Goal: Task Accomplishment & Management: Use online tool/utility

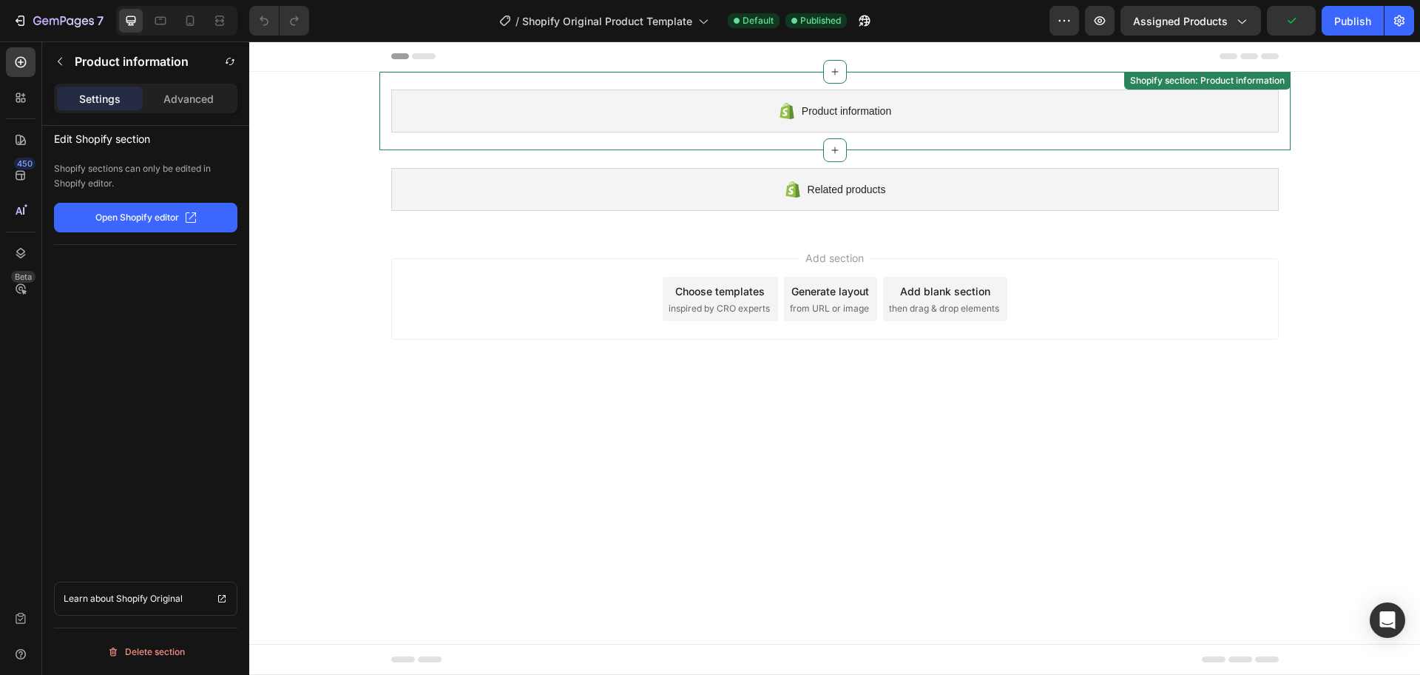
click at [974, 135] on div "Product information Shopify section: Product information" at bounding box center [834, 111] width 911 height 78
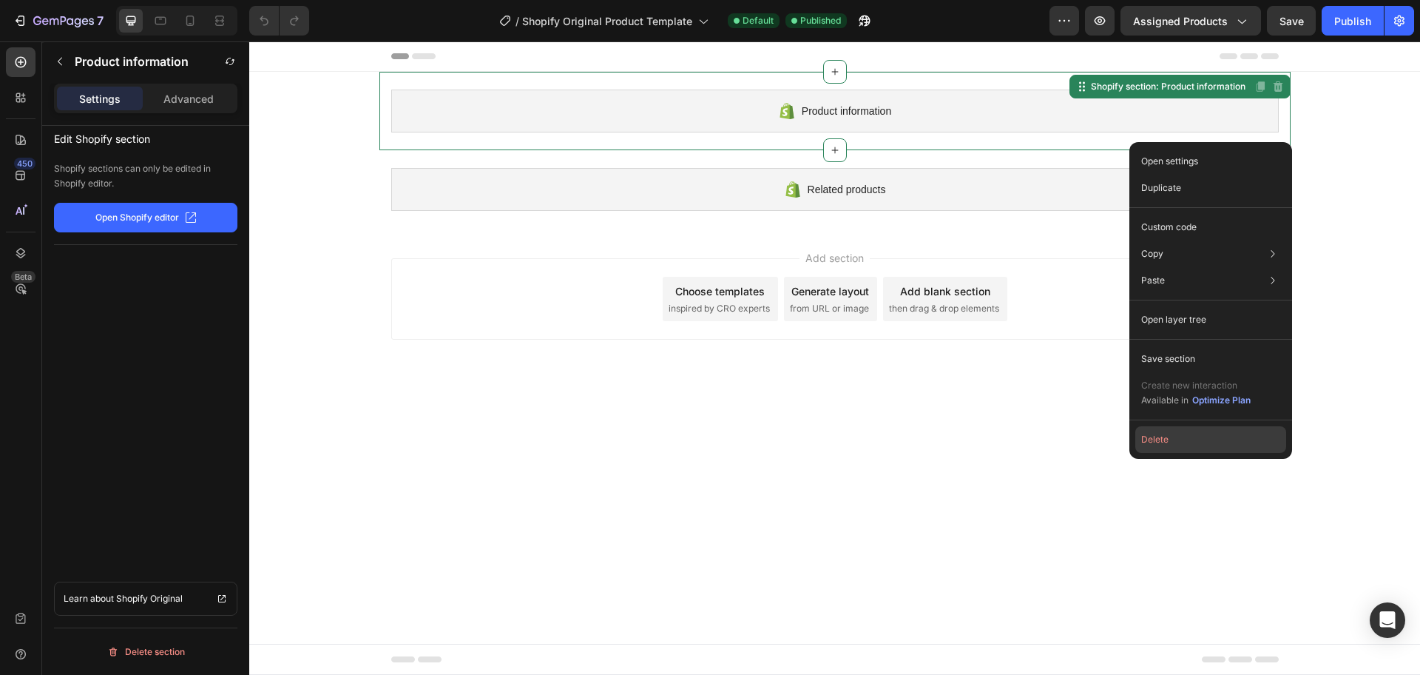
click at [1204, 445] on button "Delete" at bounding box center [1211, 439] width 151 height 27
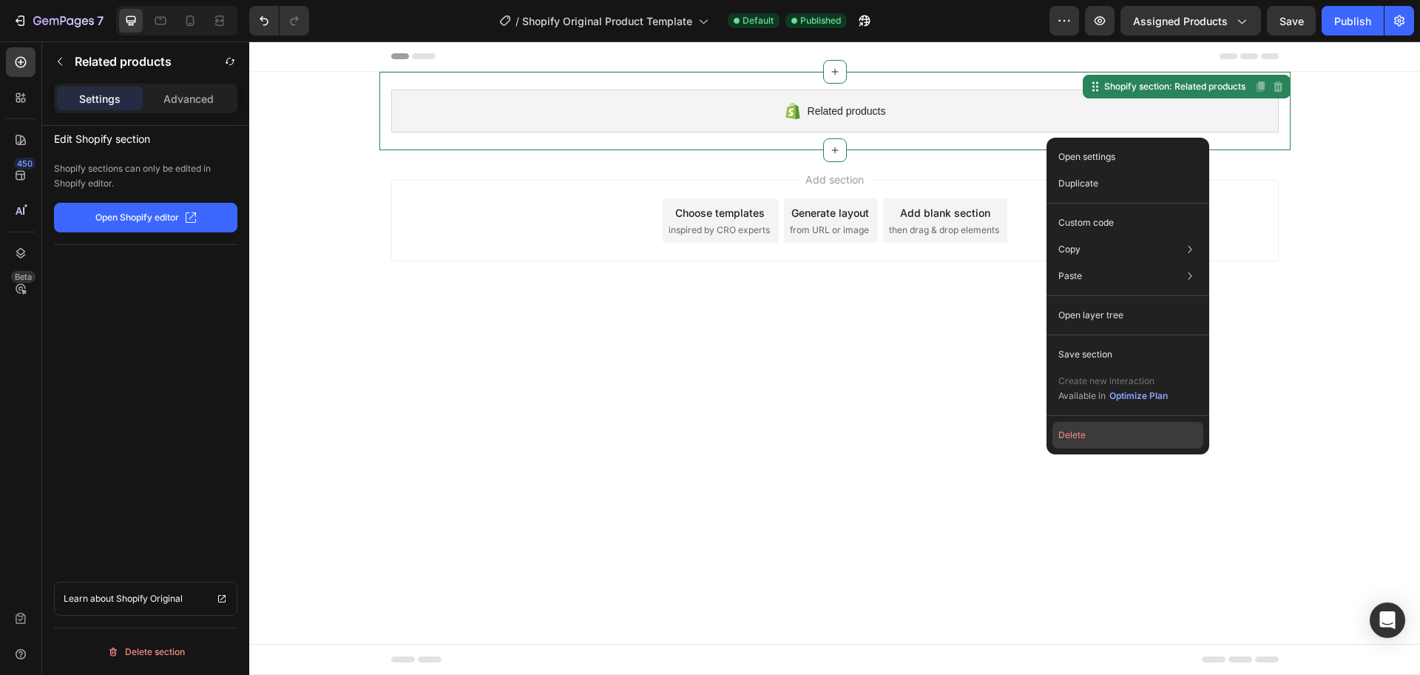
click at [1150, 431] on button "Delete" at bounding box center [1128, 435] width 151 height 27
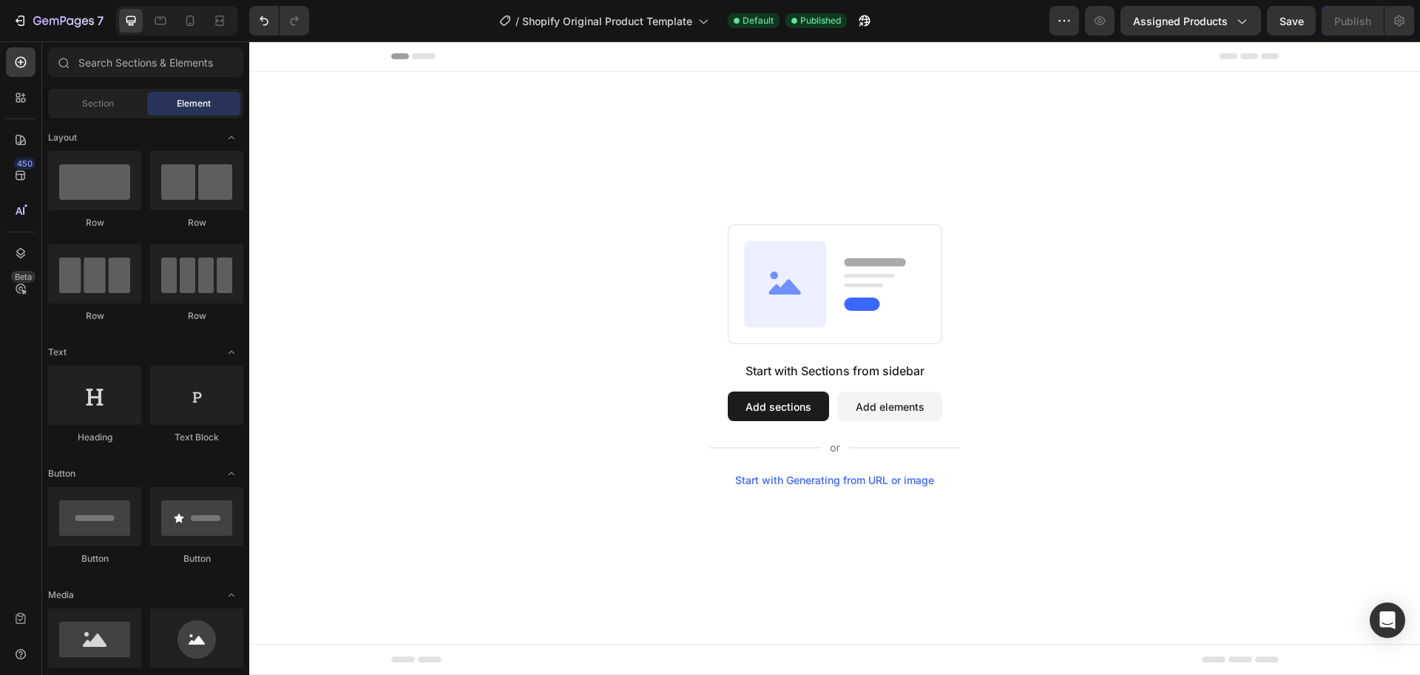
click at [859, 410] on button "Add elements" at bounding box center [890, 406] width 104 height 30
click at [0, 0] on div at bounding box center [0, 0] width 0 height 0
click at [752, 403] on button "Add sections" at bounding box center [778, 406] width 101 height 30
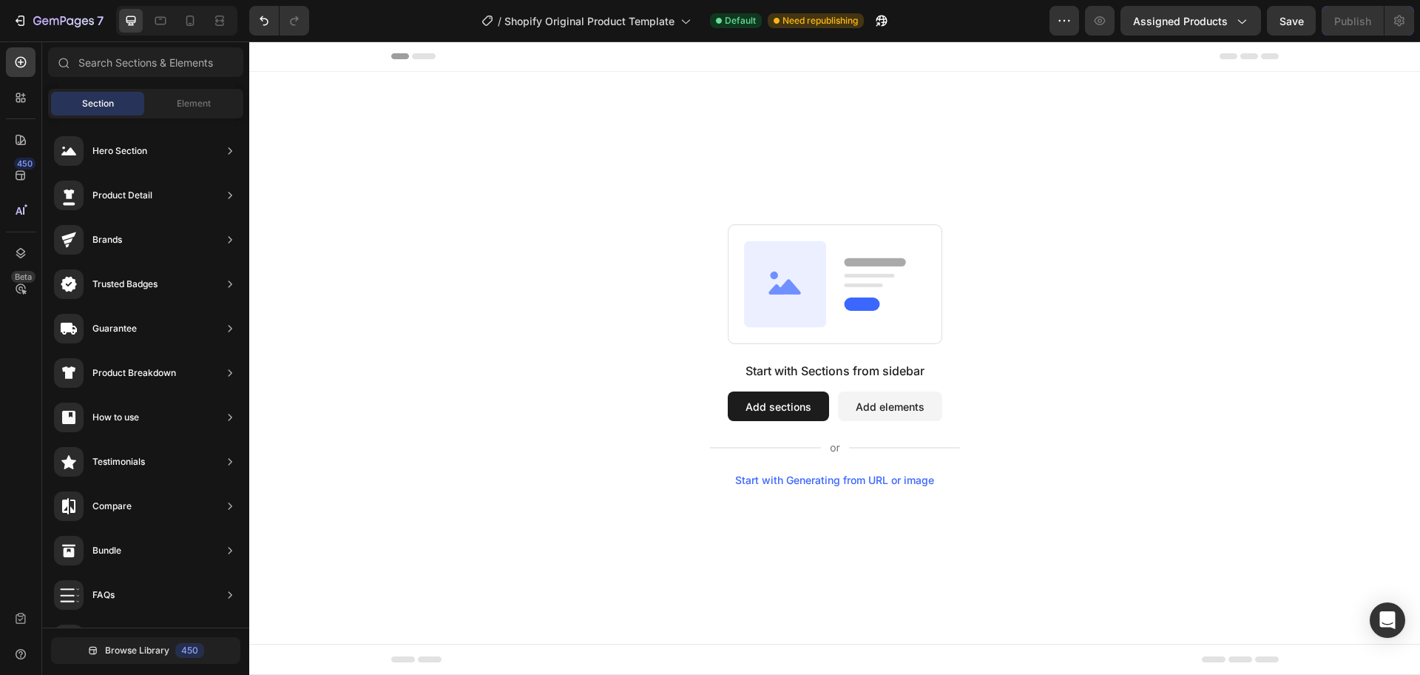
click at [0, 0] on div at bounding box center [0, 0] width 0 height 0
click at [883, 413] on button "Add elements" at bounding box center [890, 406] width 104 height 30
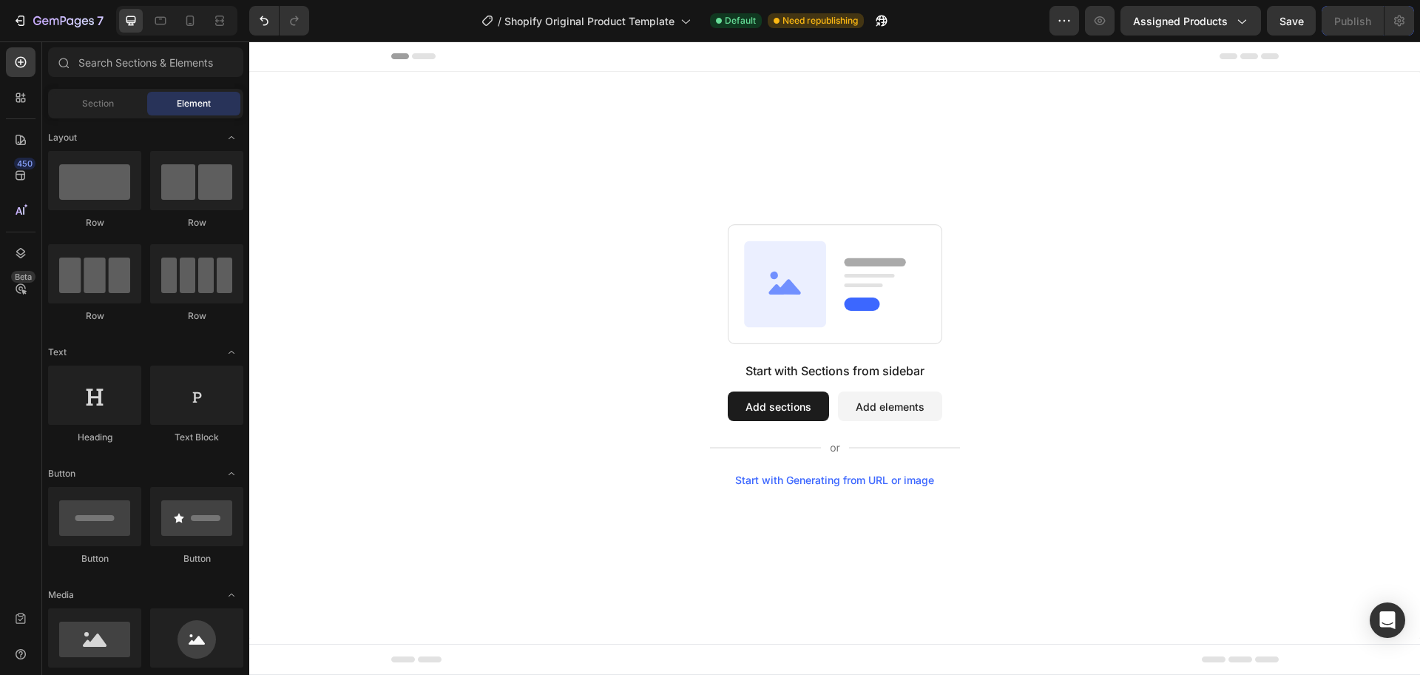
drag, startPoint x: 365, startPoint y: 229, endPoint x: 800, endPoint y: 280, distance: 438.0
click at [263, 20] on icon "Undo/Redo" at bounding box center [264, 20] width 15 height 15
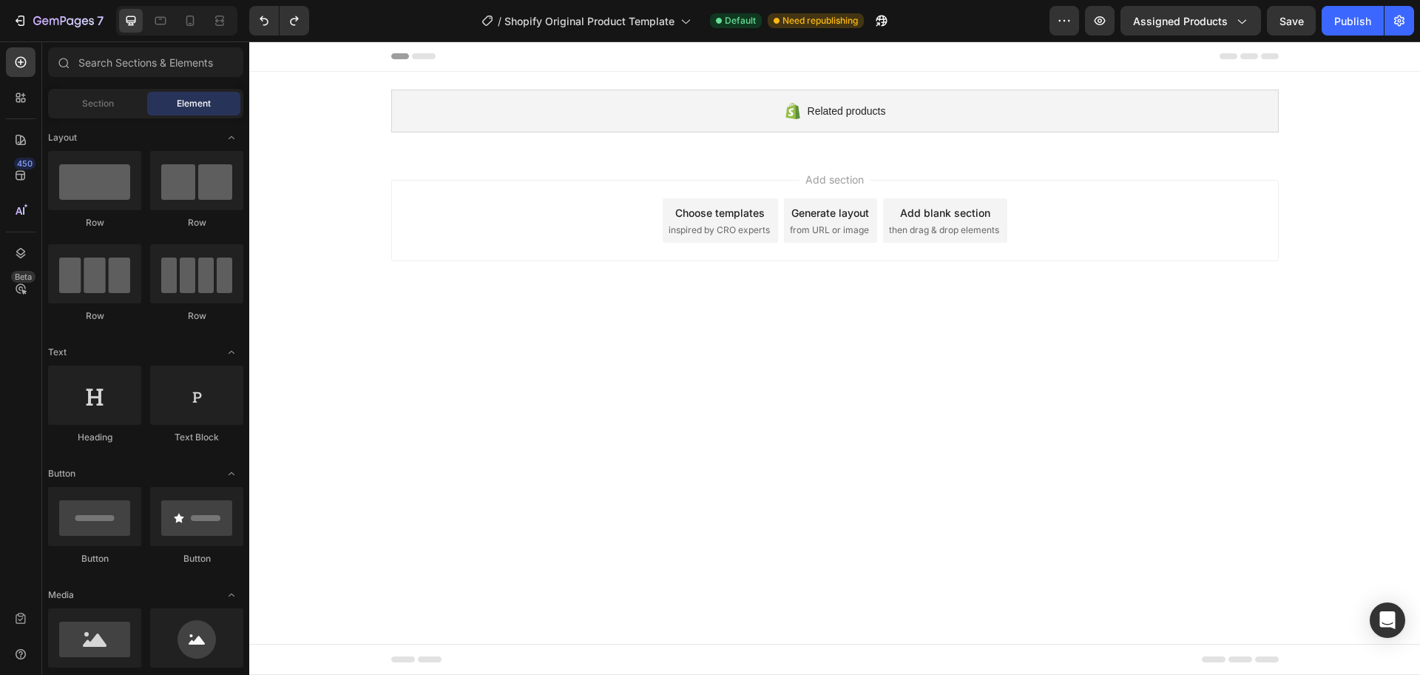
click at [681, 217] on div "Choose templates" at bounding box center [720, 213] width 90 height 16
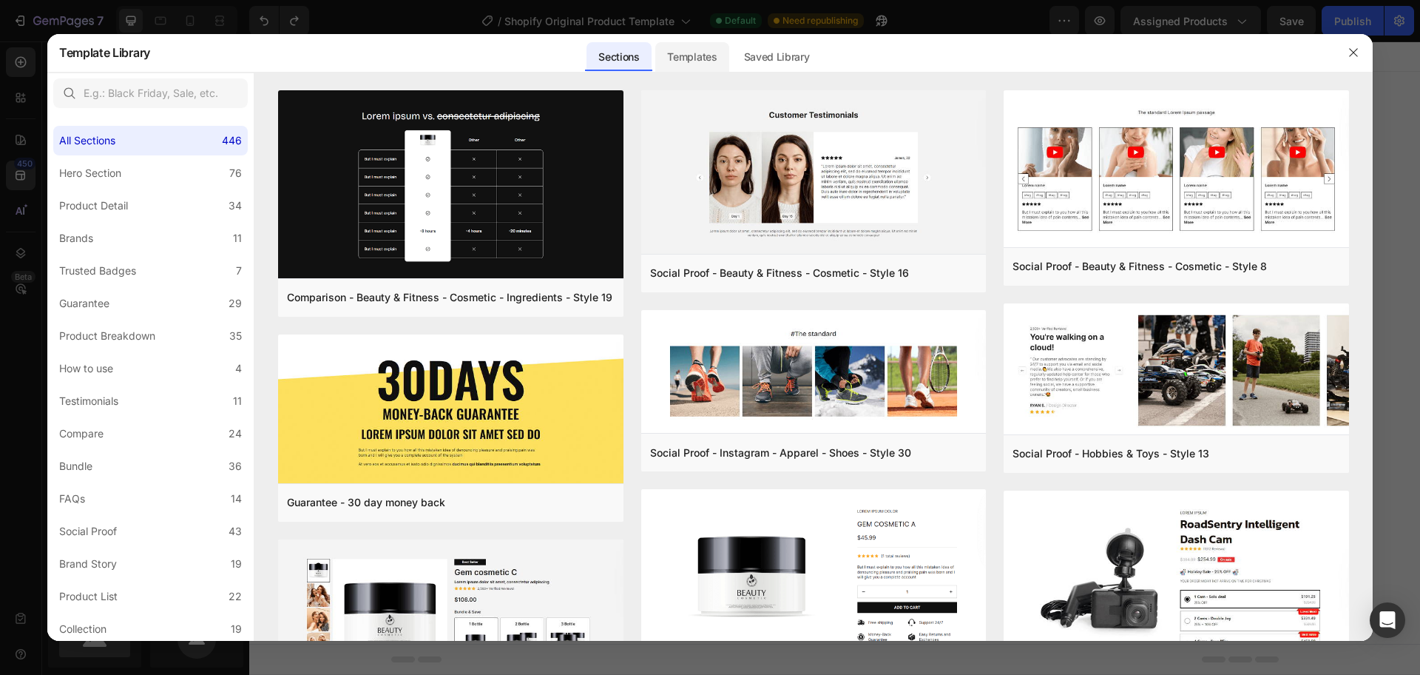
click at [692, 63] on div "Templates" at bounding box center [691, 57] width 73 height 30
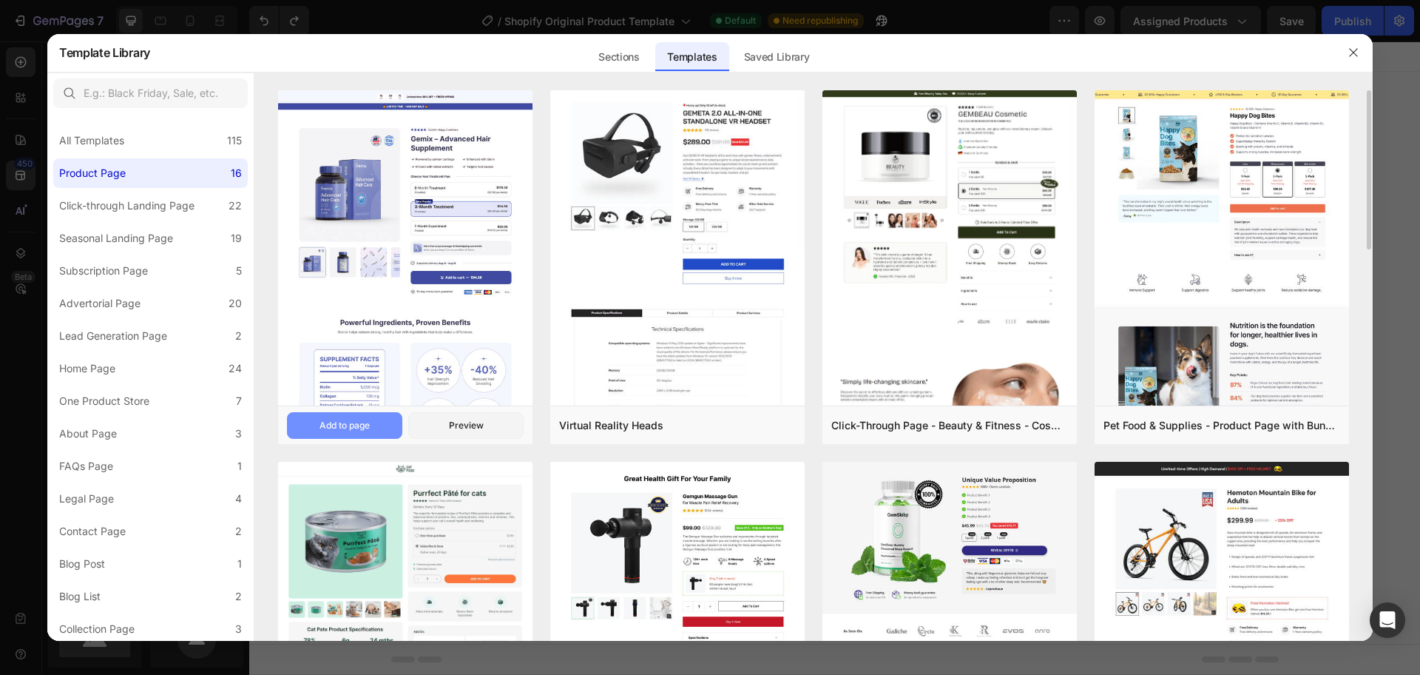
click at [356, 422] on div "Add to page" at bounding box center [345, 425] width 50 height 13
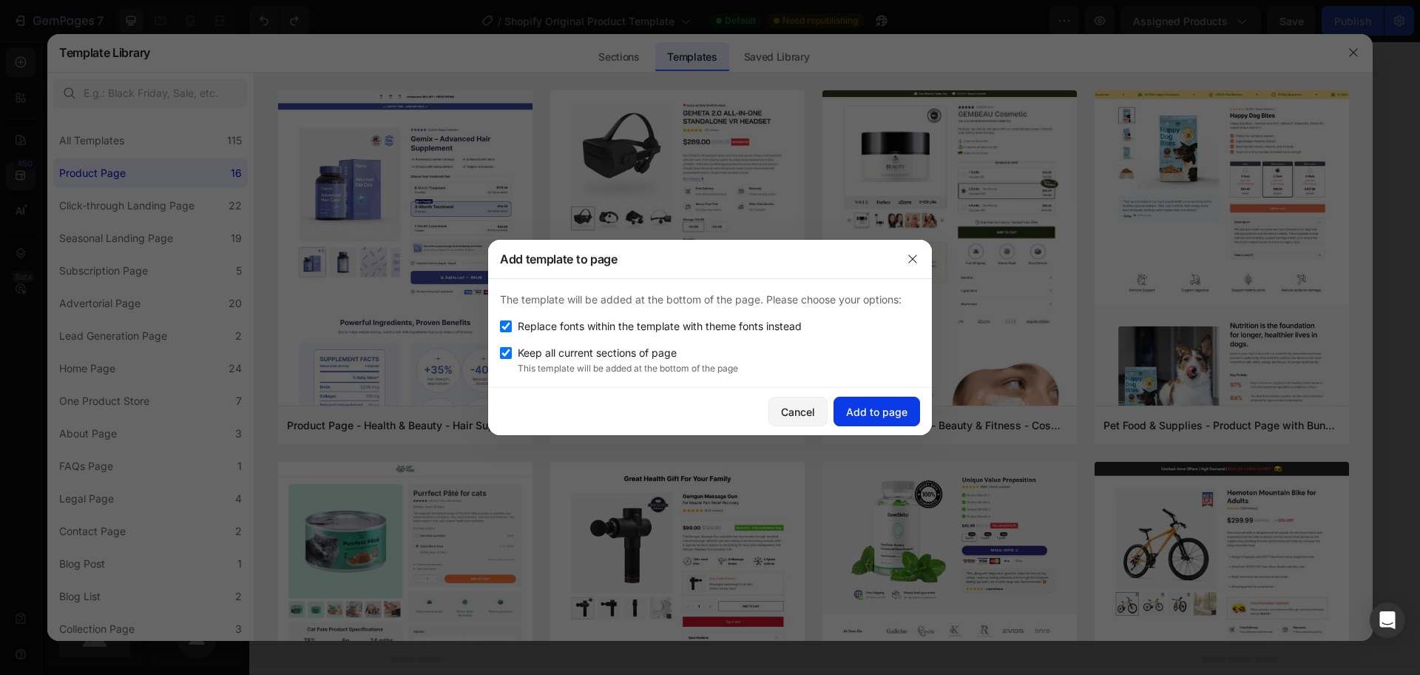
click at [854, 416] on div "Add to page" at bounding box center [876, 412] width 61 height 16
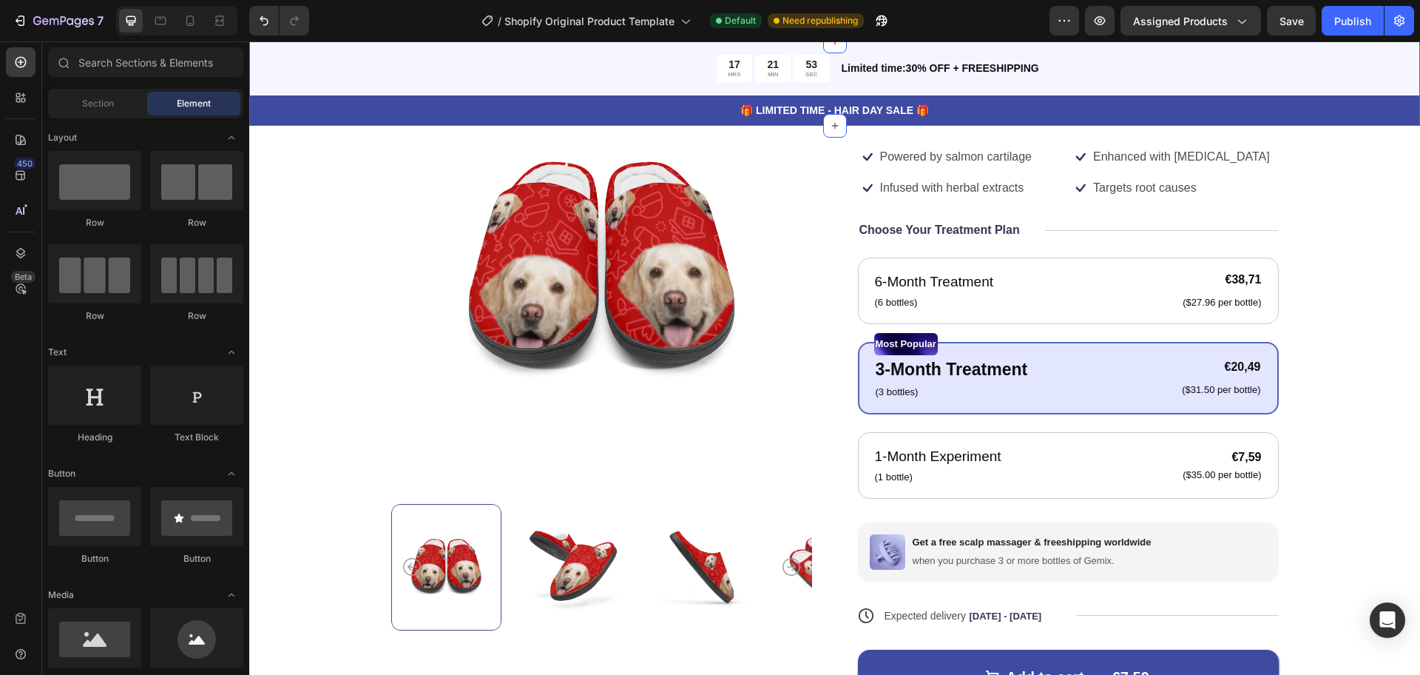
scroll to position [314, 0]
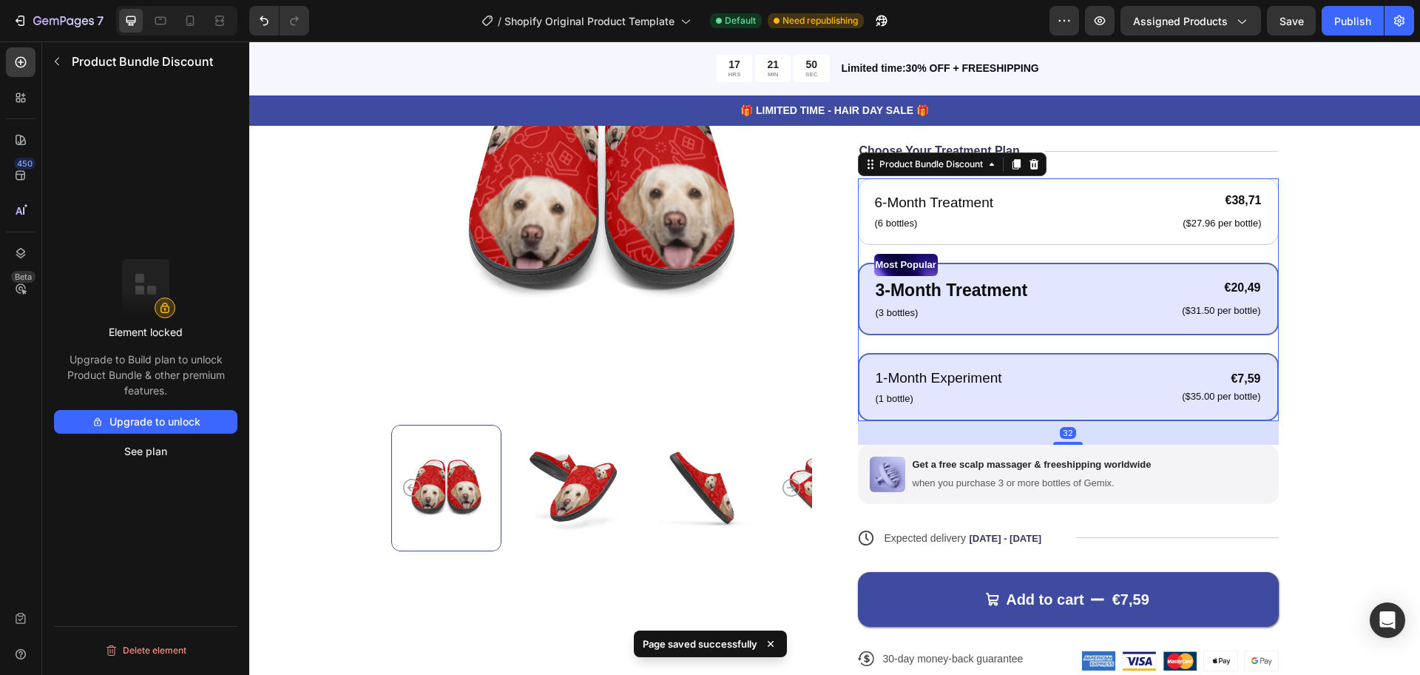
click at [1099, 415] on div "1-Month Experiment Text Block (1 bottle) Text Block €7,59 Product Price Product…" at bounding box center [1068, 387] width 421 height 68
click at [1096, 294] on div "3-Month Treatment Text Block (3 bottles) Text Block €20,49 Product Price Produc…" at bounding box center [1068, 299] width 388 height 46
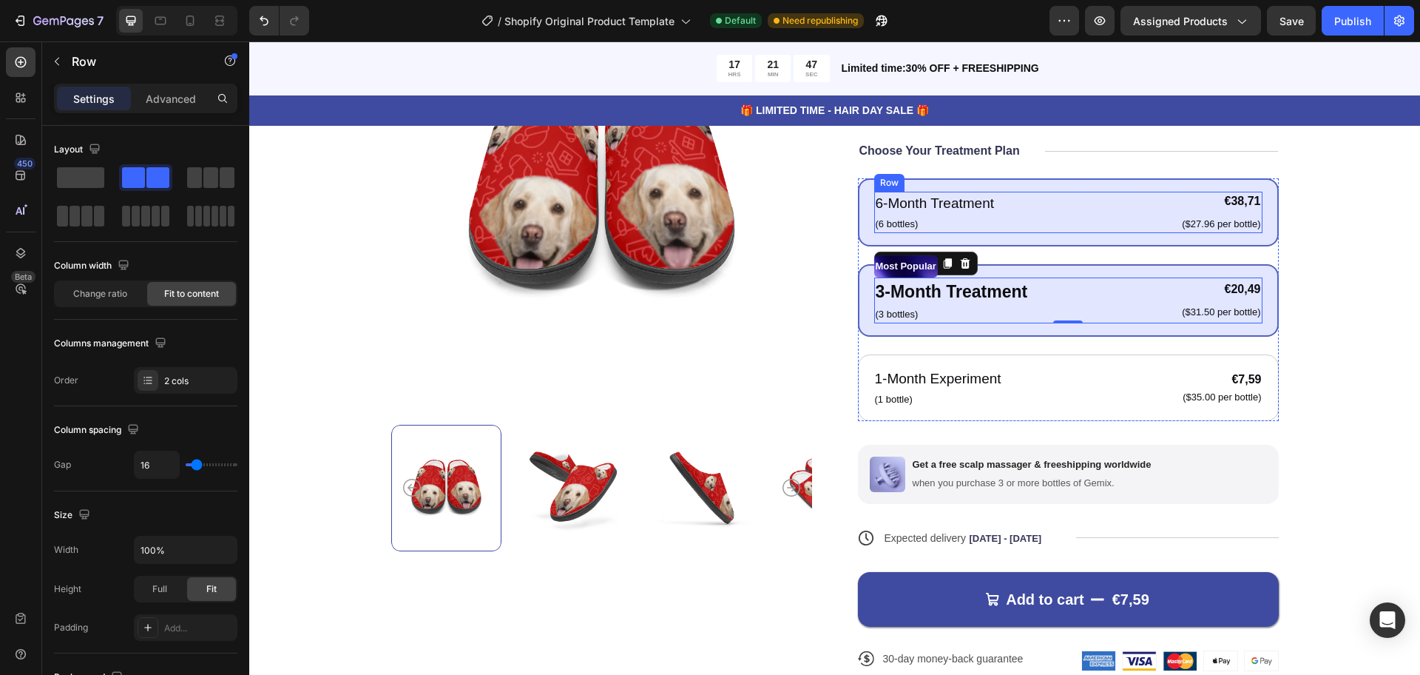
click at [1077, 222] on div "6-Month Treatment Text Block (6 bottles) Text Block €38,71 Product Price Produc…" at bounding box center [1068, 212] width 388 height 41
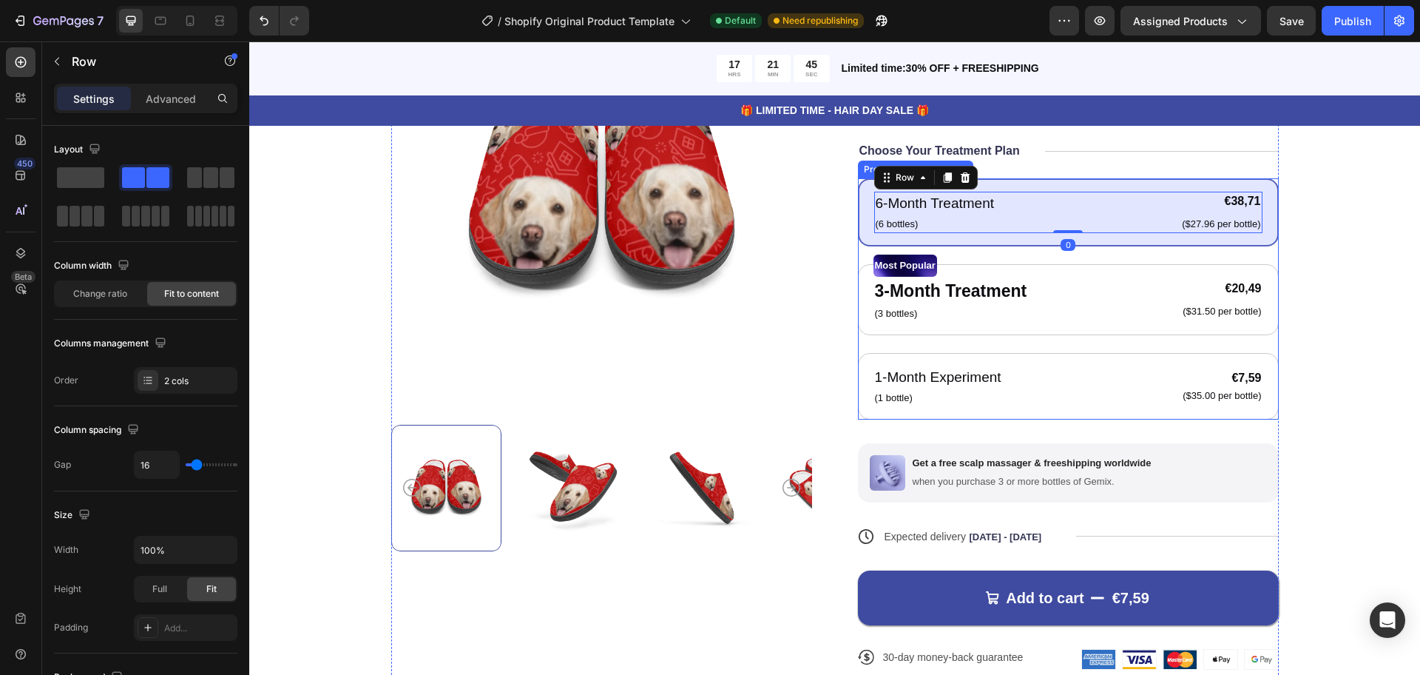
click at [1132, 184] on div "6-Month Treatment Text Block (6 bottles) Text Block €38,71 Product Price Produc…" at bounding box center [1068, 212] width 421 height 68
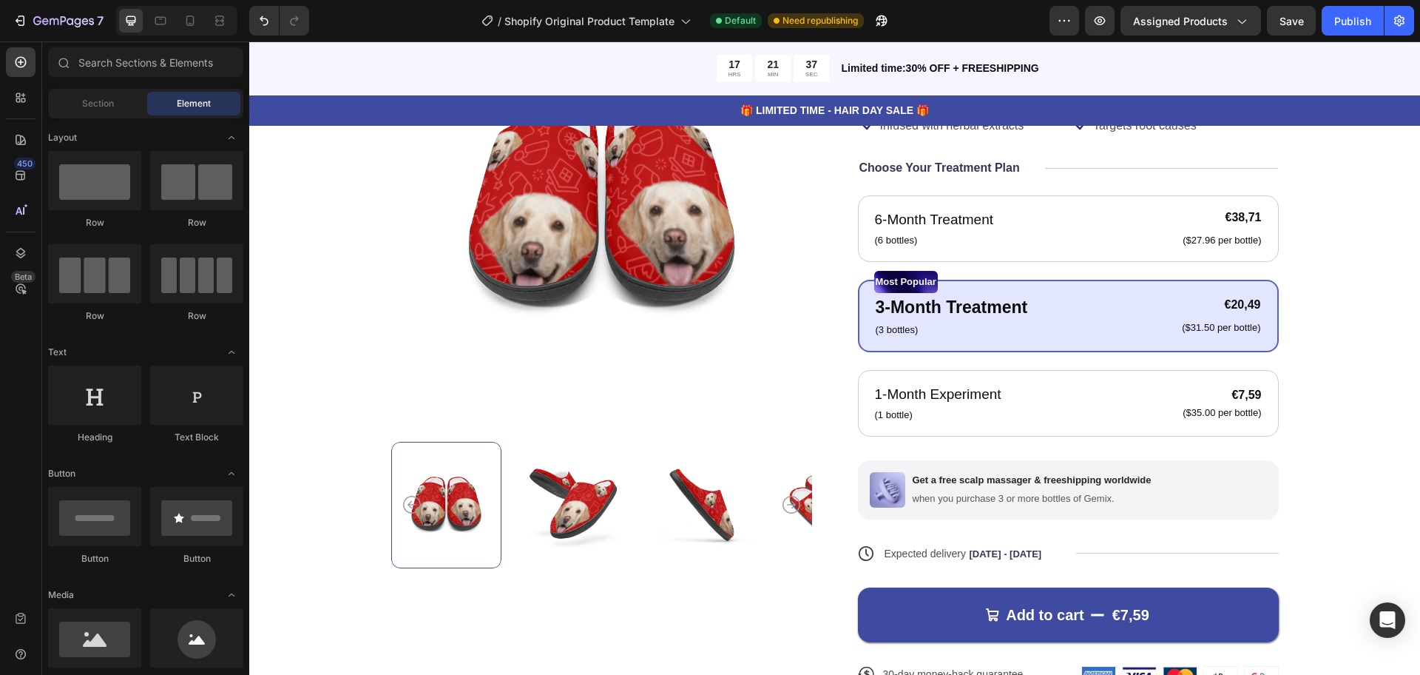
scroll to position [508, 0]
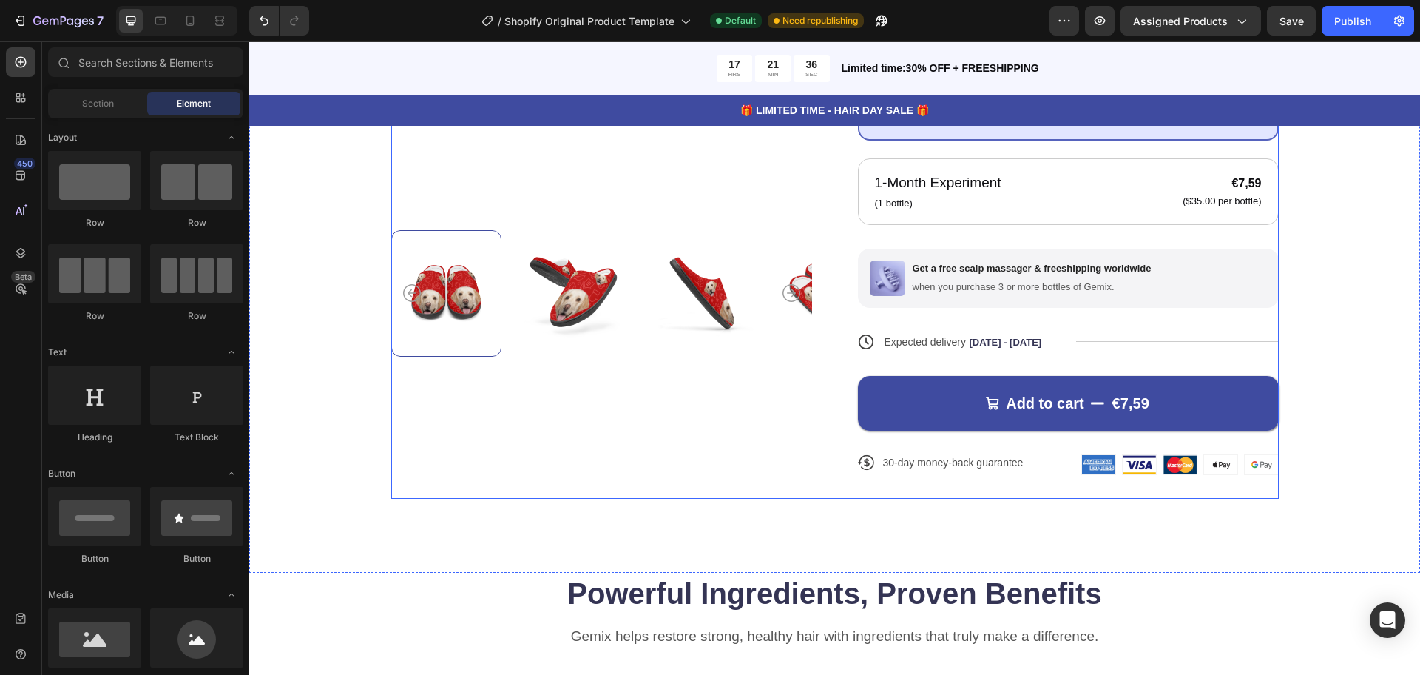
click at [1187, 232] on div "Icon Icon Icon Icon Icon Icon List 122,000+ Happy Customers Text Block Row test…" at bounding box center [1068, 141] width 421 height 713
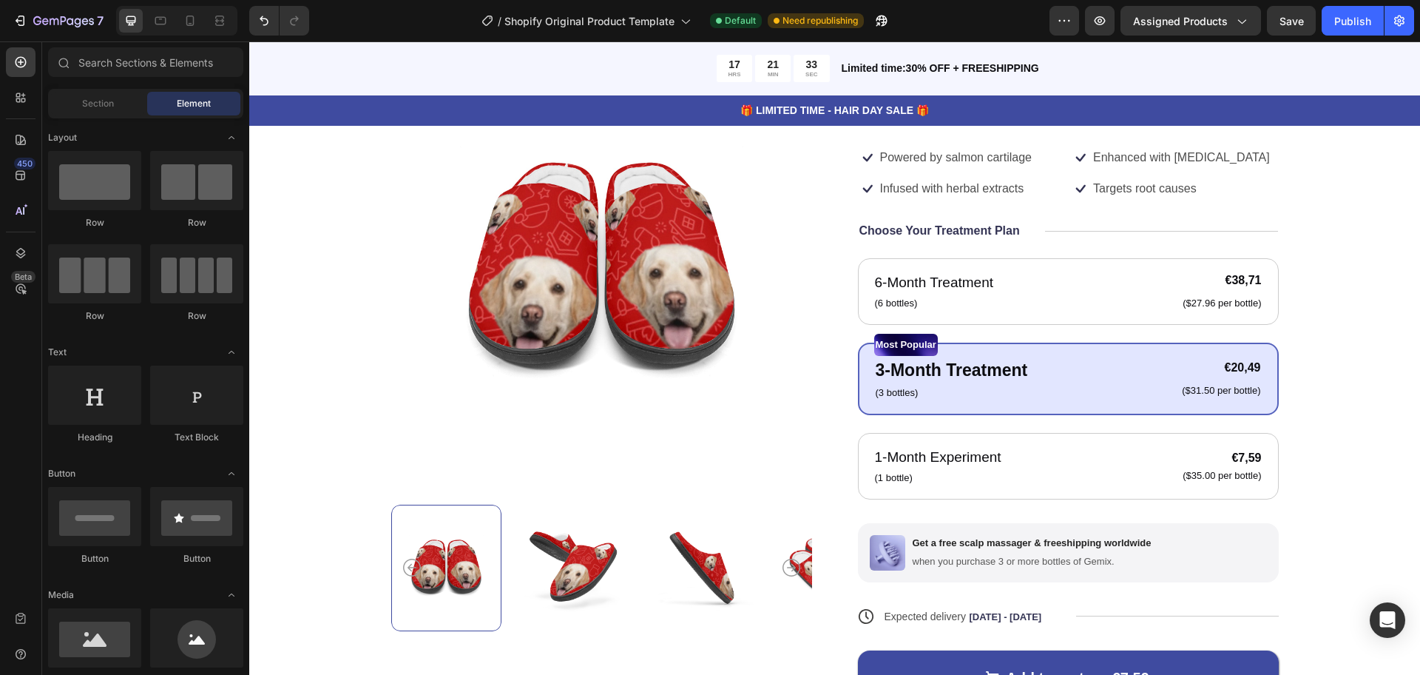
scroll to position [223, 0]
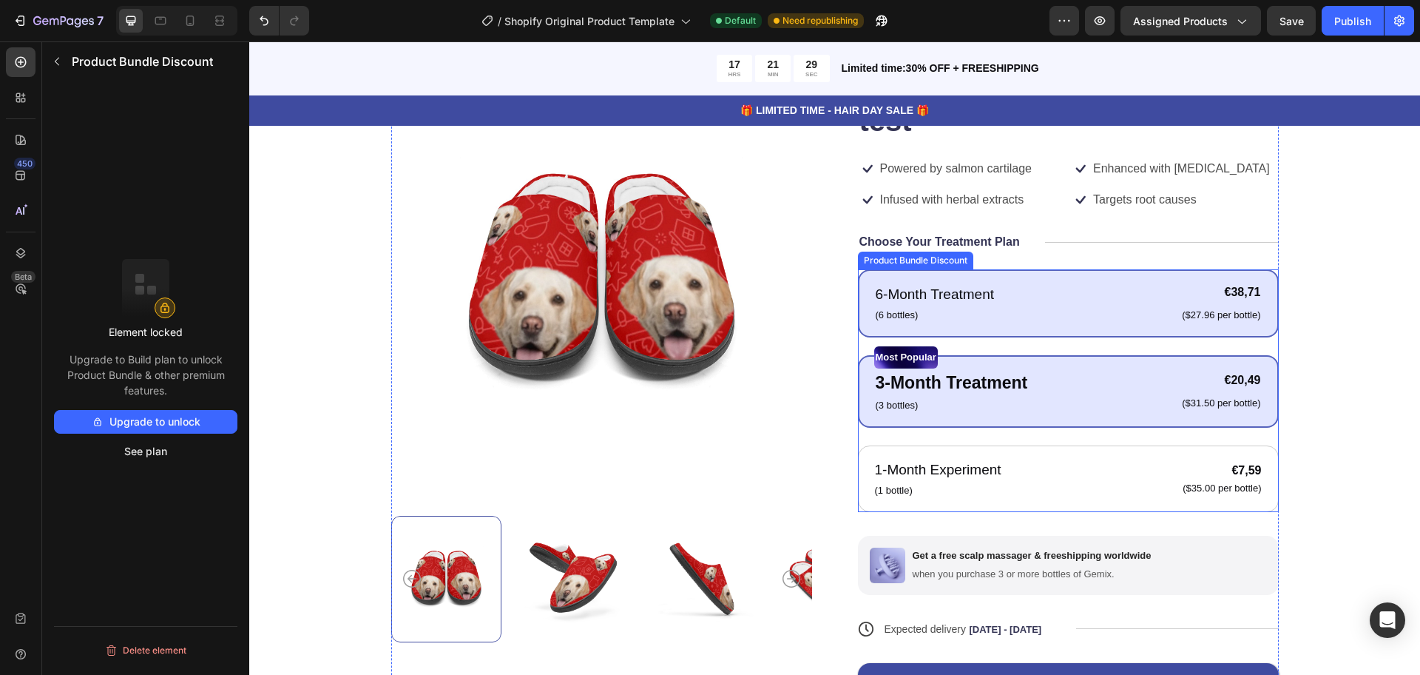
click at [1113, 331] on div "6-Month Treatment Text Block (6 bottles) Text Block €38,71 Product Price Produc…" at bounding box center [1068, 303] width 421 height 68
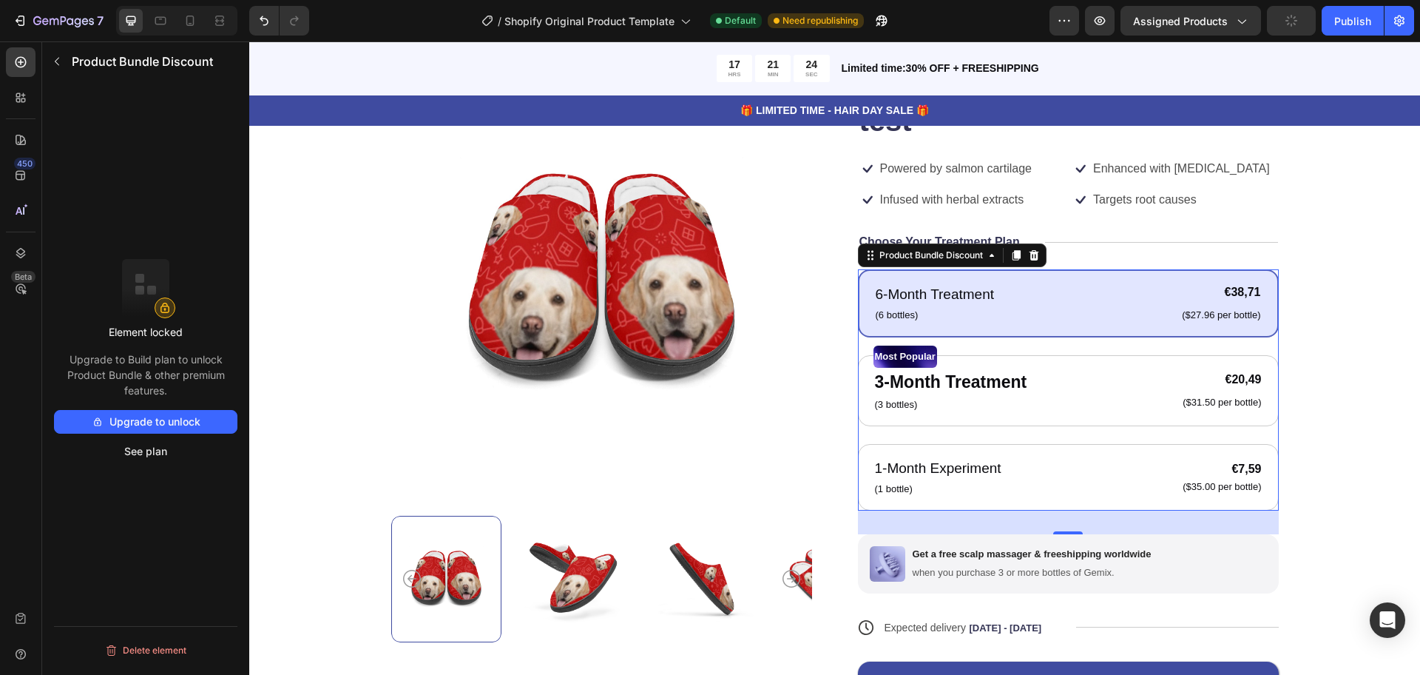
click at [858, 349] on div "6-Month Treatment Text Block (6 bottles) Text Block €38,71 Product Price Produc…" at bounding box center [1068, 389] width 421 height 241
click at [1325, 307] on div "Product Images Icon Icon Icon Icon Icon Icon List 122,000+ Happy Customers Text…" at bounding box center [834, 427] width 1053 height 713
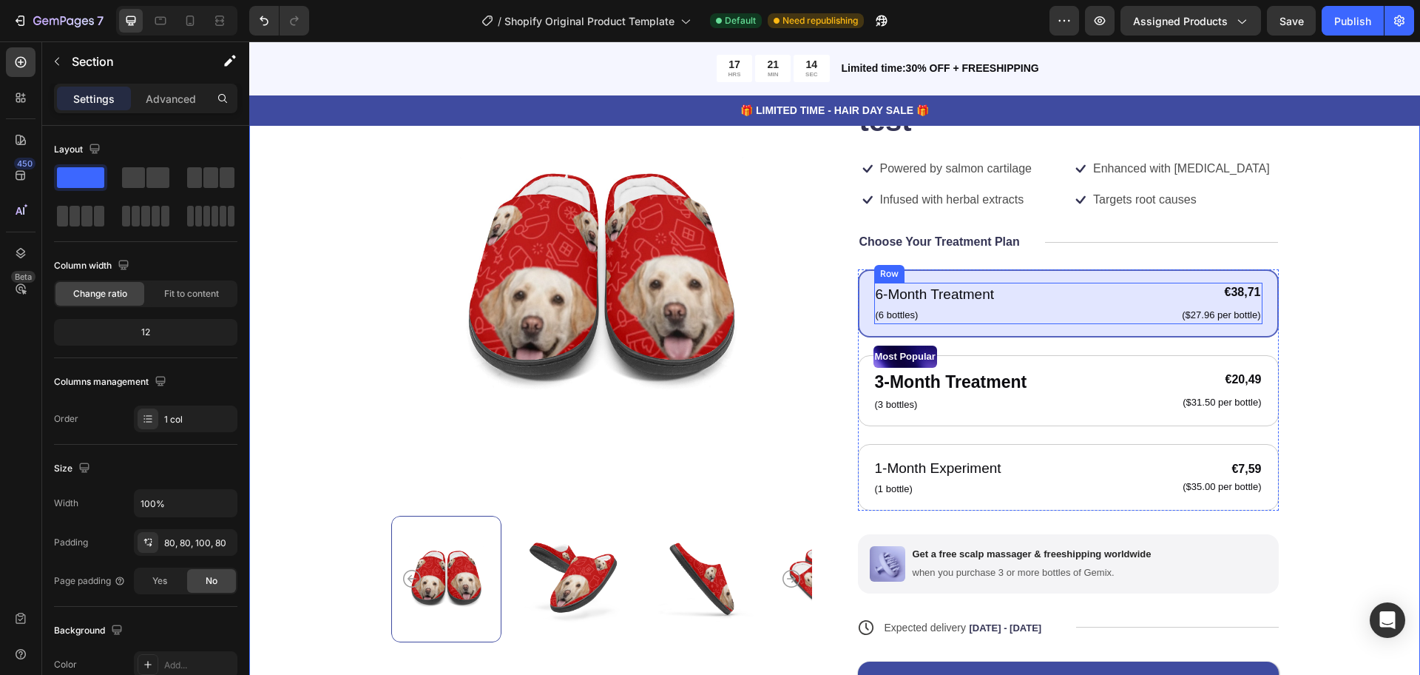
click at [1065, 286] on div "6-Month Treatment Text Block (6 bottles) Text Block €38,71 Product Price Produc…" at bounding box center [1068, 303] width 388 height 41
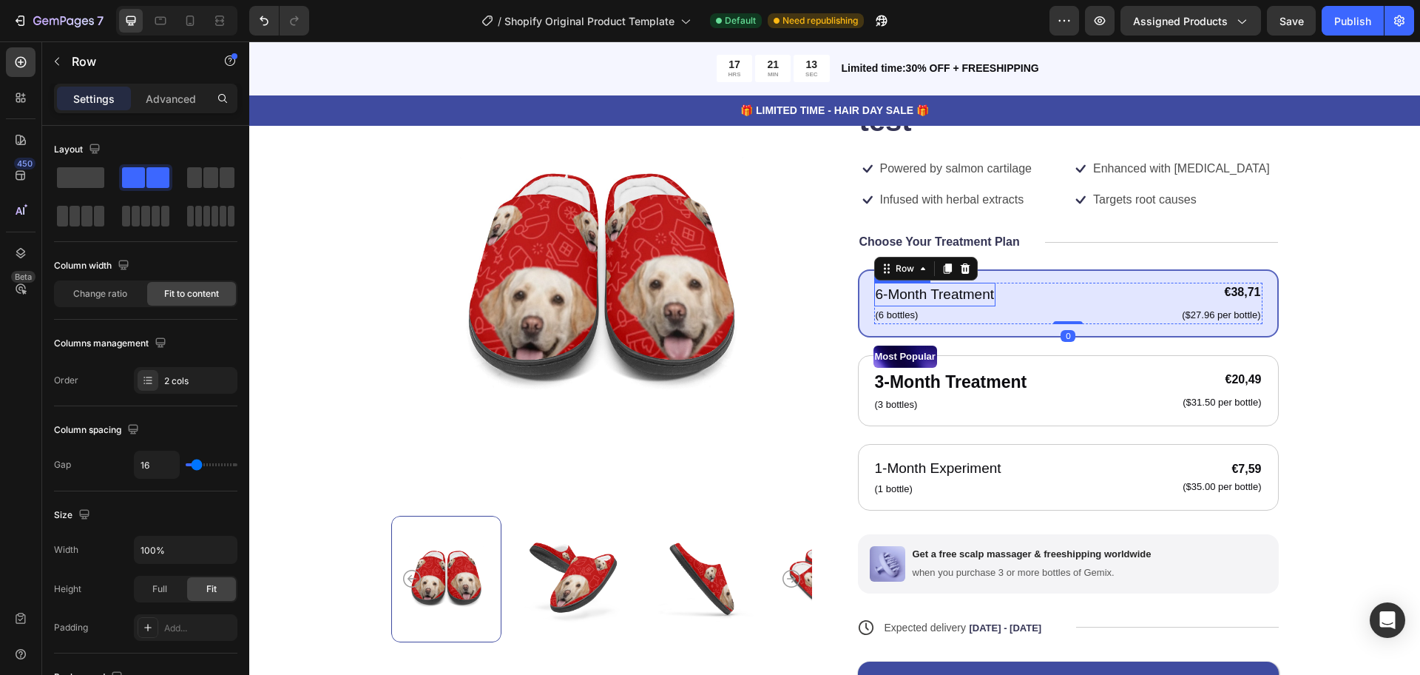
click at [947, 297] on p "6-Month Treatment" at bounding box center [935, 294] width 119 height 21
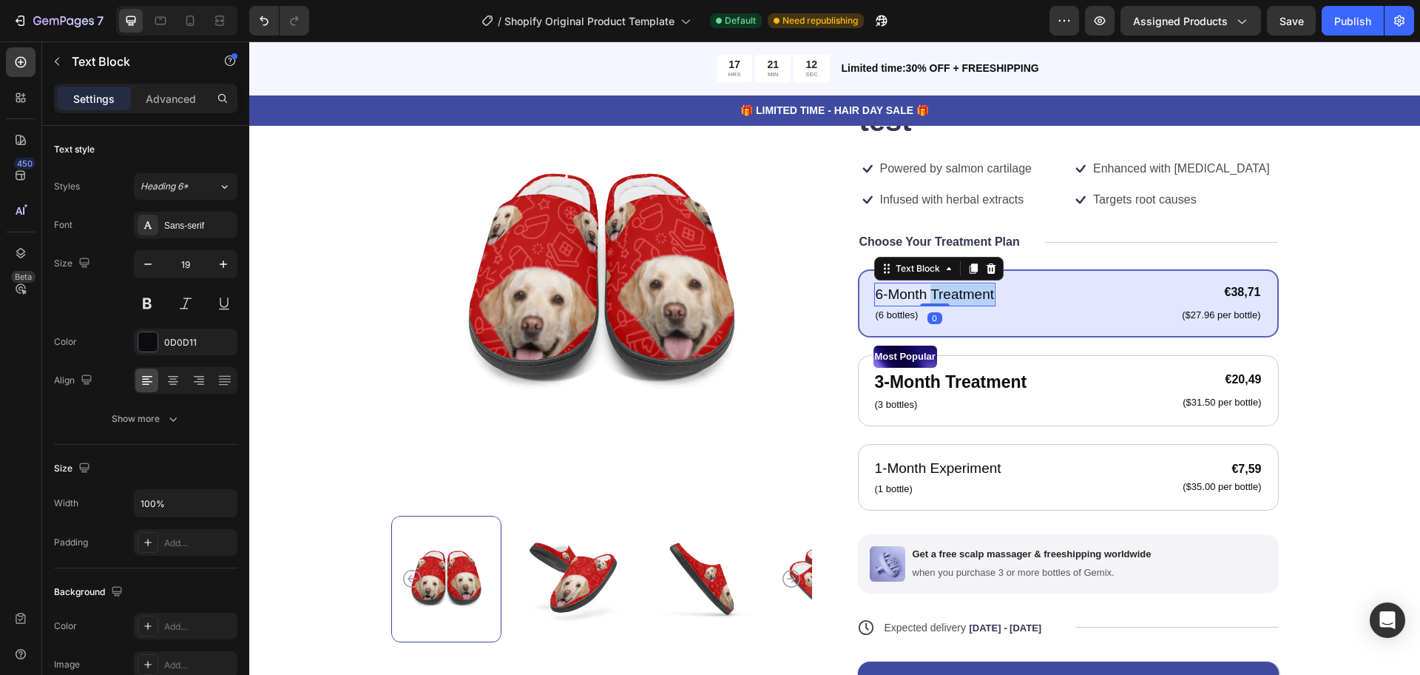
click at [947, 297] on p "6-Month Treatment" at bounding box center [935, 294] width 119 height 21
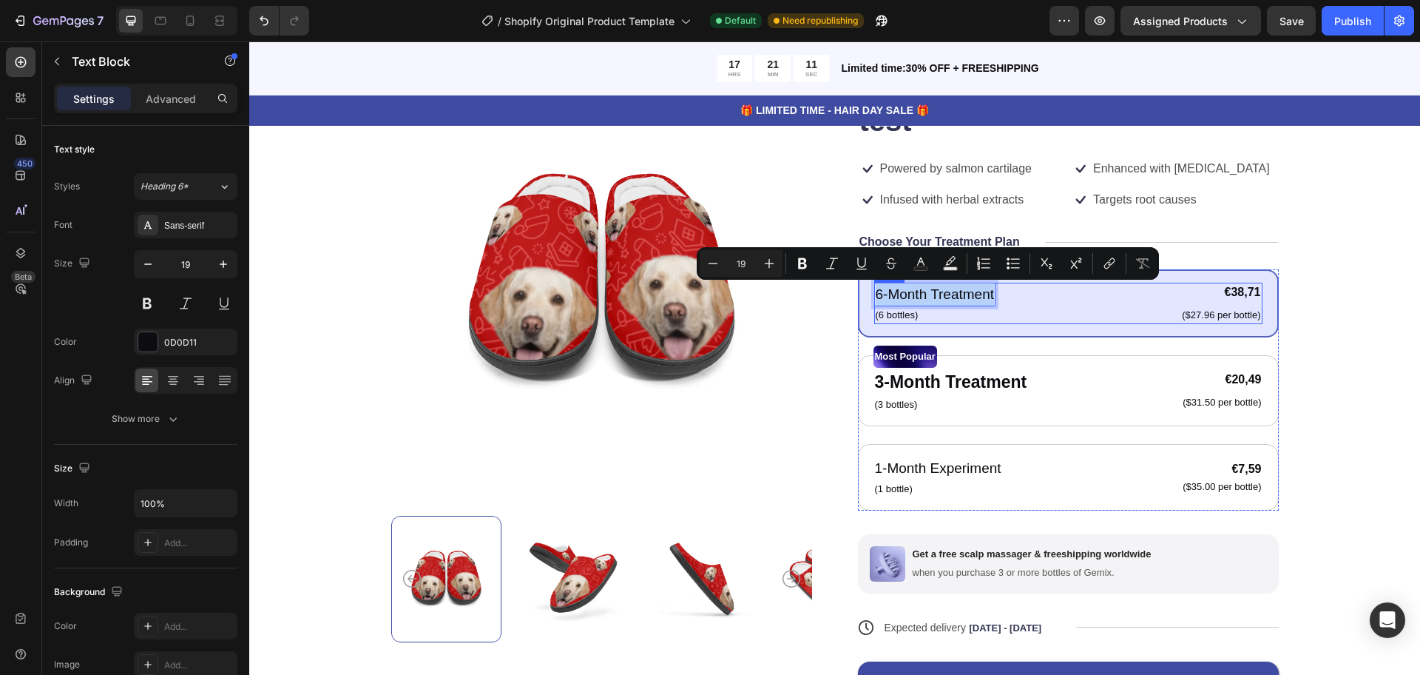
click at [1002, 311] on div "6-Month Treatment Text Block 0 (6 bottles) Text Block €38,71 Product Price Prod…" at bounding box center [1068, 303] width 388 height 41
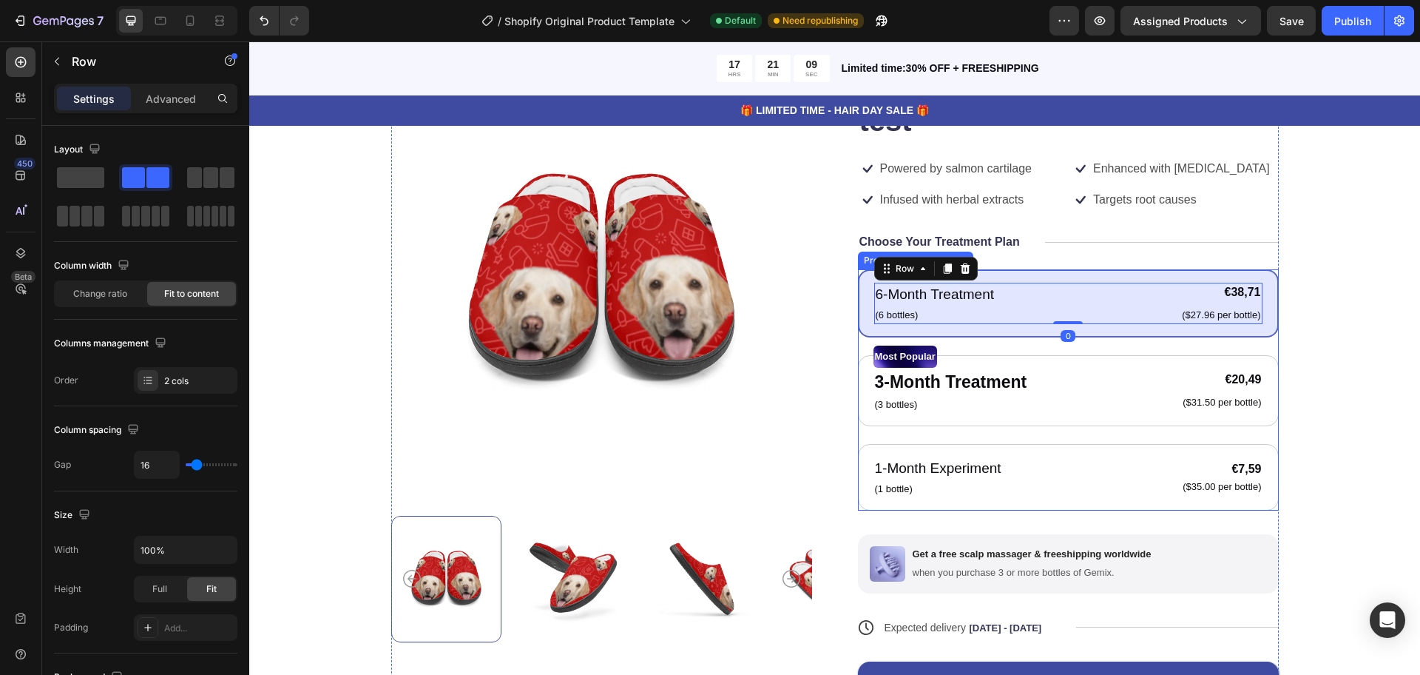
click at [858, 307] on div "6-Month Treatment Text Block (6 bottles) Text Block €38,71 Product Price Produc…" at bounding box center [1068, 303] width 421 height 68
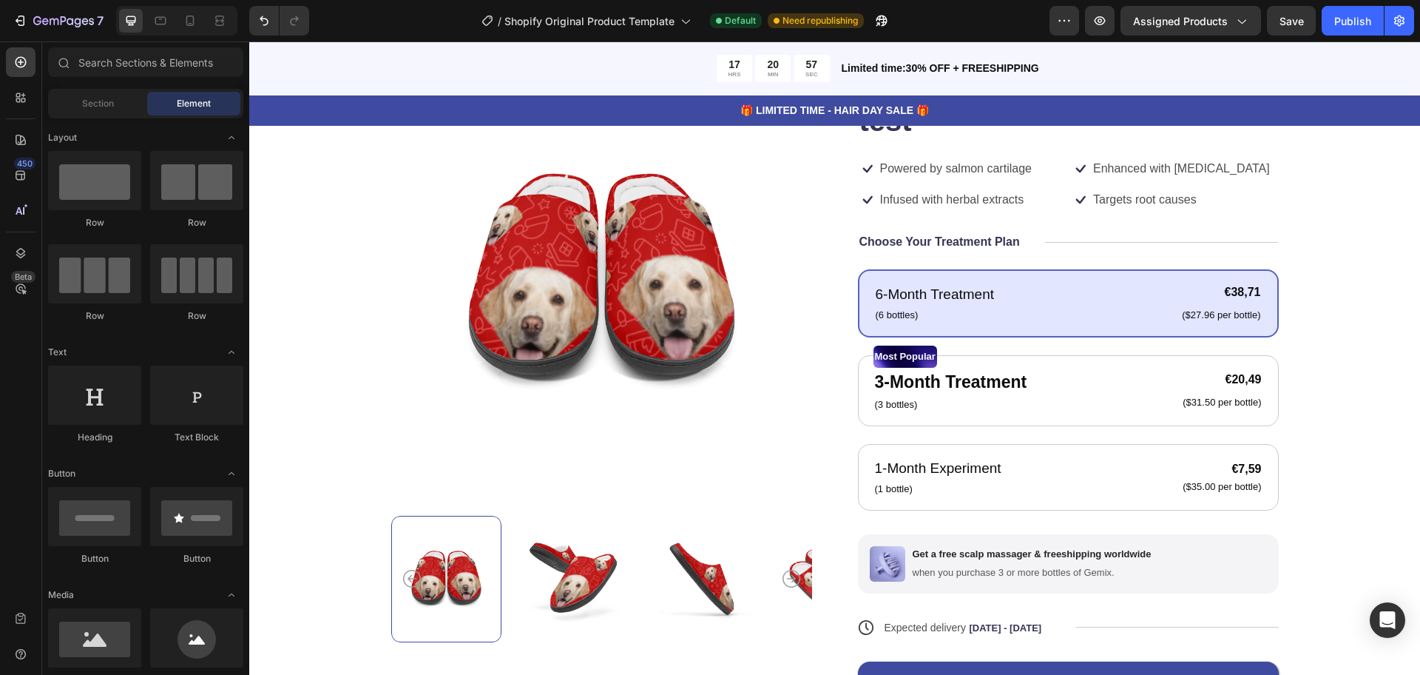
scroll to position [0, 0]
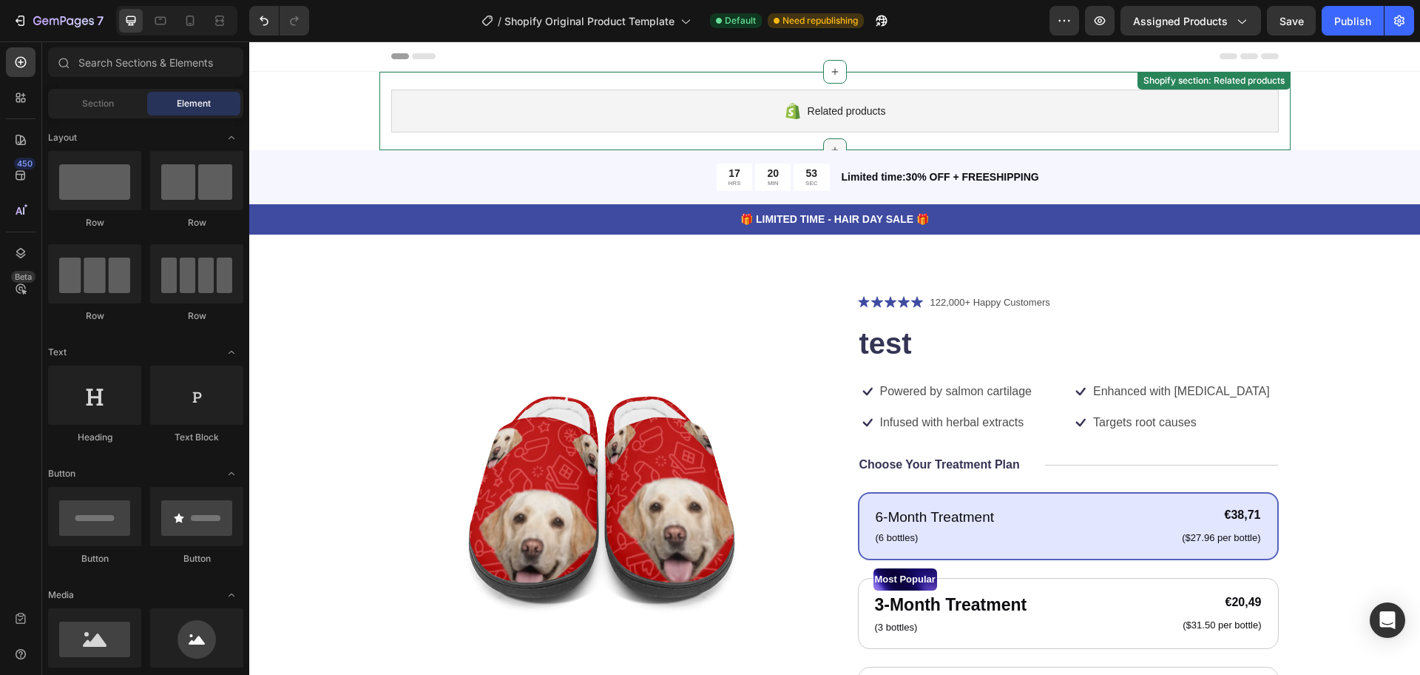
click at [829, 149] on icon at bounding box center [835, 150] width 12 height 12
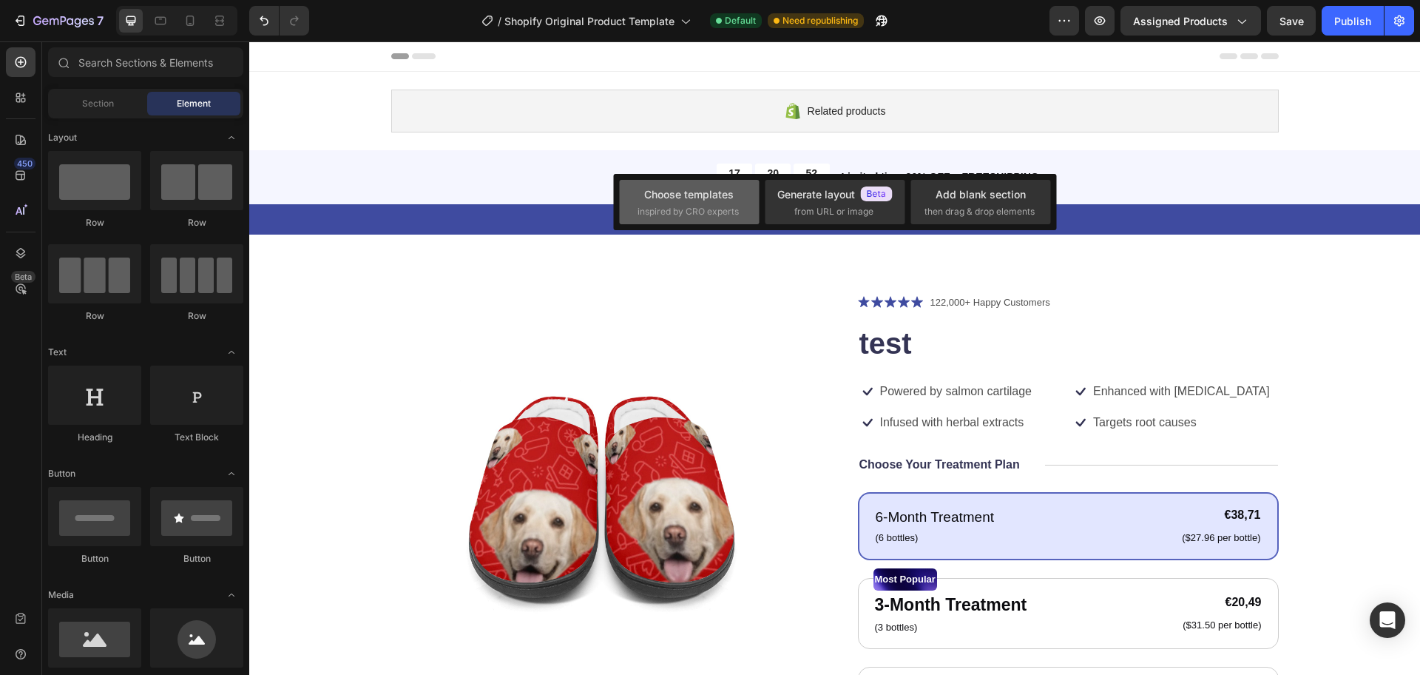
click at [732, 206] on span "inspired by CRO experts" at bounding box center [688, 211] width 101 height 13
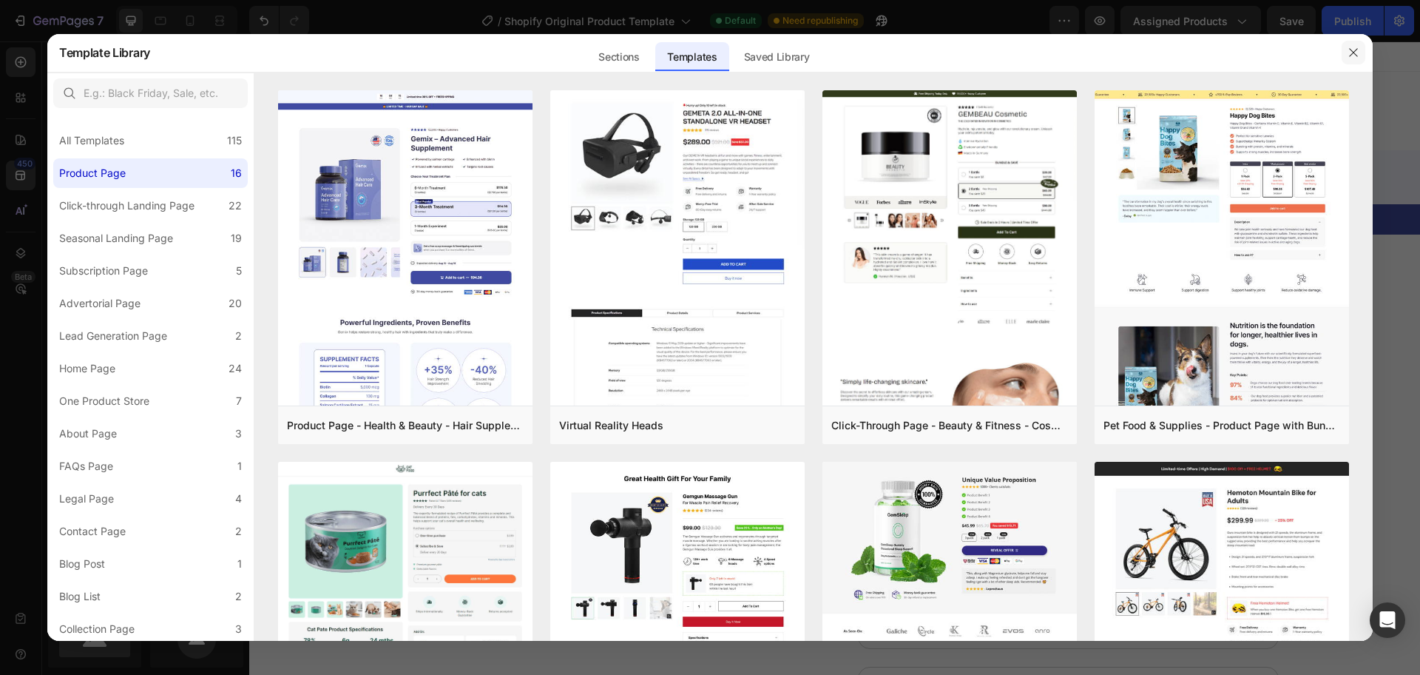
click at [1345, 57] on button "button" at bounding box center [1354, 53] width 24 height 24
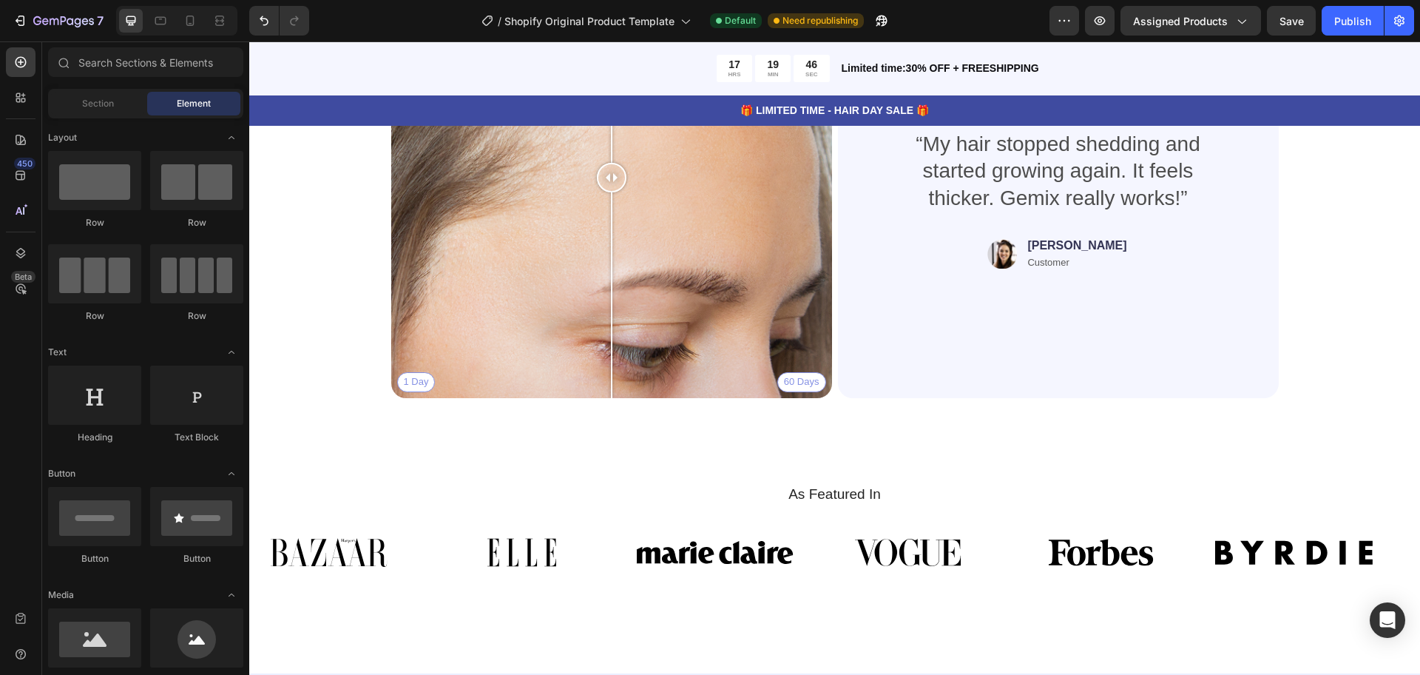
scroll to position [3610, 0]
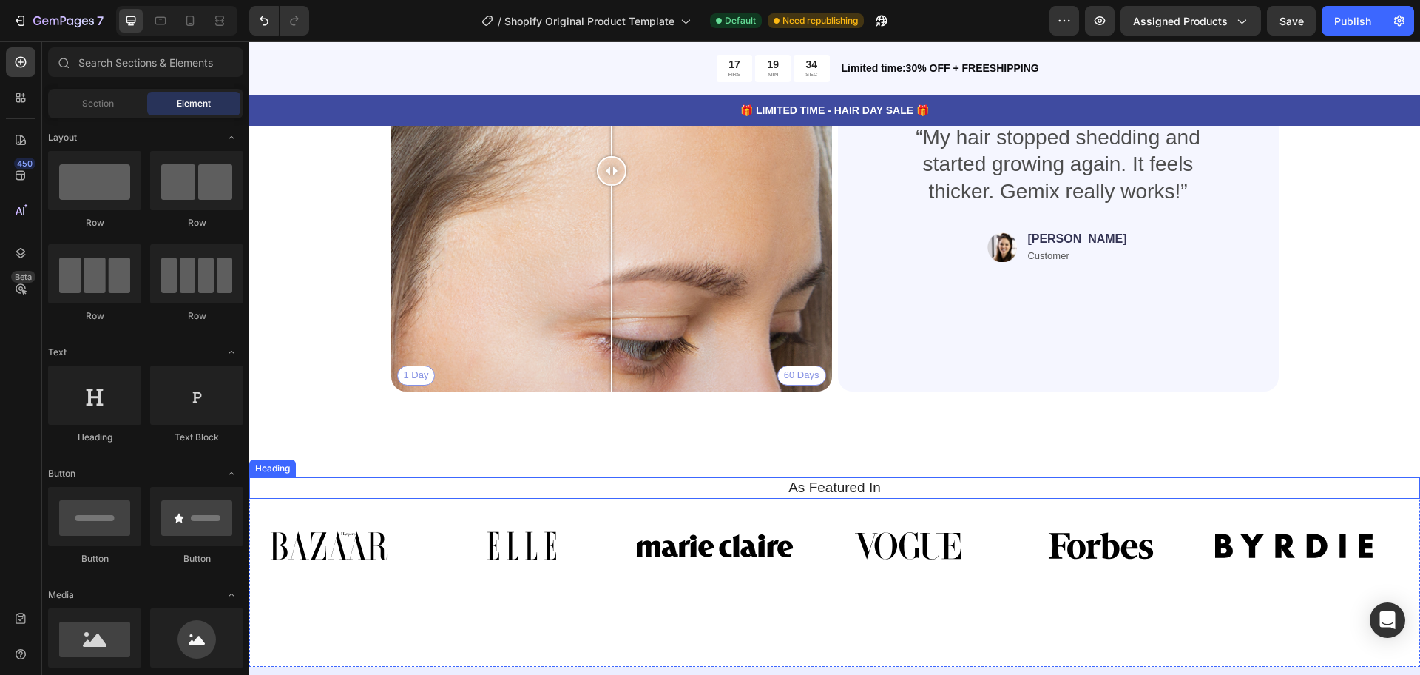
click at [1053, 494] on h2 "As Featured In" at bounding box center [834, 487] width 1149 height 21
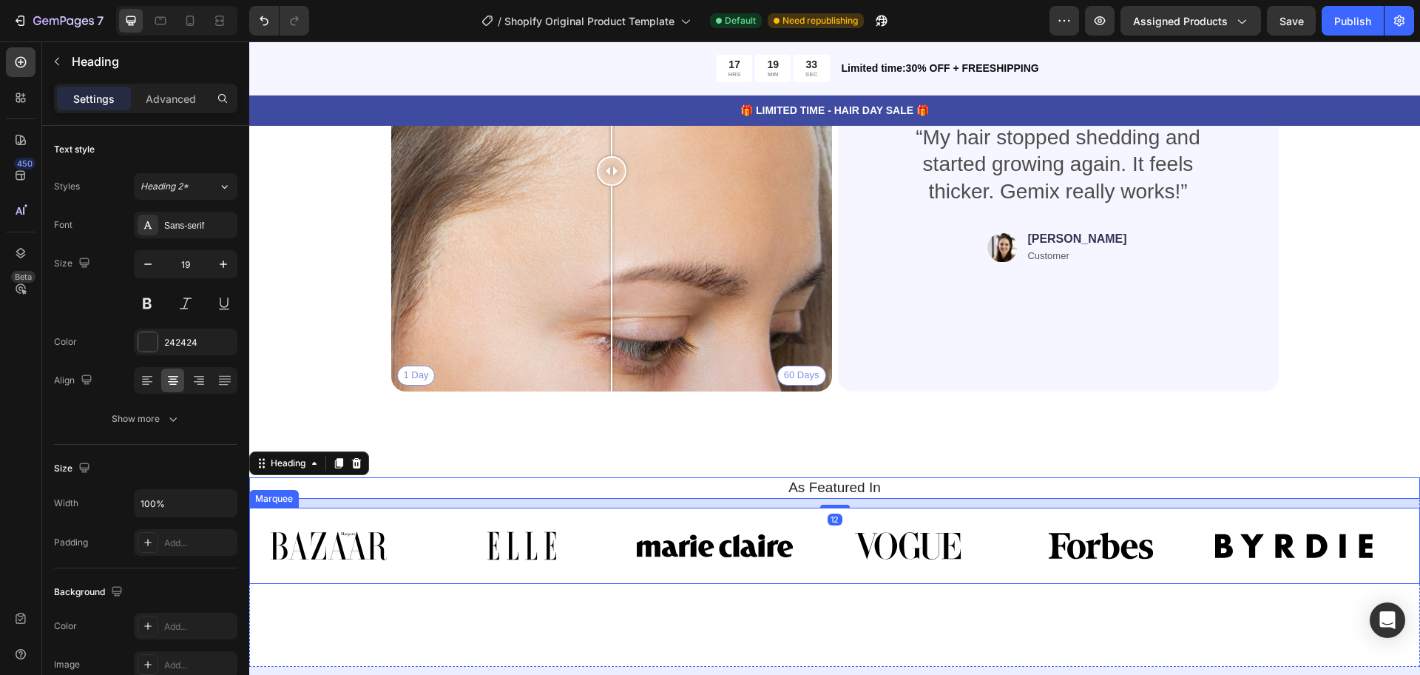
click at [1054, 514] on div "Image Image Image Image Image Image Image Image Image Image Image Image Marquee" at bounding box center [834, 545] width 1171 height 76
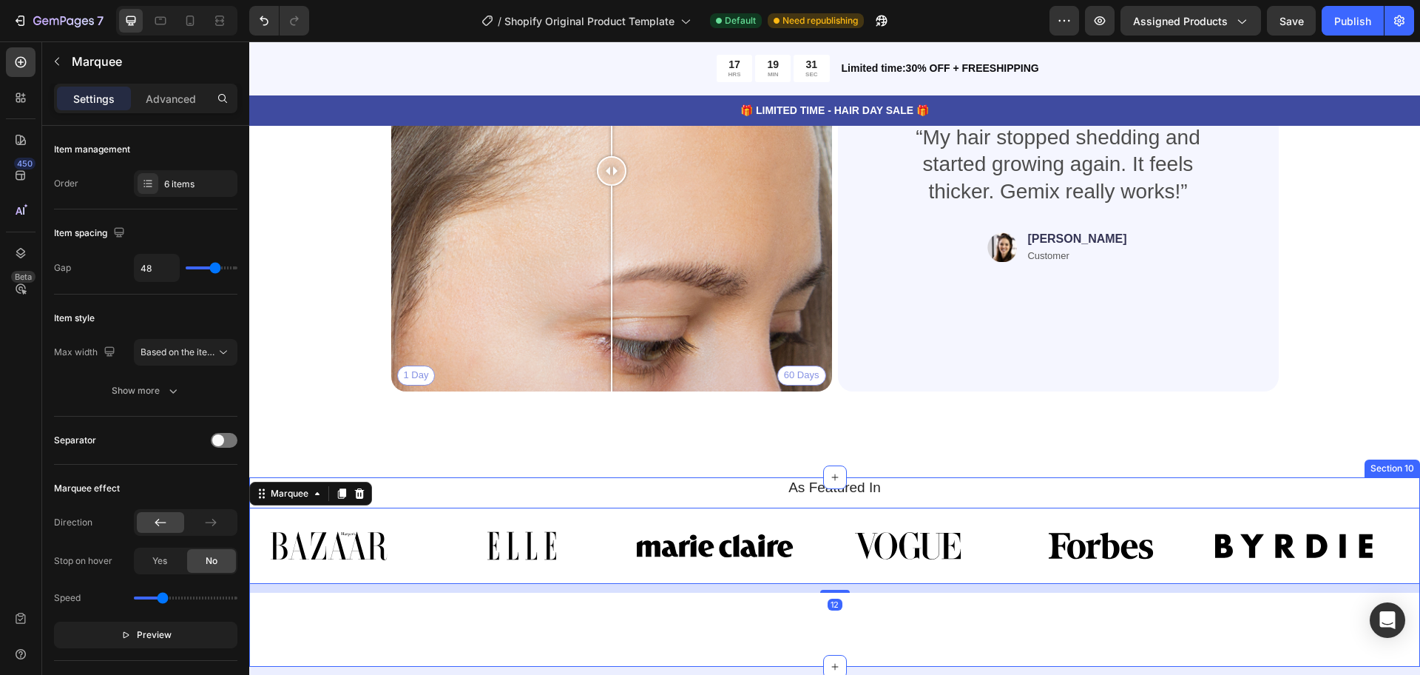
click at [944, 649] on div "As Featured In Heading Image Image Image Image Image Image Image Image Image Im…" at bounding box center [834, 571] width 1171 height 189
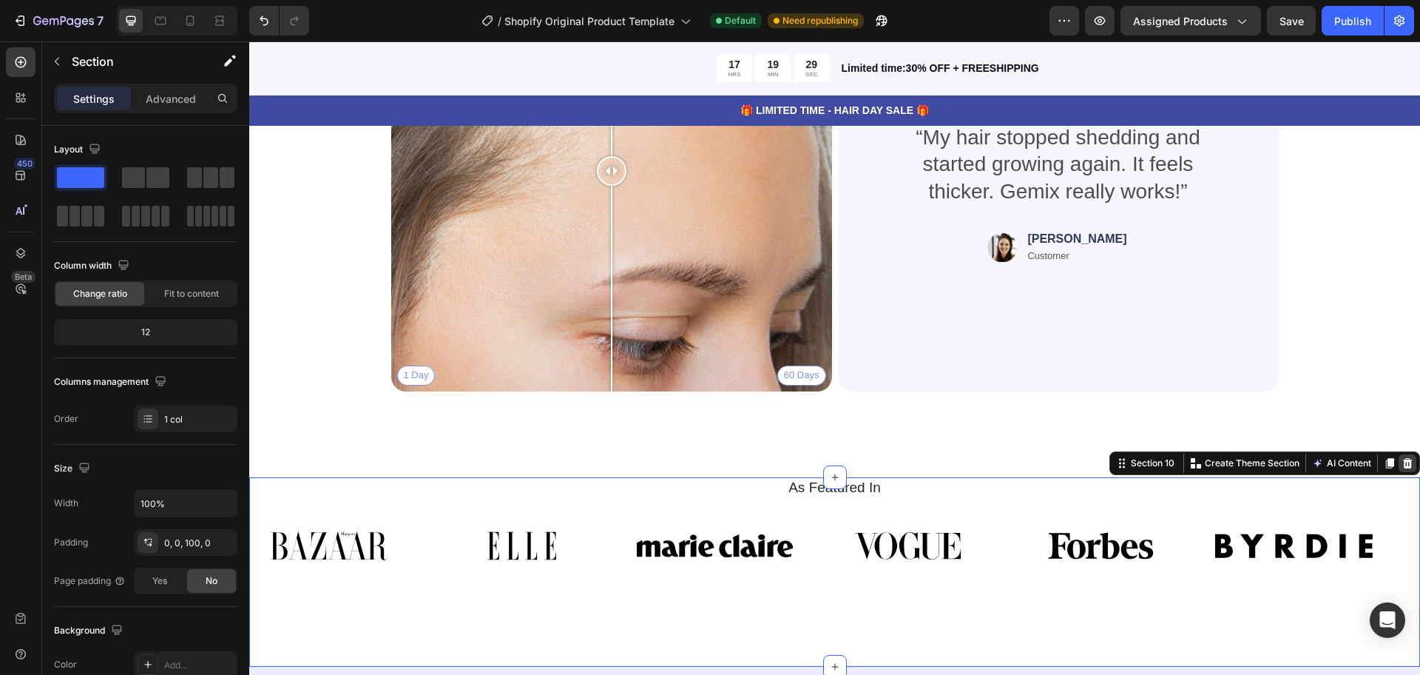
click at [1402, 463] on icon at bounding box center [1408, 463] width 12 height 12
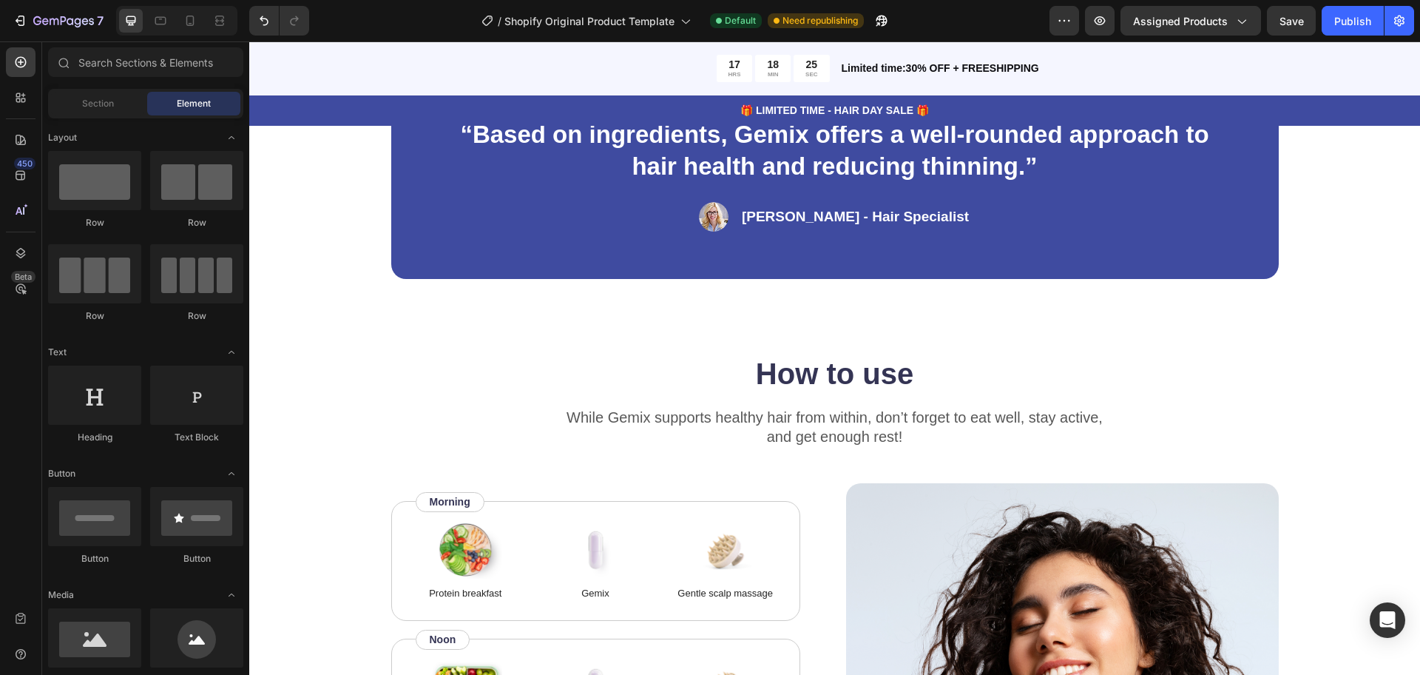
scroll to position [1918, 0]
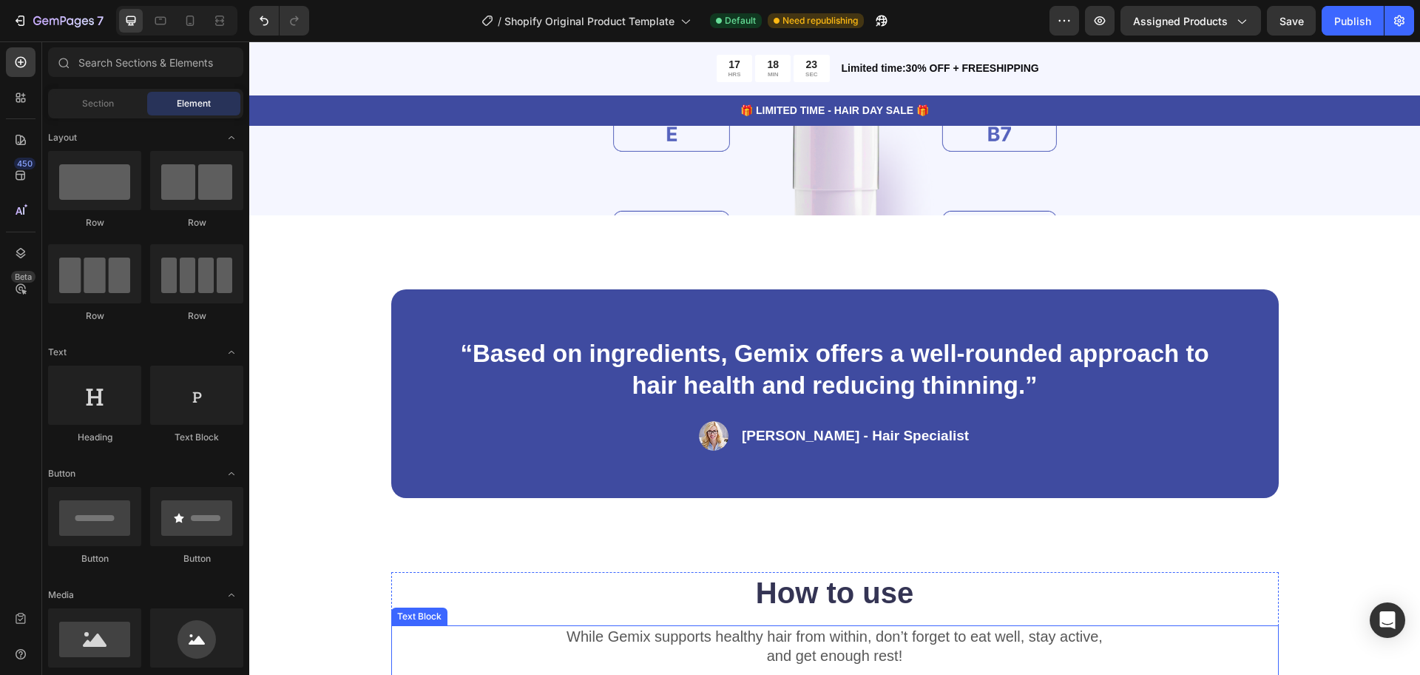
click at [968, 646] on p "While Gemix supports healthy hair from within, don’t forget to eat well, stay a…" at bounding box center [835, 646] width 885 height 38
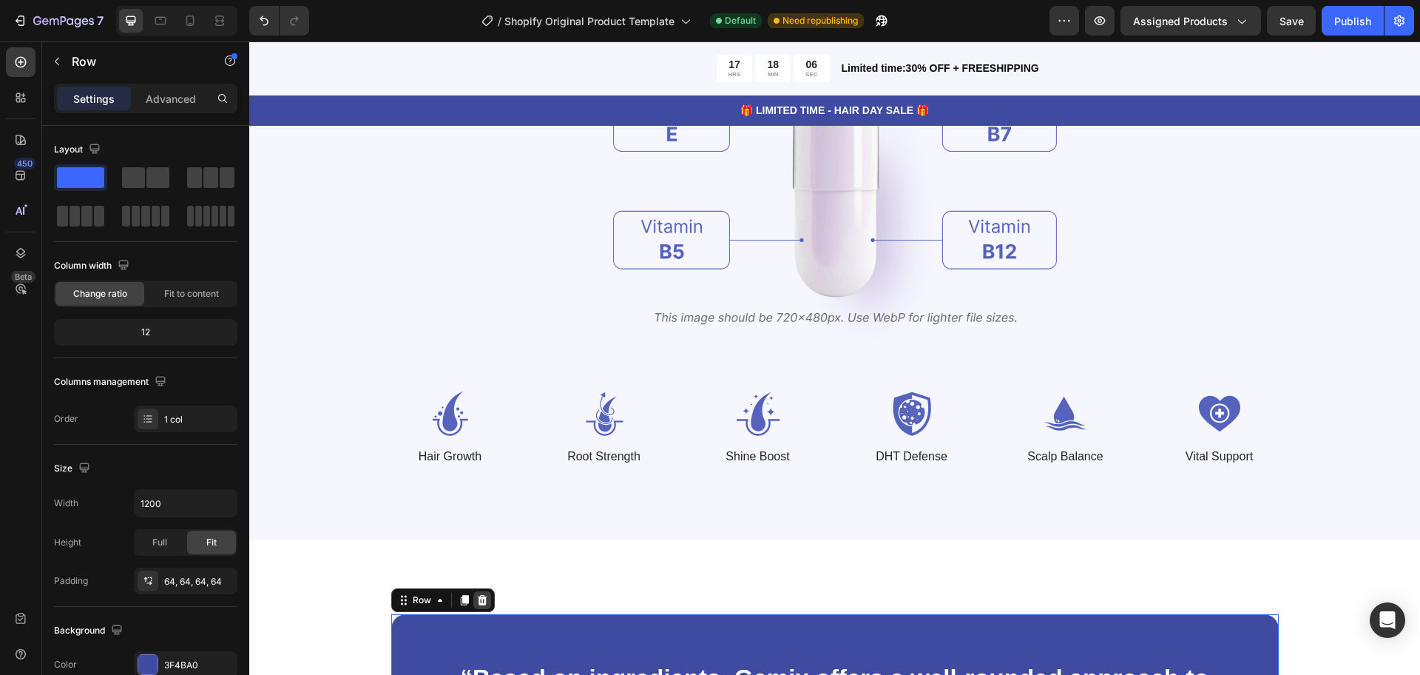
click at [482, 591] on div at bounding box center [482, 600] width 18 height 18
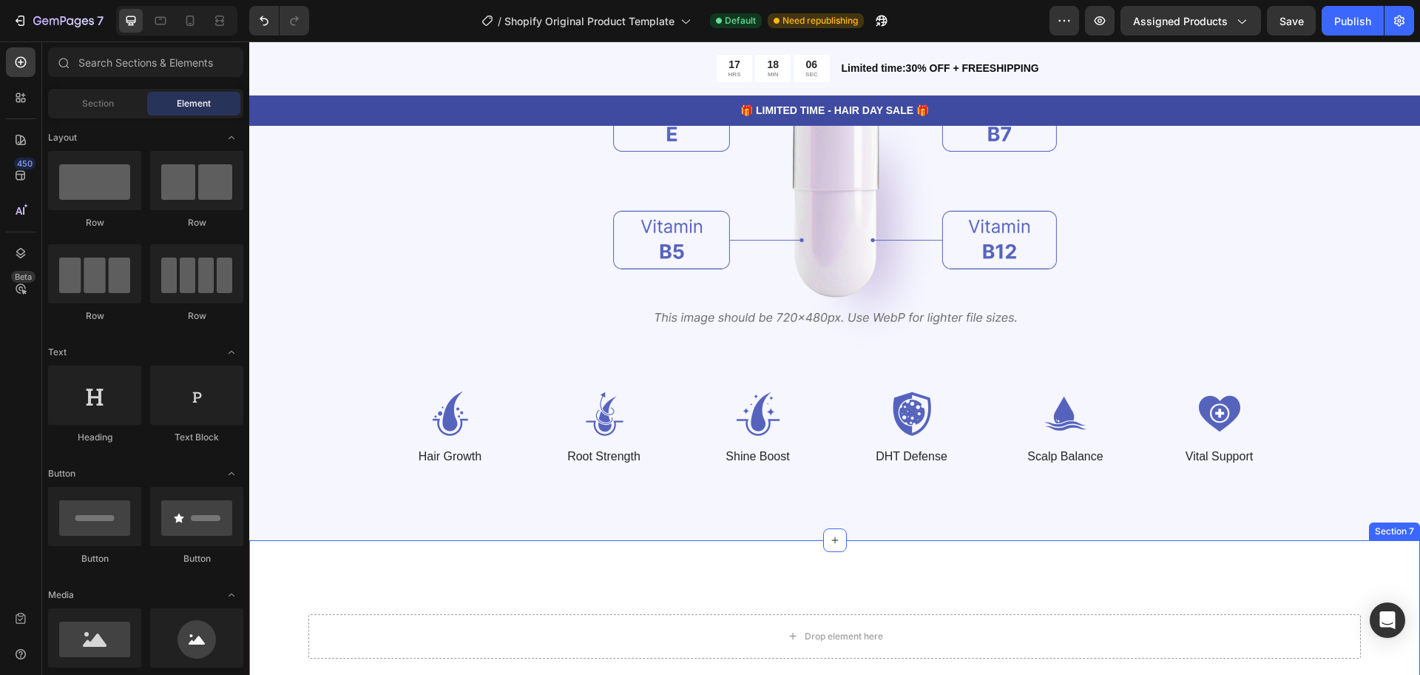
click at [622, 540] on div "Drop element here Section 7" at bounding box center [834, 636] width 1171 height 192
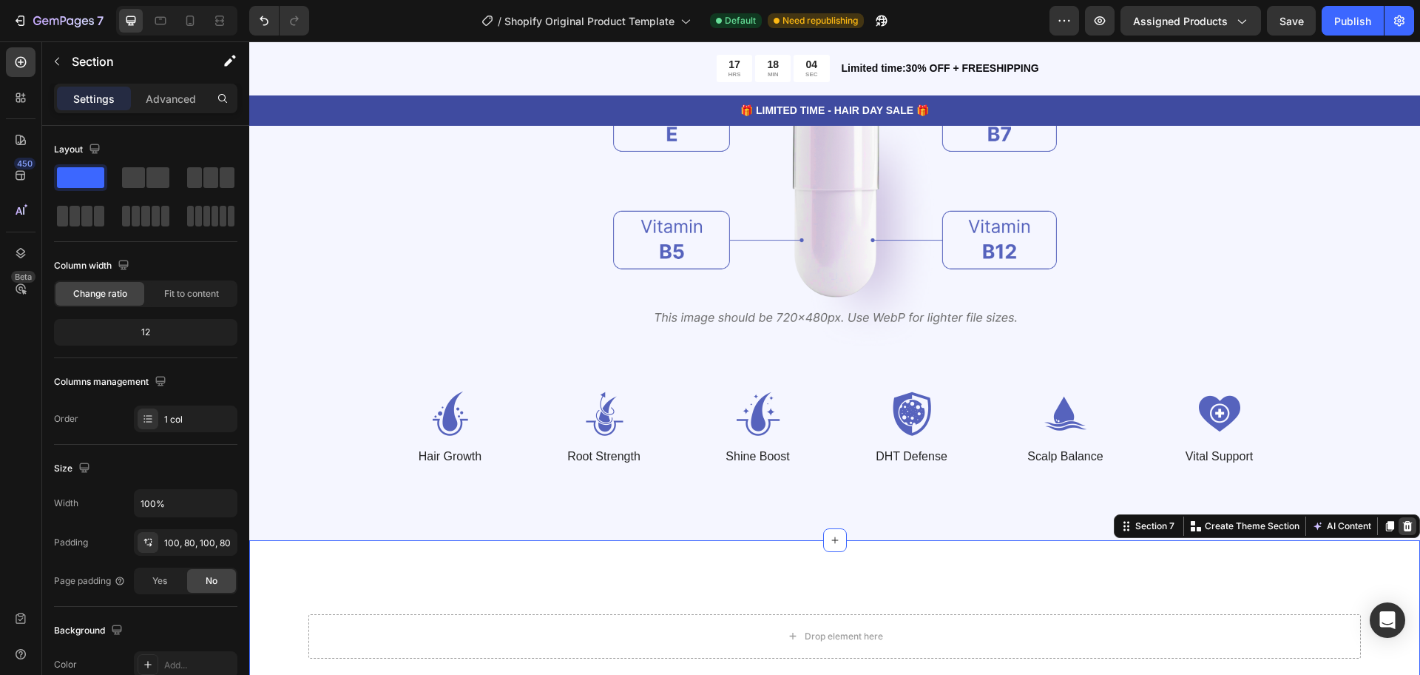
click at [1402, 520] on icon at bounding box center [1408, 526] width 12 height 12
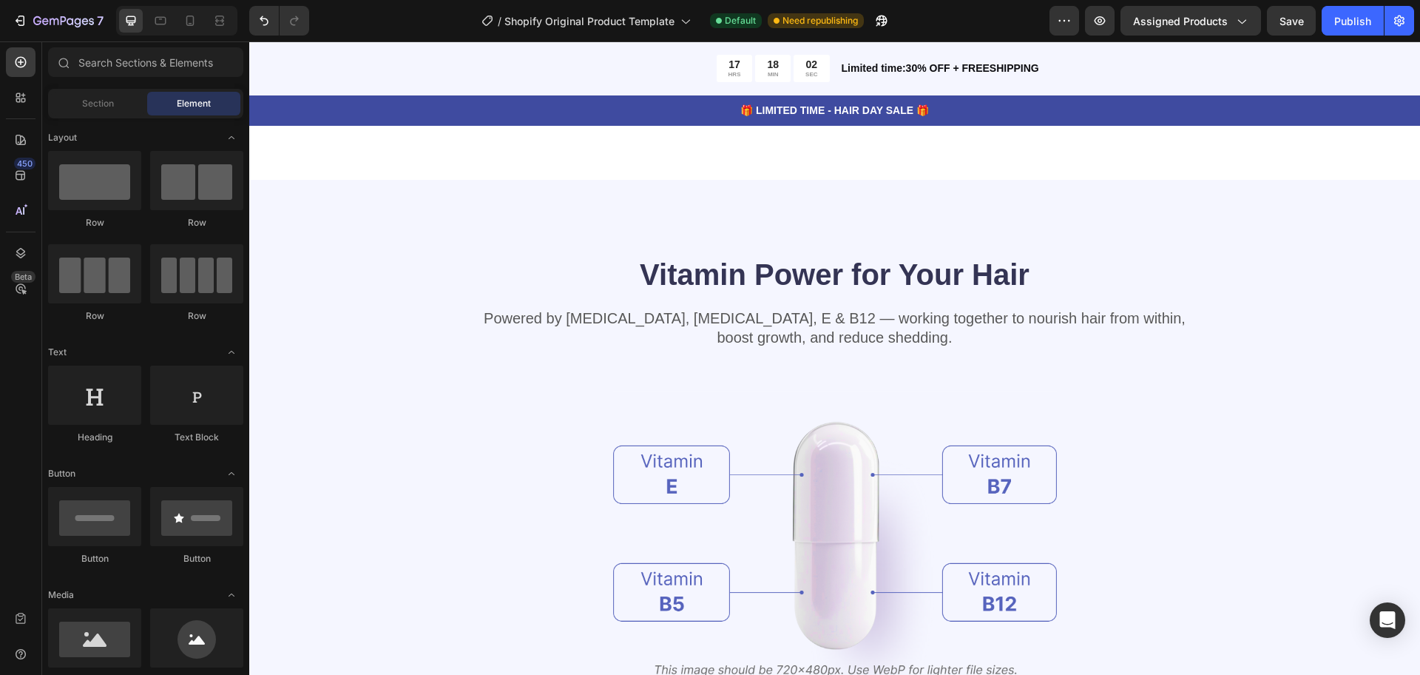
scroll to position [1572, 0]
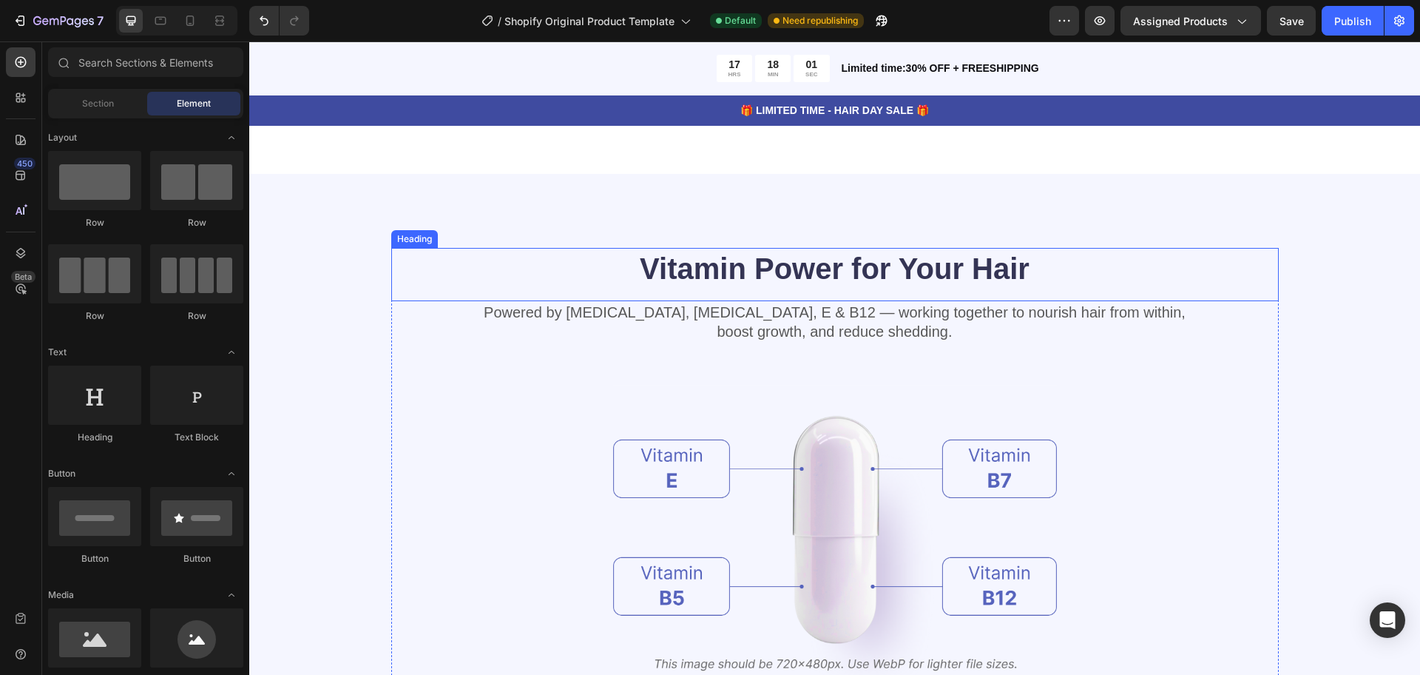
click at [1212, 281] on h2 "Vitamin Power for Your Hair" at bounding box center [835, 268] width 888 height 41
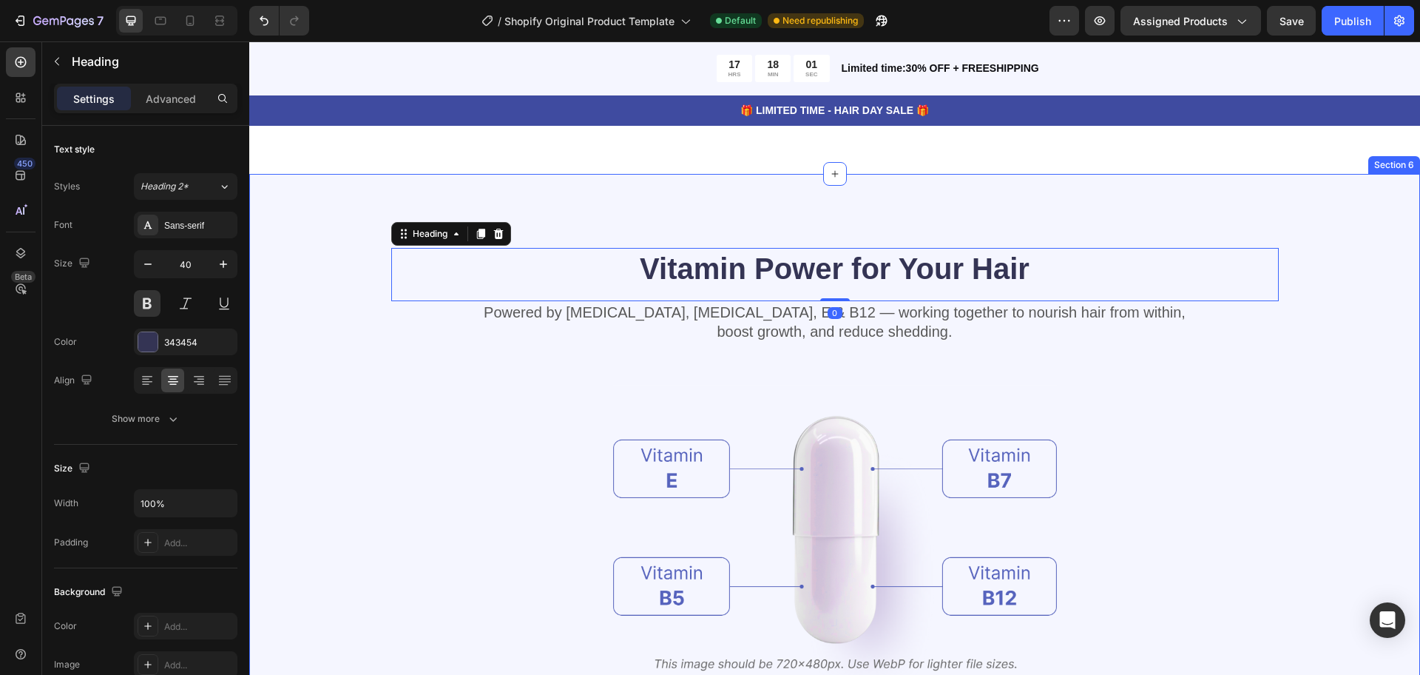
click at [1202, 211] on div "Vitamin Power for Your Hair Heading 0 Powered by [MEDICAL_DATA], [MEDICAL_DATA]…" at bounding box center [834, 530] width 1171 height 712
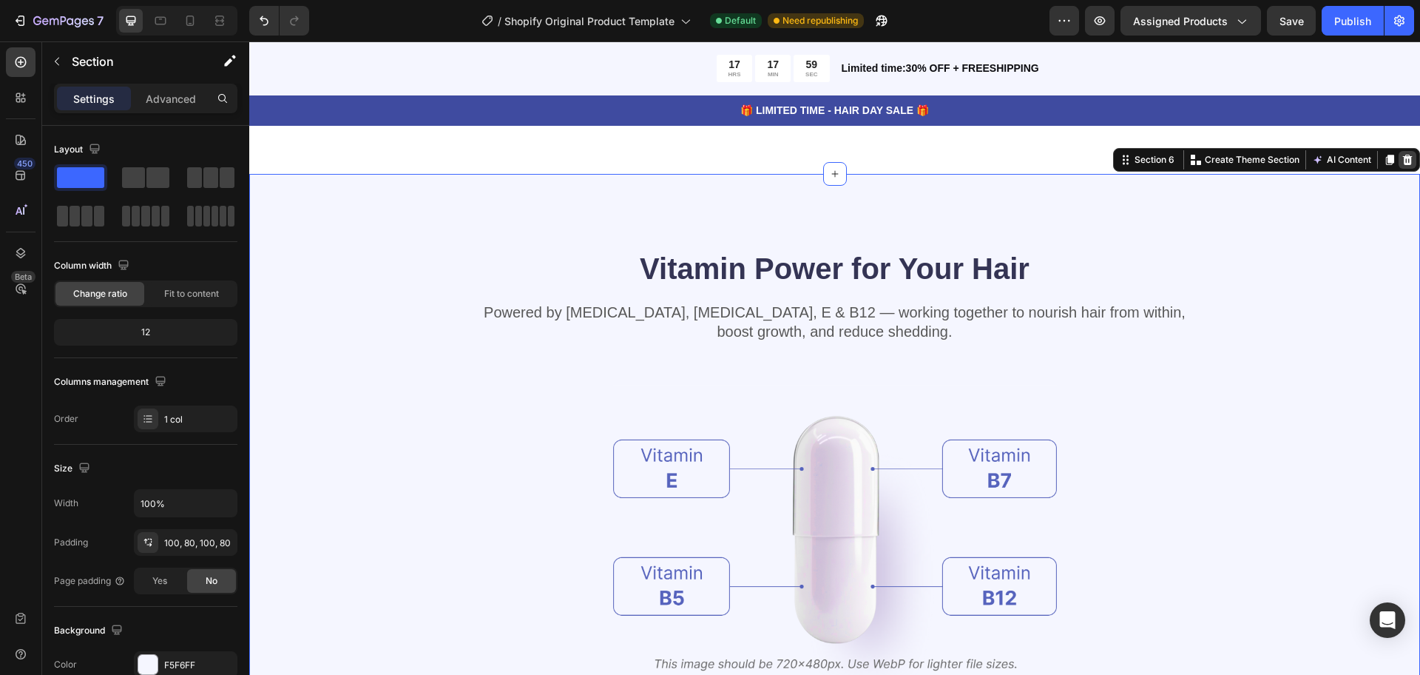
click at [1403, 163] on icon at bounding box center [1408, 159] width 10 height 10
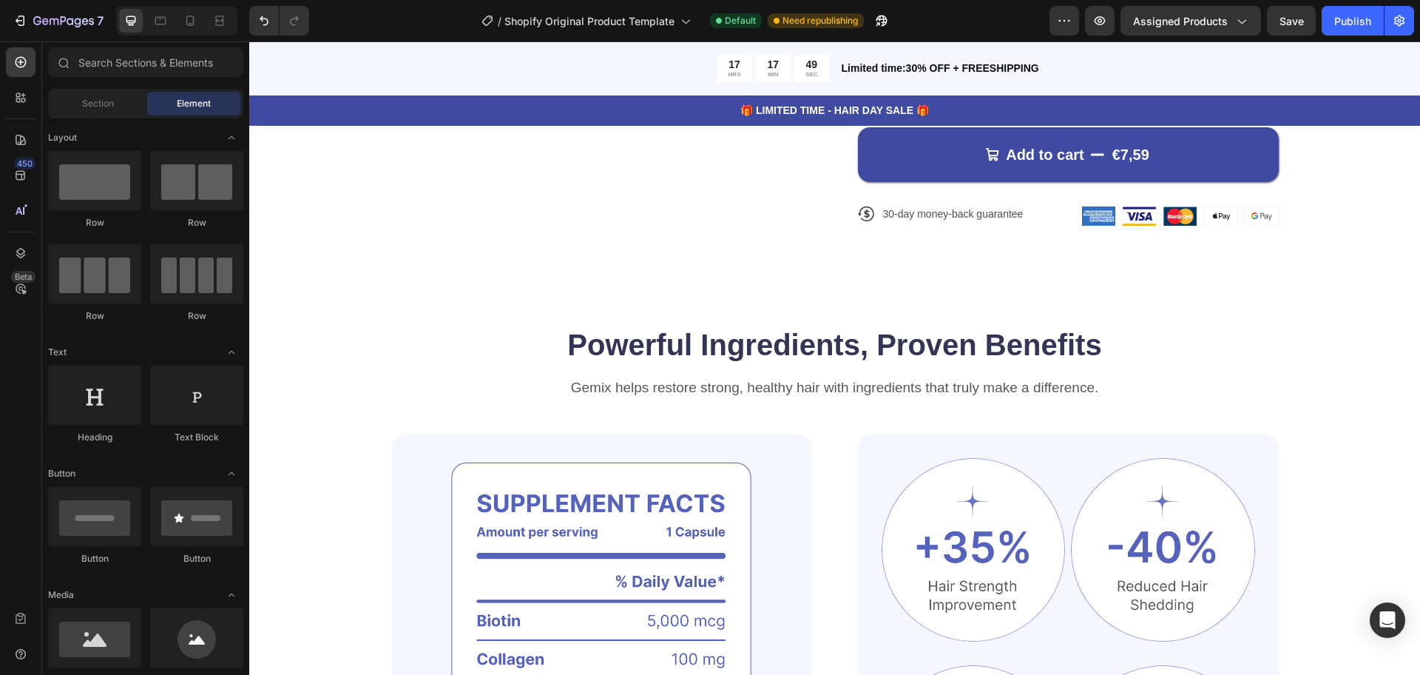
scroll to position [746, 0]
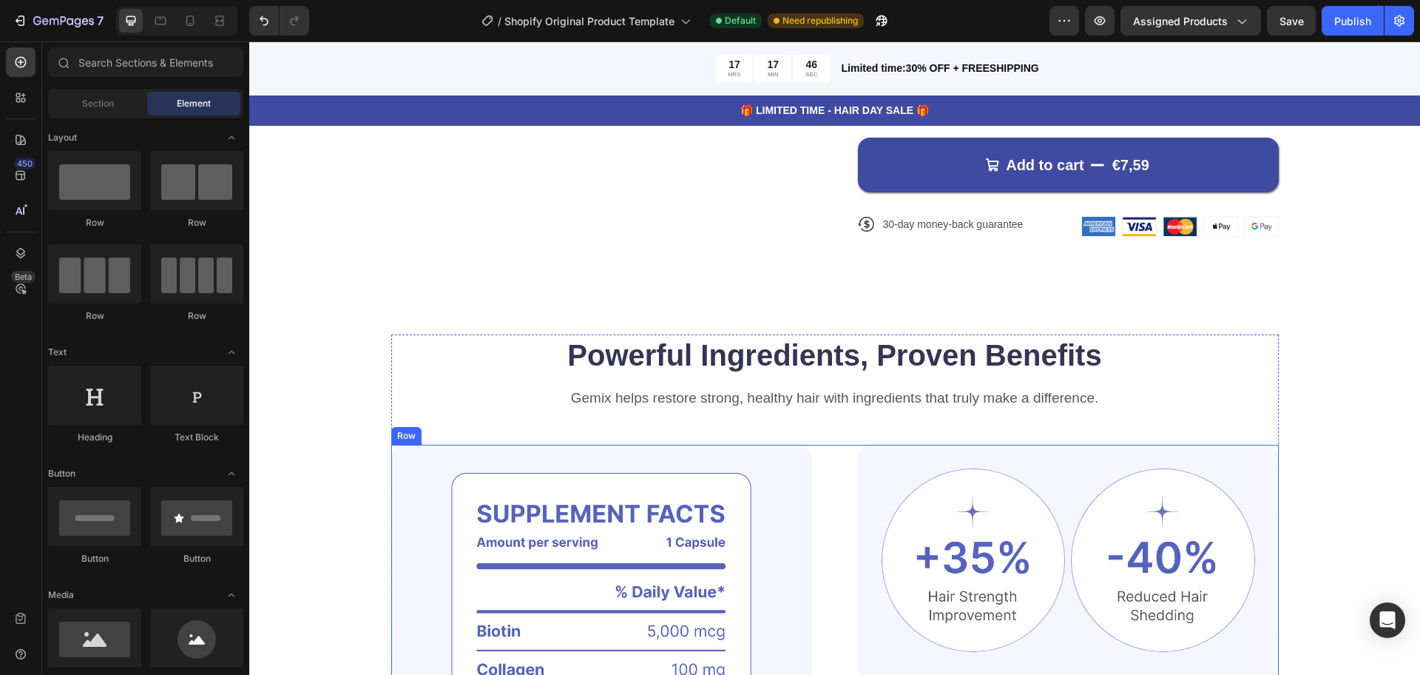
click at [837, 487] on div "Image Image Image Row Image Image Row Clinically Proven Benefits for Stronger, …" at bounding box center [835, 685] width 888 height 481
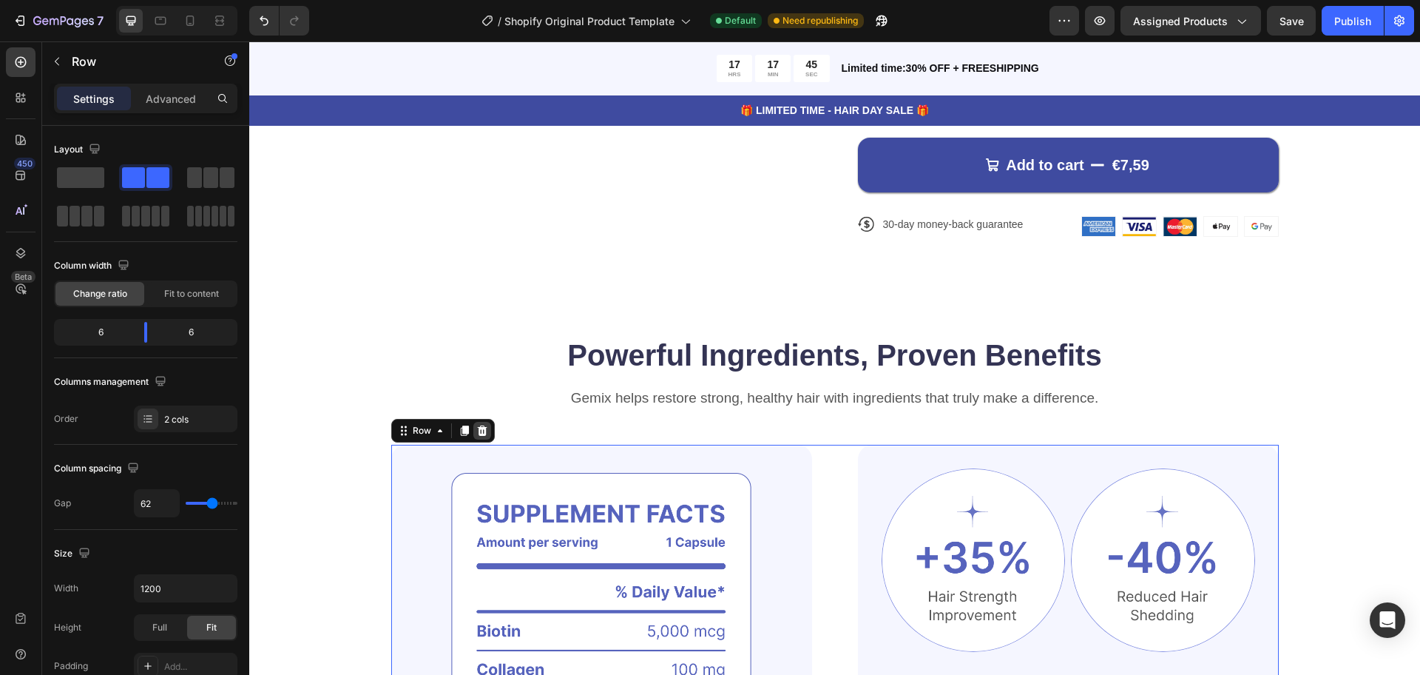
click at [479, 436] on icon at bounding box center [482, 431] width 12 height 12
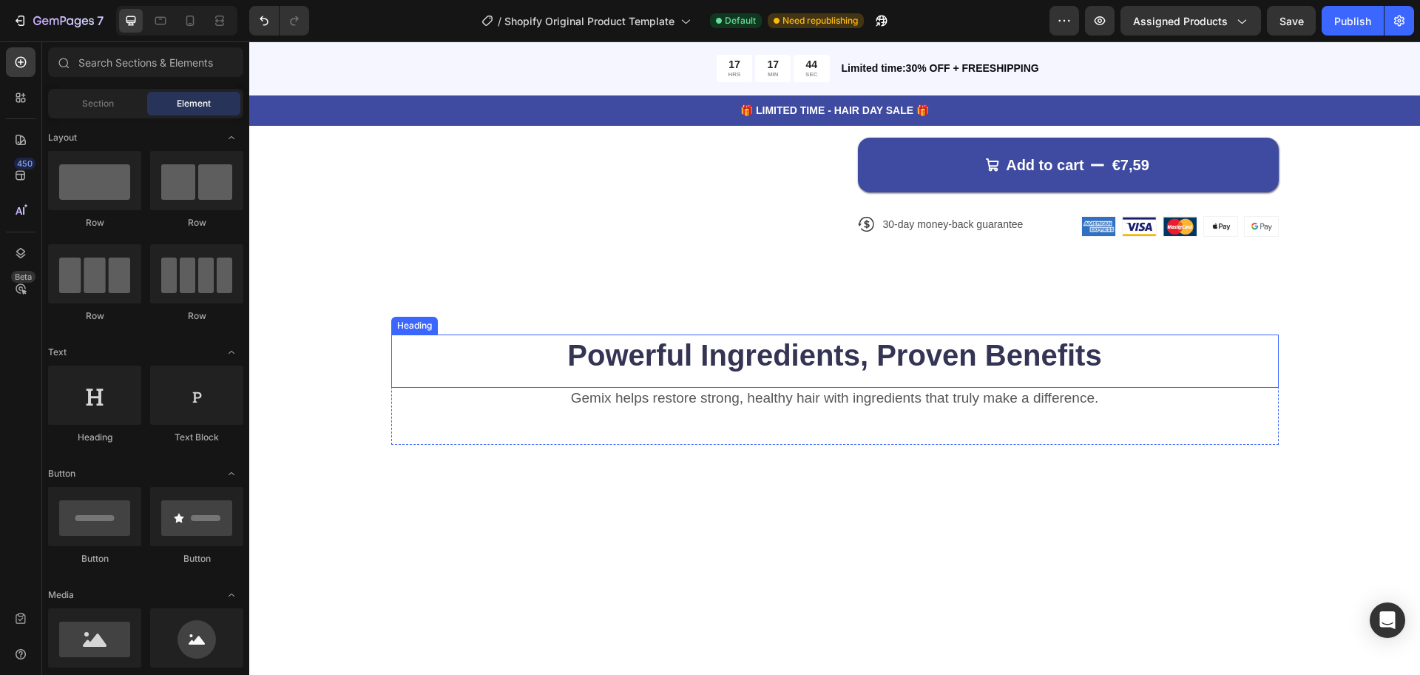
click at [533, 388] on div "Powerful Ingredients, Proven Benefits Heading Gemix helps restore strong, healt…" at bounding box center [835, 389] width 888 height 110
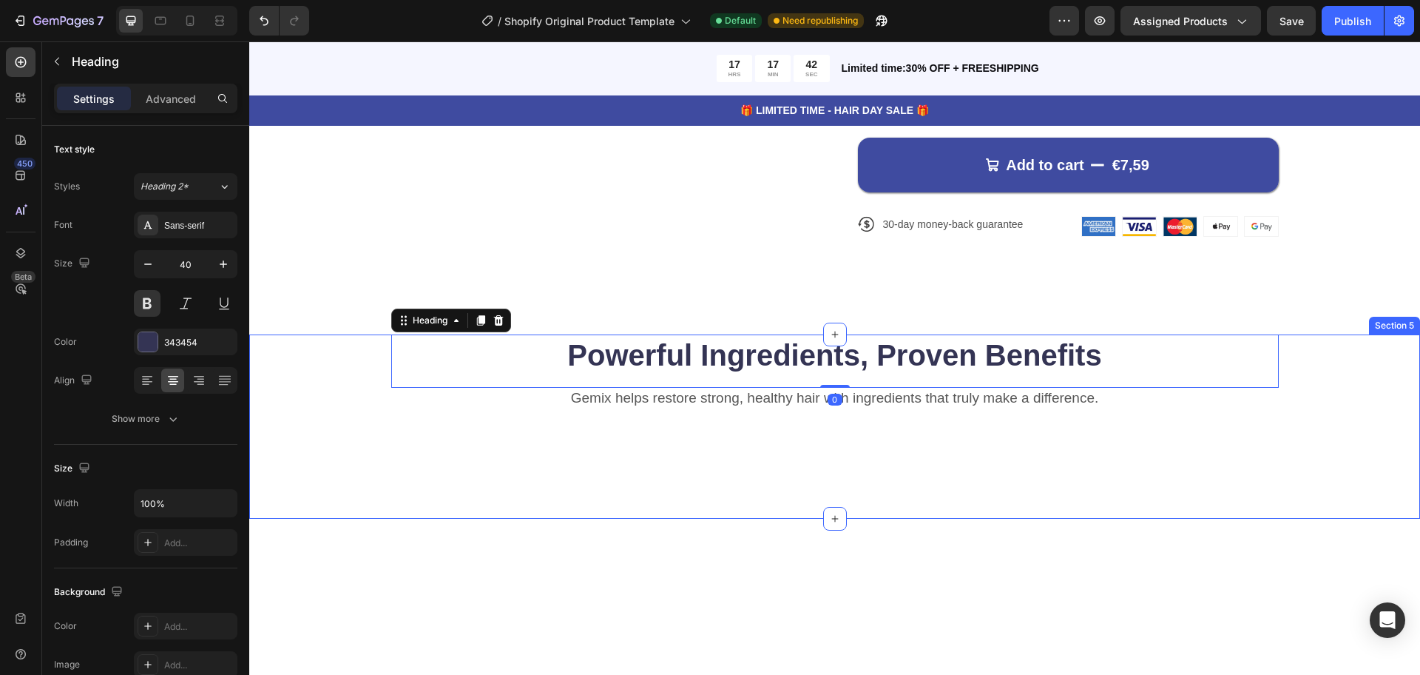
click at [377, 474] on div "Powerful Ingredients, Proven Benefits Heading 0 Gemix helps restore strong, hea…" at bounding box center [834, 426] width 1171 height 184
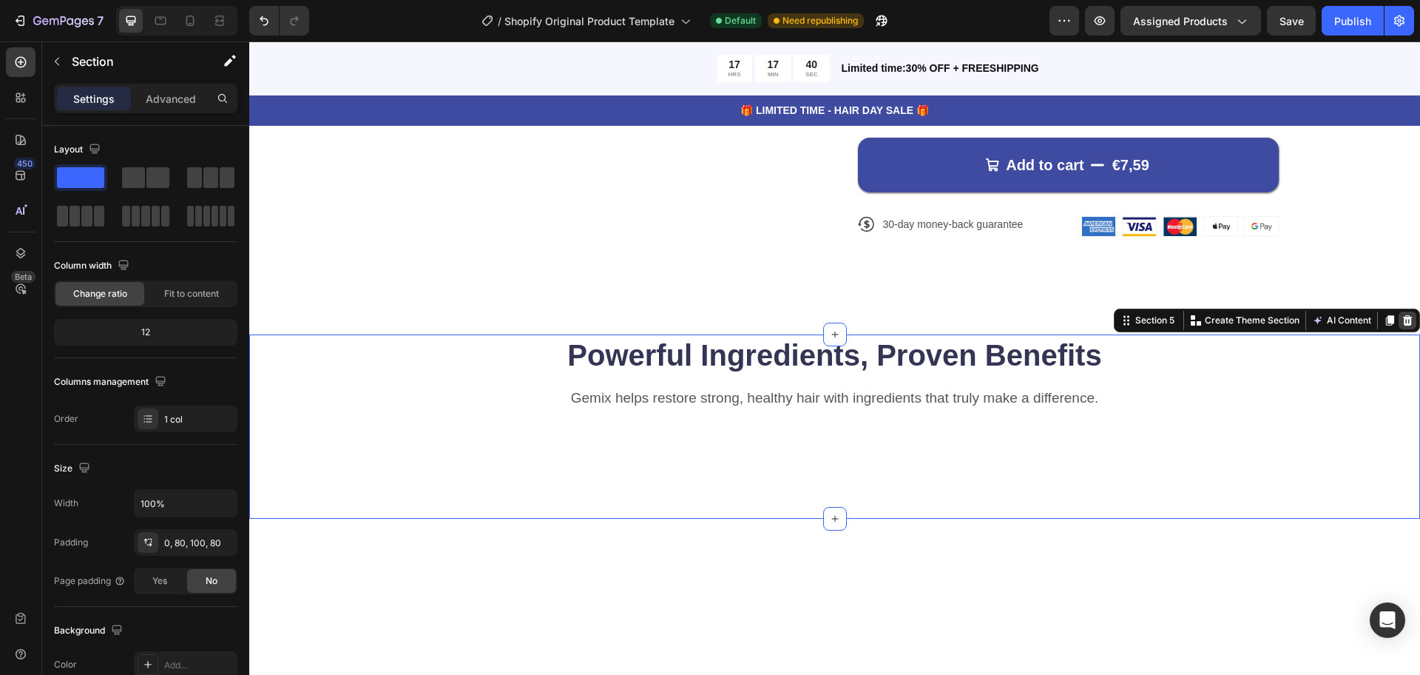
click at [1399, 323] on div at bounding box center [1408, 320] width 18 height 18
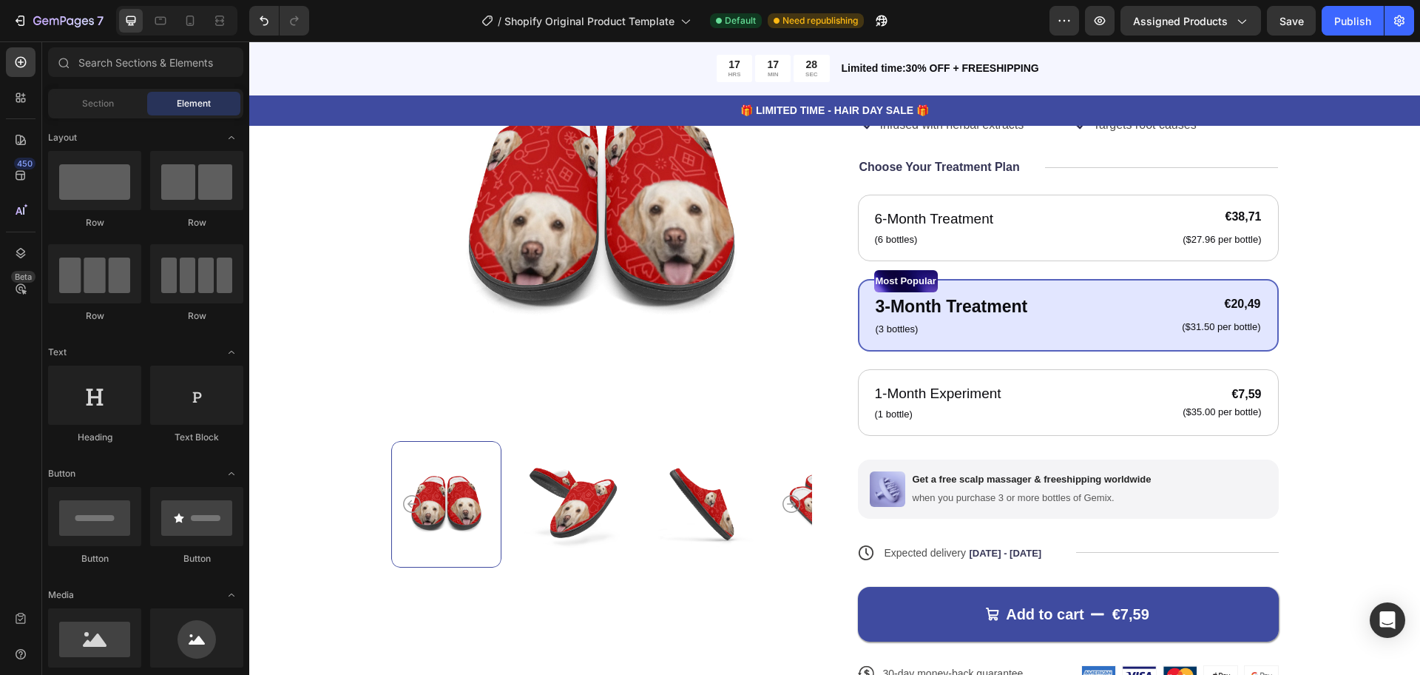
scroll to position [303, 0]
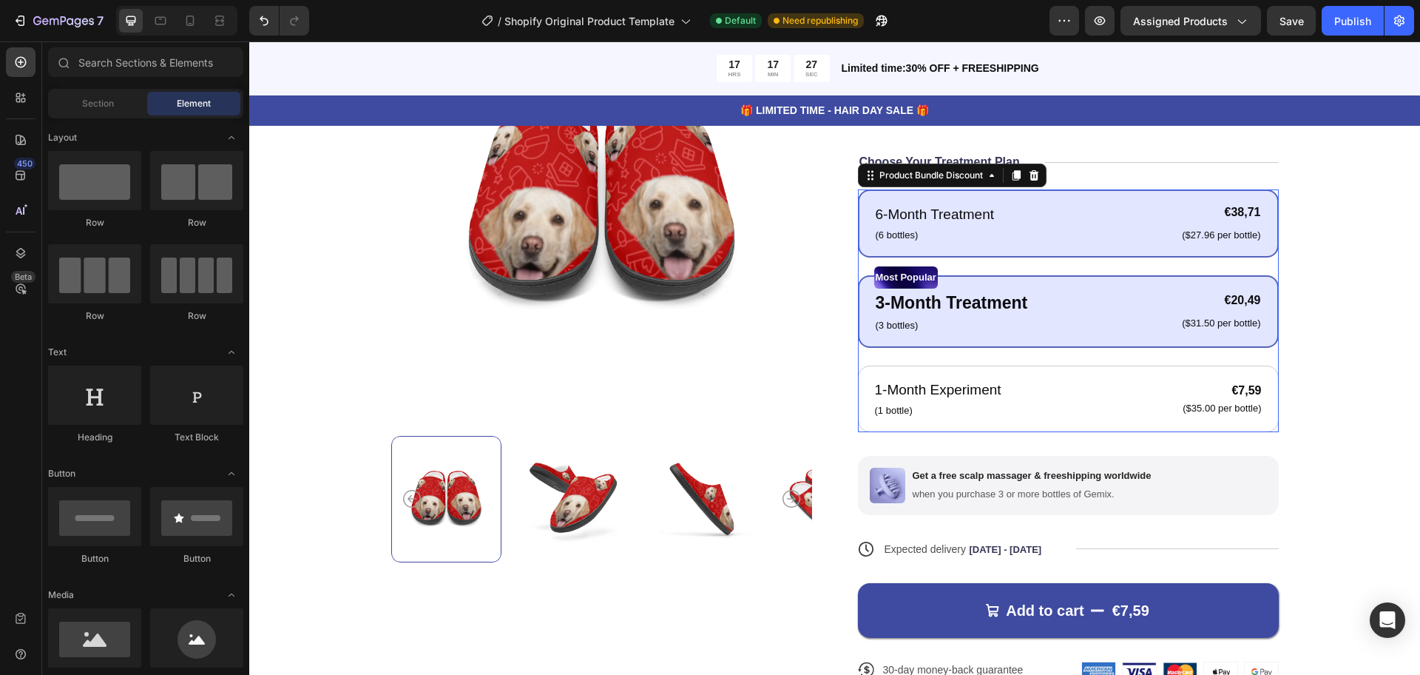
click at [1053, 247] on div "6-Month Treatment Text Block (6 bottles) Text Block €38,71 Product Price Produc…" at bounding box center [1068, 223] width 421 height 68
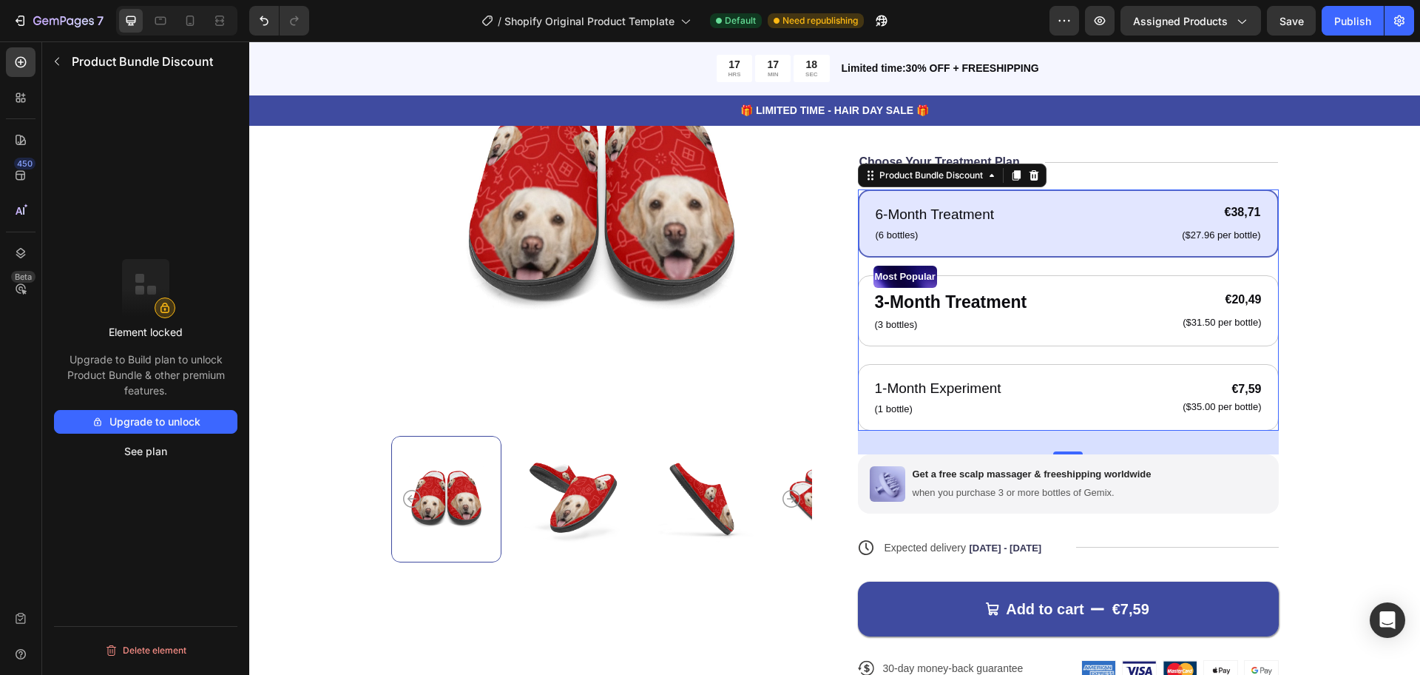
click at [0, 0] on div at bounding box center [0, 0] width 0 height 0
click at [618, 447] on img at bounding box center [574, 499] width 110 height 126
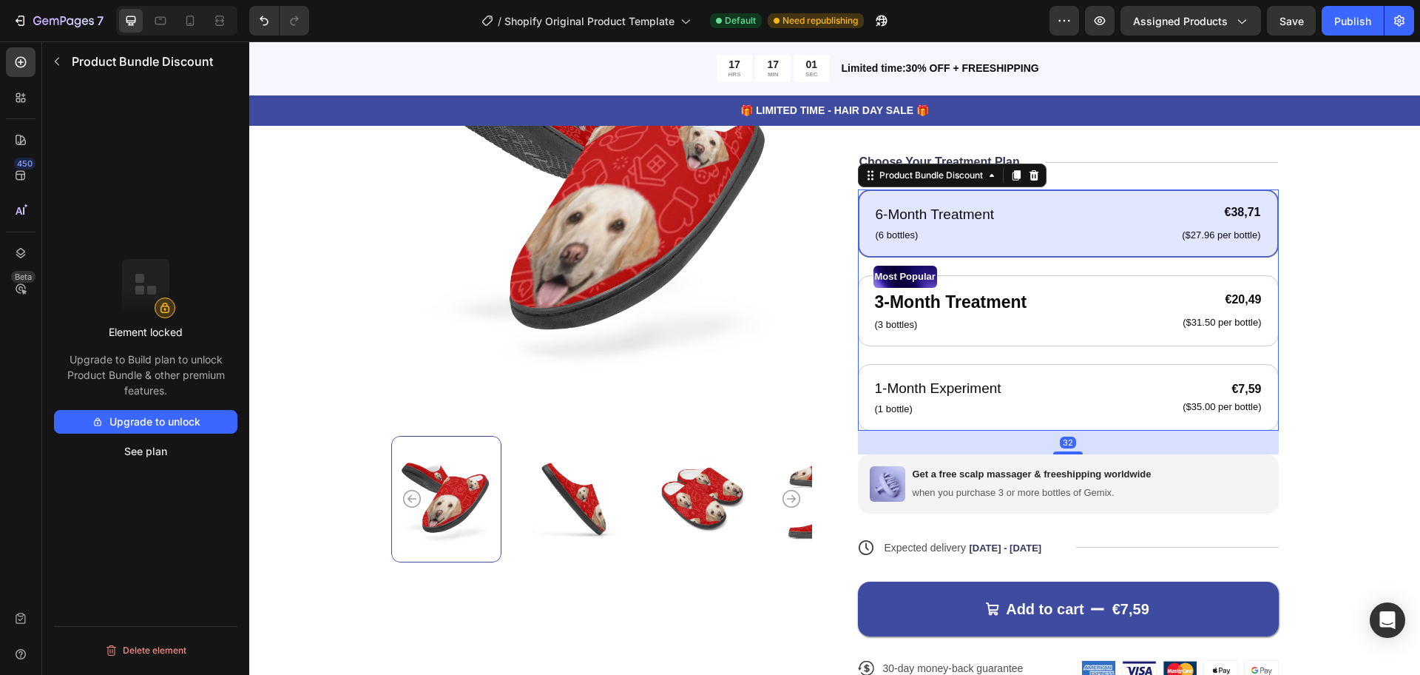
click at [910, 354] on div "6-Month Treatment Text Block (6 bottles) Text Block €38,71 Product Price Produc…" at bounding box center [1068, 309] width 421 height 241
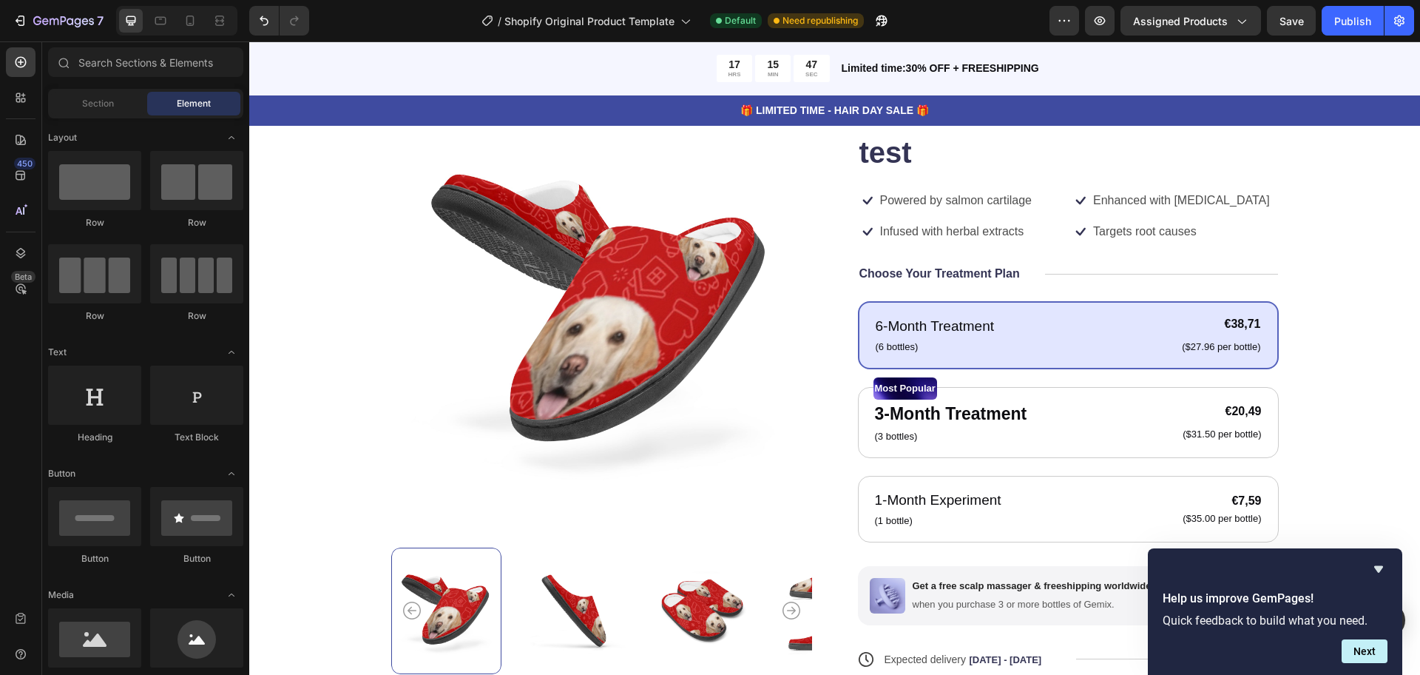
scroll to position [0, 0]
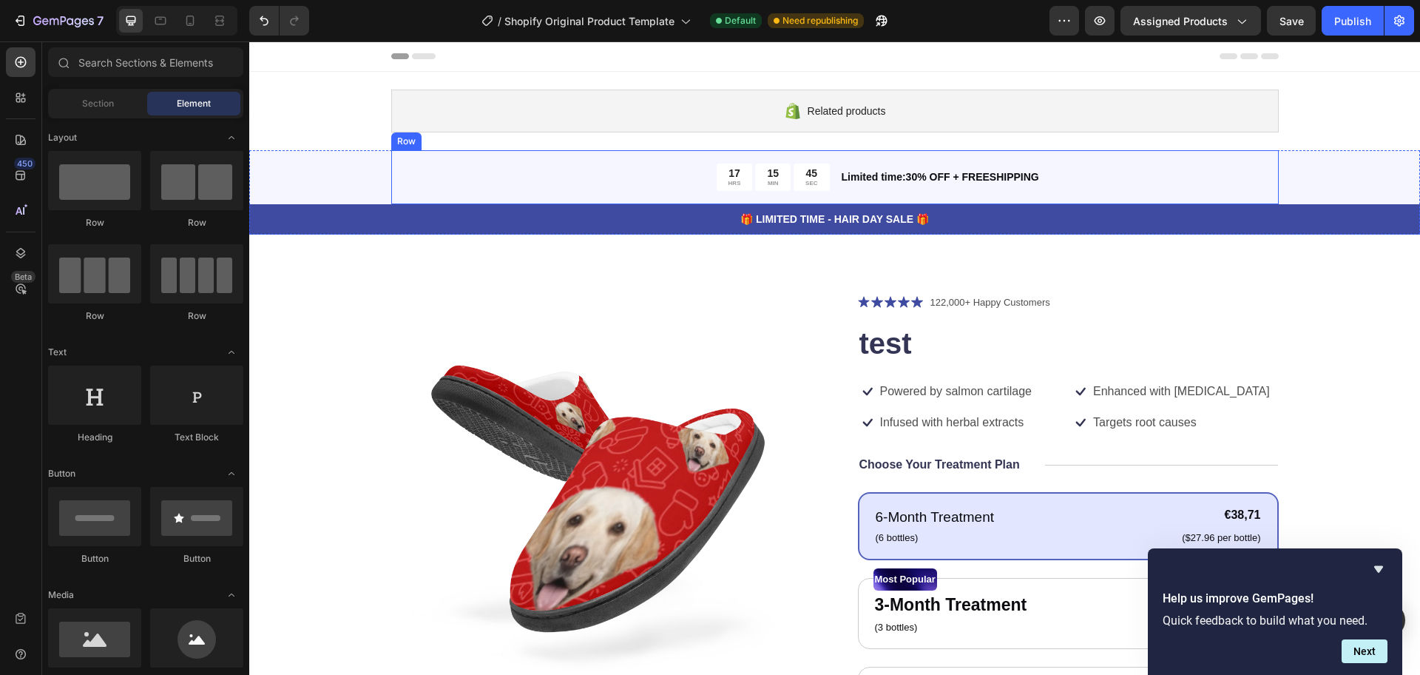
click at [1115, 166] on div "Limited time:30% OFF + FREESHIPPING Text Block" at bounding box center [1059, 176] width 439 height 27
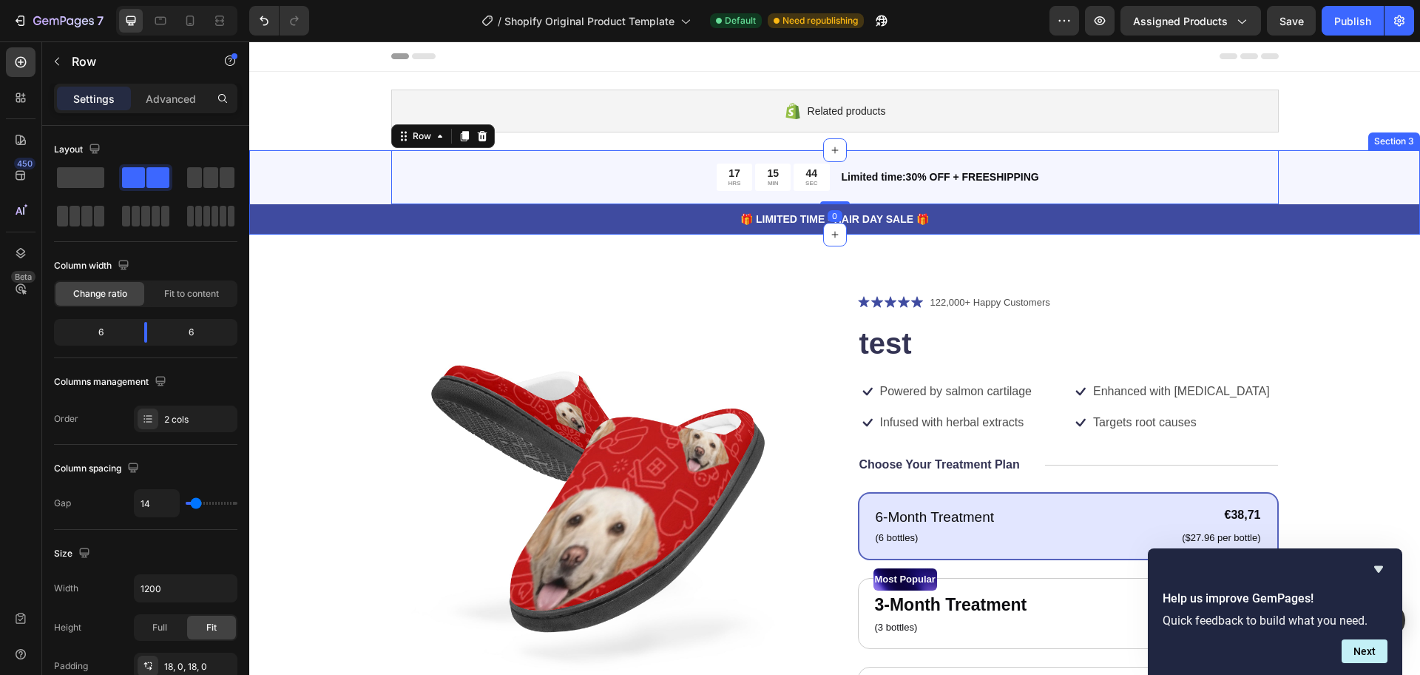
click at [1339, 169] on div "17 HRS 15 MIN 44 SEC Countdown Timer Limited time:30% OFF + FREESHIPPING Text B…" at bounding box center [834, 192] width 1171 height 84
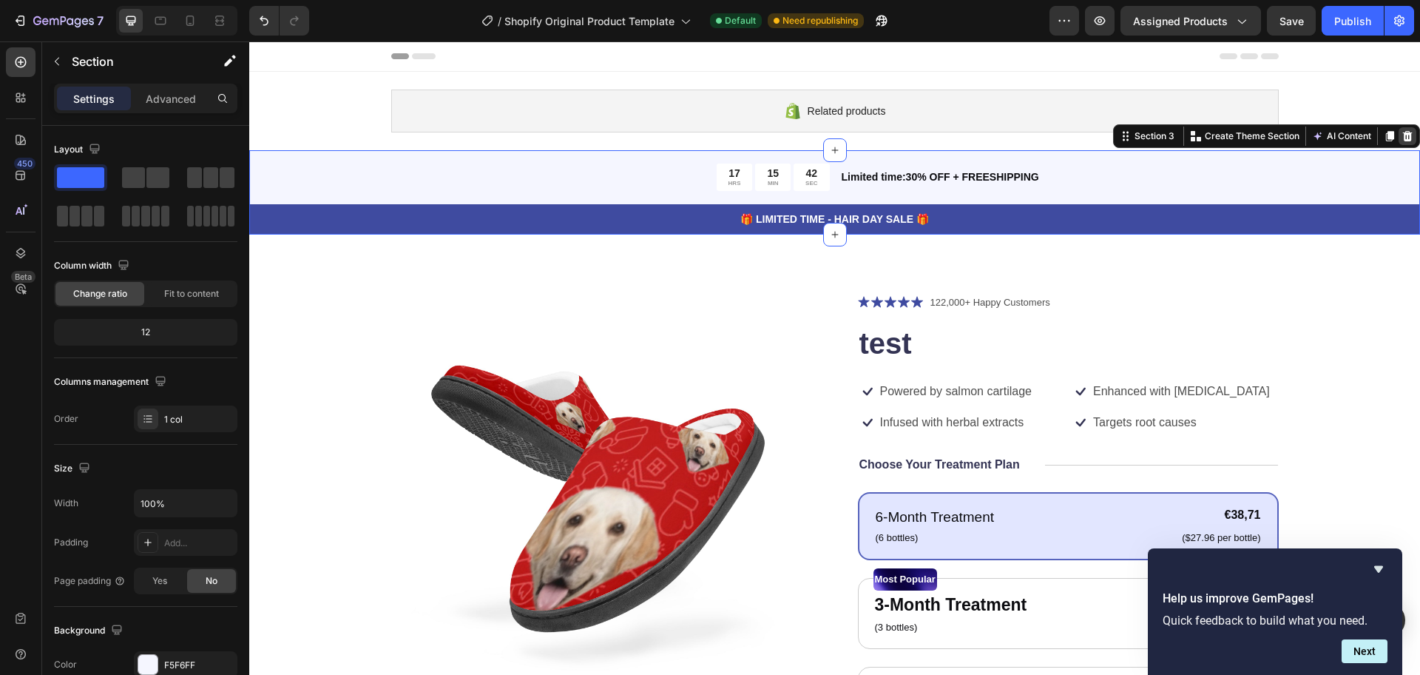
click at [1403, 138] on icon at bounding box center [1408, 136] width 10 height 10
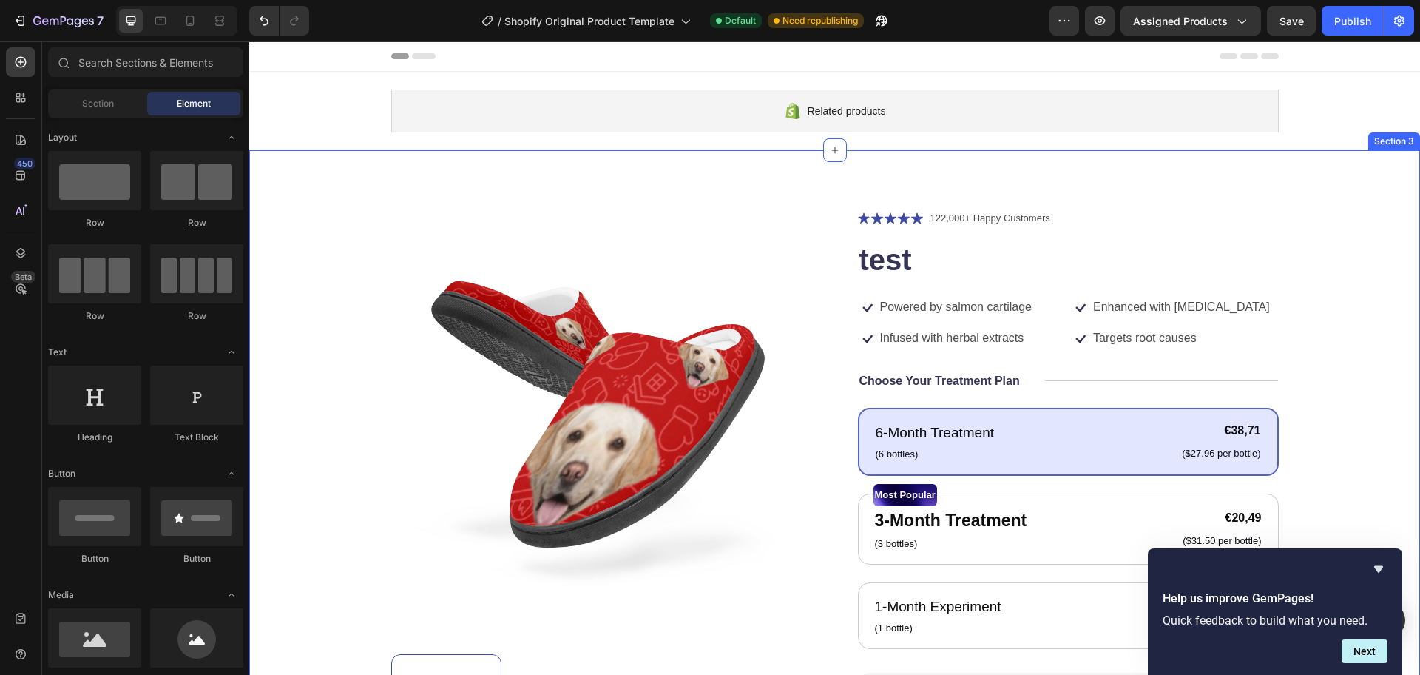
click at [1346, 178] on div "Product Images Icon Icon Icon Icon Icon Icon List 122,000+ Happy Customers Text…" at bounding box center [834, 573] width 1171 height 846
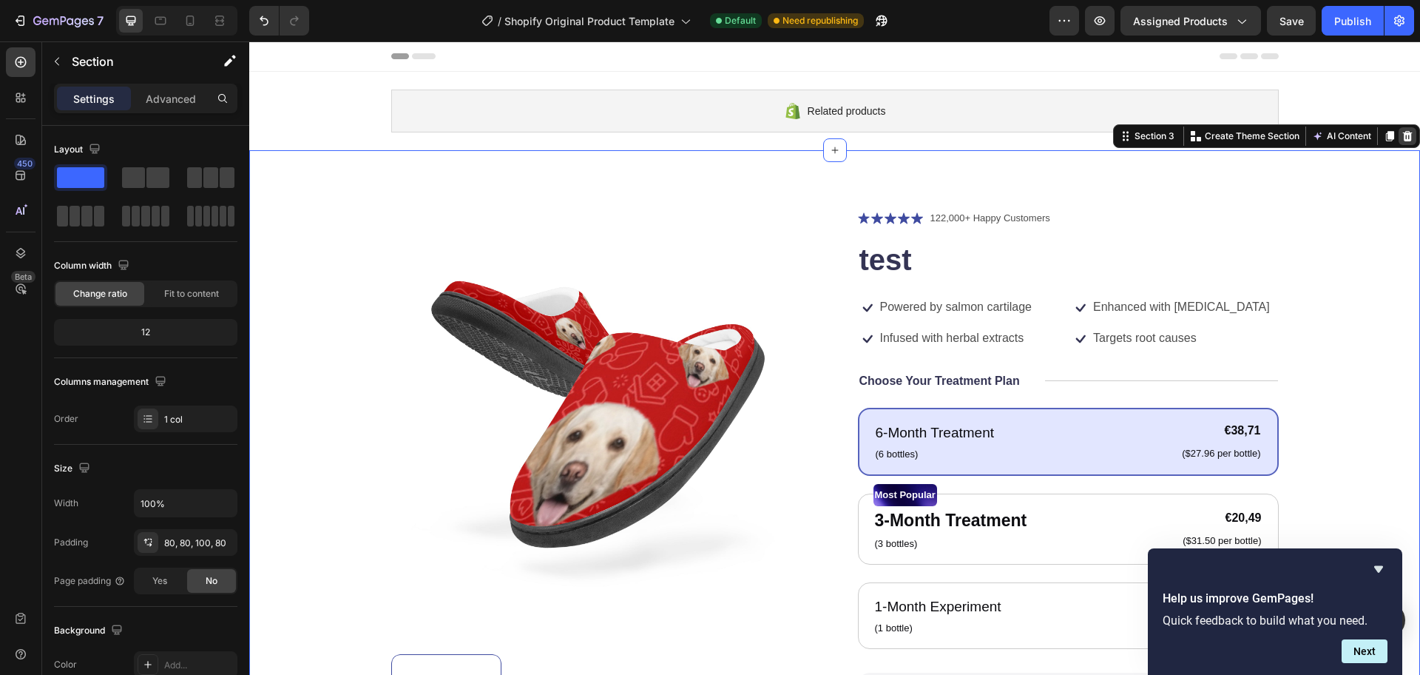
click at [1402, 141] on icon at bounding box center [1408, 136] width 12 height 12
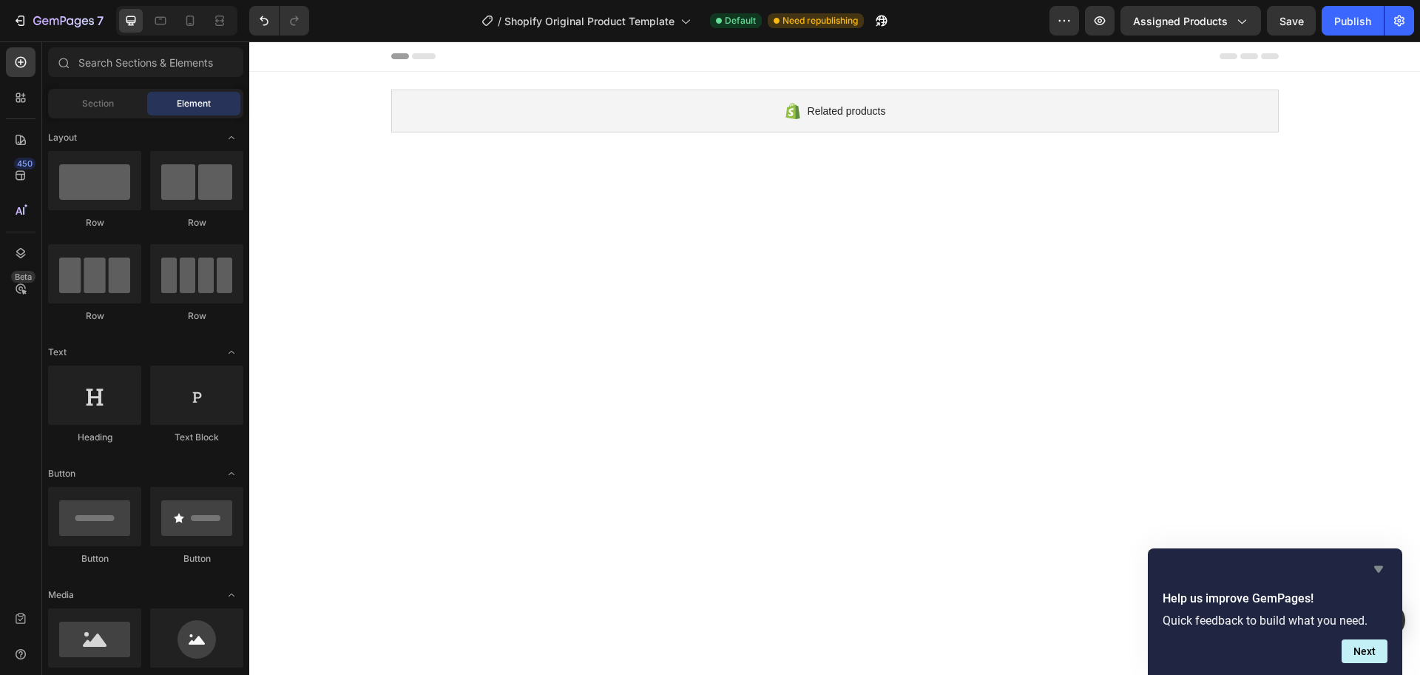
click at [1376, 568] on icon "Hide survey" at bounding box center [1378, 569] width 9 height 7
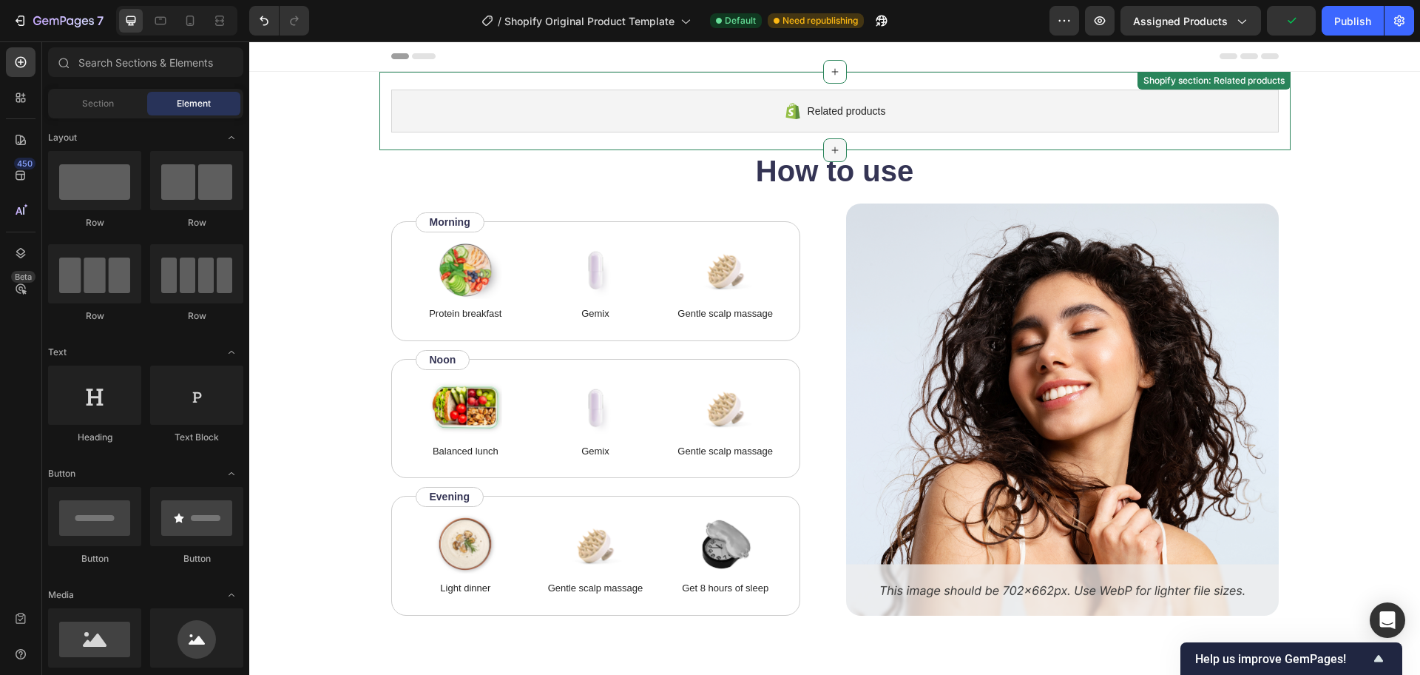
click at [831, 147] on icon at bounding box center [835, 150] width 12 height 12
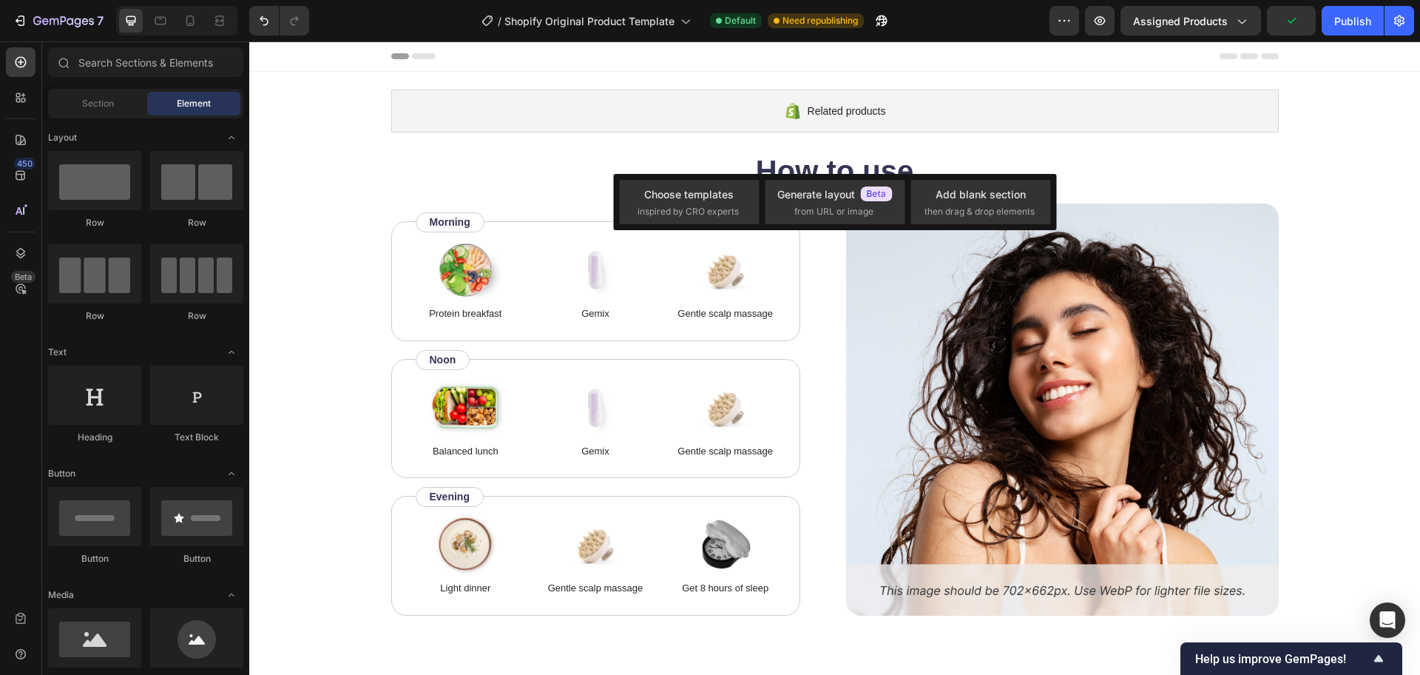
click at [689, 225] on div "Choose templates inspired by CRO experts Generate layout from URL or image Add …" at bounding box center [834, 202] width 443 height 56
click at [685, 214] on span "inspired by CRO experts" at bounding box center [688, 211] width 101 height 13
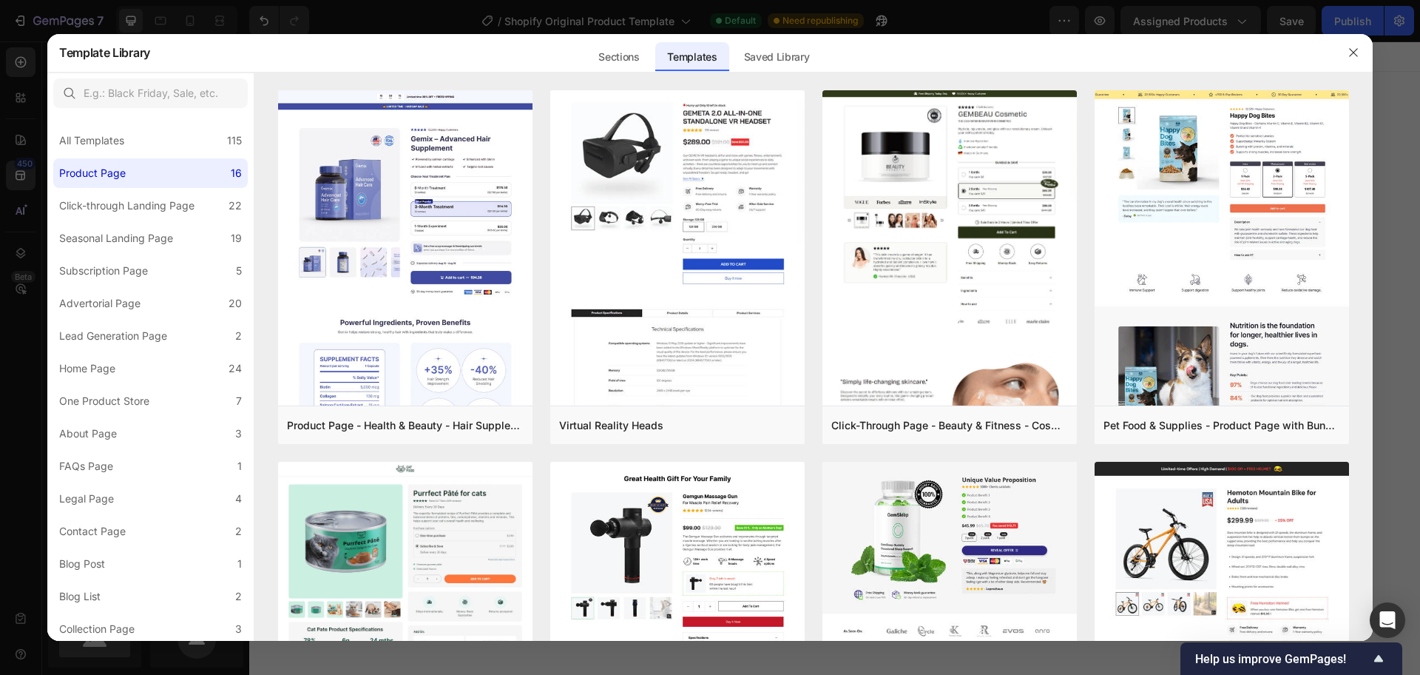
drag, startPoint x: 1369, startPoint y: 198, endPoint x: 1373, endPoint y: 218, distance: 21.2
click at [1373, 218] on div "Template Library Sections Templates Existing pages Saved Library Templates Save…" at bounding box center [710, 337] width 1420 height 675
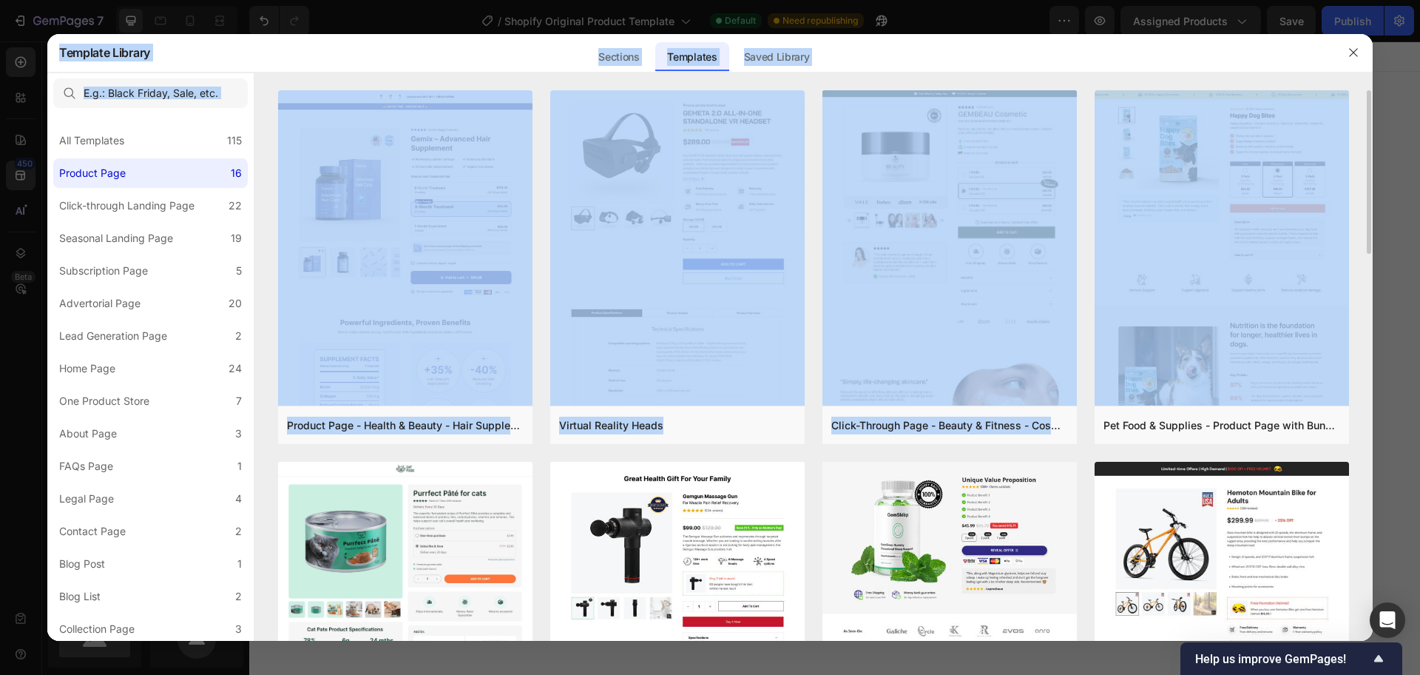
click at [1361, 230] on div "Product Page - Health & Beauty - Hair Supplement Add to page Preview Virtual Re…" at bounding box center [813, 365] width 1119 height 551
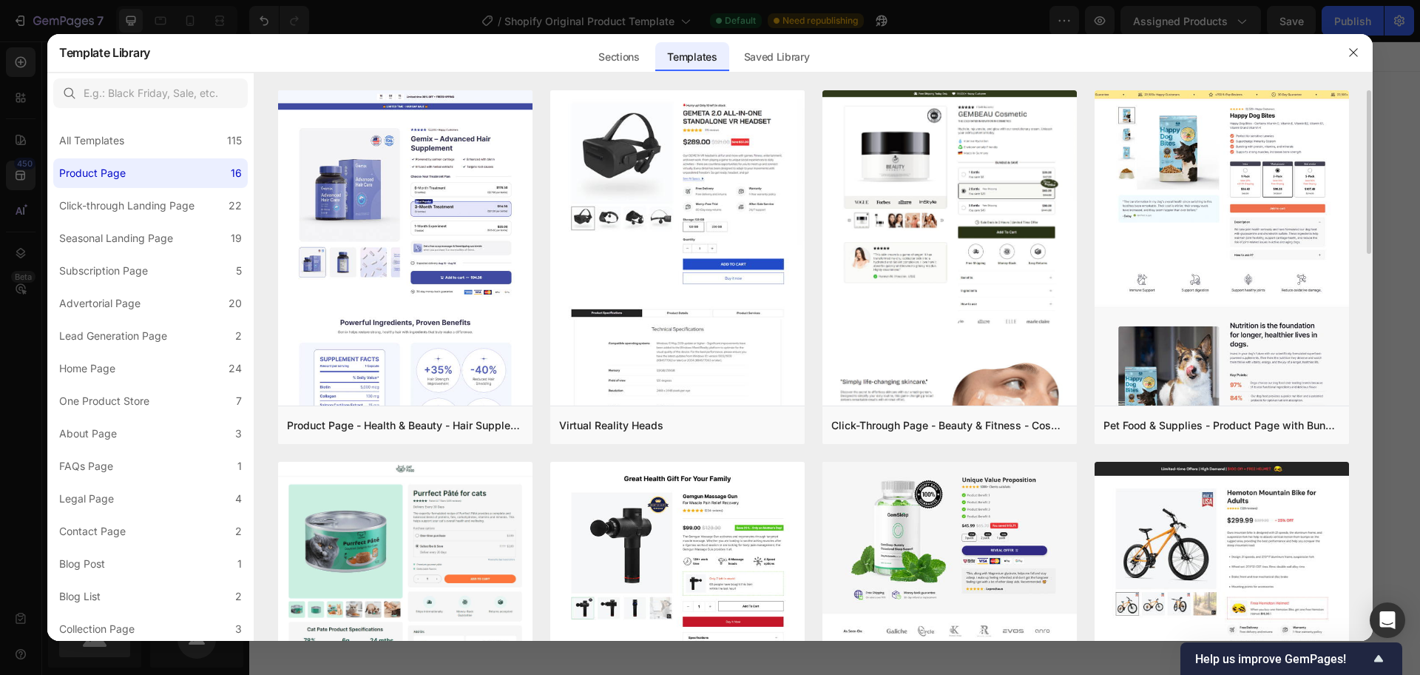
drag, startPoint x: 1369, startPoint y: 230, endPoint x: 1366, endPoint y: 271, distance: 41.5
click at [1366, 271] on div "Product Page - Health & Beauty - Hair Supplement Add to page Preview Virtual Re…" at bounding box center [813, 365] width 1119 height 551
click at [1369, 269] on div "Product Page - Health & Beauty - Hair Supplement Add to page Preview Virtual Re…" at bounding box center [813, 365] width 1119 height 551
click at [1357, 269] on div "Product Page - Health & Beauty - Hair Supplement Add to page Preview Virtual Re…" at bounding box center [813, 365] width 1119 height 551
click at [1370, 237] on div "Product Page - Health & Beauty - Hair Supplement Add to page Preview Virtual Re…" at bounding box center [813, 365] width 1119 height 551
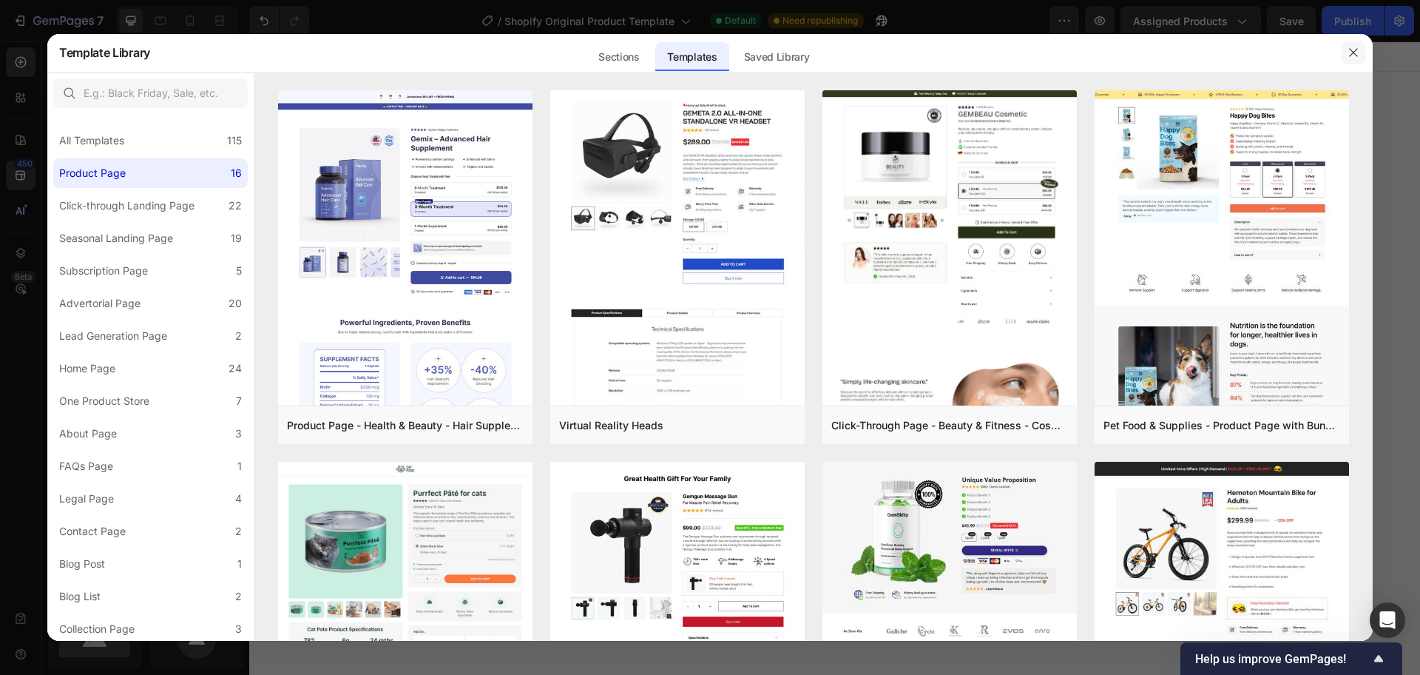
click at [1348, 47] on icon "button" at bounding box center [1354, 53] width 12 height 12
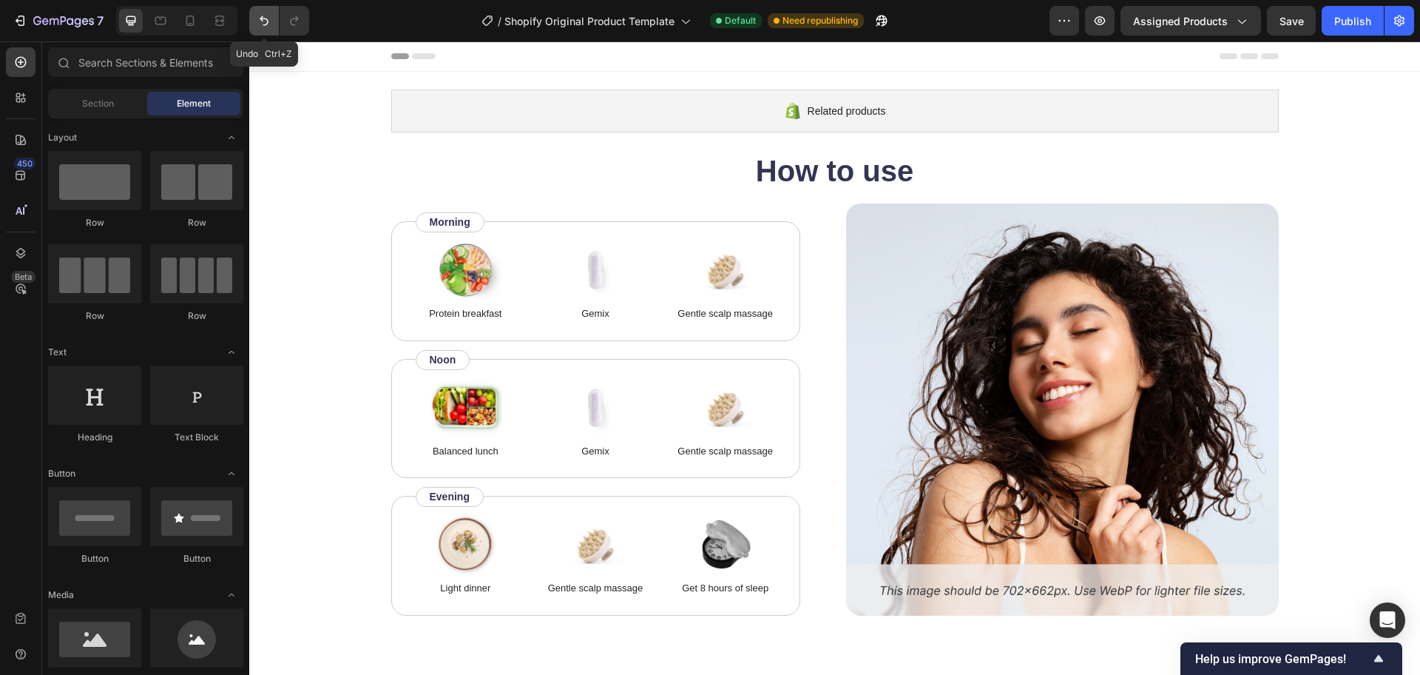
click at [264, 22] on icon "Undo/Redo" at bounding box center [264, 20] width 15 height 15
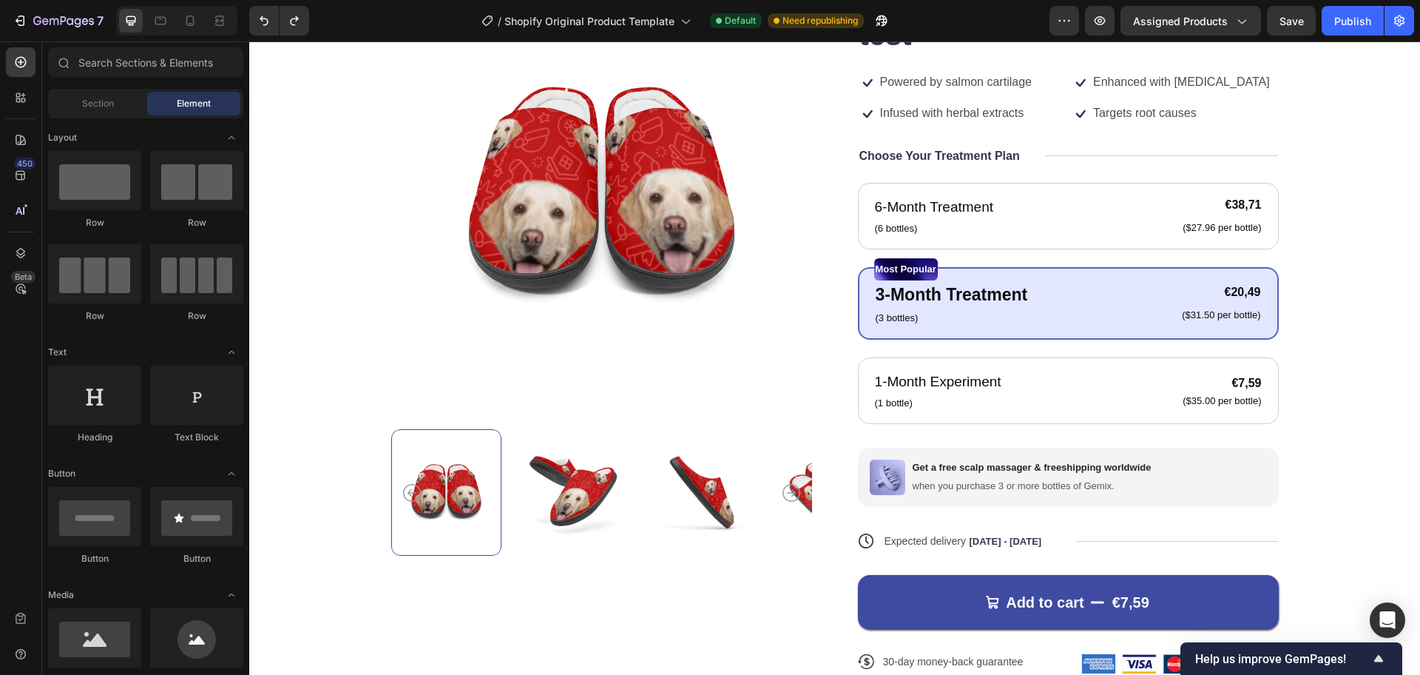
scroll to position [161, 0]
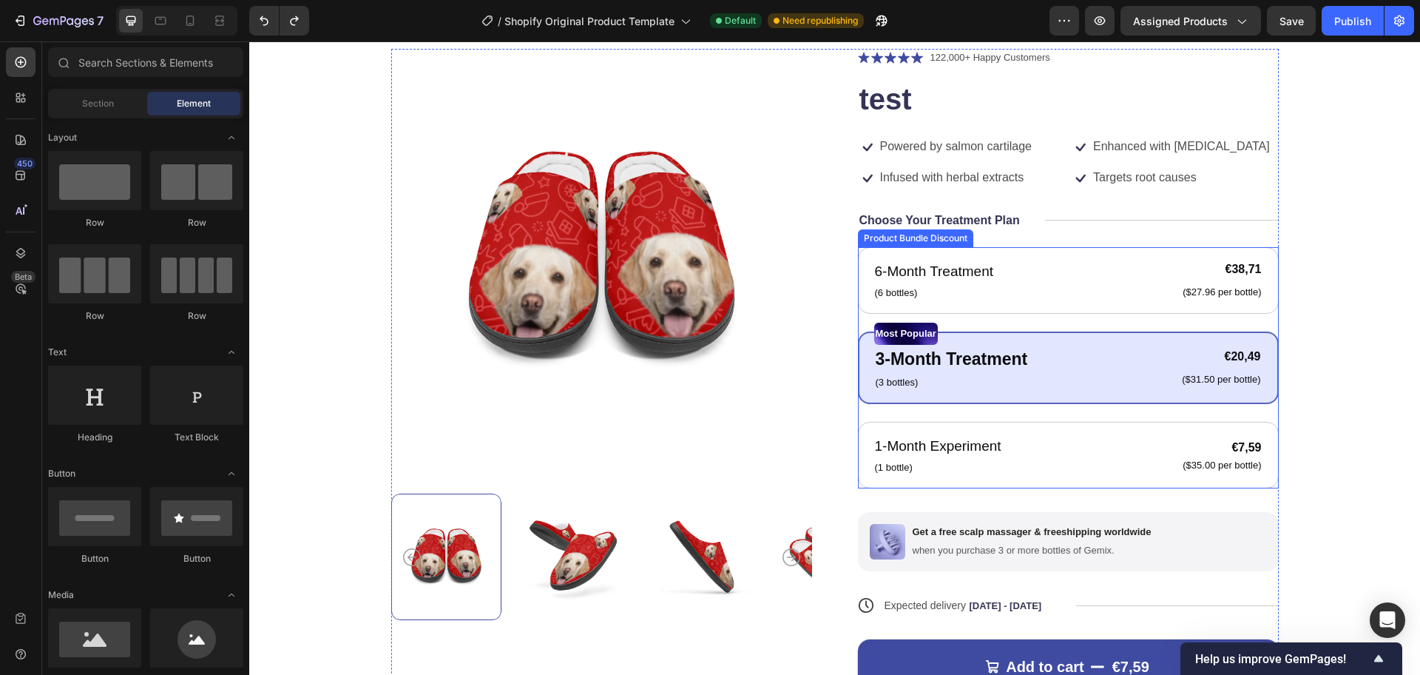
click at [892, 317] on div "6-Month Treatment Text Block (6 bottles) Text Block €38,71 Product Price Produc…" at bounding box center [1068, 367] width 421 height 241
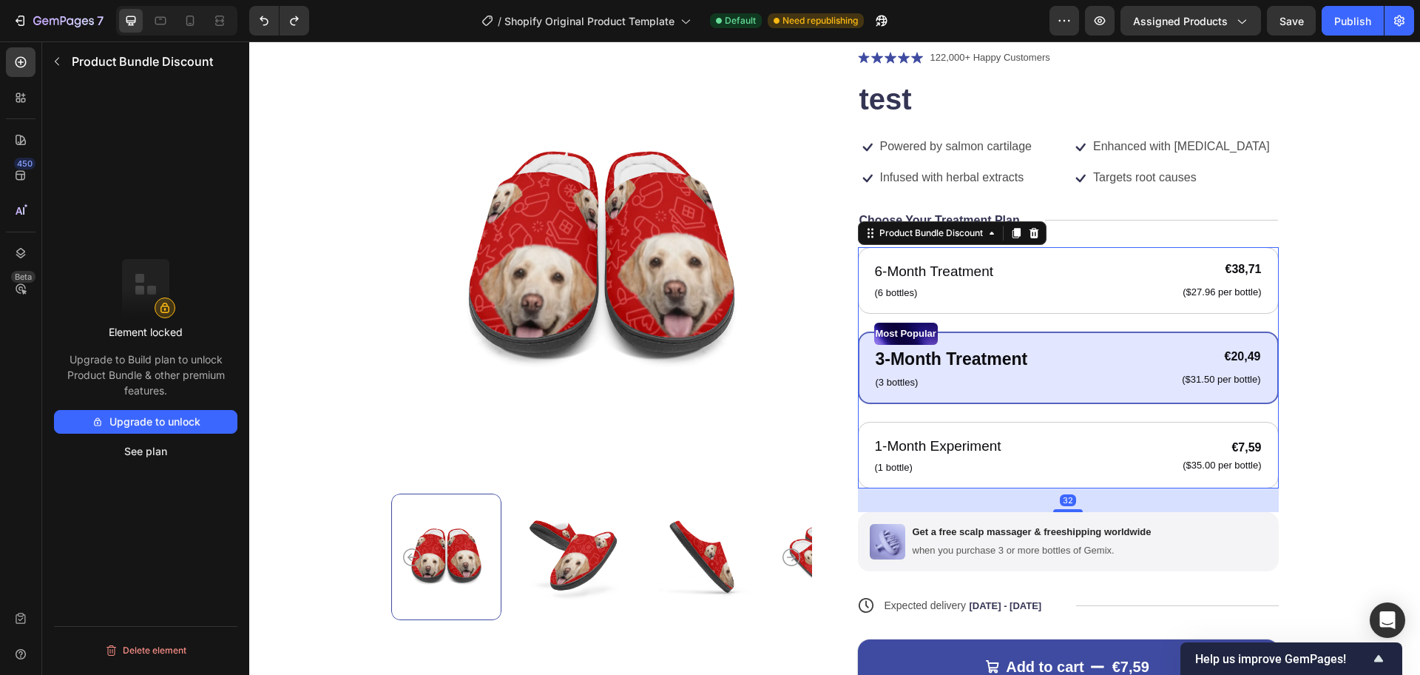
click at [0, 0] on div at bounding box center [0, 0] width 0 height 0
click at [900, 491] on div "32" at bounding box center [1068, 500] width 421 height 24
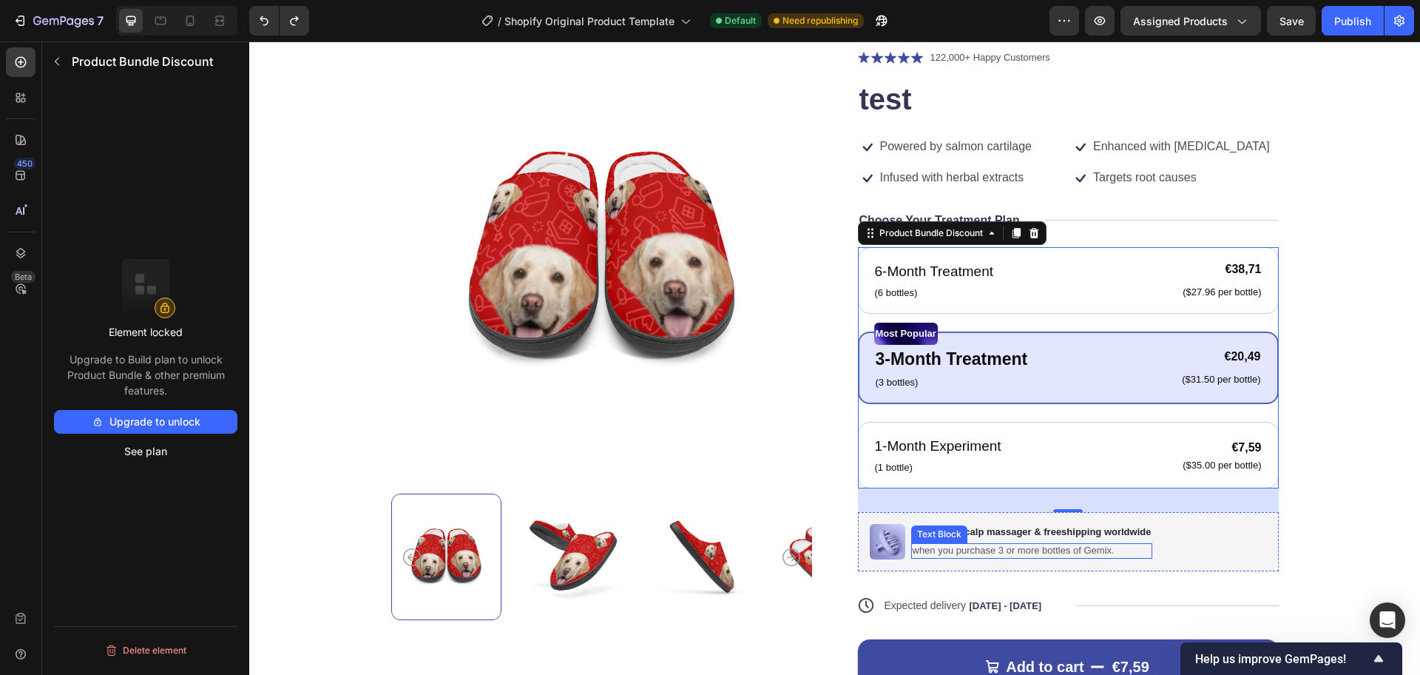
click at [916, 554] on p "when you purchase 3 or more bottles of Gemix." at bounding box center [1032, 550] width 239 height 13
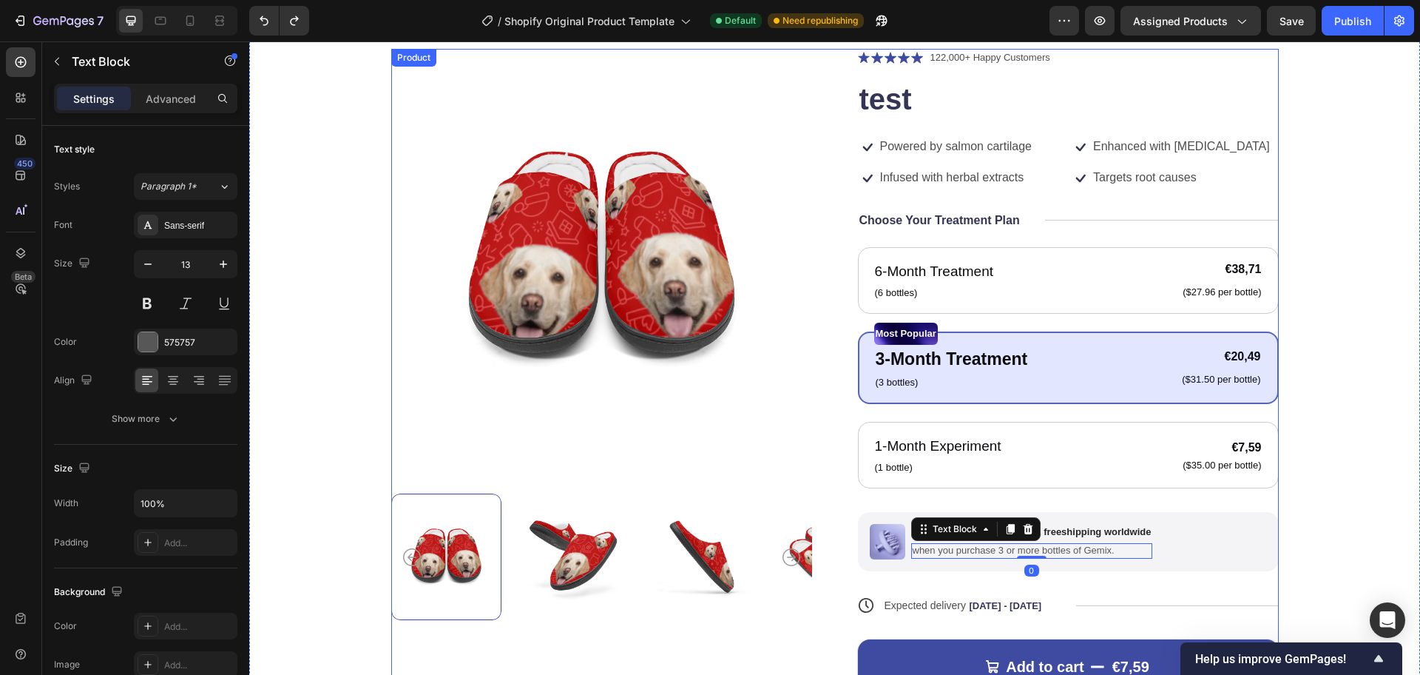
click at [920, 502] on div "Icon Icon Icon Icon Icon Icon List 122,000+ Happy Customers Text Block Row test…" at bounding box center [1068, 405] width 421 height 713
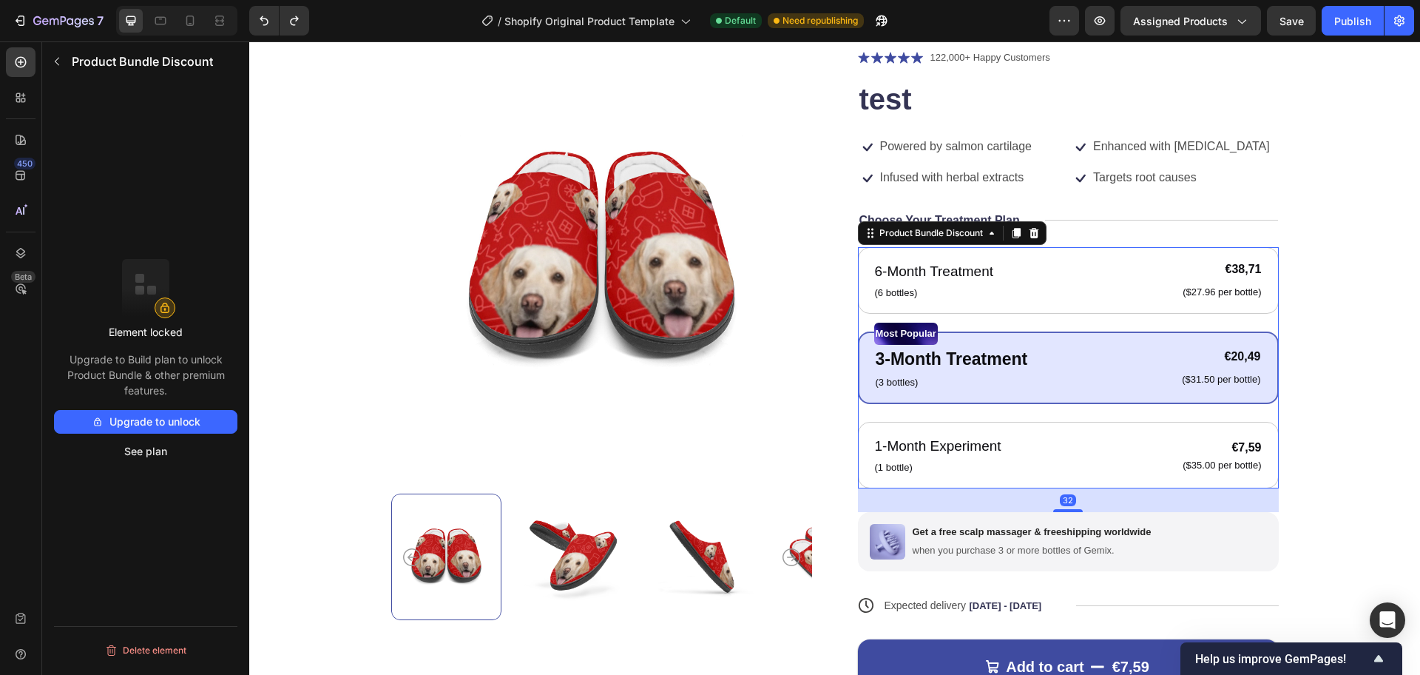
click at [858, 325] on div "6-Month Treatment Text Block (6 bottles) Text Block €38,71 Product Price Produc…" at bounding box center [1068, 367] width 421 height 241
click at [0, 0] on div at bounding box center [0, 0] width 0 height 0
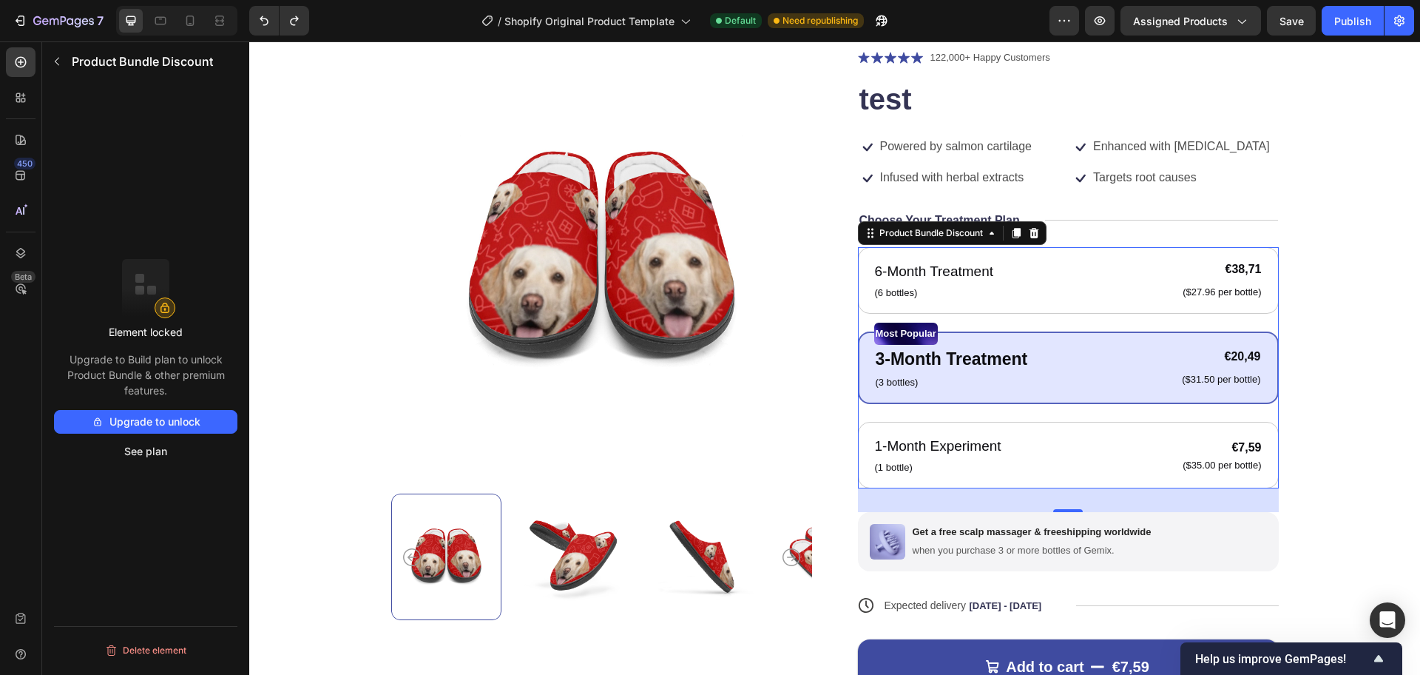
click at [0, 0] on div at bounding box center [0, 0] width 0 height 0
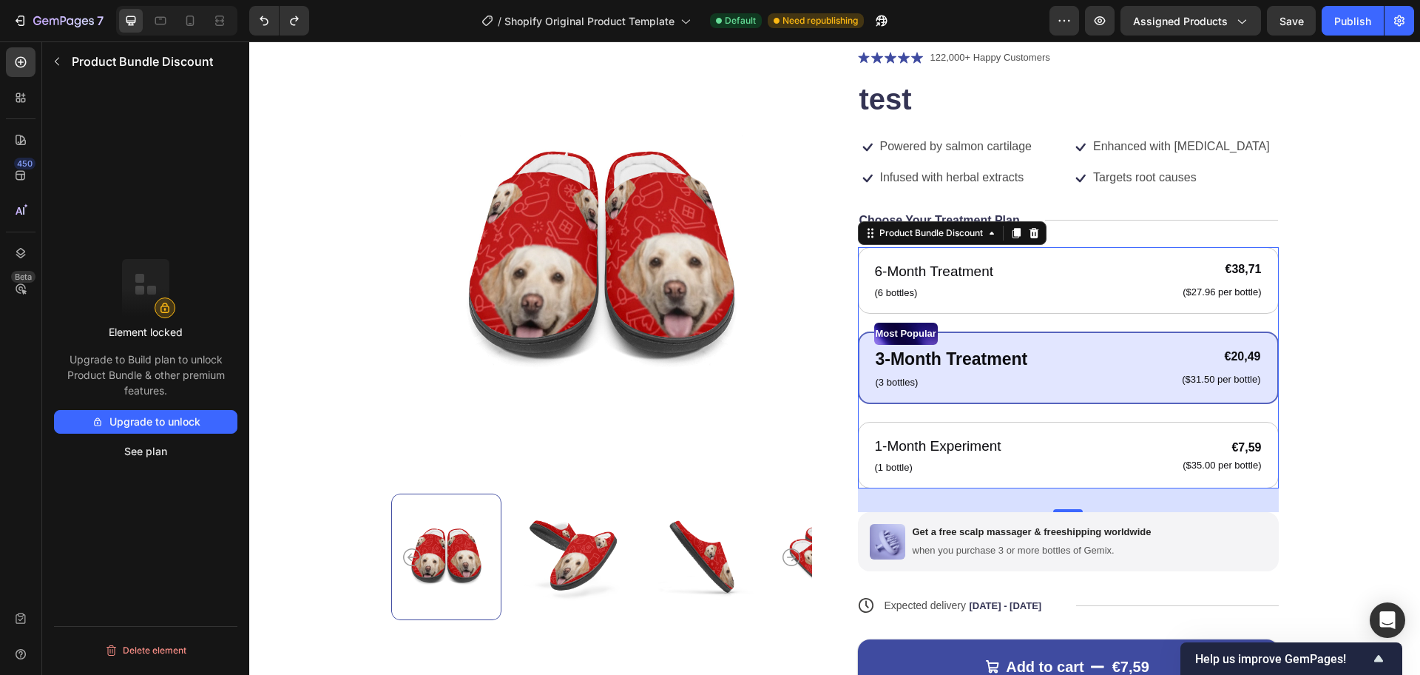
click at [0, 0] on div at bounding box center [0, 0] width 0 height 0
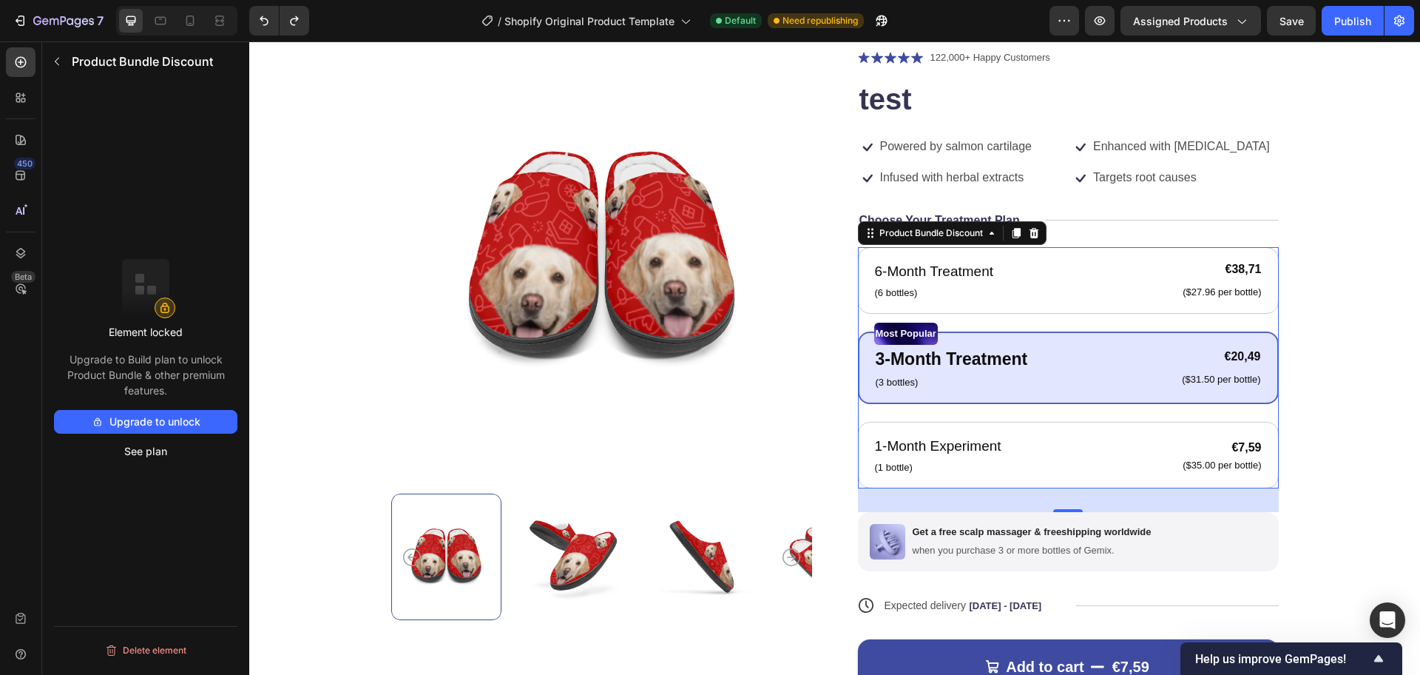
click at [0, 0] on div at bounding box center [0, 0] width 0 height 0
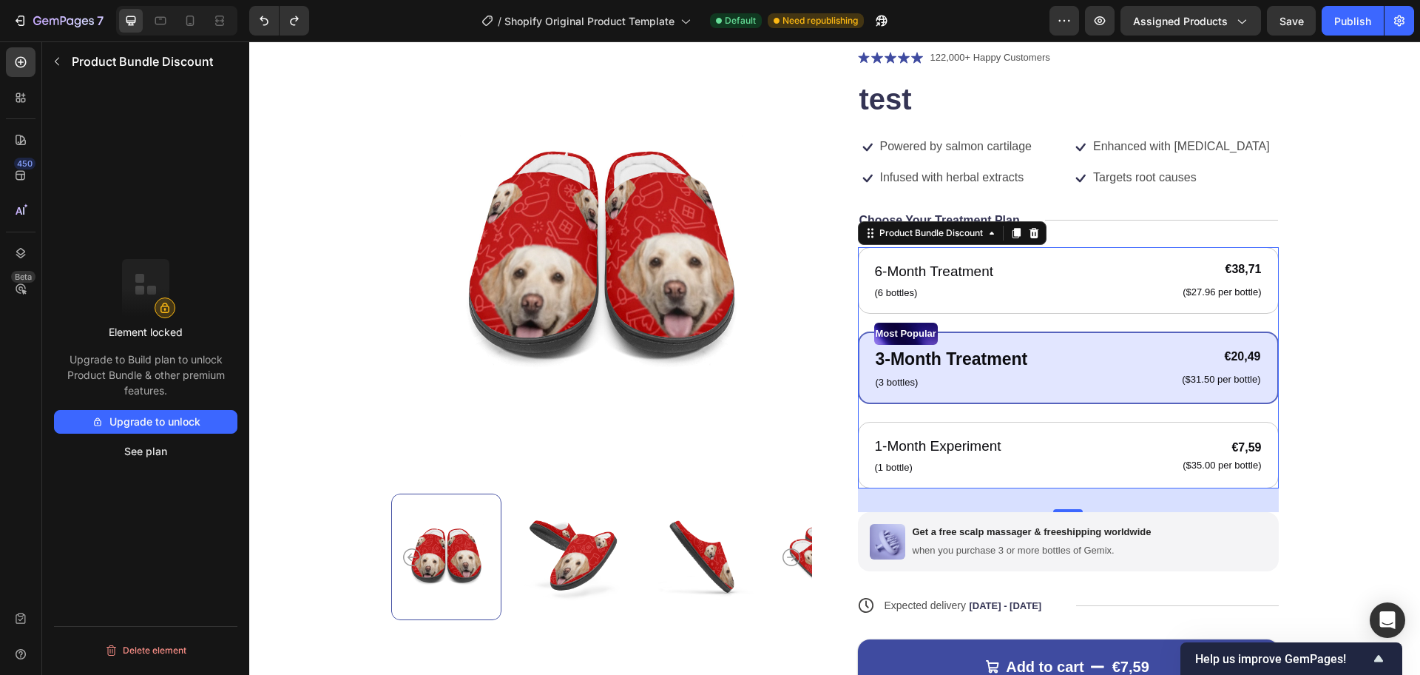
click at [0, 0] on div at bounding box center [0, 0] width 0 height 0
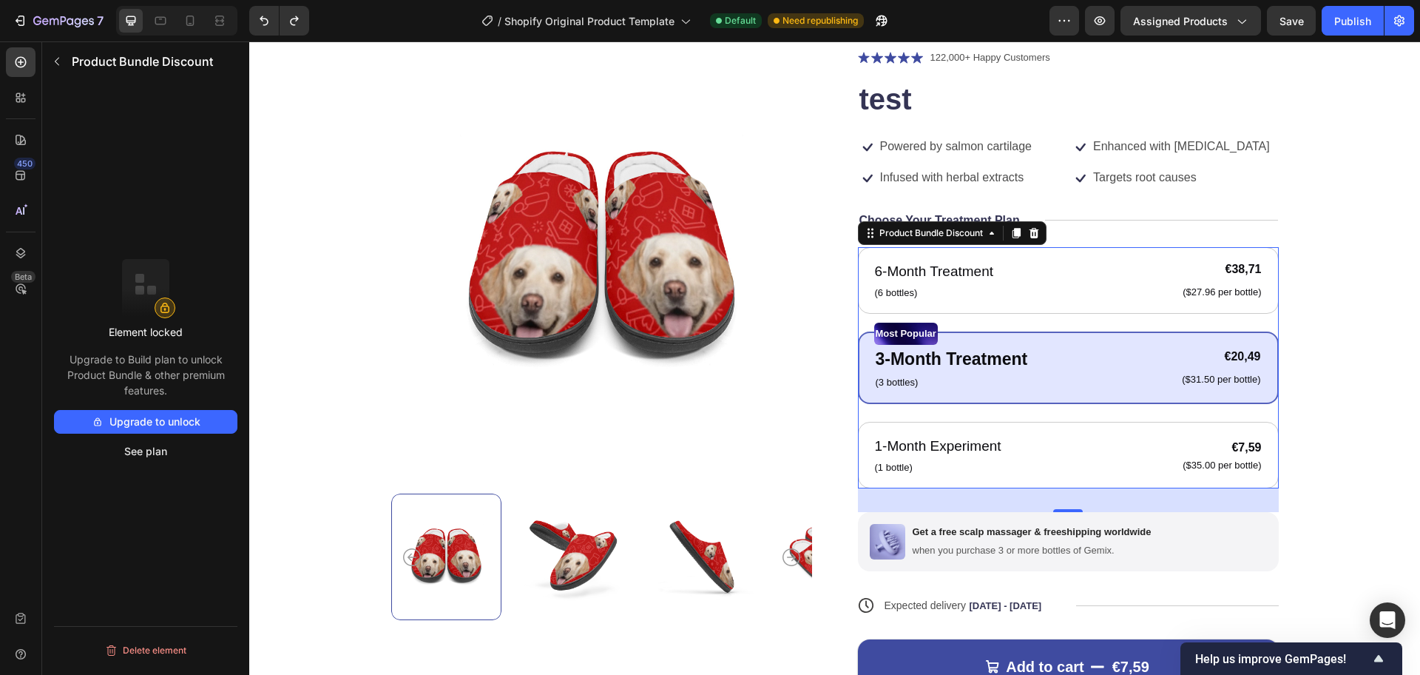
click at [0, 0] on div at bounding box center [0, 0] width 0 height 0
click at [1306, 414] on div "Product Images Icon Icon Icon Icon Icon Icon List 122,000+ Happy Customers Text…" at bounding box center [834, 405] width 1053 height 713
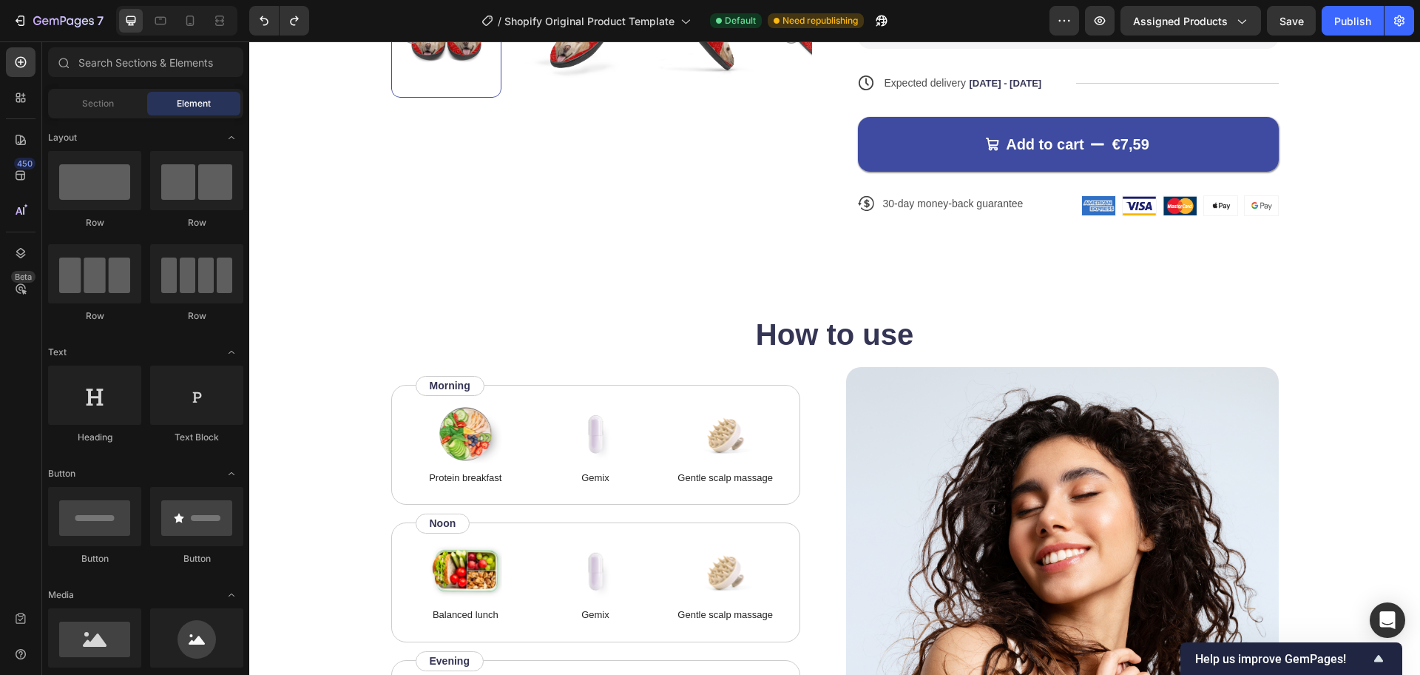
scroll to position [434, 0]
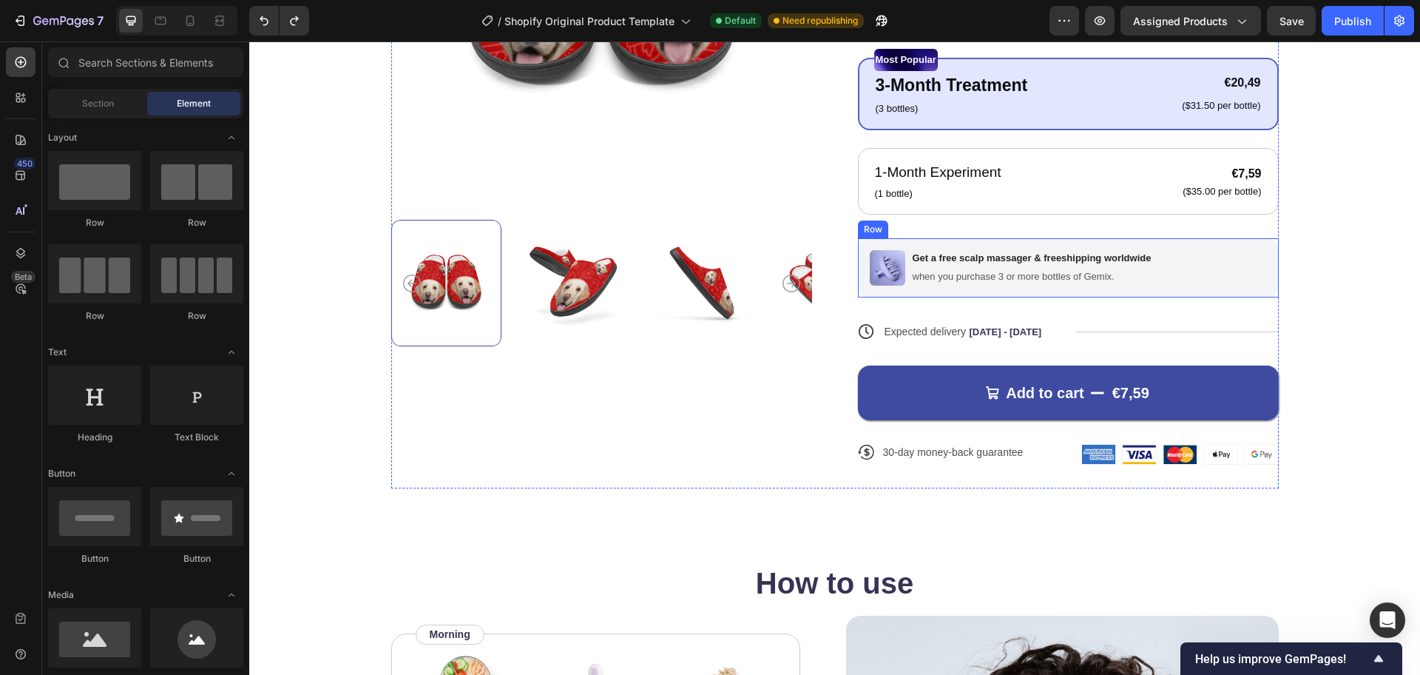
click at [1164, 283] on div "Image Get a free scalp massager & freeshipping worldwide Text Block when you pu…" at bounding box center [1068, 267] width 421 height 59
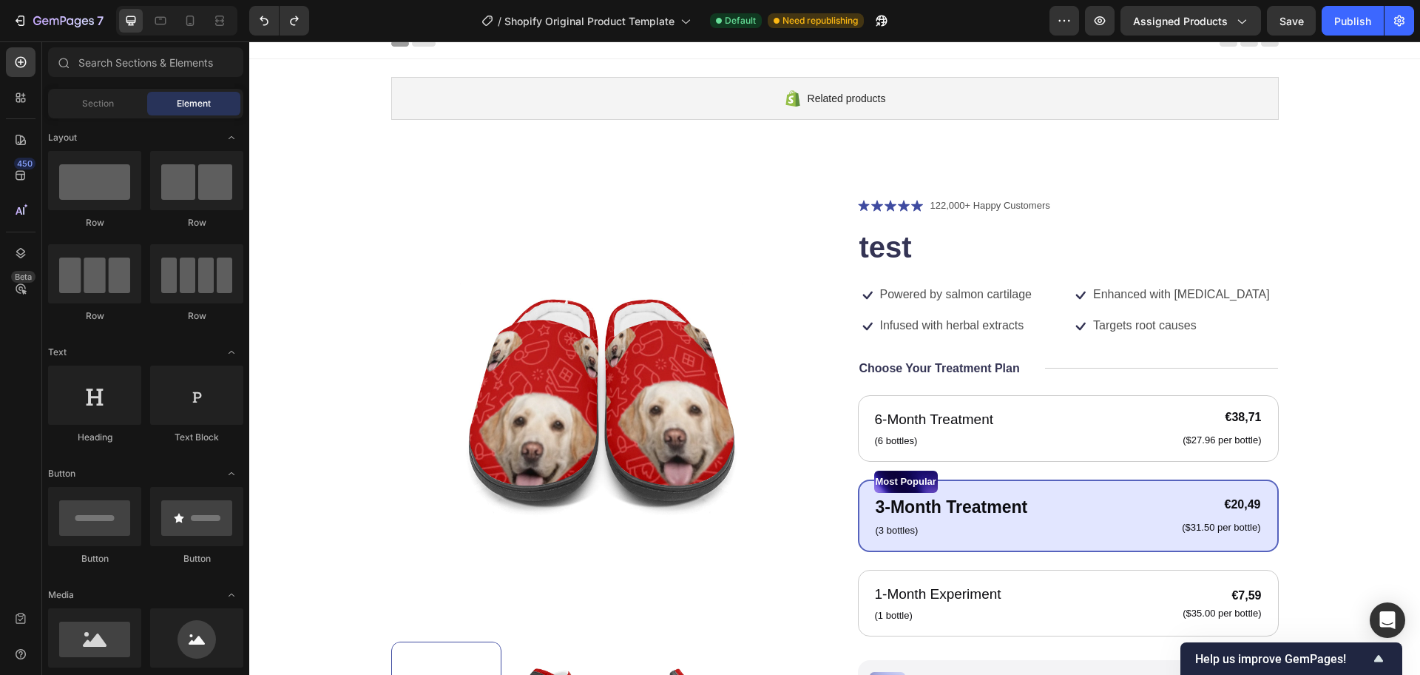
scroll to position [0, 0]
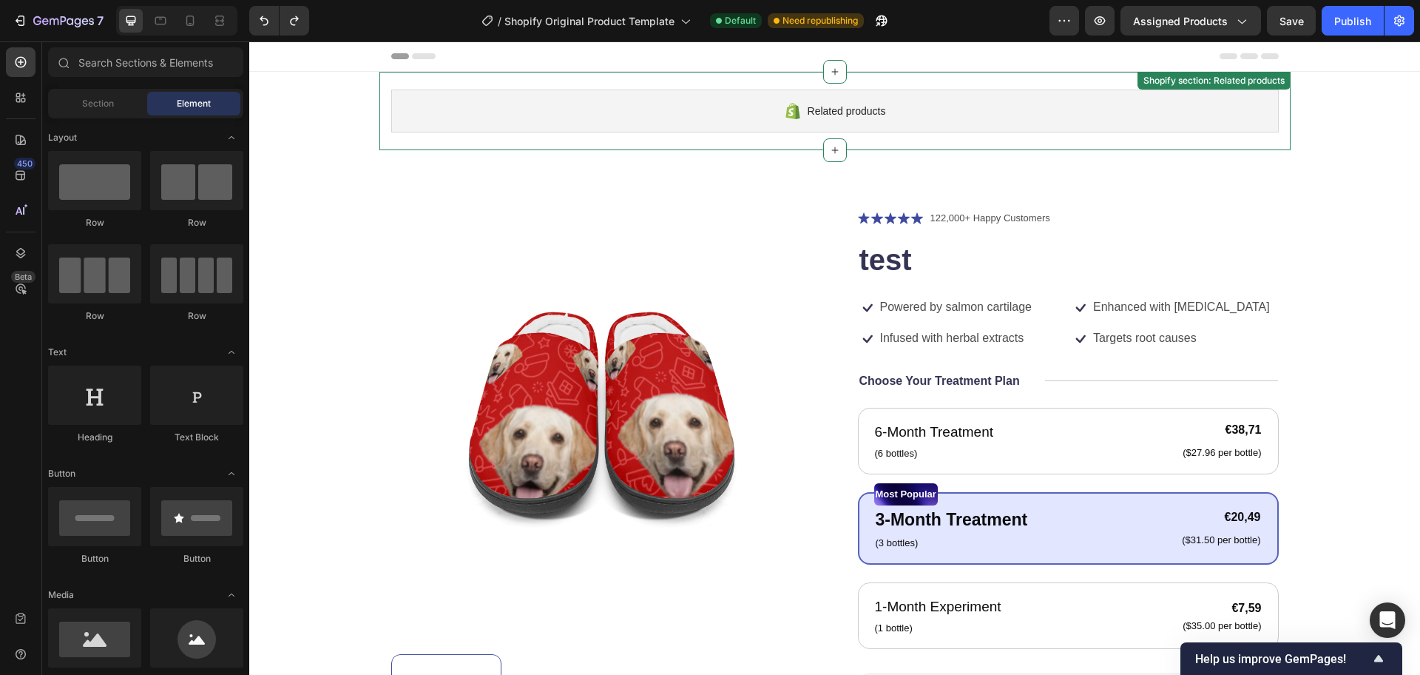
click at [1234, 122] on div "Related products" at bounding box center [835, 111] width 888 height 43
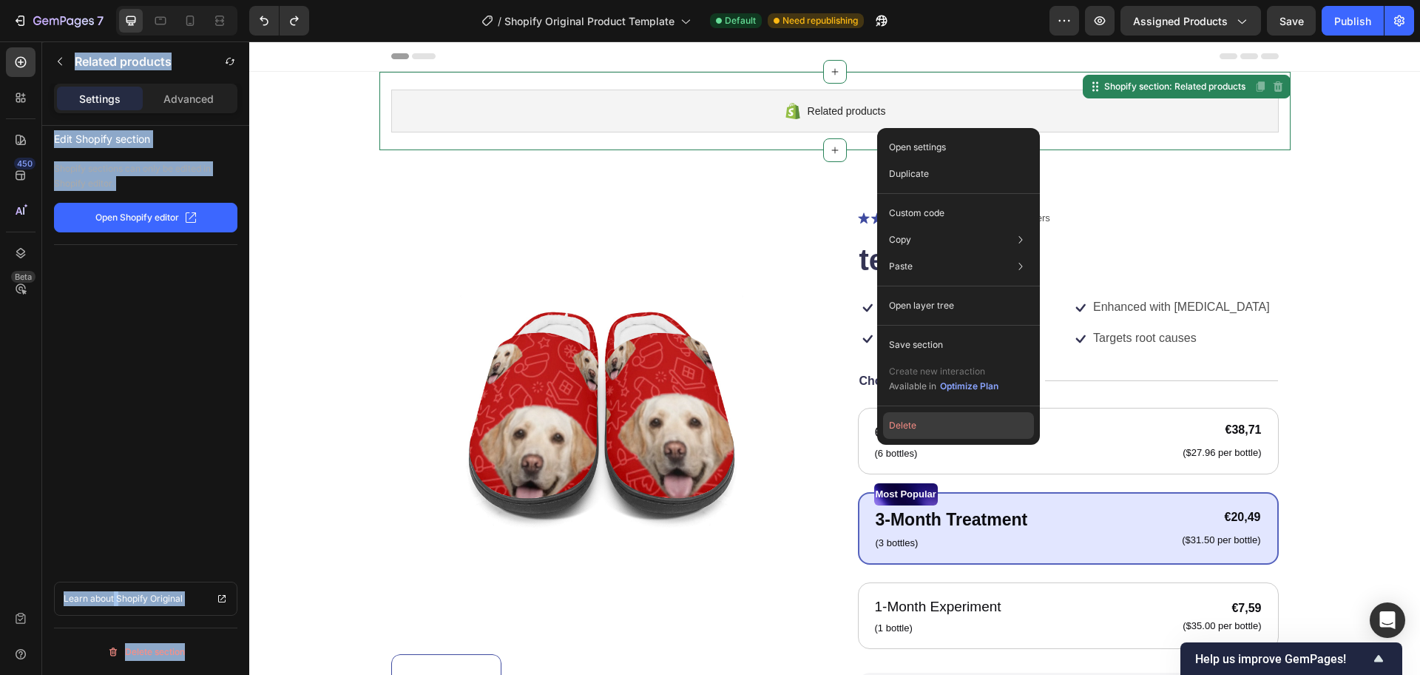
click at [934, 433] on button "Delete" at bounding box center [958, 425] width 151 height 27
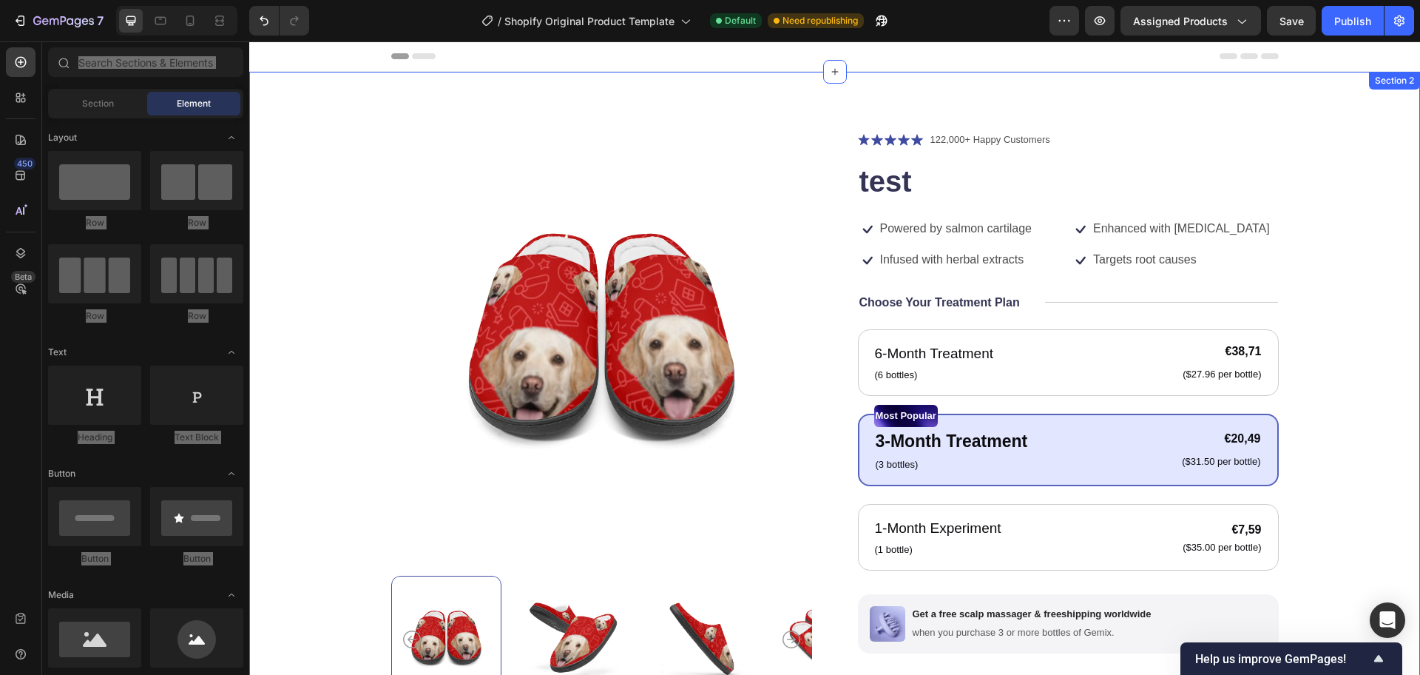
click at [1314, 321] on div "Product Images Icon Icon Icon Icon Icon Icon List 122,000+ Happy Customers Text…" at bounding box center [834, 487] width 1053 height 713
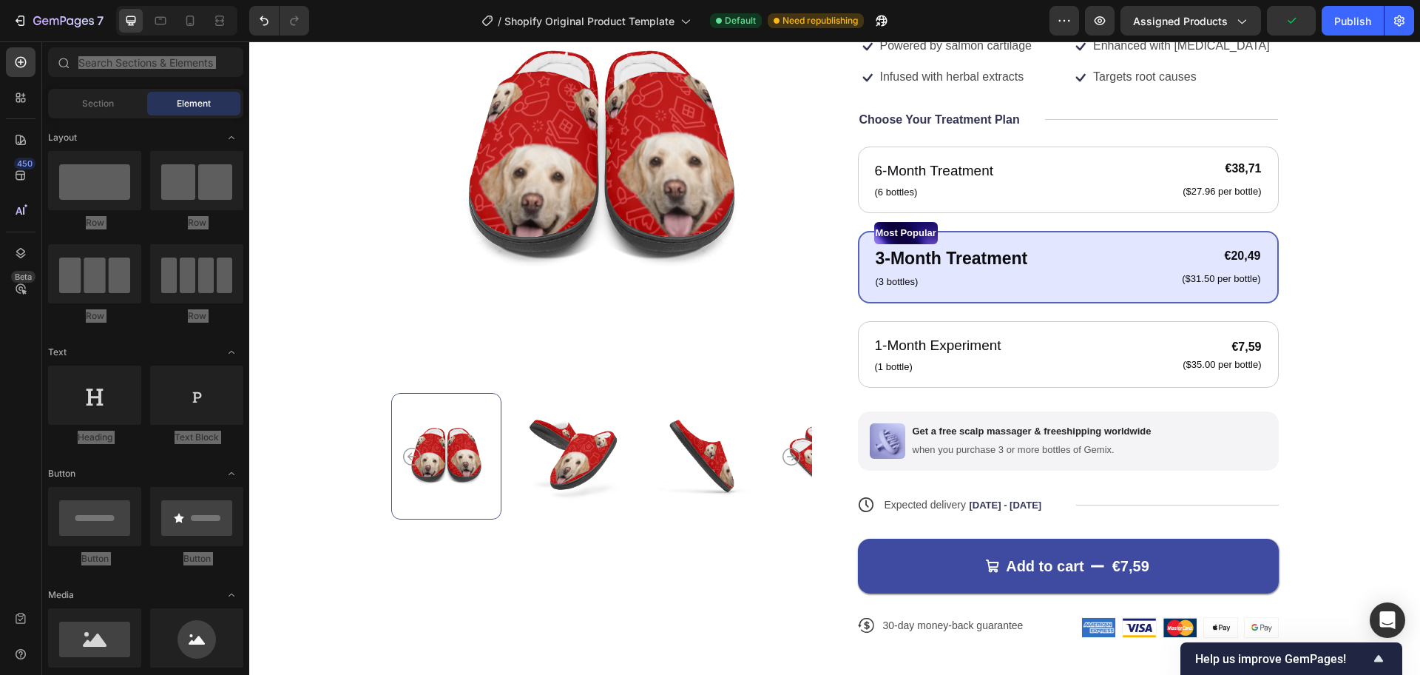
scroll to position [191, 0]
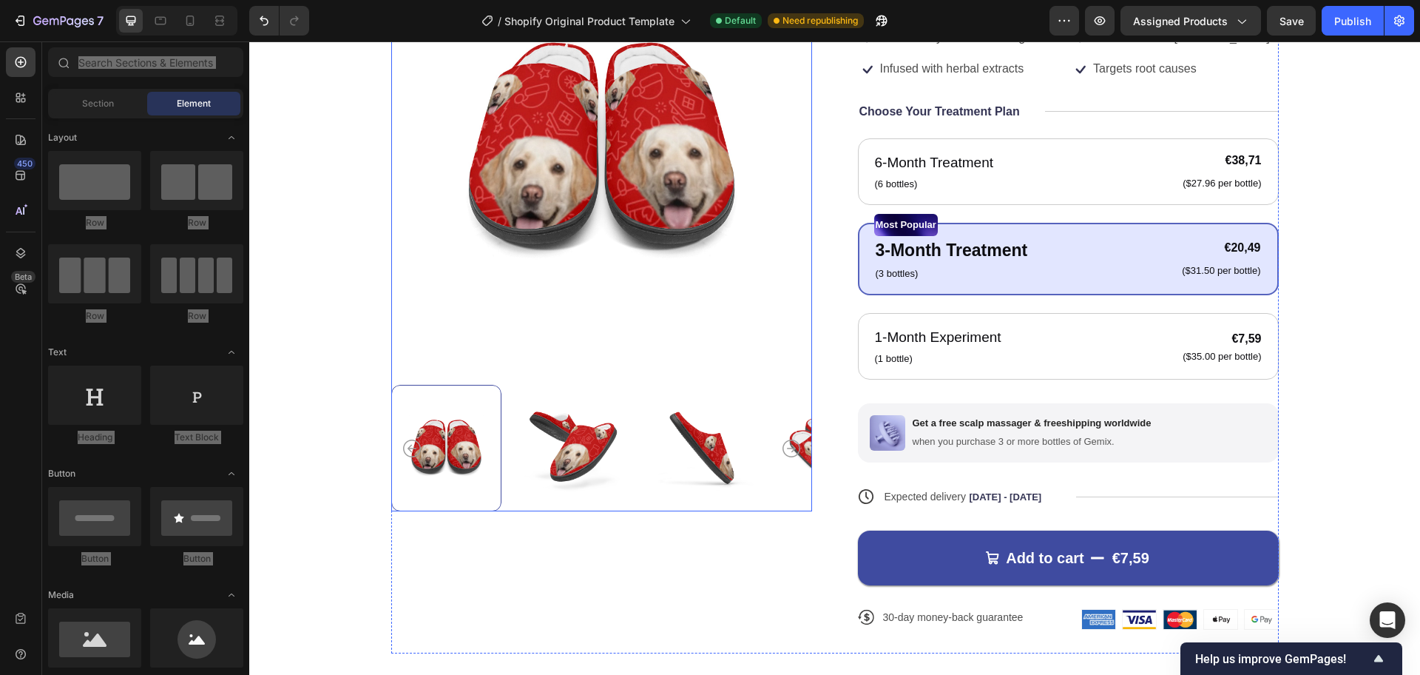
click at [573, 455] on img at bounding box center [574, 448] width 110 height 126
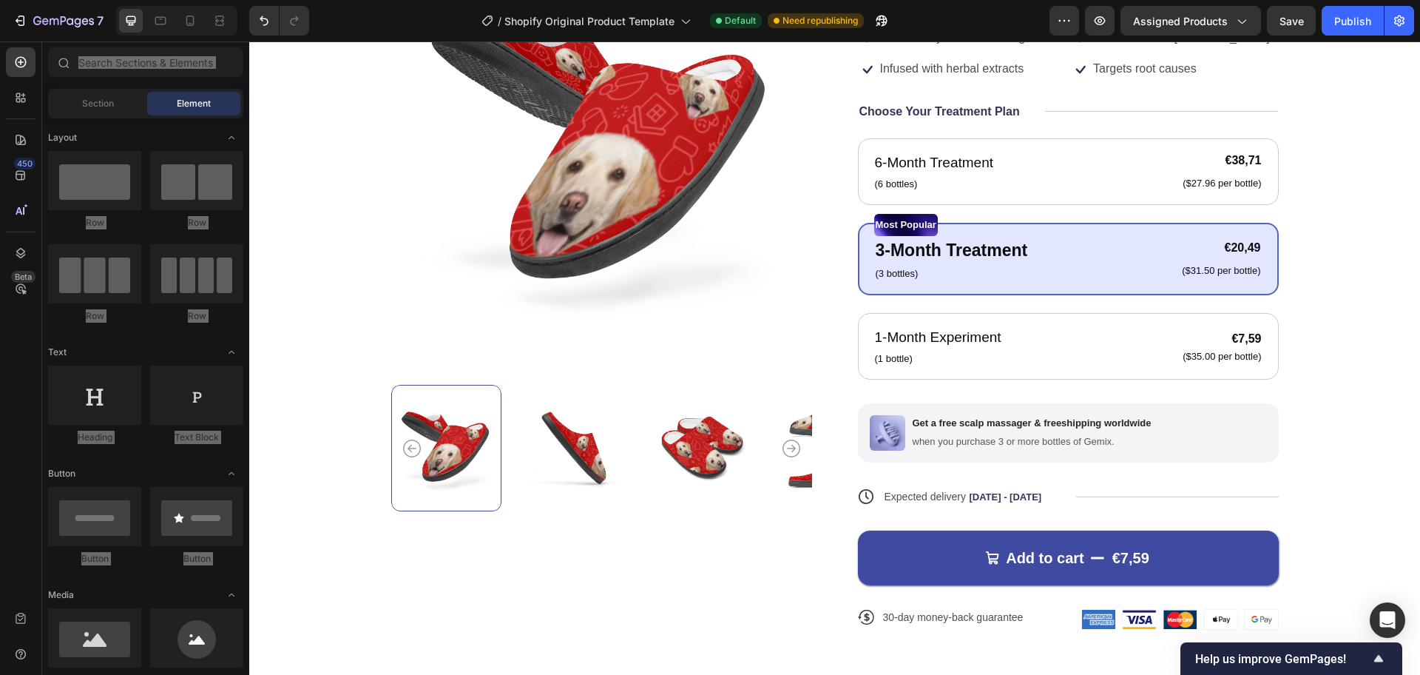
scroll to position [0, 0]
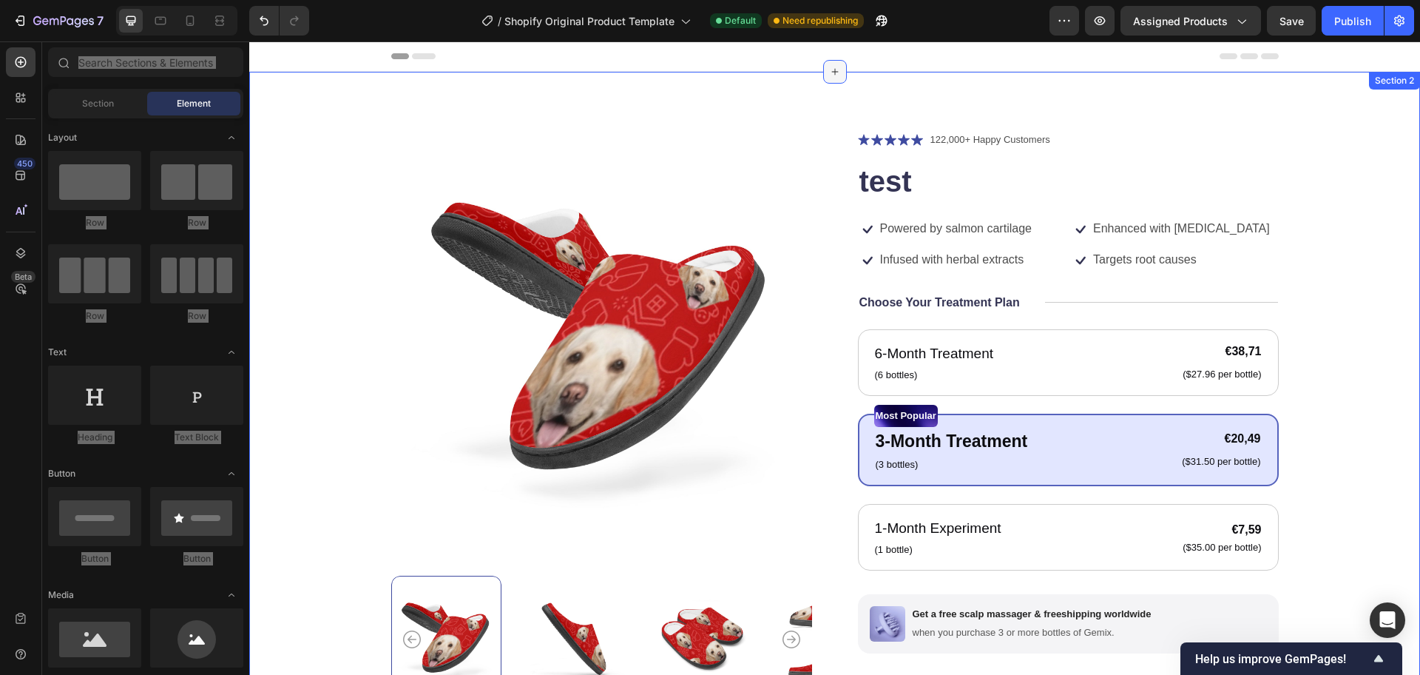
click at [829, 75] on icon at bounding box center [835, 72] width 12 height 12
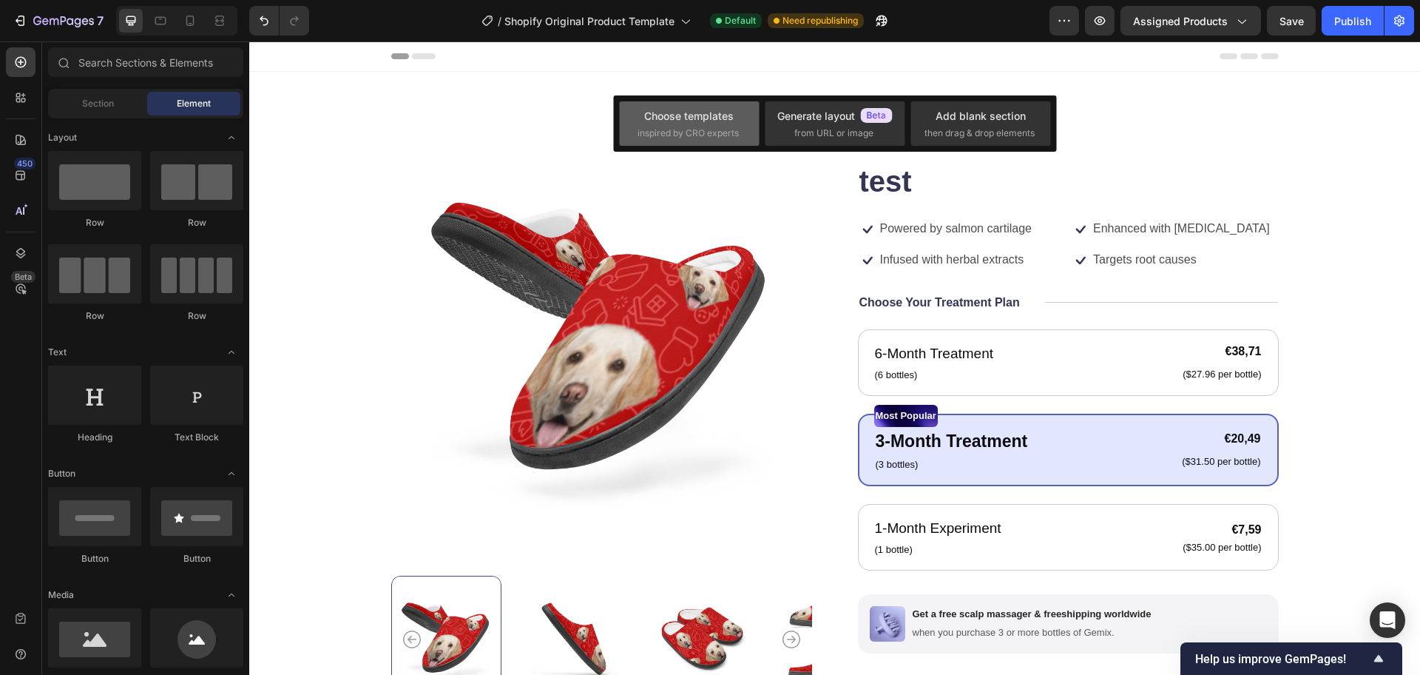
click at [721, 118] on div "Choose templates" at bounding box center [689, 116] width 90 height 16
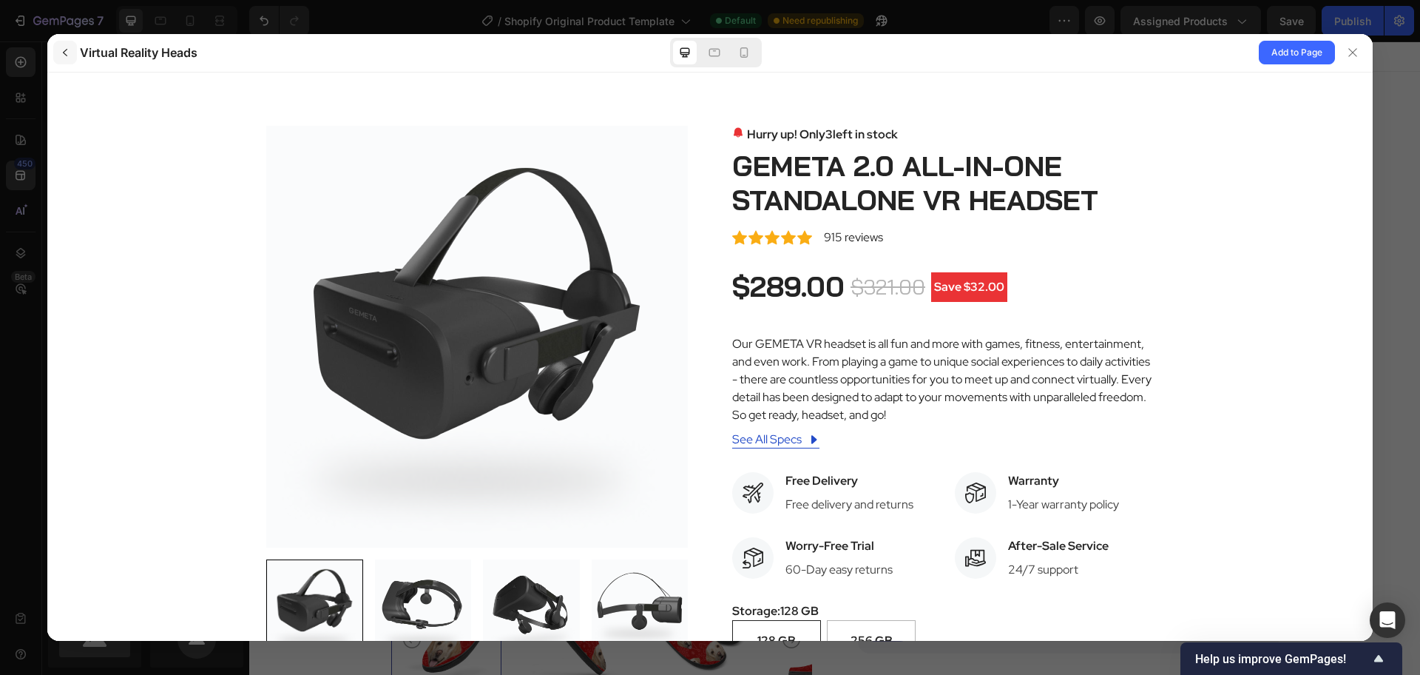
click at [63, 47] on icon "button" at bounding box center [65, 53] width 12 height 12
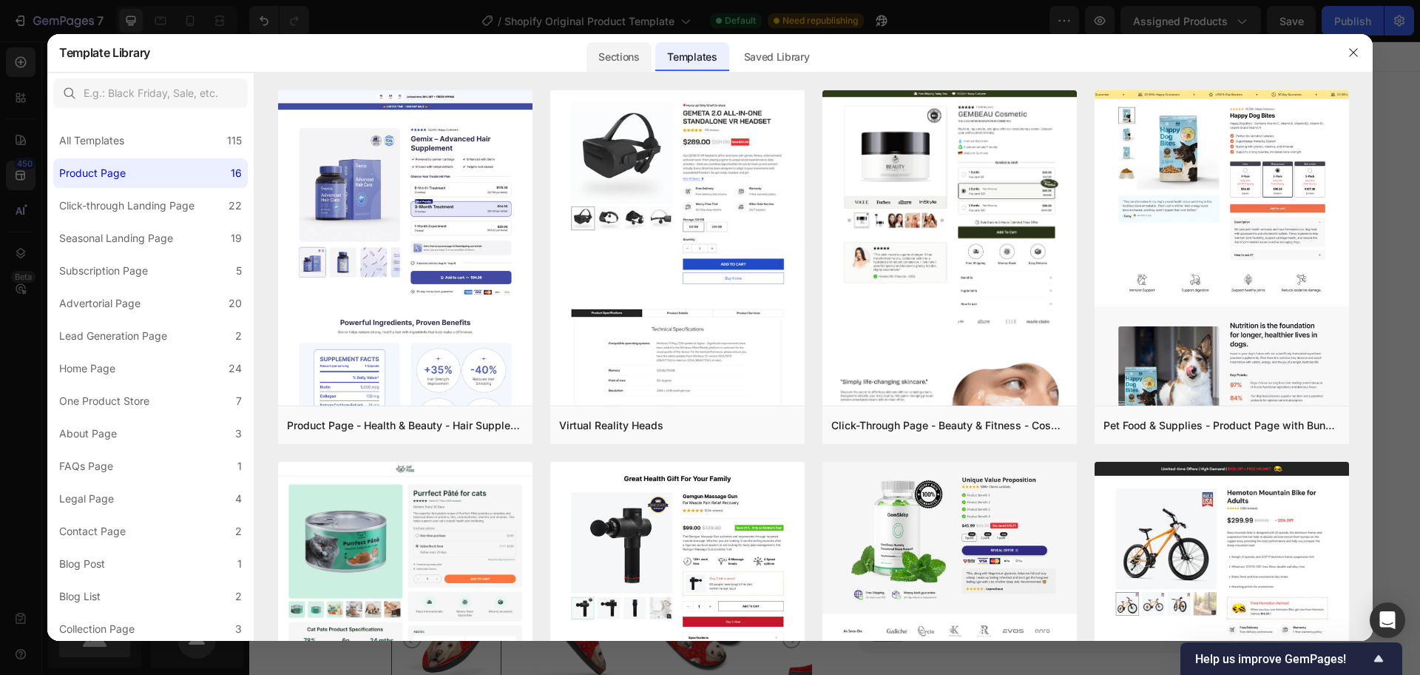
click at [627, 56] on div "Sections" at bounding box center [619, 57] width 64 height 30
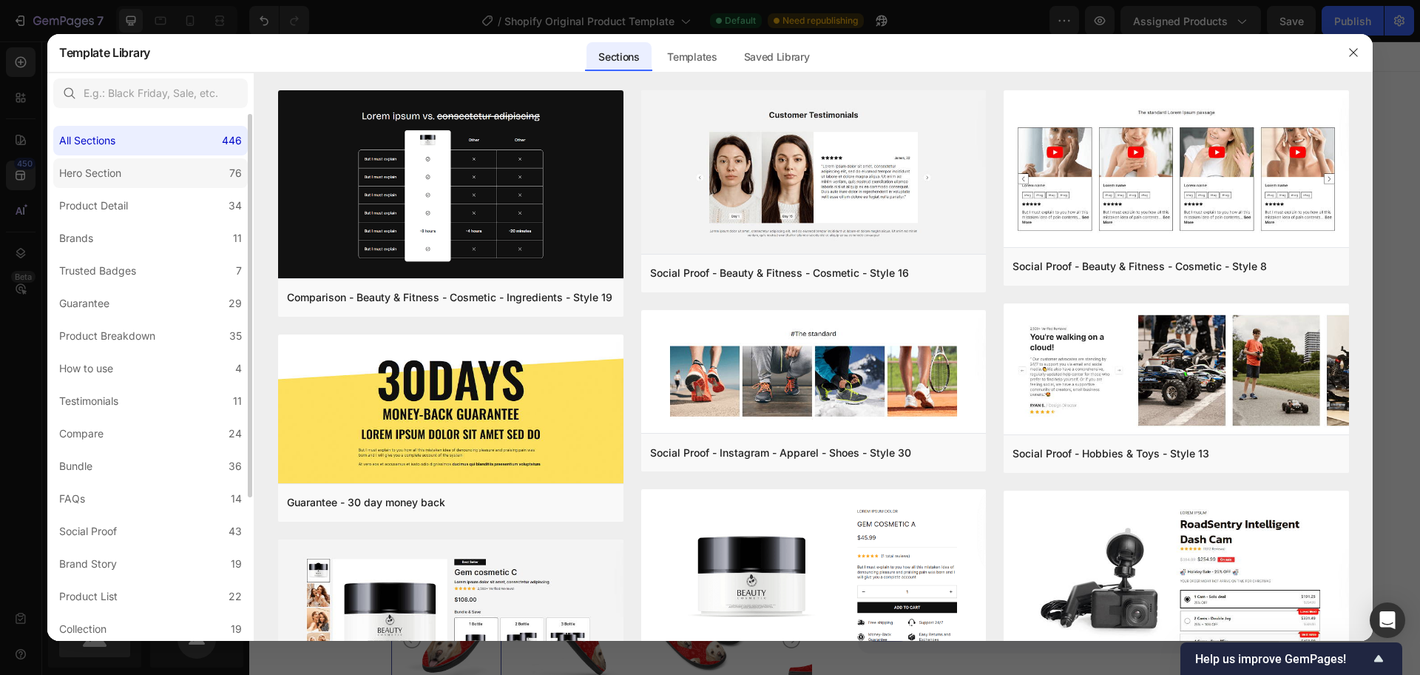
click at [202, 186] on label "Hero Section 76" at bounding box center [150, 173] width 195 height 30
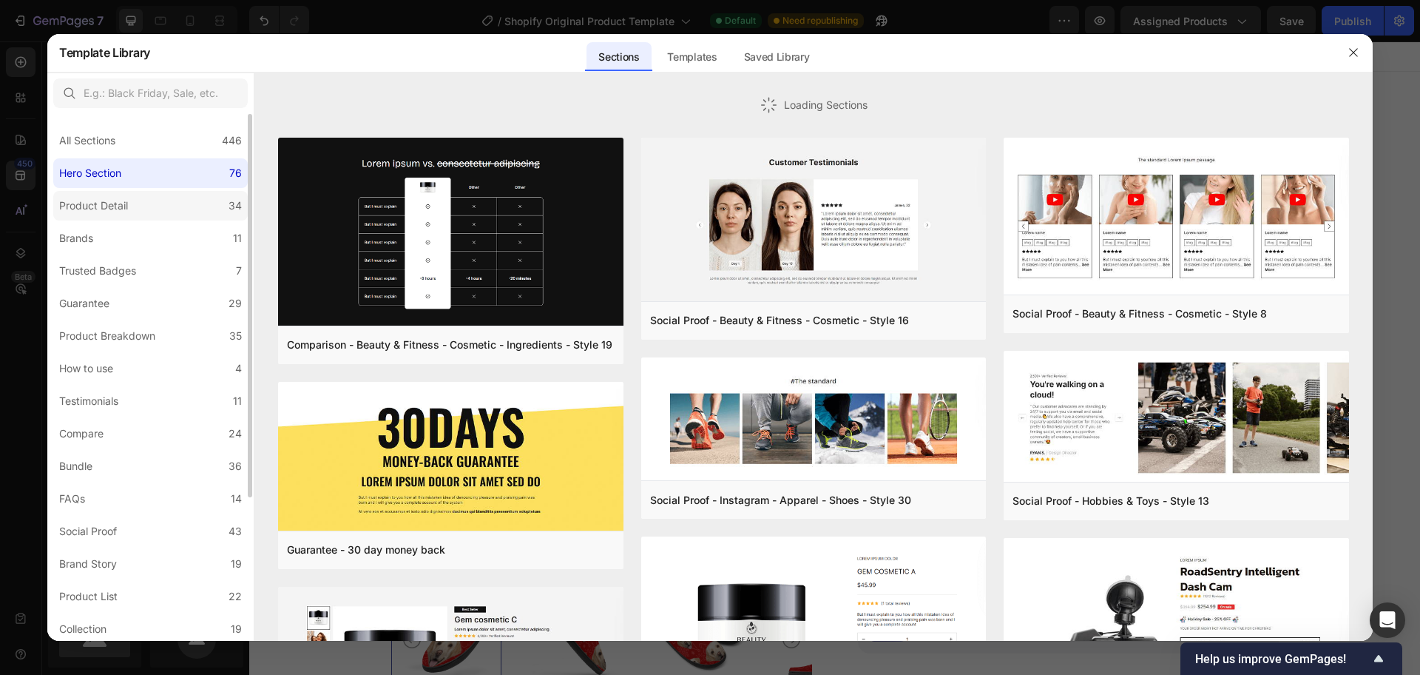
click at [194, 206] on label "Product Detail 34" at bounding box center [150, 206] width 195 height 30
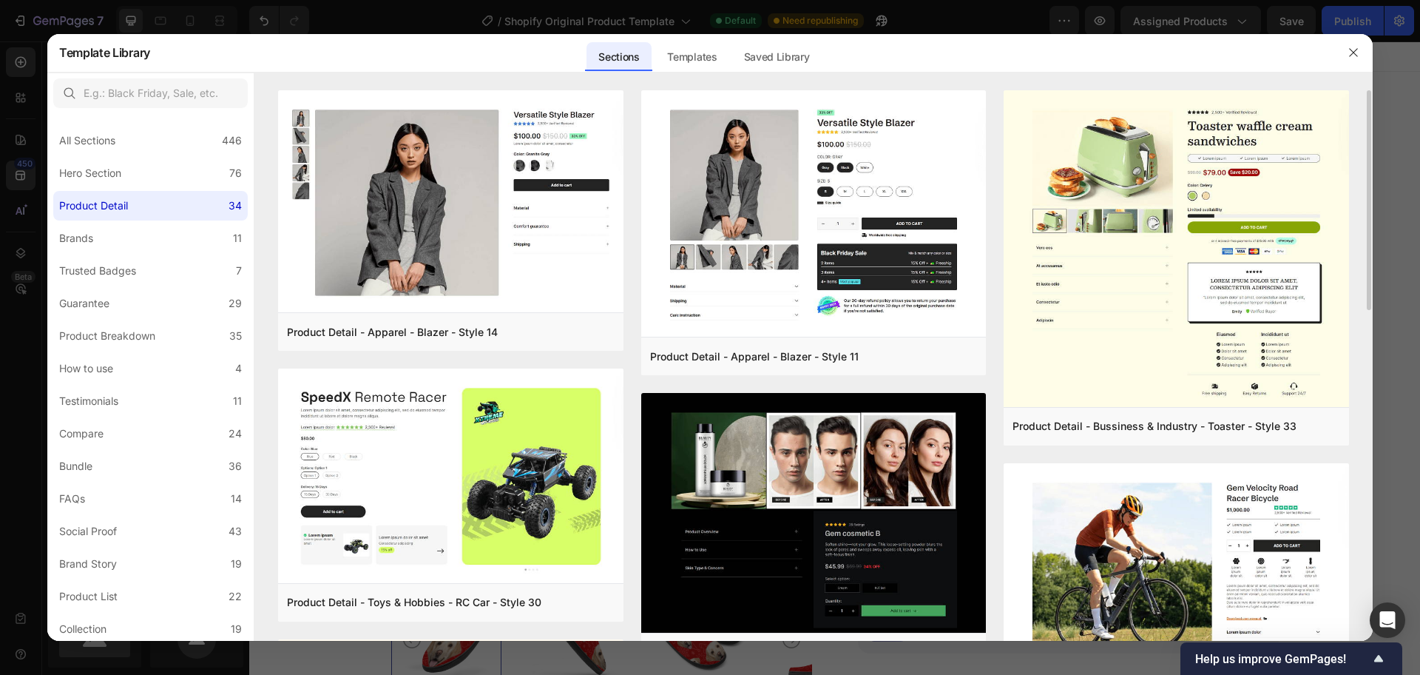
click at [1372, 169] on div "Product Detail - Apparel - Blazer - Style 14 Add to page Preview Product Detail…" at bounding box center [813, 365] width 1119 height 551
click at [1370, 175] on div "Product Detail - Apparel - Blazer - Style 14 Add to page Preview Product Detail…" at bounding box center [813, 365] width 1119 height 551
click at [1369, 177] on div "Product Detail - Apparel - Blazer - Style 14 Add to page Preview Product Detail…" at bounding box center [813, 365] width 1119 height 551
drag, startPoint x: 1369, startPoint y: 177, endPoint x: 1371, endPoint y: 250, distance: 73.3
click at [1371, 250] on div "Product Detail - Apparel - Blazer - Style 14 Add to page Preview Product Detail…" at bounding box center [813, 365] width 1119 height 551
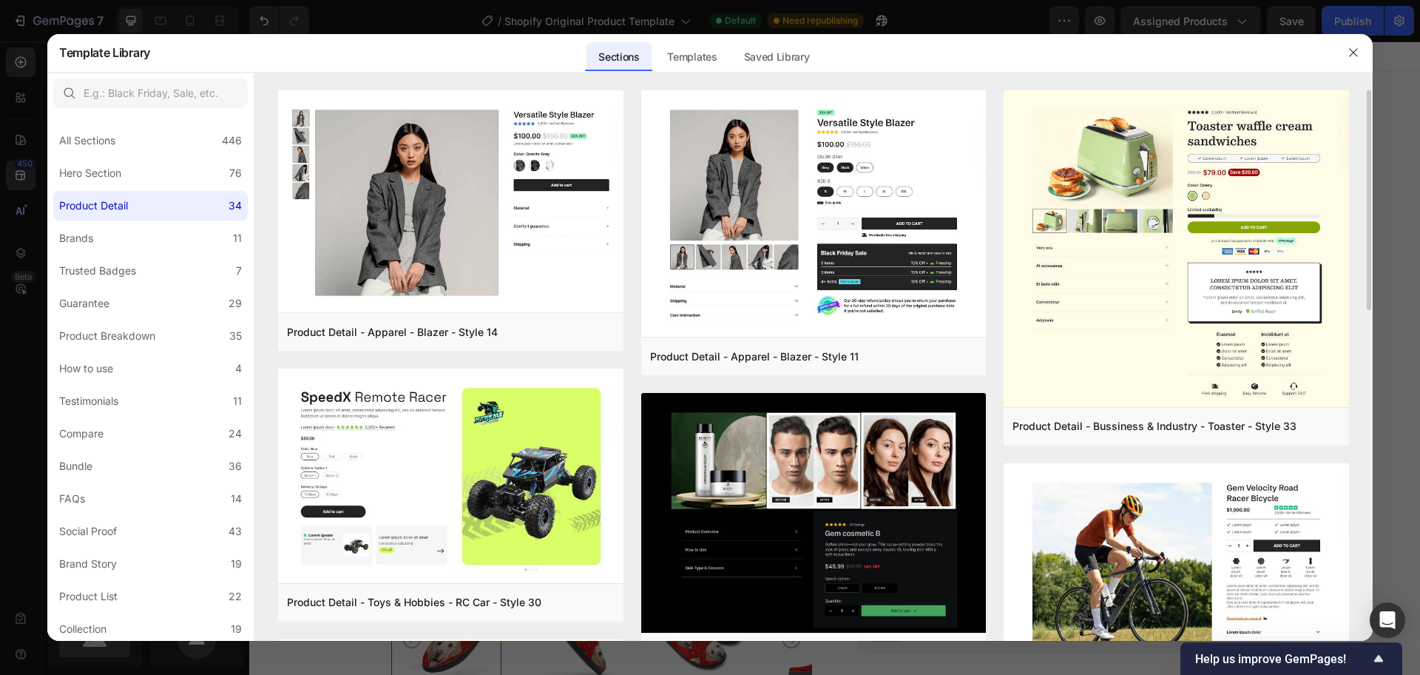
click at [1369, 328] on div "Product Detail - Apparel - Blazer - Style 14 Add to page Preview Product Detail…" at bounding box center [813, 365] width 1119 height 551
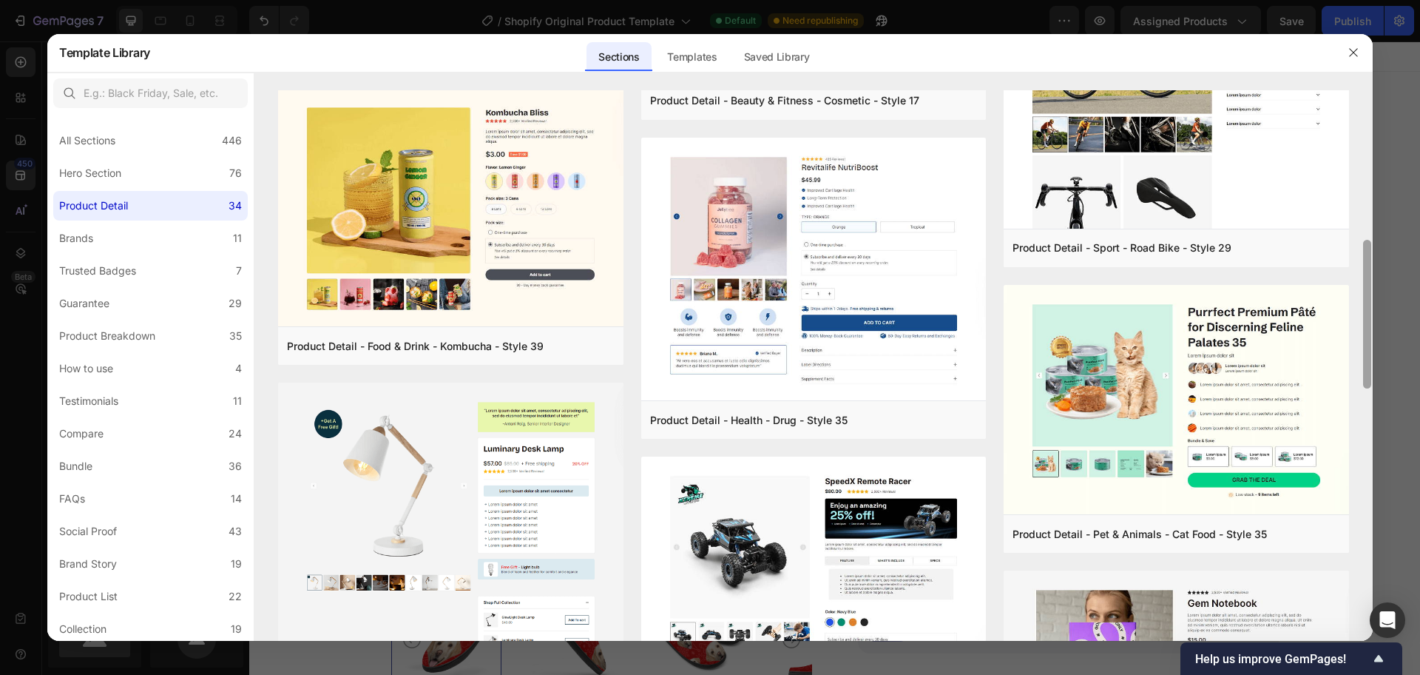
scroll to position [1102, 0]
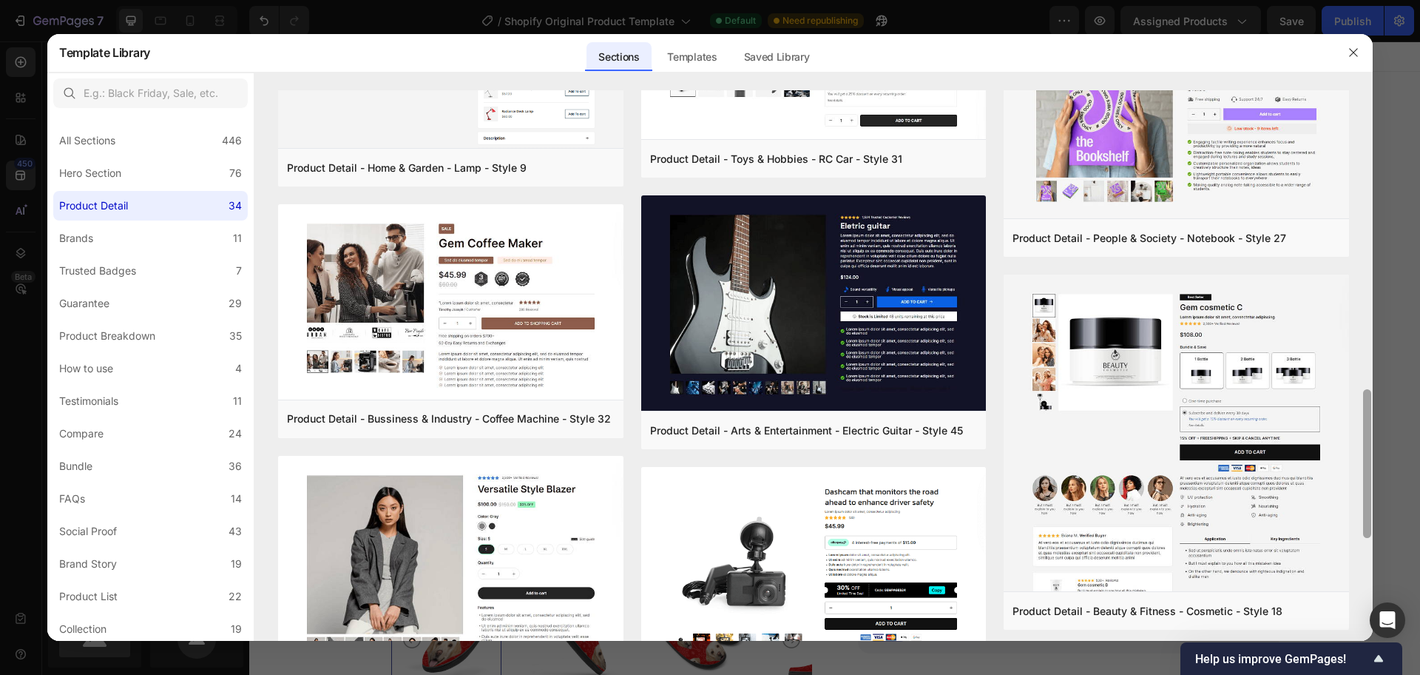
drag, startPoint x: 1370, startPoint y: 394, endPoint x: 1369, endPoint y: 419, distance: 25.9
click at [1369, 419] on div at bounding box center [1367, 365] width 11 height 551
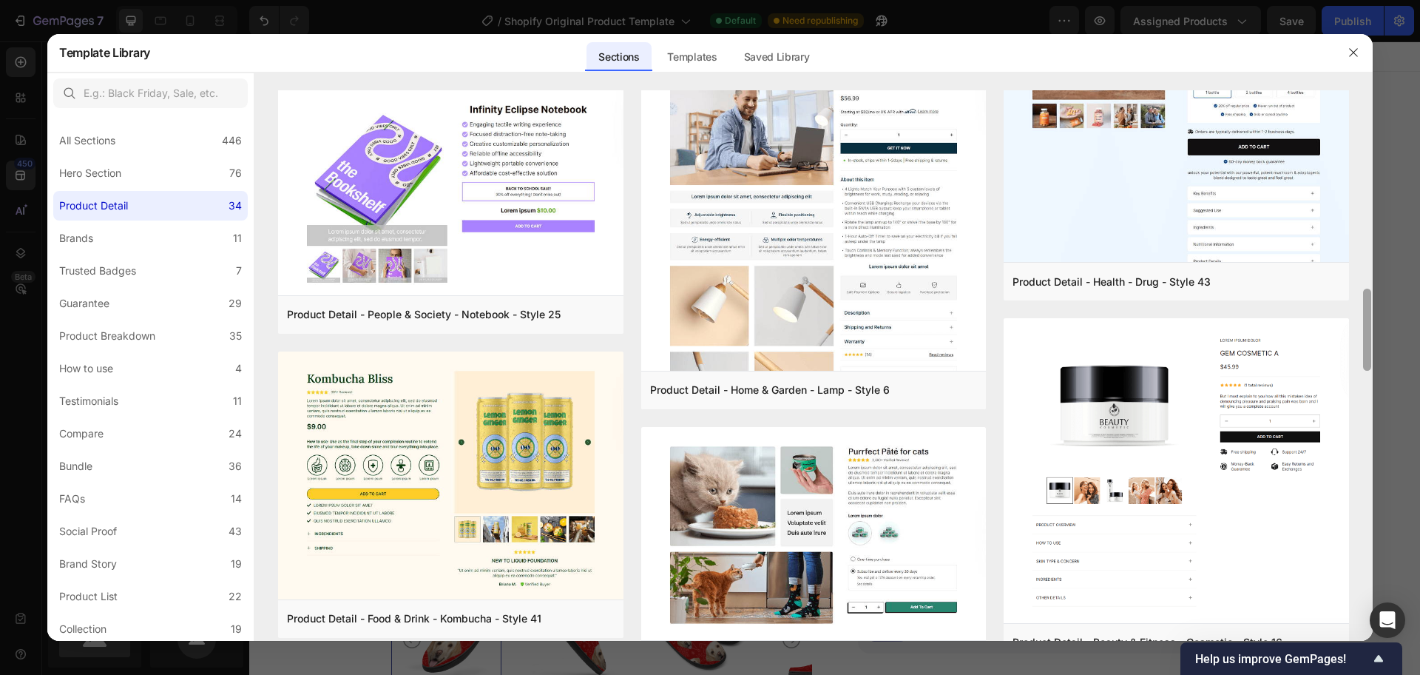
scroll to position [1826, 0]
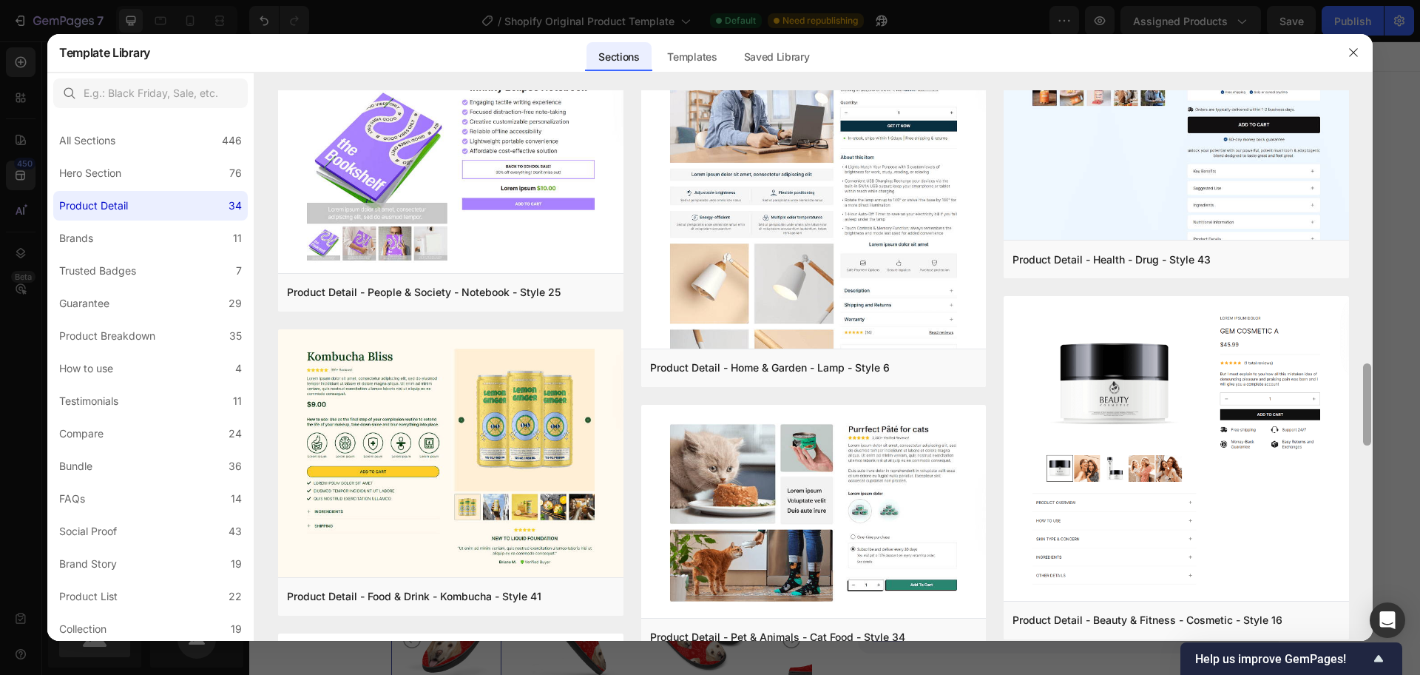
drag, startPoint x: 1369, startPoint y: 421, endPoint x: 1367, endPoint y: 618, distance: 196.8
click at [1367, 618] on div at bounding box center [1367, 365] width 11 height 551
drag, startPoint x: 991, startPoint y: 621, endPoint x: 1357, endPoint y: 475, distance: 393.4
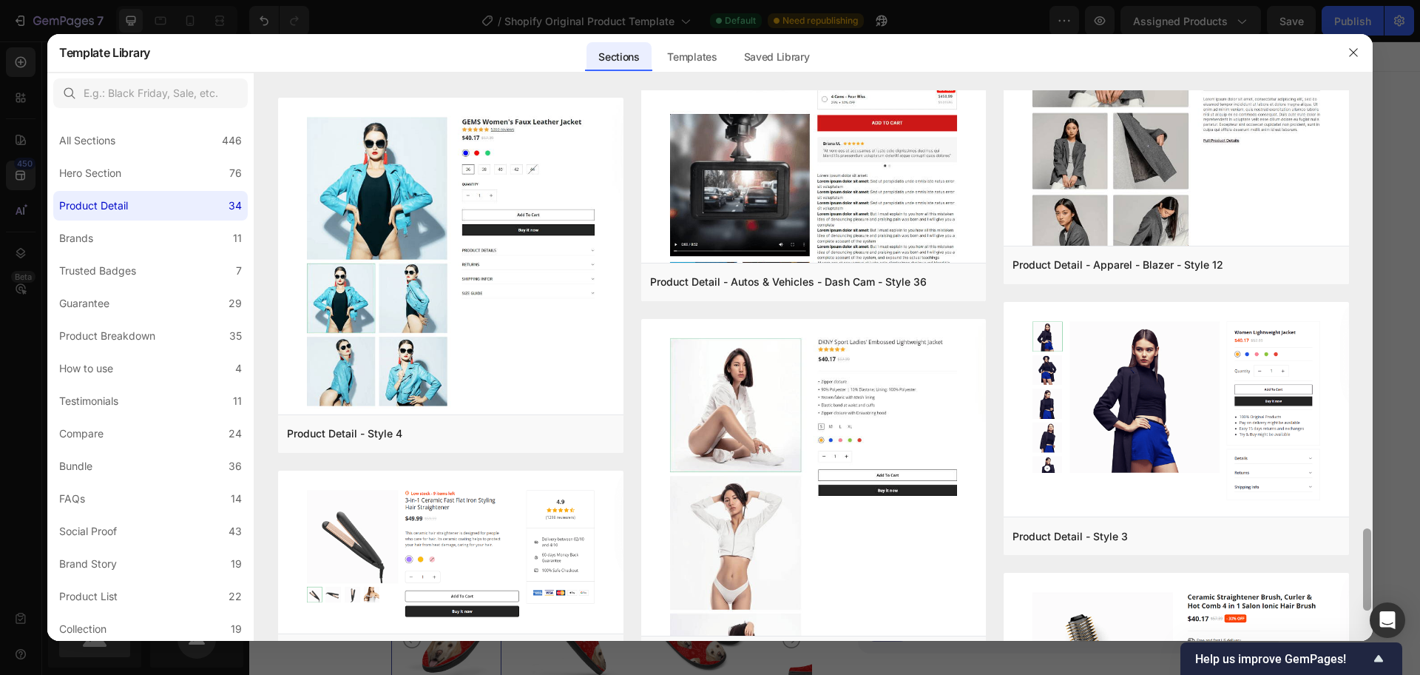
scroll to position [3131, 0]
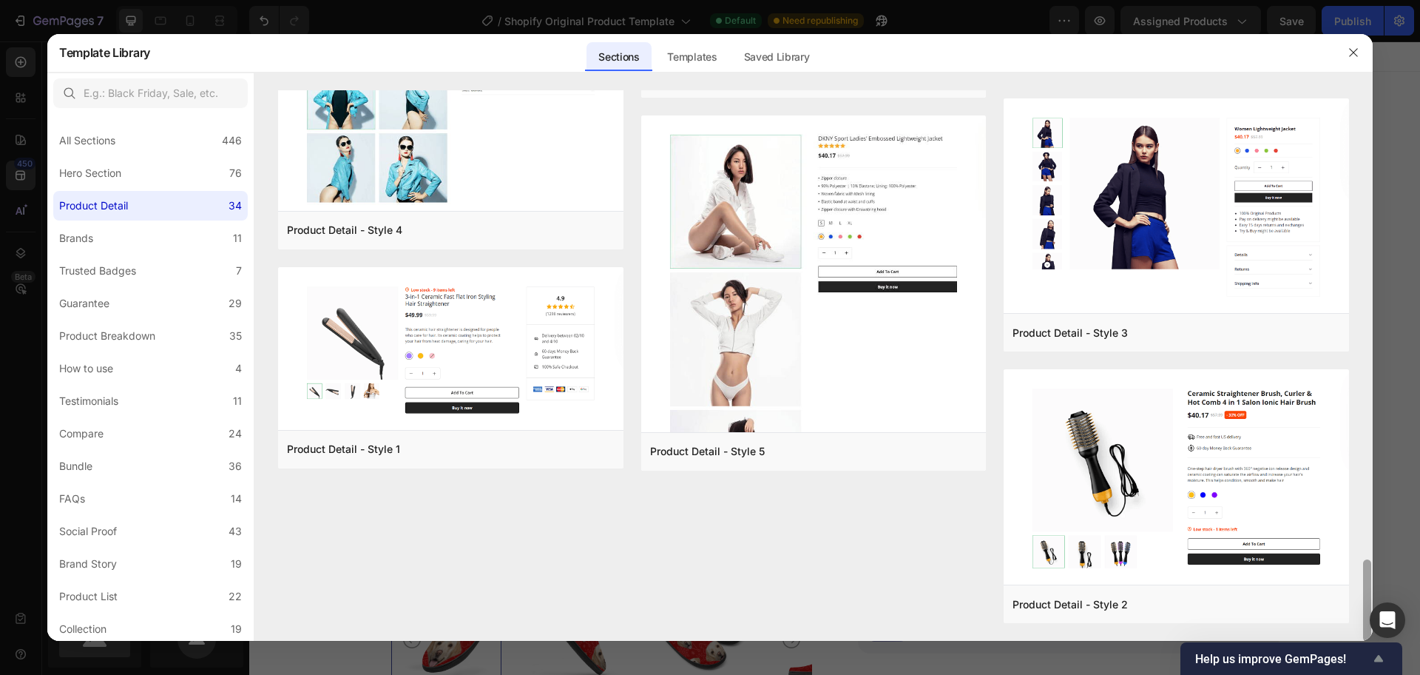
drag, startPoint x: 1367, startPoint y: 432, endPoint x: 1357, endPoint y: 663, distance: 231.0
click at [1357, 0] on body "7 / Shopify Original Product Template Default Need republishing Preview Assigne…" at bounding box center [710, 0] width 1420 height 0
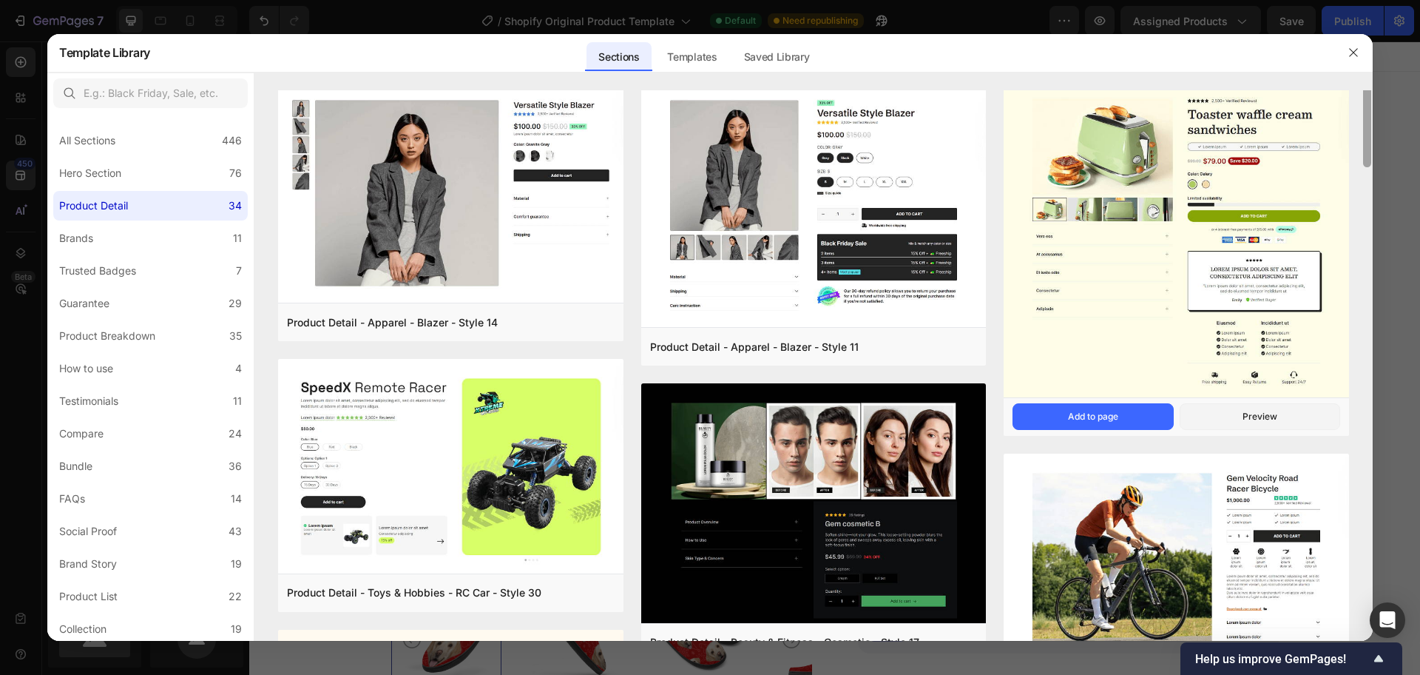
scroll to position [0, 0]
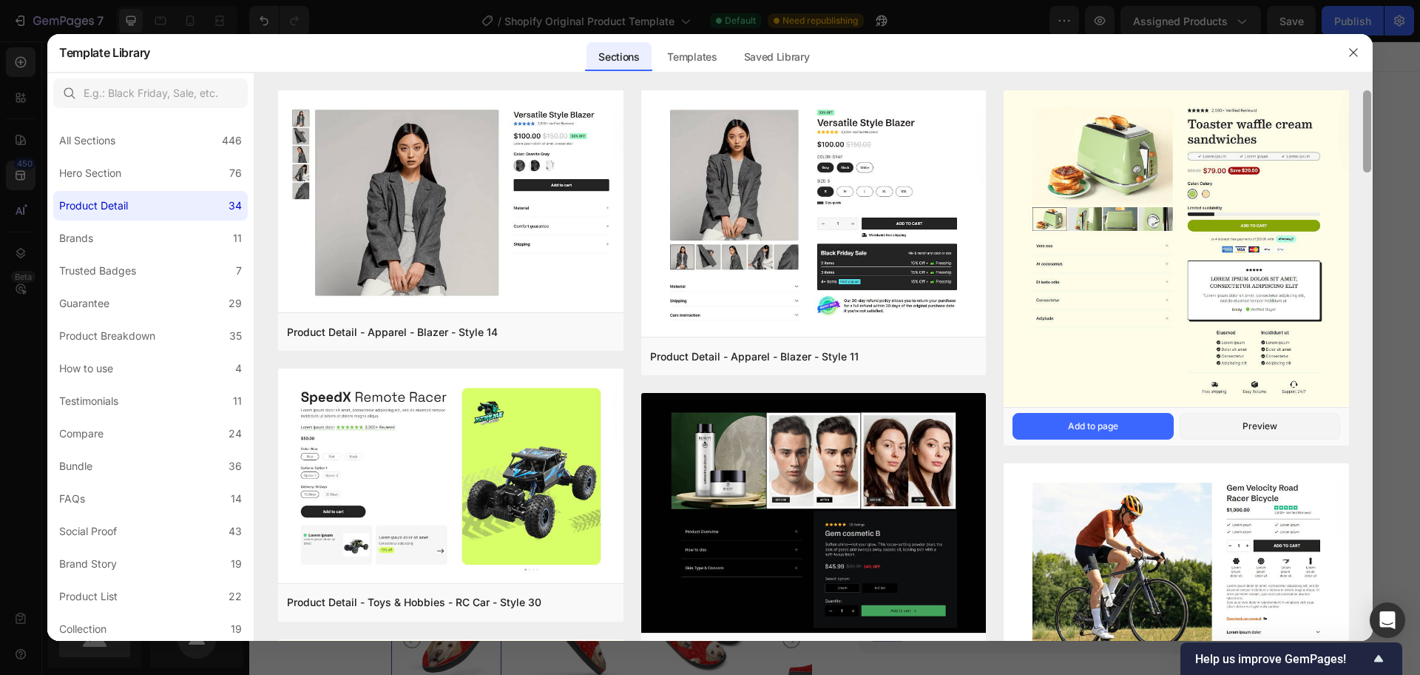
drag, startPoint x: 1369, startPoint y: 584, endPoint x: 1347, endPoint y: 115, distance: 469.5
click at [1347, 115] on div "Product Detail - Apparel - Blazer - Style 14 Add to page Preview Product Detail…" at bounding box center [813, 365] width 1119 height 551
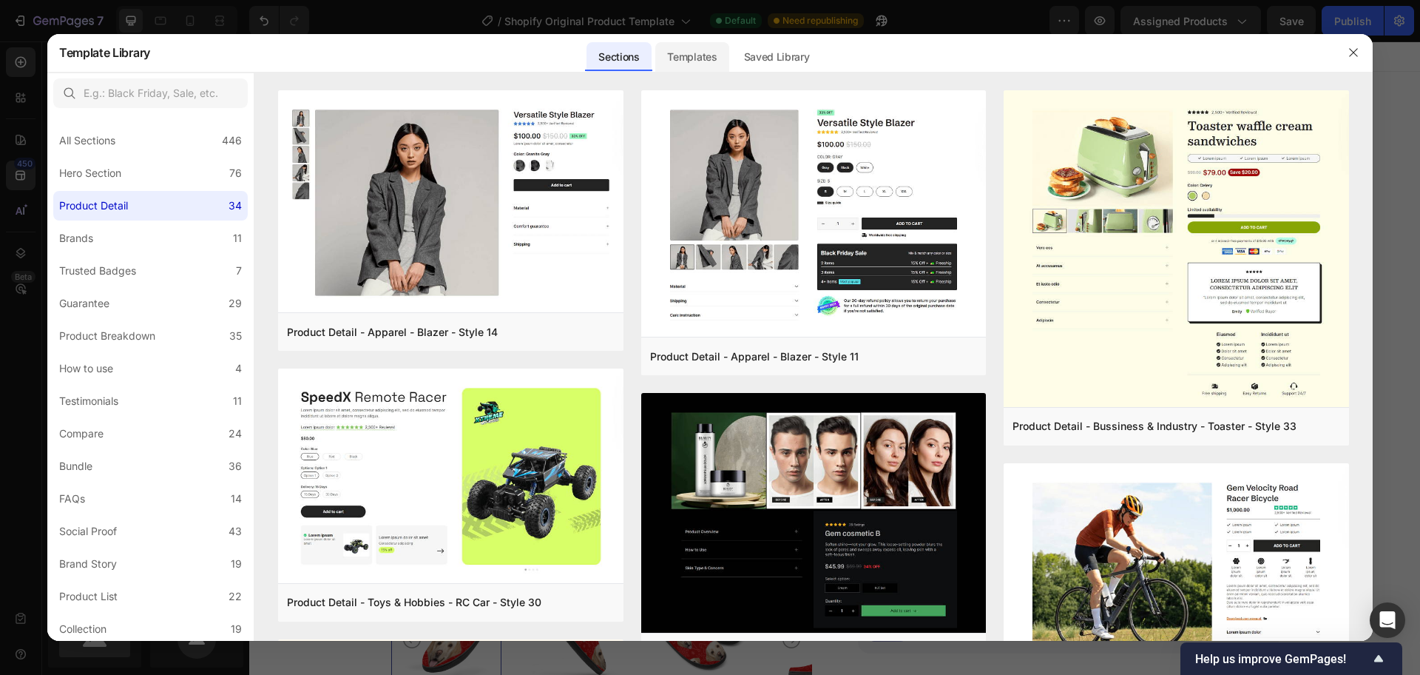
click at [695, 58] on div "Templates" at bounding box center [691, 57] width 73 height 30
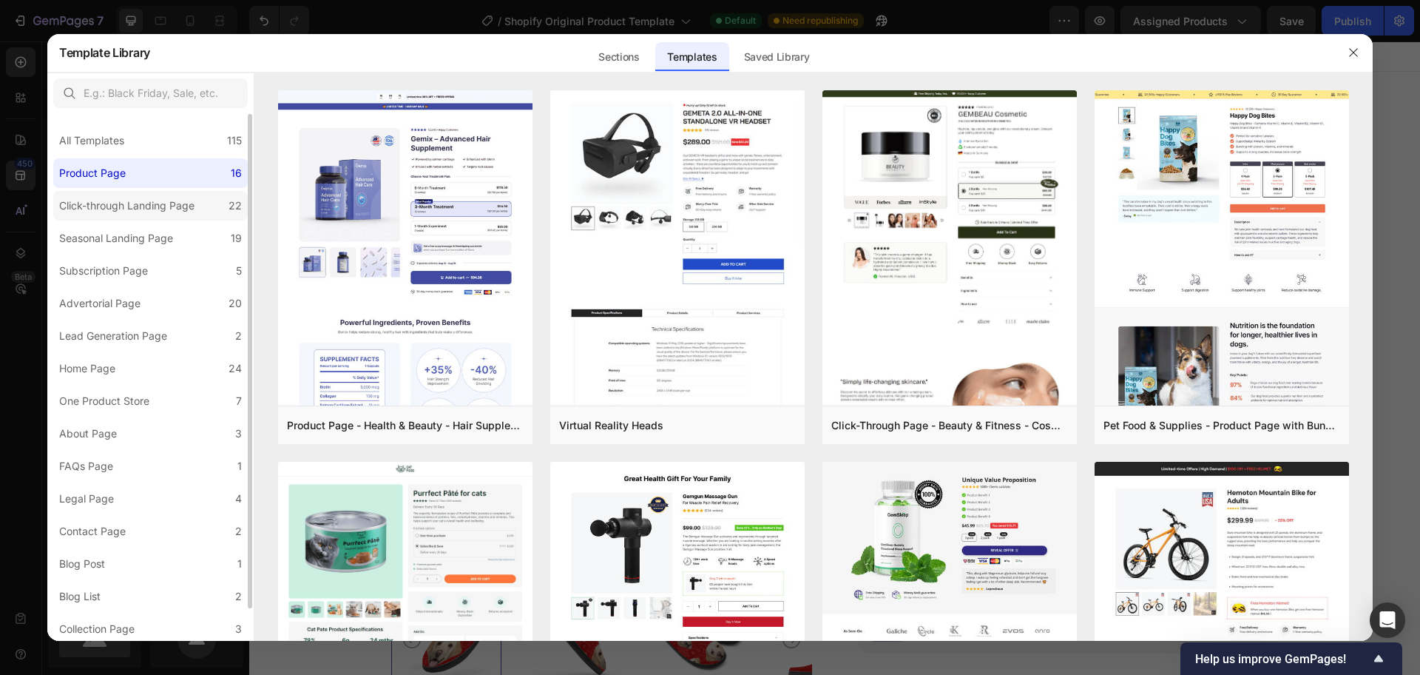
click at [155, 203] on div "Click-through Landing Page" at bounding box center [126, 206] width 135 height 18
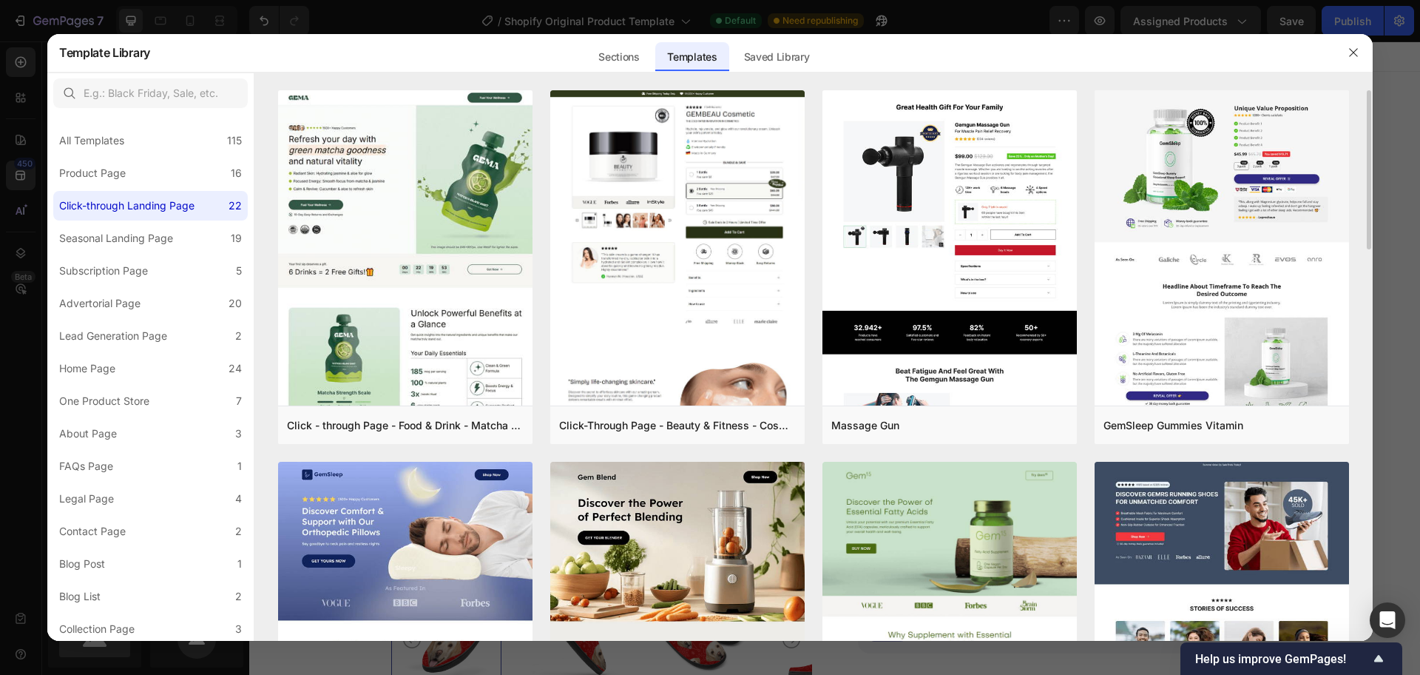
drag, startPoint x: 1370, startPoint y: 183, endPoint x: 1369, endPoint y: 292, distance: 108.8
click at [1365, 292] on div "Click - through Page - Food & Drink - Matcha Glow Shot Add to page Preview Clic…" at bounding box center [813, 365] width 1119 height 551
click at [1370, 292] on div "Click - through Page - Food & Drink - Matcha Glow Shot Add to page Preview Clic…" at bounding box center [813, 365] width 1119 height 551
drag, startPoint x: 1369, startPoint y: 229, endPoint x: 1368, endPoint y: 296, distance: 66.6
click at [1368, 296] on div "Click - through Page - Food & Drink - Matcha Glow Shot Add to page Preview Clic…" at bounding box center [813, 365] width 1119 height 551
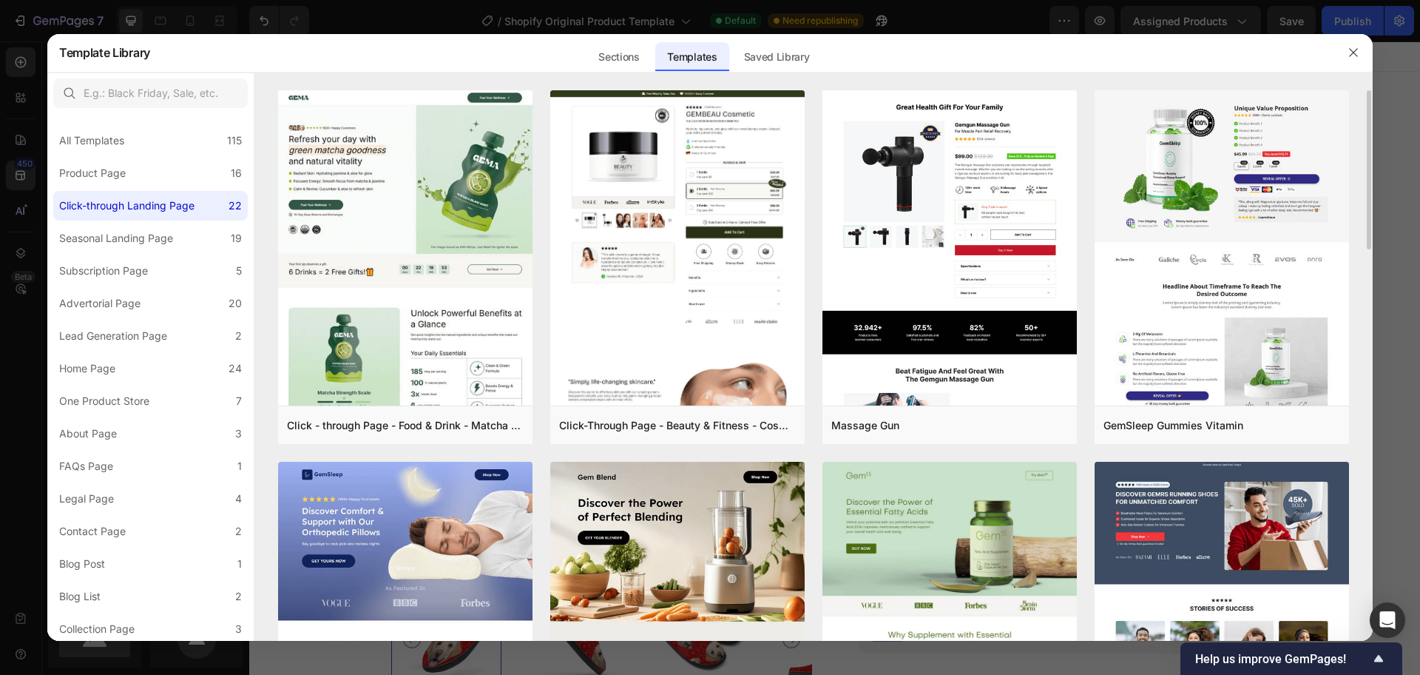
click at [1368, 296] on div "Click - through Page - Food & Drink - Matcha Glow Shot Add to page Preview Clic…" at bounding box center [813, 365] width 1119 height 551
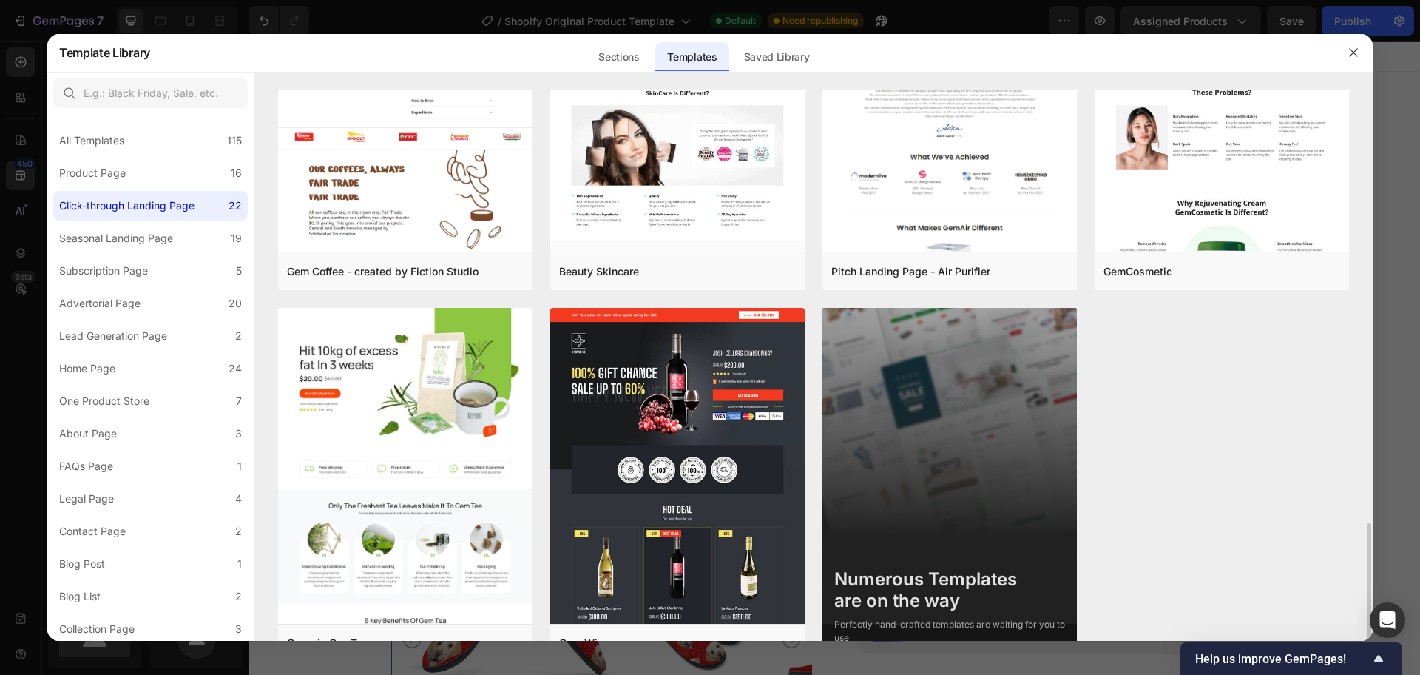
scroll to position [1679, 0]
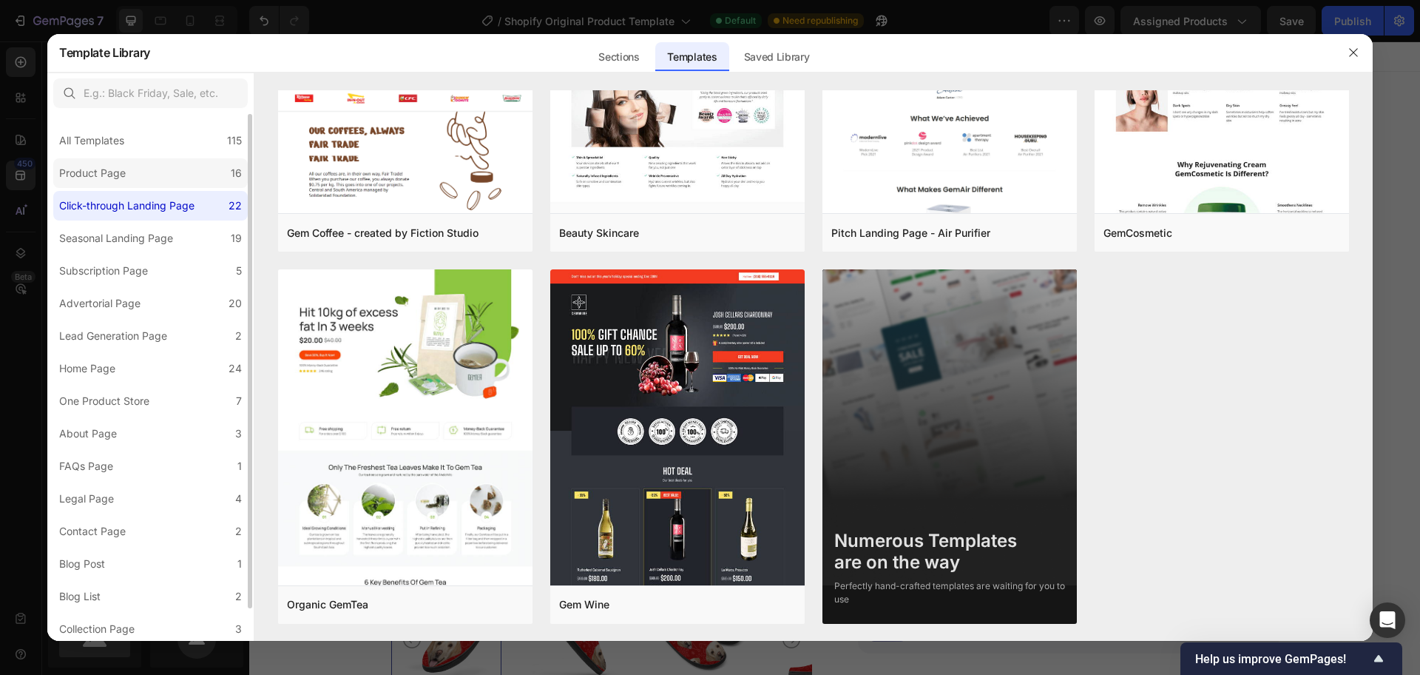
click at [225, 178] on label "Product Page 16" at bounding box center [150, 173] width 195 height 30
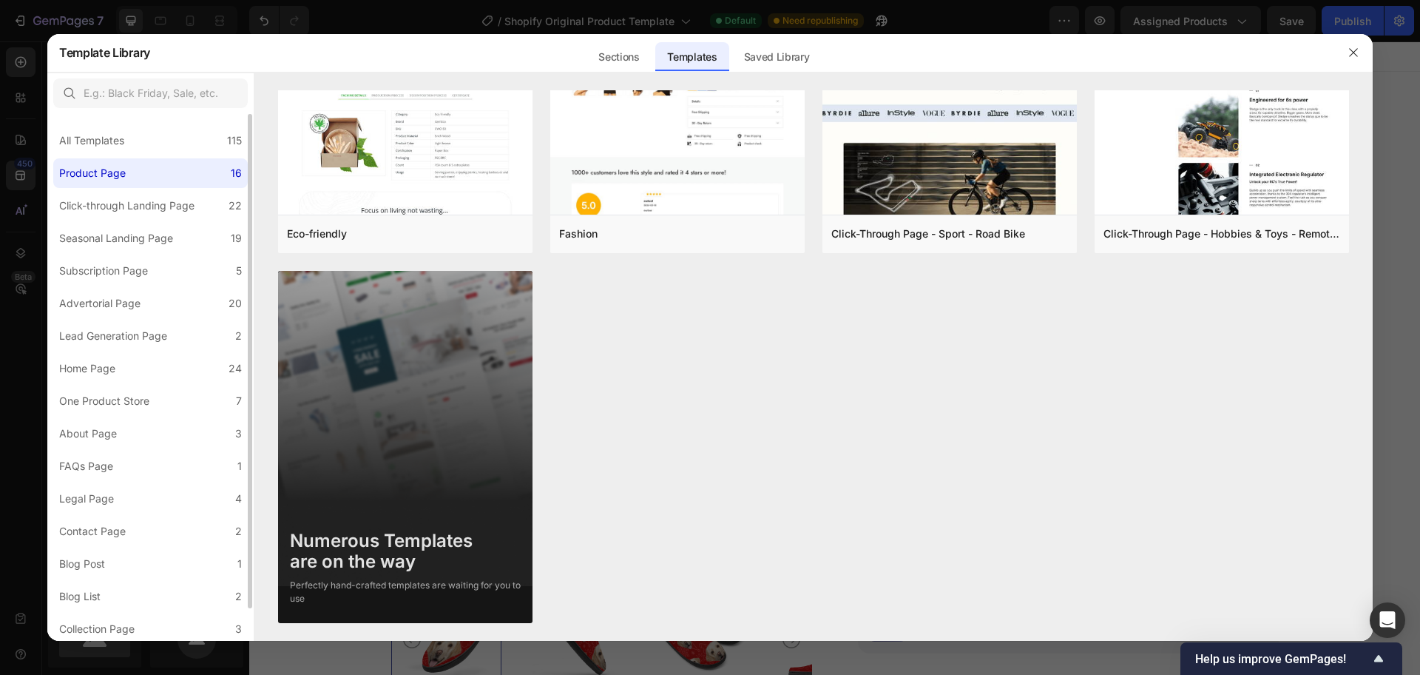
scroll to position [0, 0]
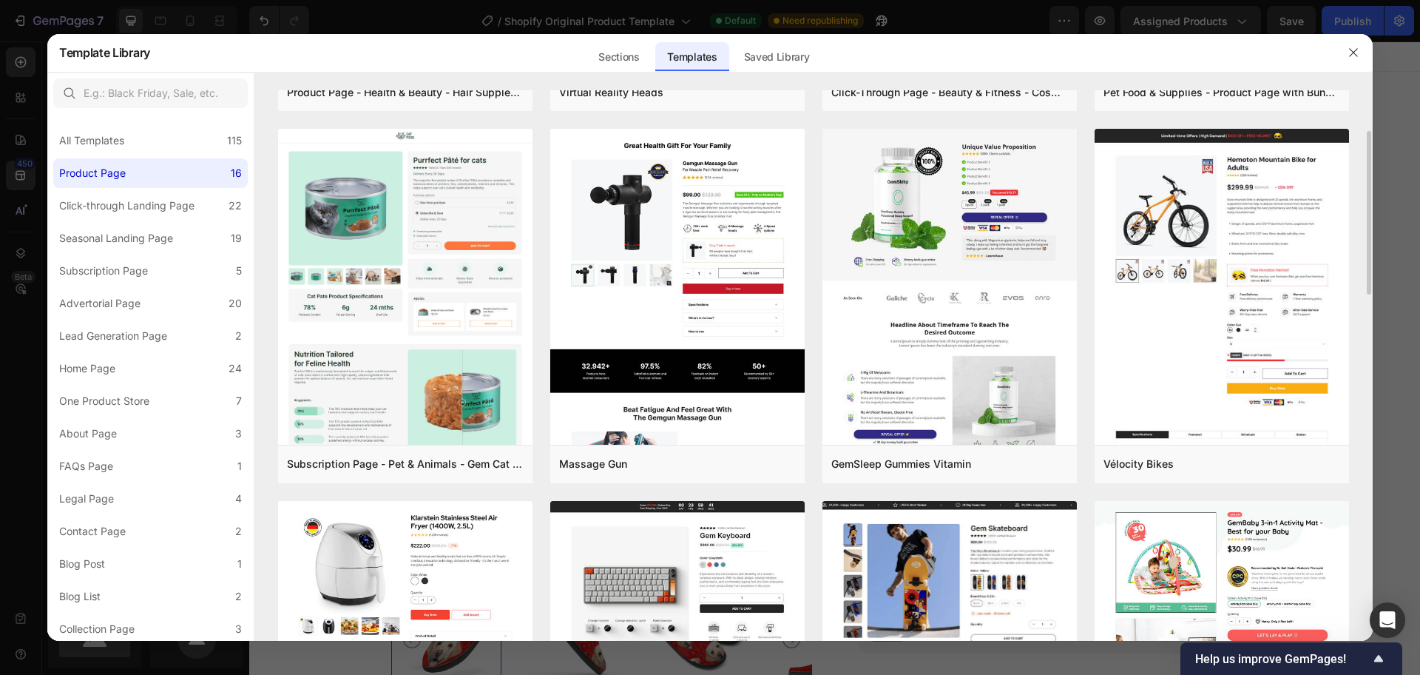
scroll to position [355, 0]
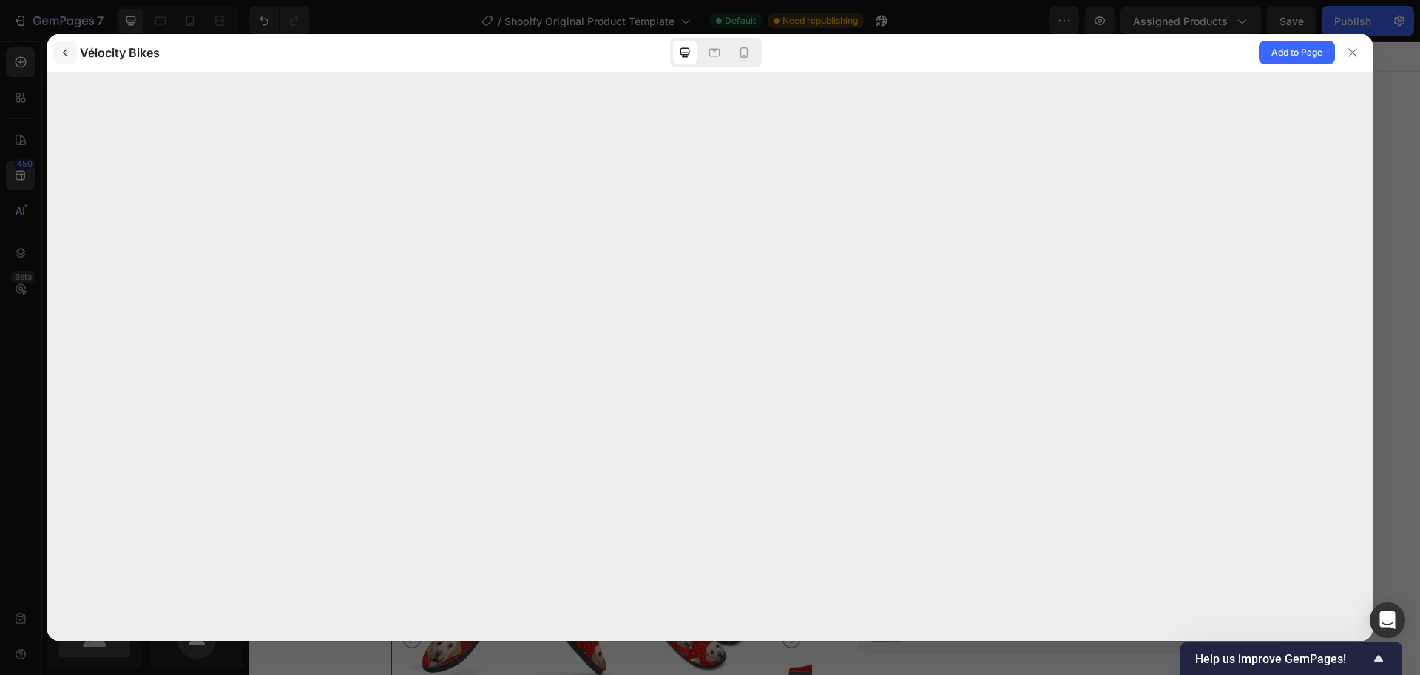
click at [64, 54] on icon "button" at bounding box center [65, 52] width 4 height 7
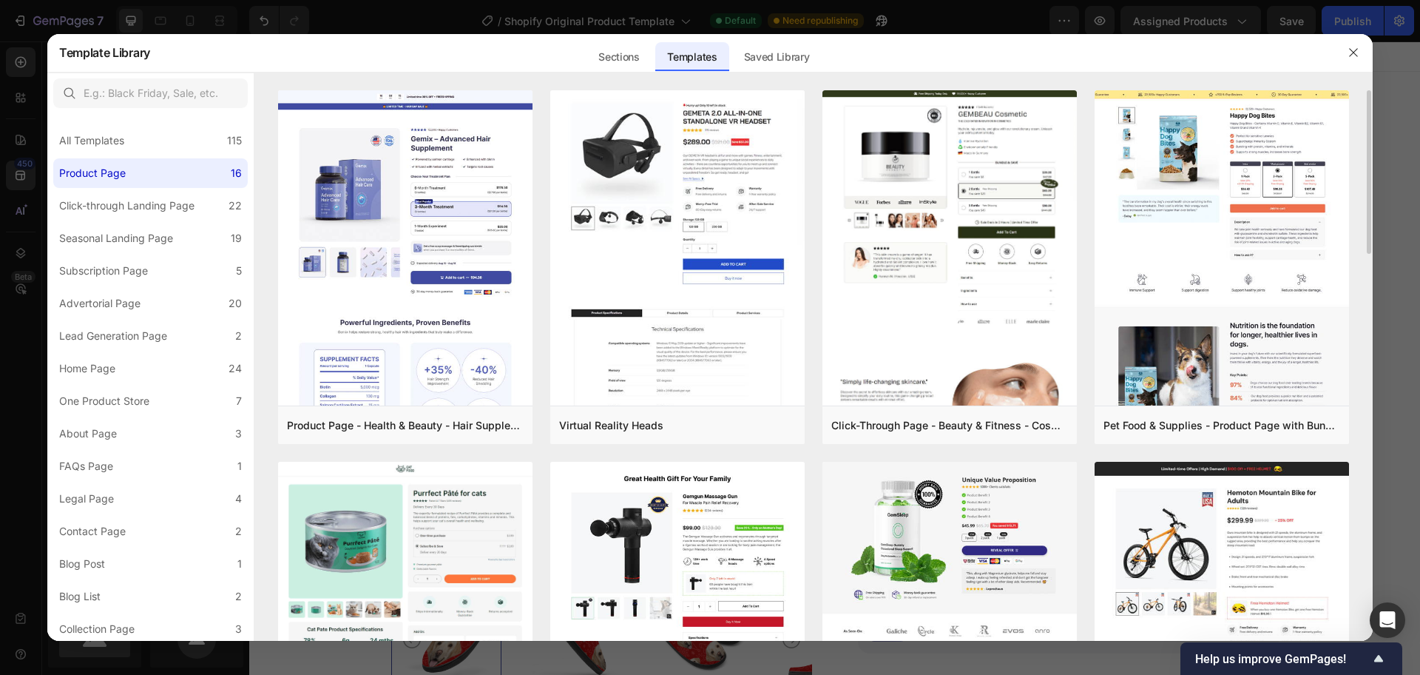
drag, startPoint x: 1369, startPoint y: 181, endPoint x: 1369, endPoint y: 192, distance: 10.4
click at [1369, 192] on div "Product Page - Health & Beauty - Hair Supplement Add to page Preview Virtual Re…" at bounding box center [813, 365] width 1119 height 551
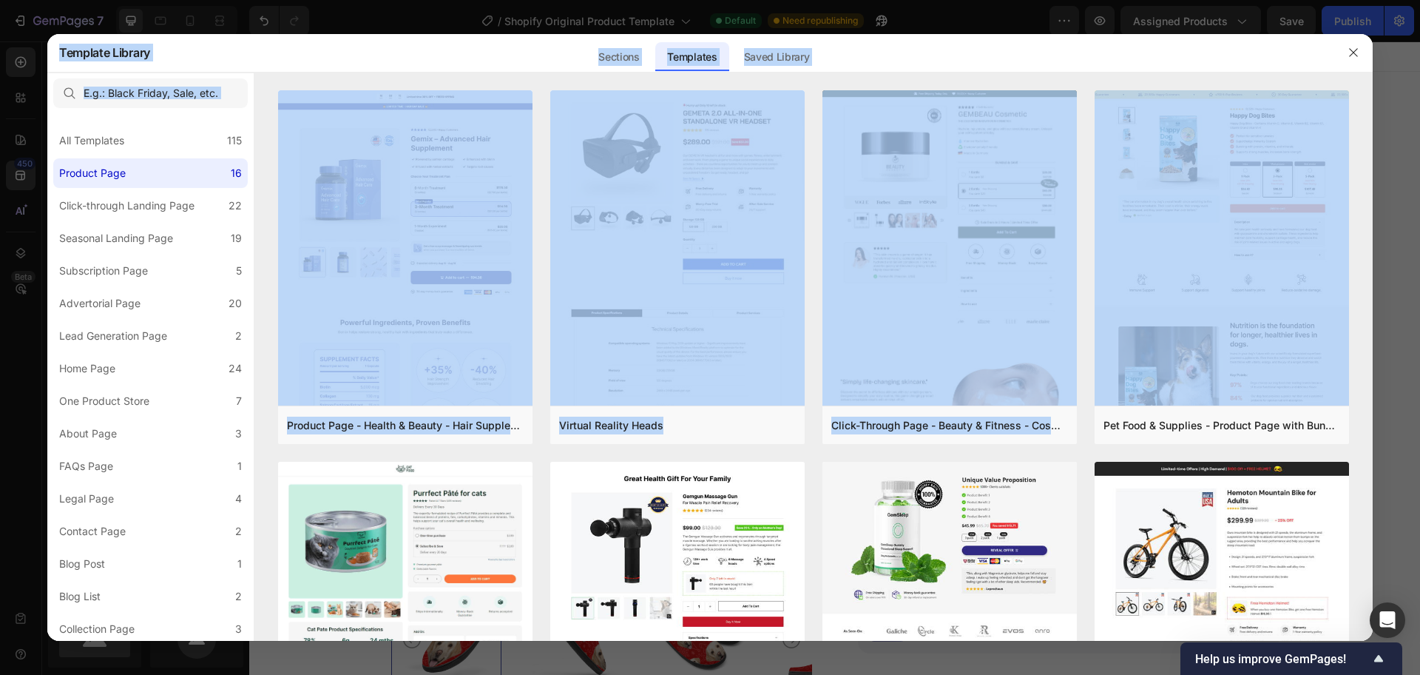
drag, startPoint x: 1370, startPoint y: 190, endPoint x: 1374, endPoint y: 220, distance: 29.9
click at [1374, 220] on div "Template Library Sections Templates Existing pages Saved Library Templates Save…" at bounding box center [710, 337] width 1420 height 675
click at [1365, 232] on div "Product Page - Health & Beauty - Hair Supplement Add to page Preview Virtual Re…" at bounding box center [813, 365] width 1119 height 551
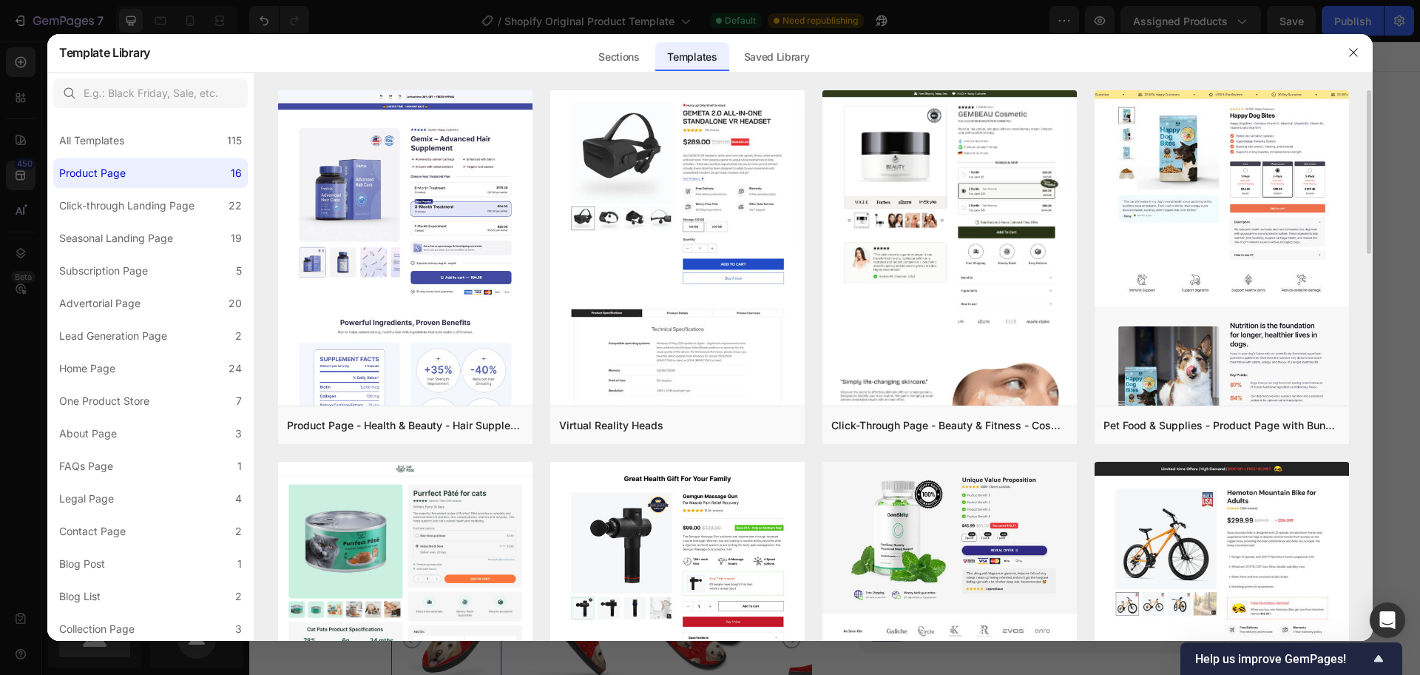
click at [1372, 232] on div "Product Page - Health & Beauty - Hair Supplement Add to page Preview Virtual Re…" at bounding box center [813, 365] width 1119 height 551
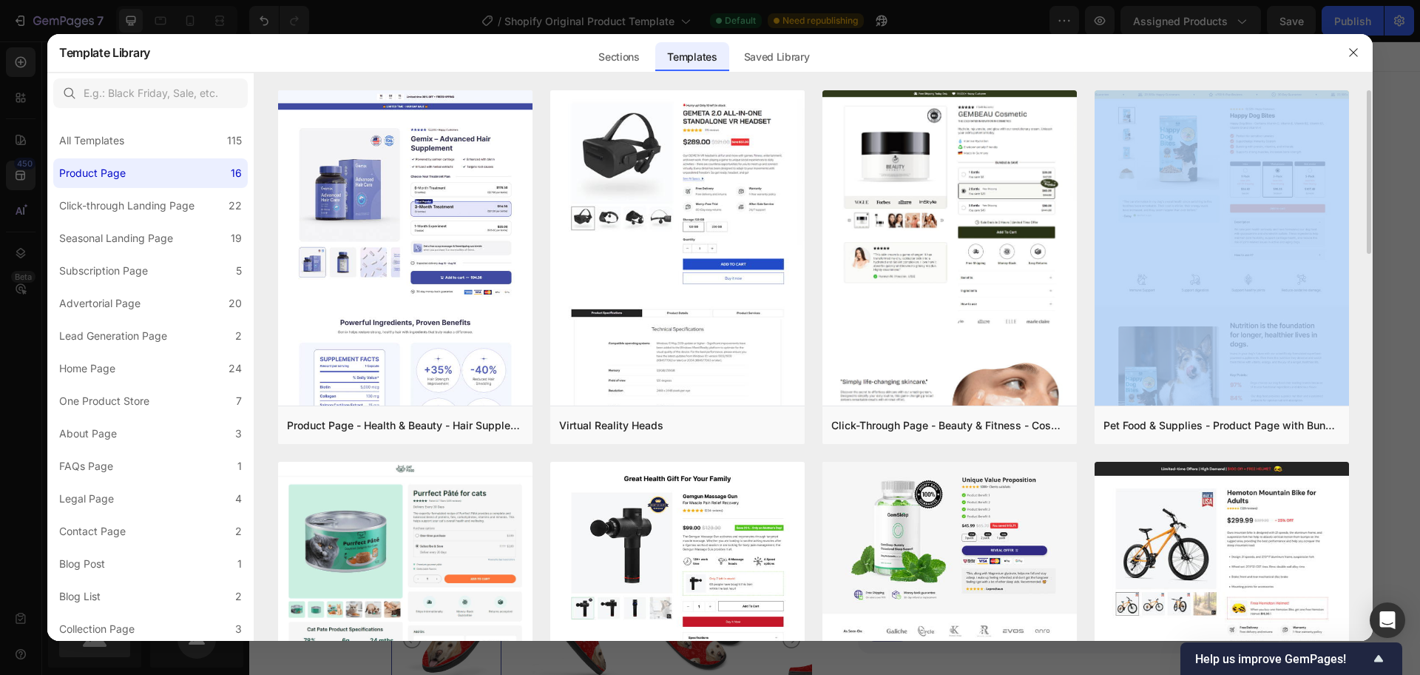
drag, startPoint x: 1372, startPoint y: 232, endPoint x: 1363, endPoint y: 267, distance: 36.4
click at [1363, 267] on div "Product Page - Health & Beauty - Hair Supplement Add to page Preview Virtual Re…" at bounding box center [813, 365] width 1119 height 551
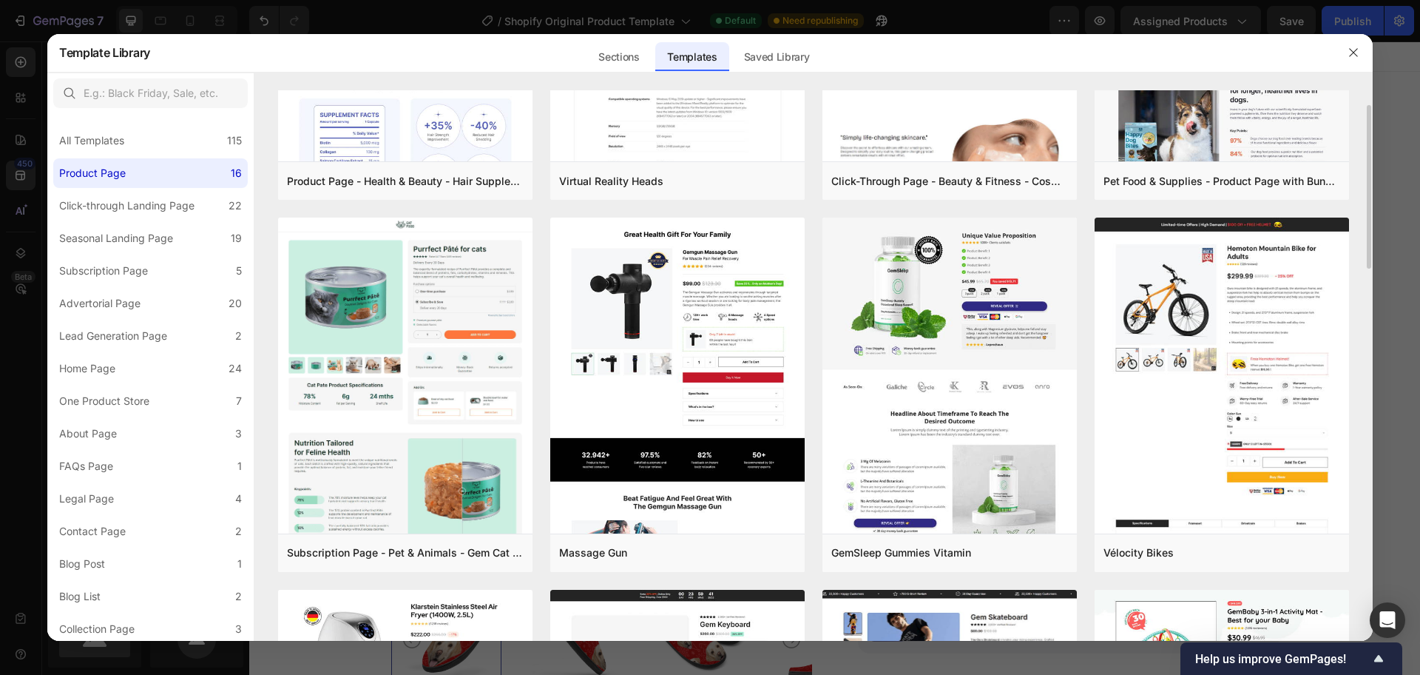
scroll to position [311, 0]
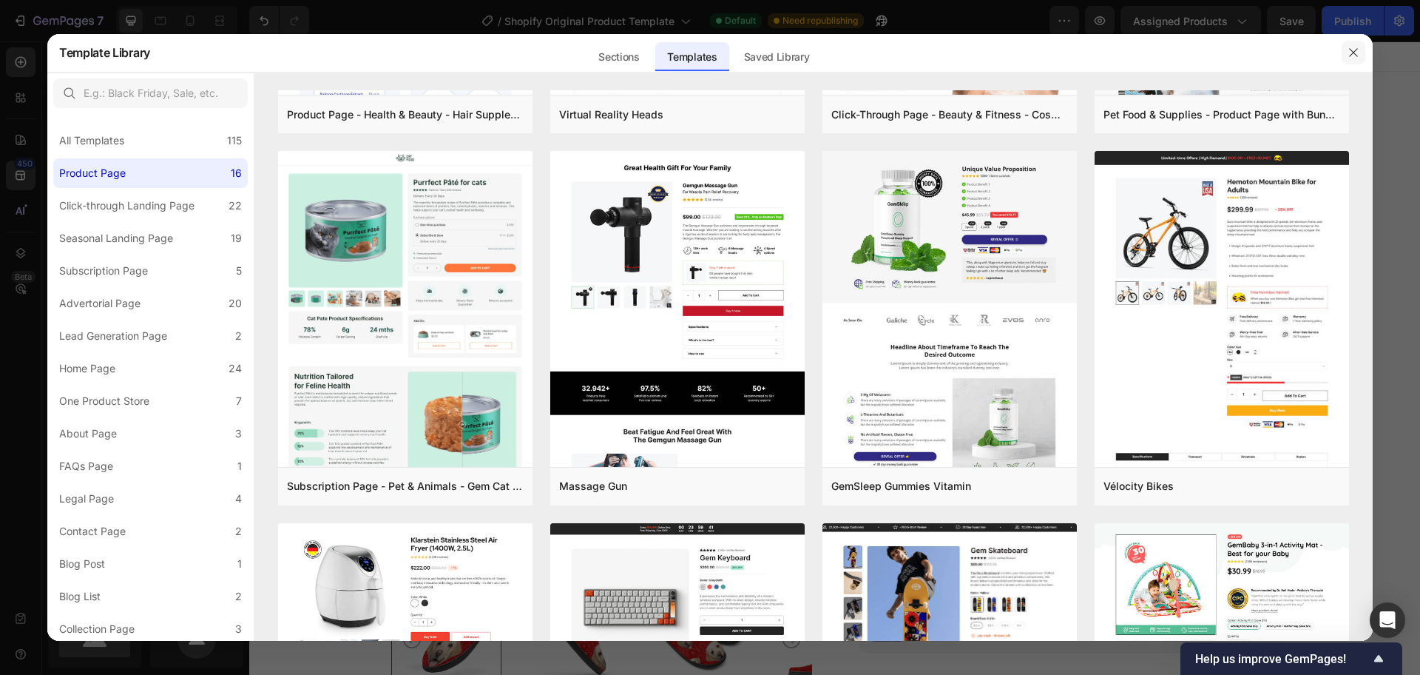
click at [1349, 50] on icon "button" at bounding box center [1354, 53] width 12 height 12
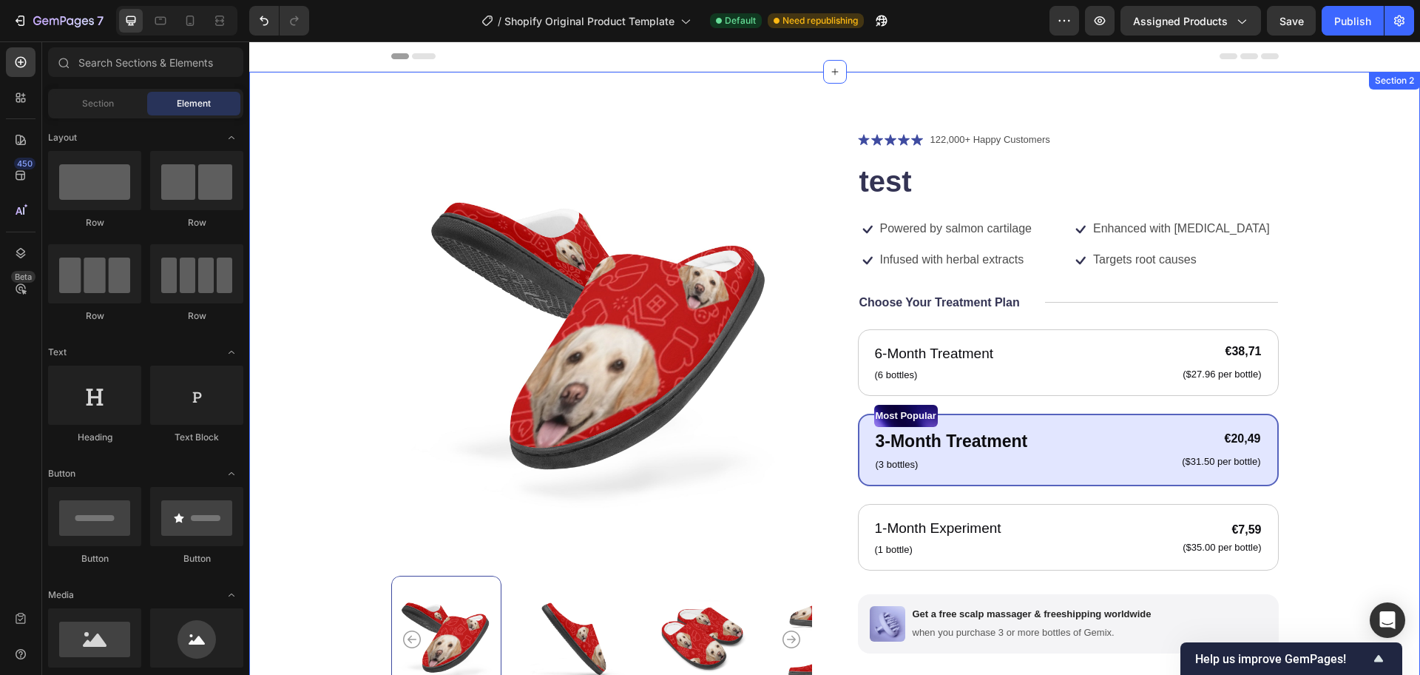
click at [1339, 283] on div "Product Images Icon Icon Icon Icon Icon Icon List 122,000+ Happy Customers Text…" at bounding box center [834, 487] width 1053 height 713
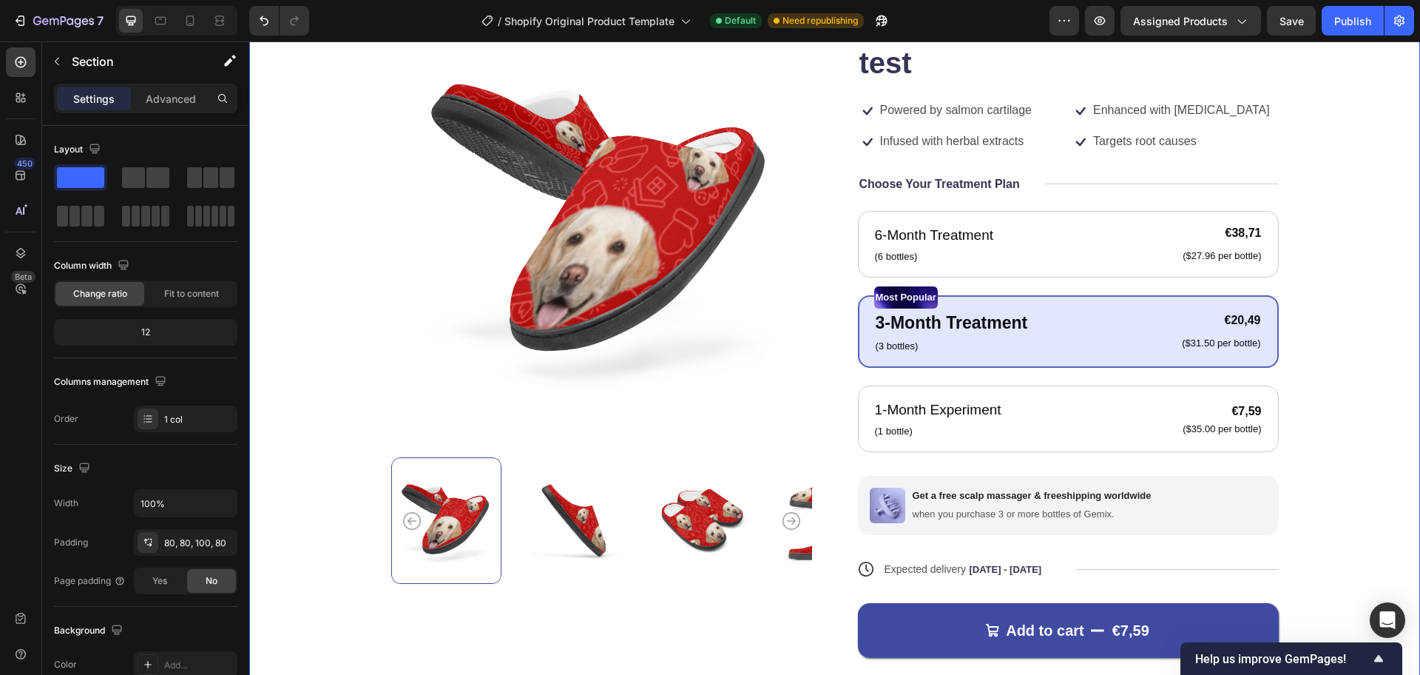
scroll to position [148, 0]
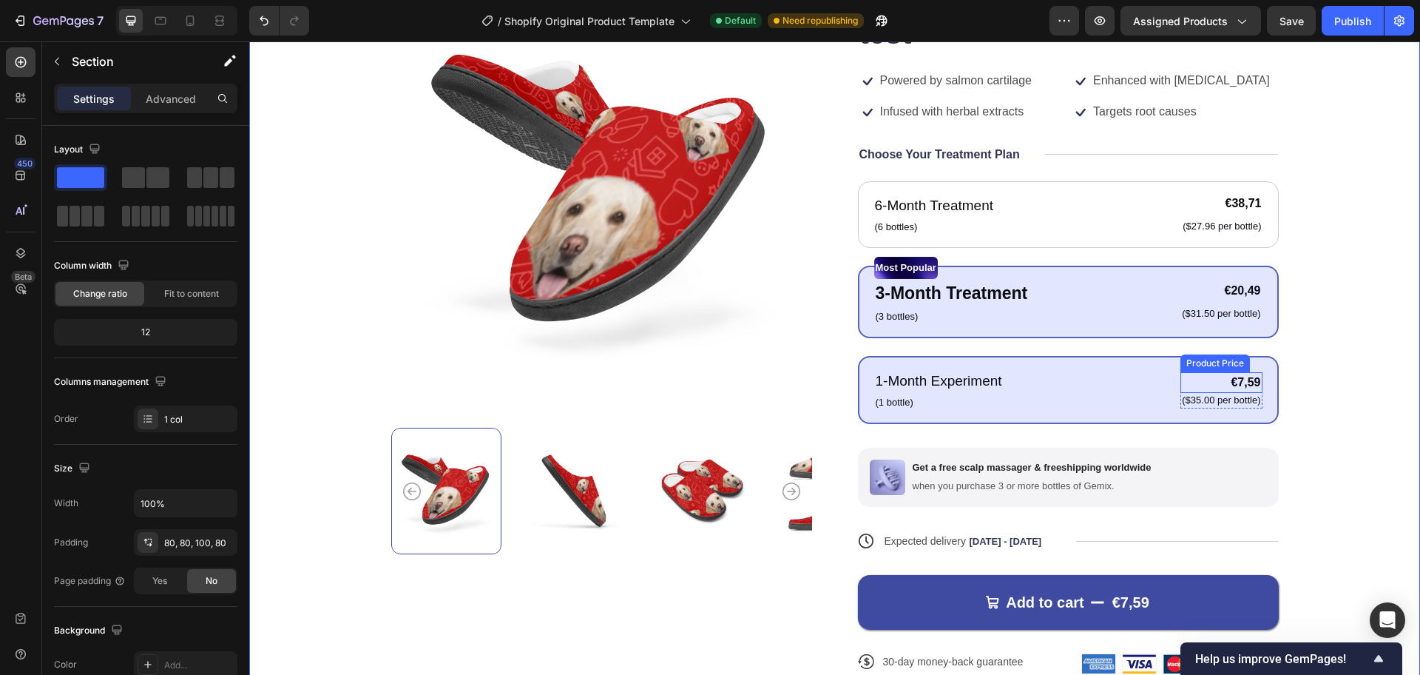
click at [1218, 376] on div "€7,59" at bounding box center [1221, 382] width 81 height 21
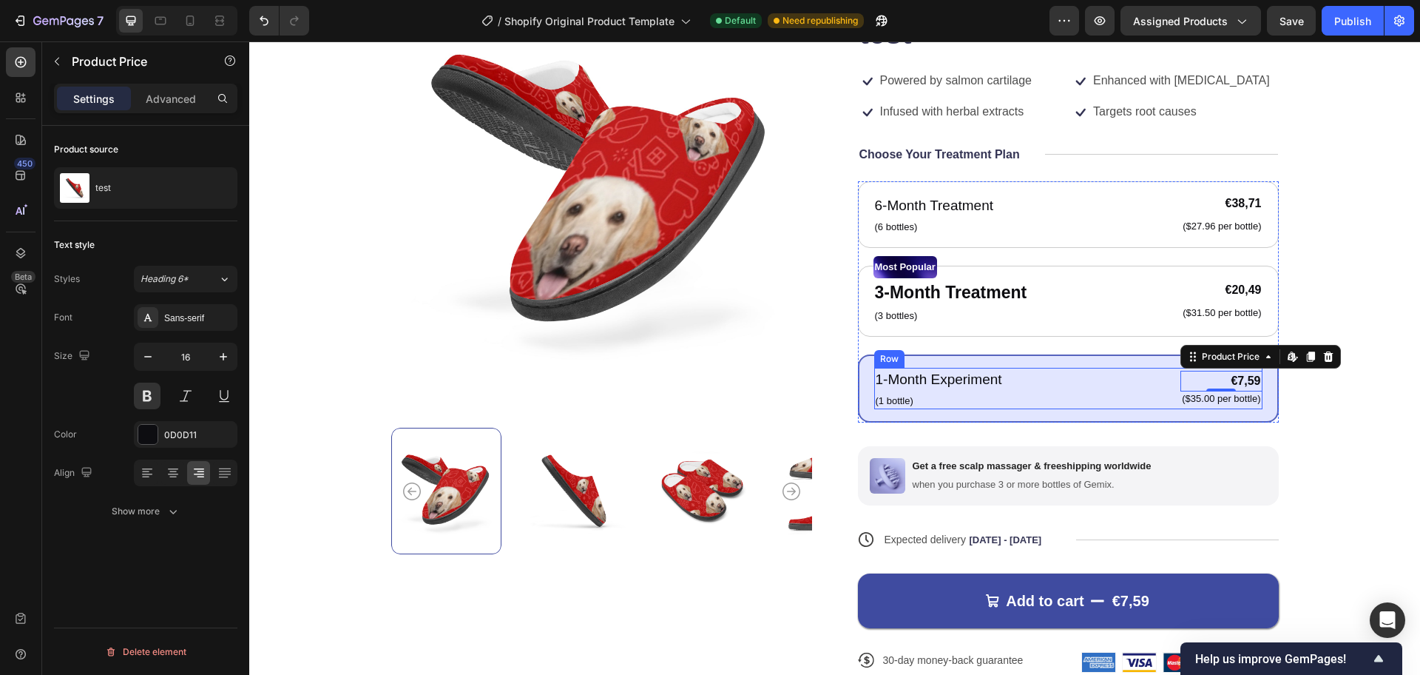
click at [1136, 389] on div "1-Month Experiment Text Block (1 bottle) Text Block €7,59 Product Price Edit co…" at bounding box center [1068, 388] width 388 height 41
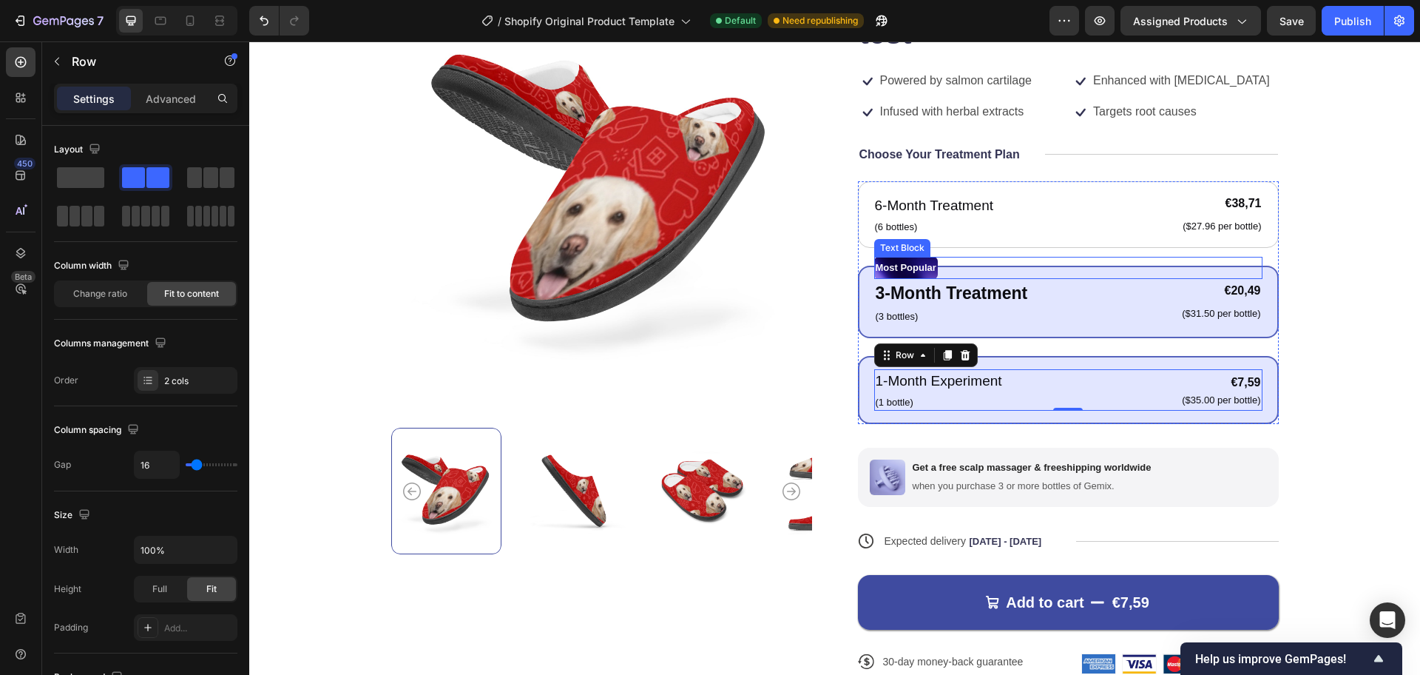
click at [1065, 270] on div "Most Popular" at bounding box center [1068, 268] width 388 height 22
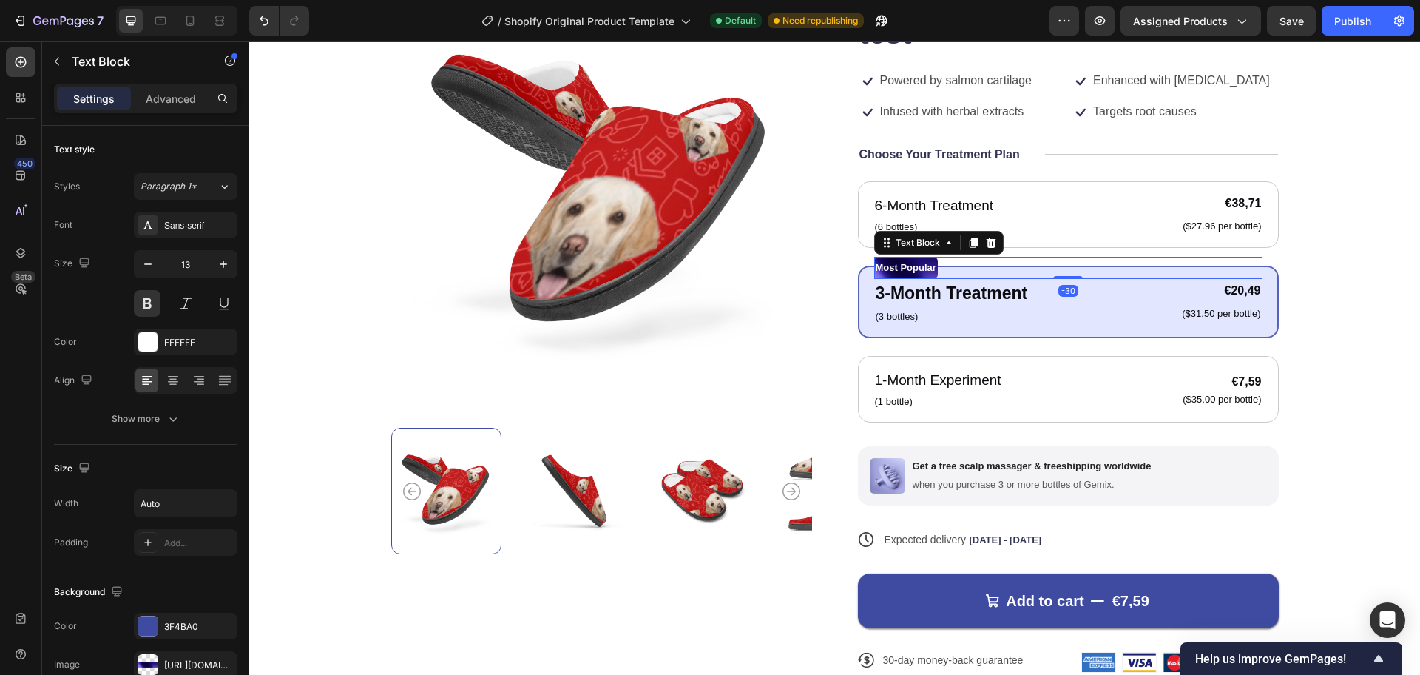
click at [1065, 270] on div "Most Popular" at bounding box center [1068, 268] width 388 height 22
click at [1087, 22] on button "button" at bounding box center [1100, 21] width 30 height 30
click at [932, 298] on p "3-Month Treatment" at bounding box center [952, 293] width 152 height 26
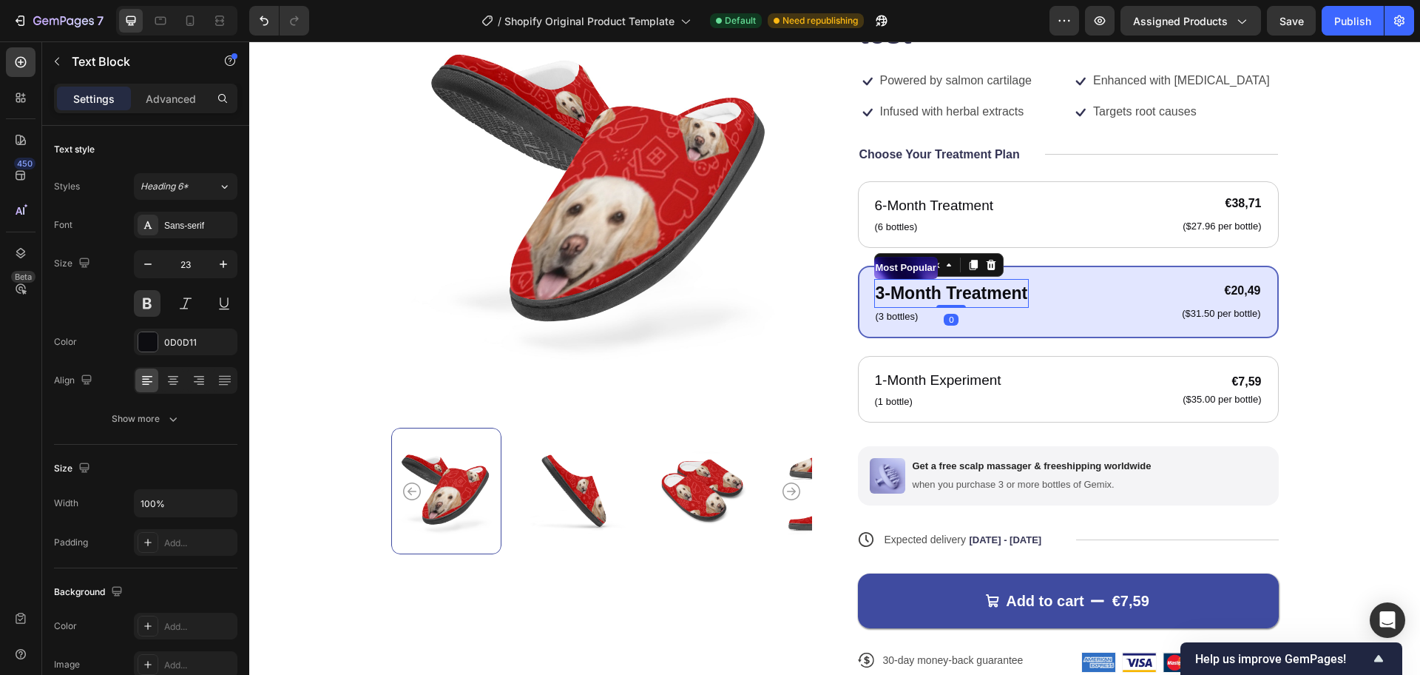
click at [932, 298] on p "3-Month Treatment" at bounding box center [952, 293] width 152 height 26
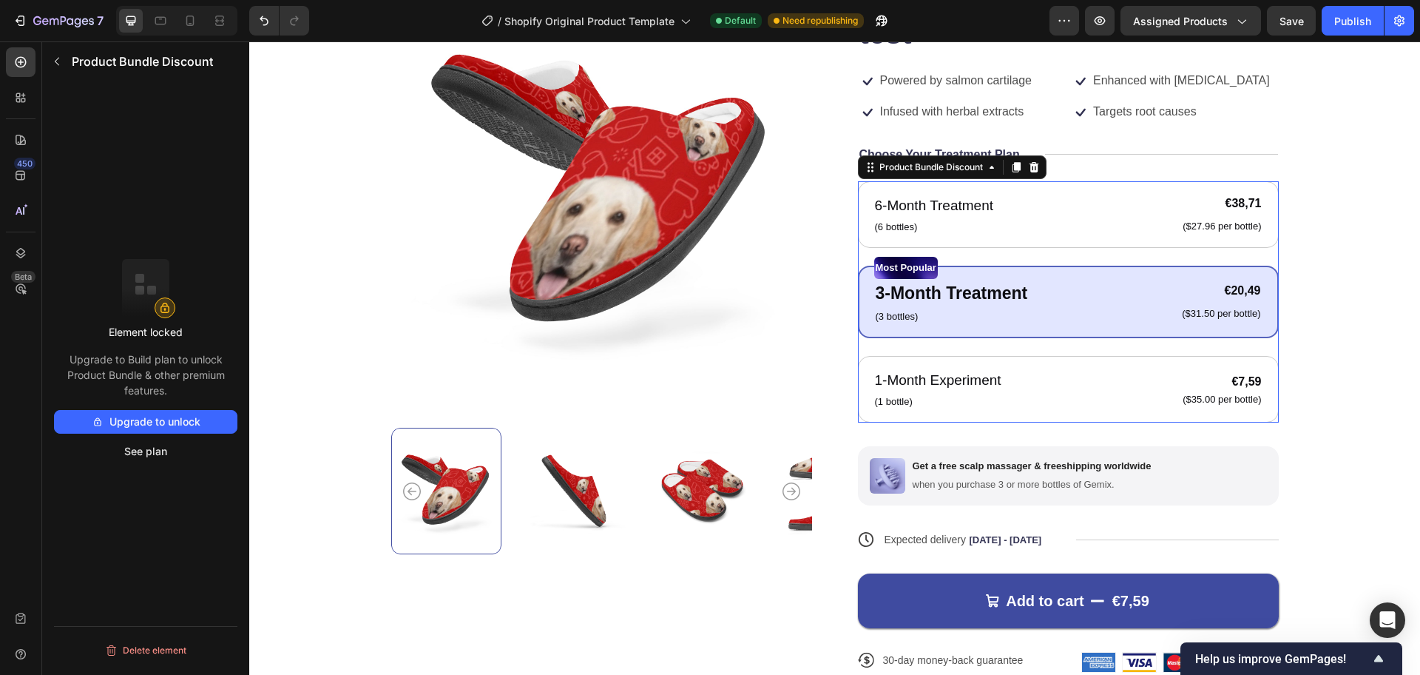
click at [911, 351] on div "6-Month Treatment Text Block (6 bottles) Text Block €38,71 Product Price Produc…" at bounding box center [1068, 301] width 421 height 241
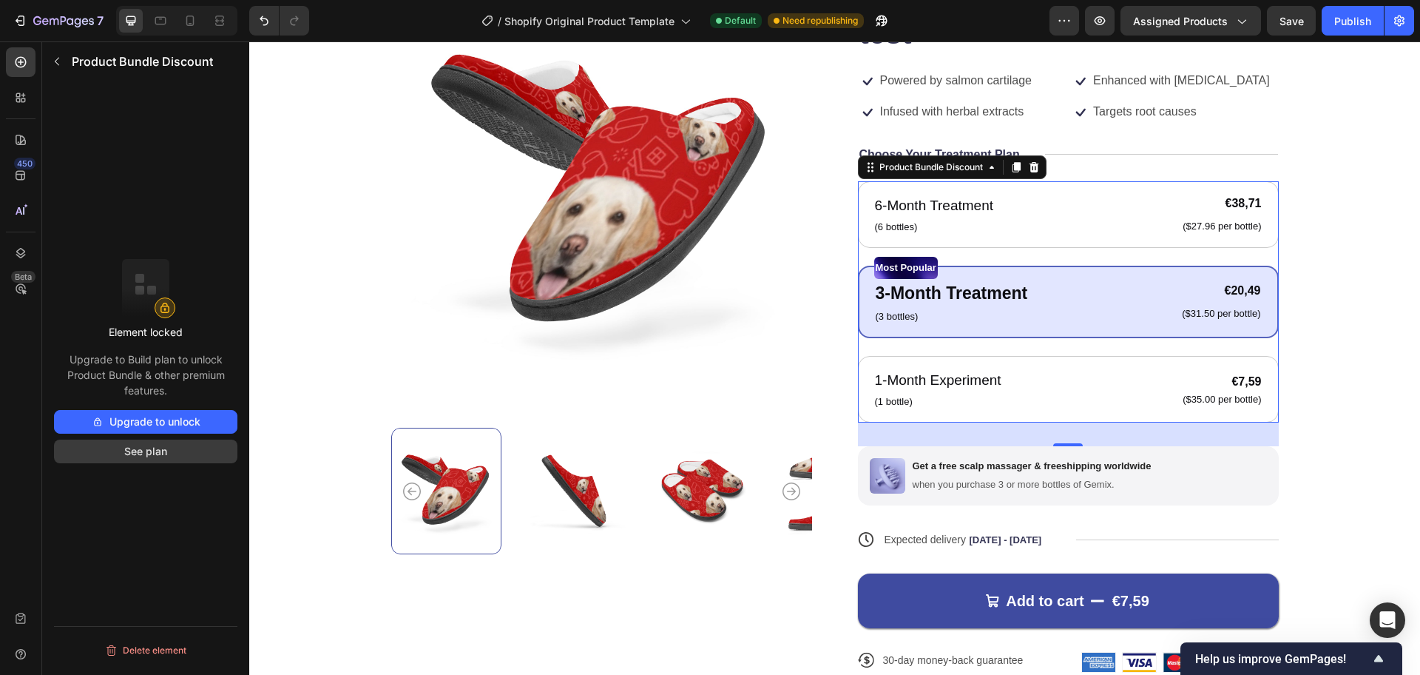
click at [152, 447] on button "See plan" at bounding box center [145, 451] width 183 height 24
click at [1338, 271] on div "Product Images Icon Icon Icon Icon Icon Icon List 122,000+ Happy Customers Text…" at bounding box center [834, 339] width 1053 height 713
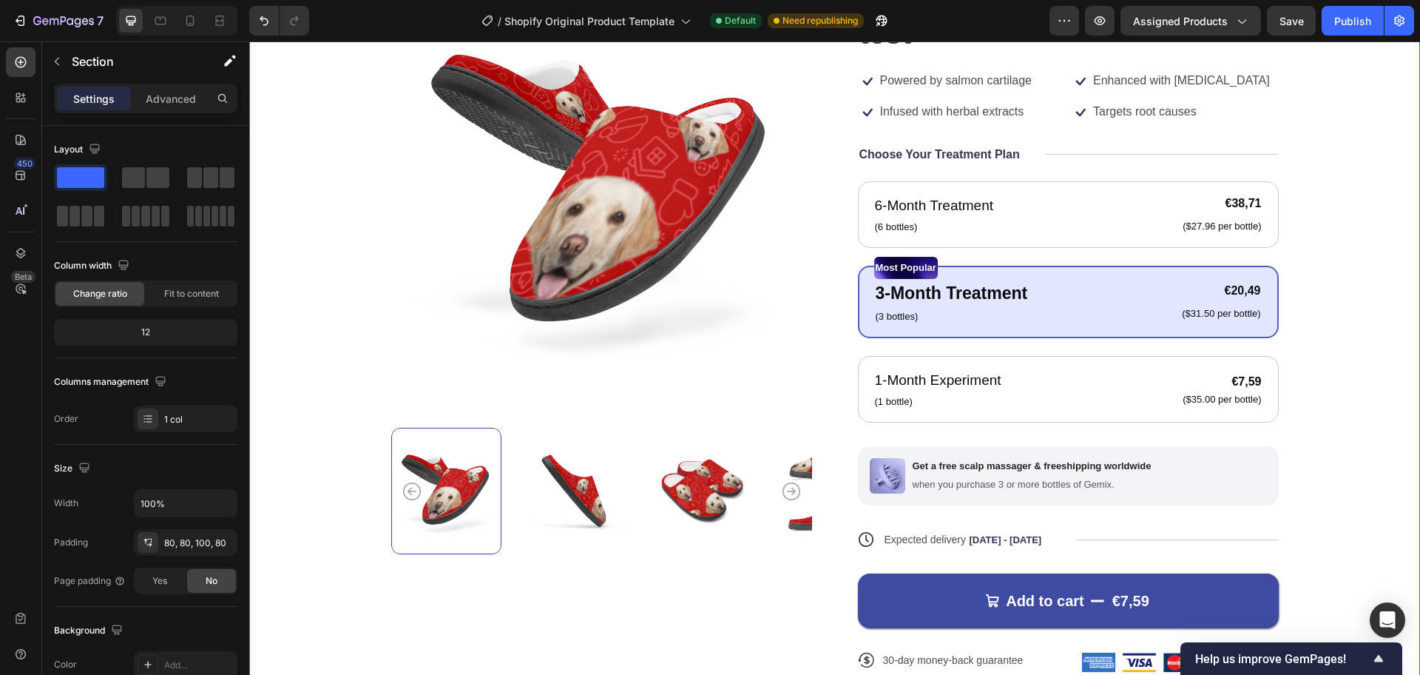
click at [114, 104] on p "Settings" at bounding box center [93, 99] width 41 height 16
click at [152, 105] on p "Advanced" at bounding box center [171, 99] width 50 height 16
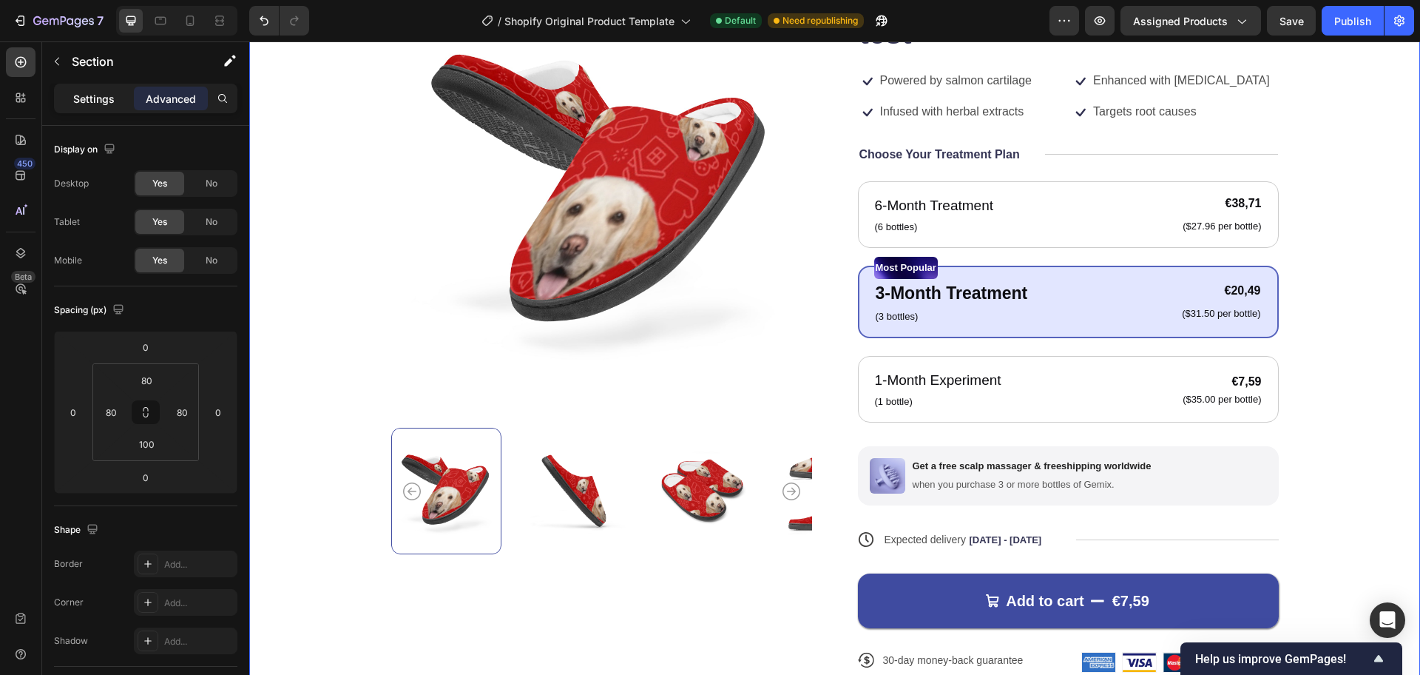
click at [108, 104] on p "Settings" at bounding box center [93, 99] width 41 height 16
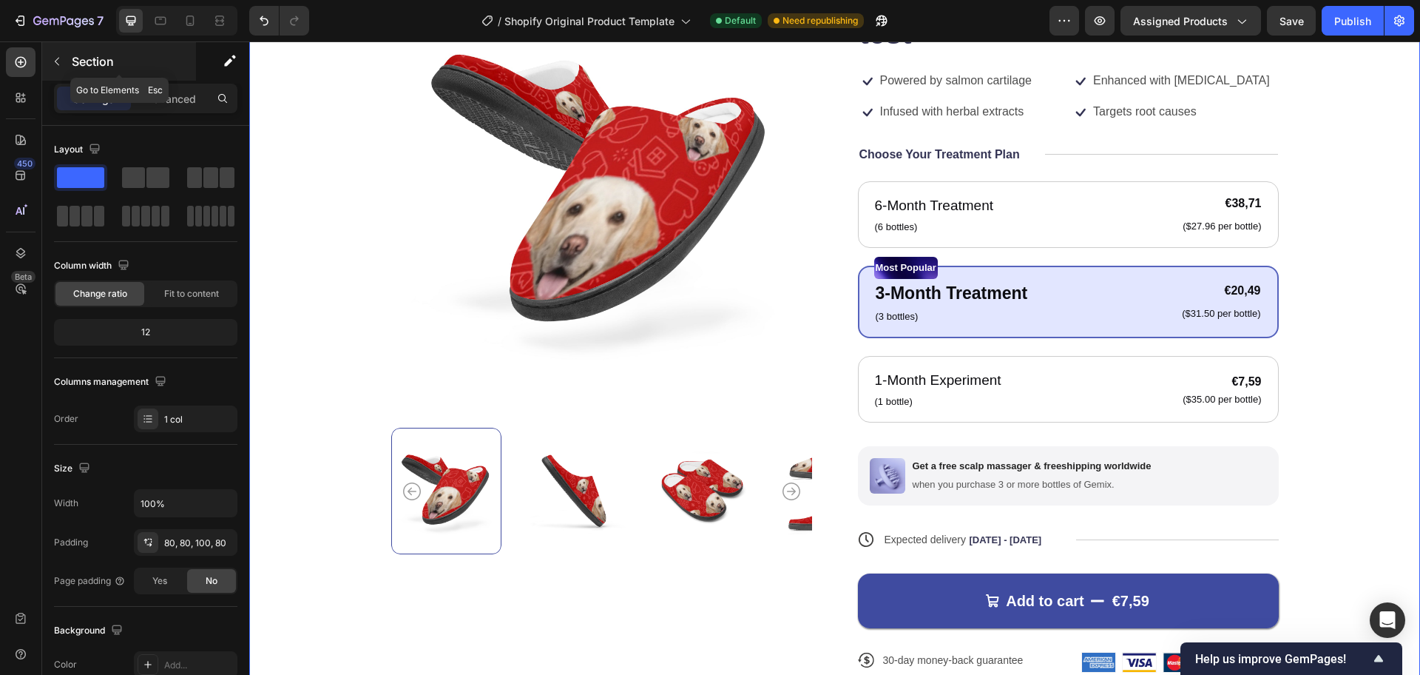
click at [58, 70] on button "button" at bounding box center [57, 62] width 24 height 24
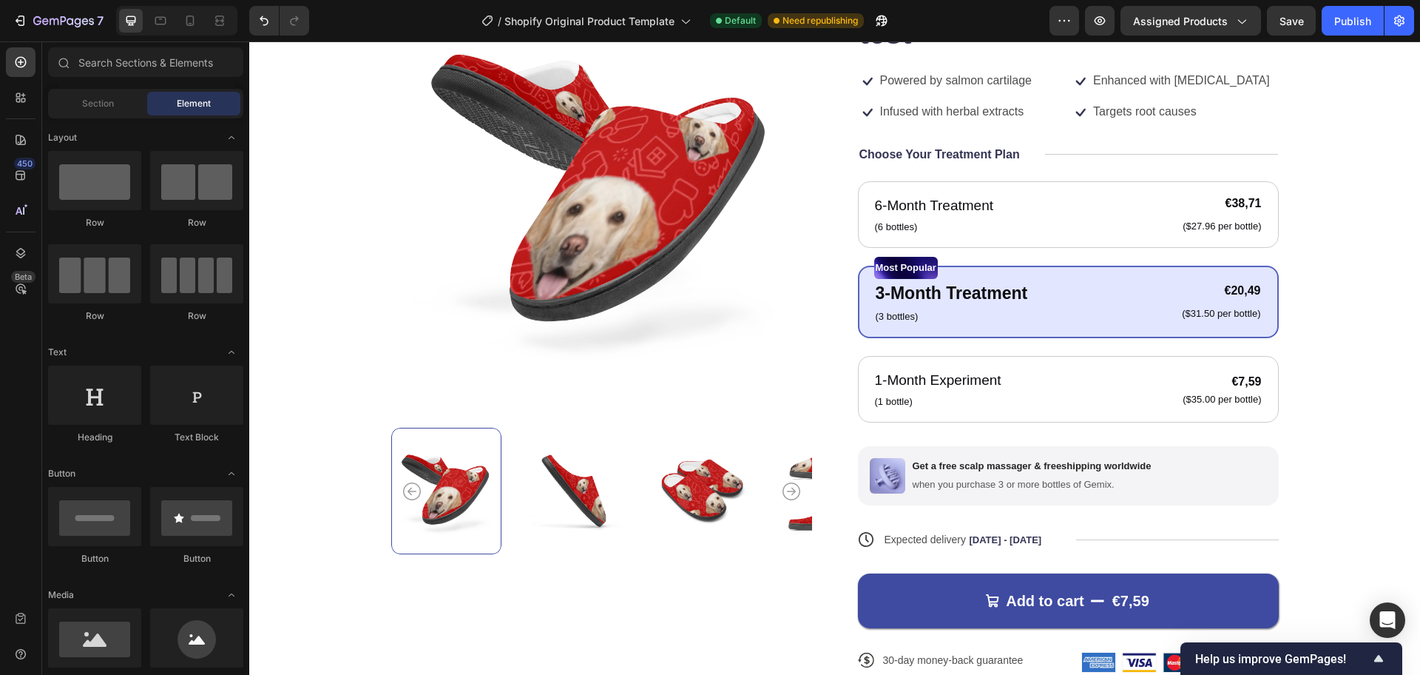
click at [129, 90] on div "Section Element" at bounding box center [145, 104] width 195 height 30
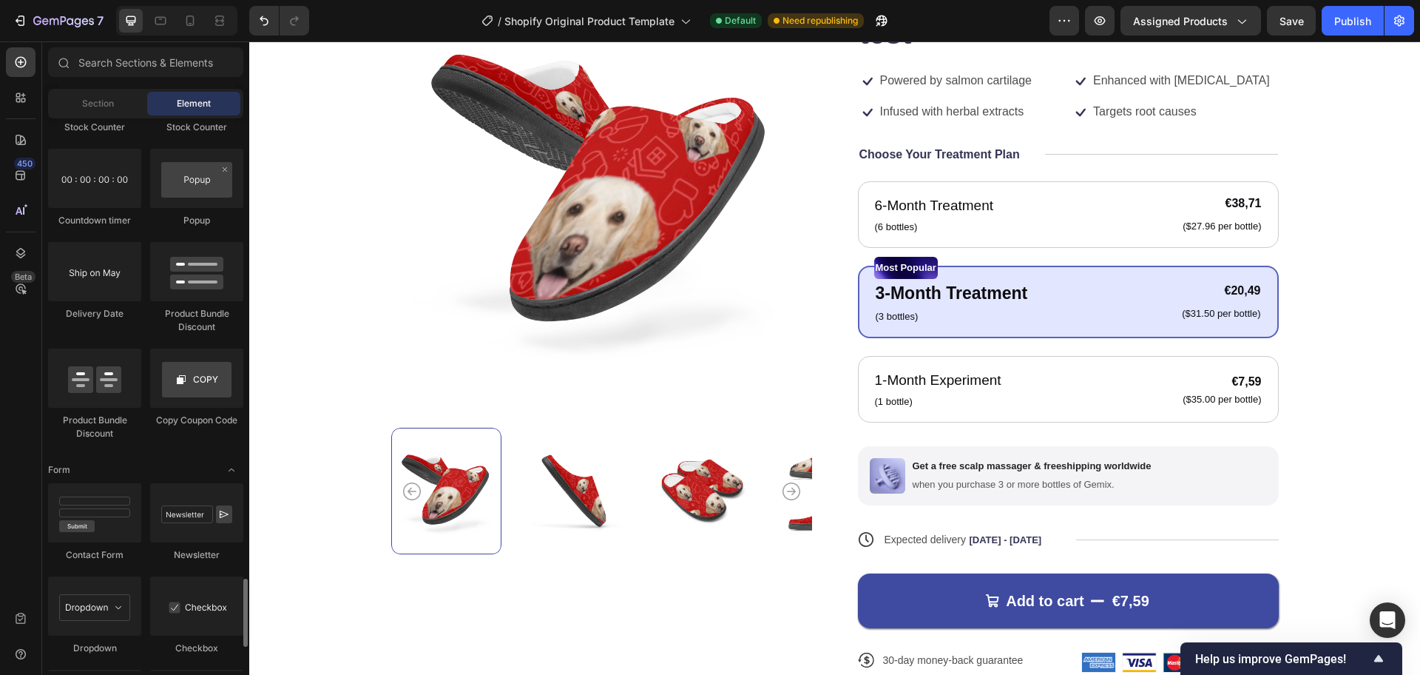
scroll to position [3041, 0]
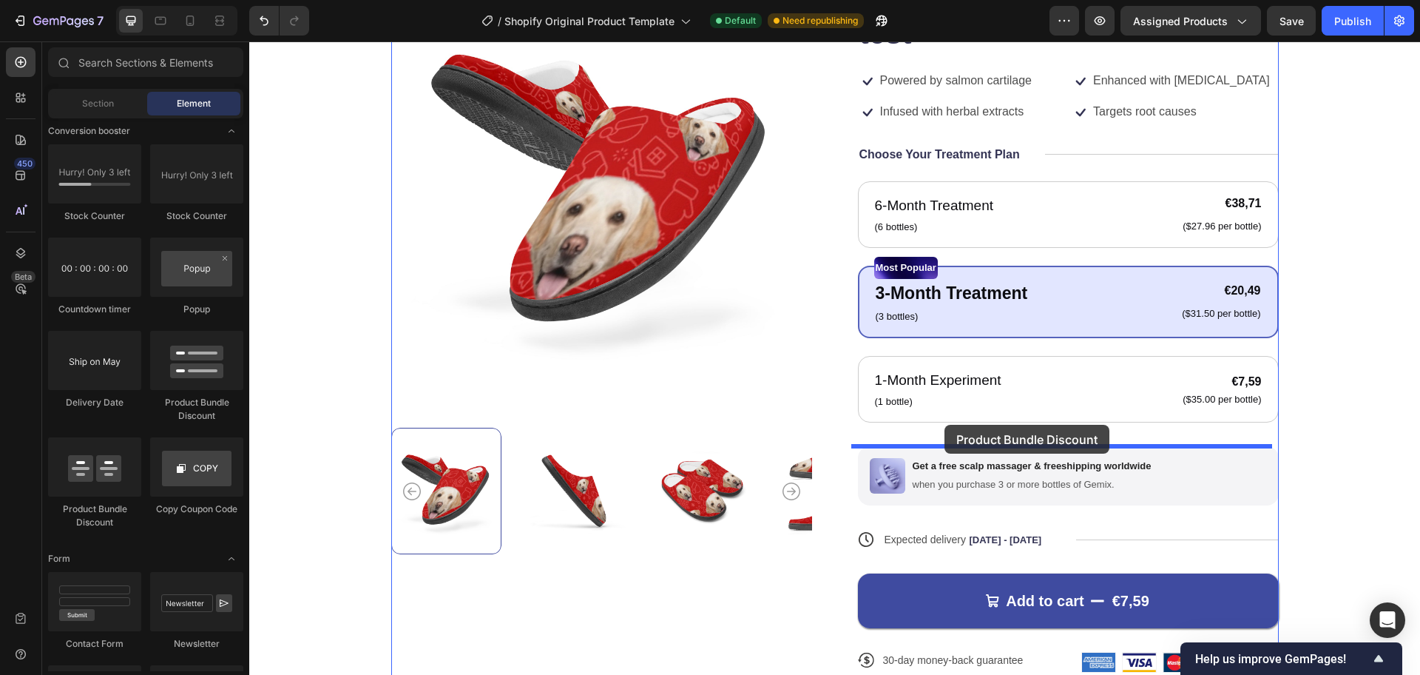
drag, startPoint x: 440, startPoint y: 391, endPoint x: 945, endPoint y: 425, distance: 505.7
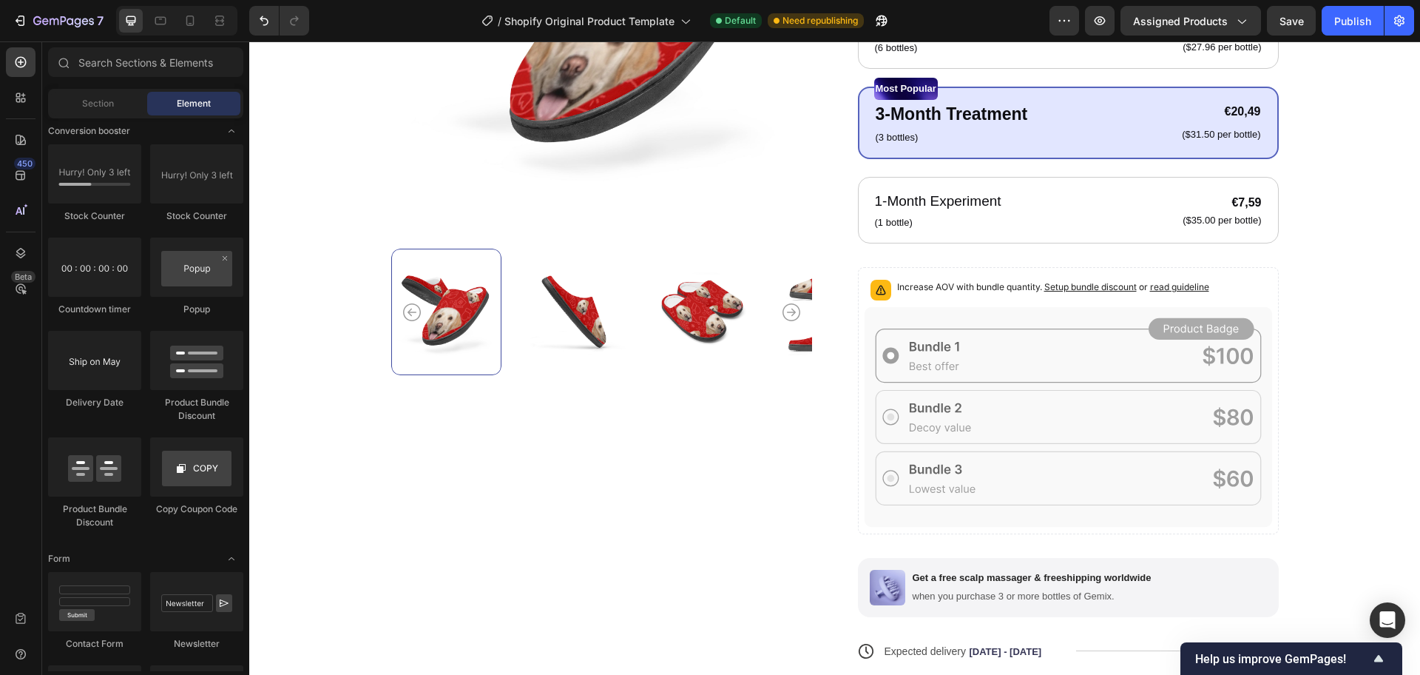
scroll to position [363, 0]
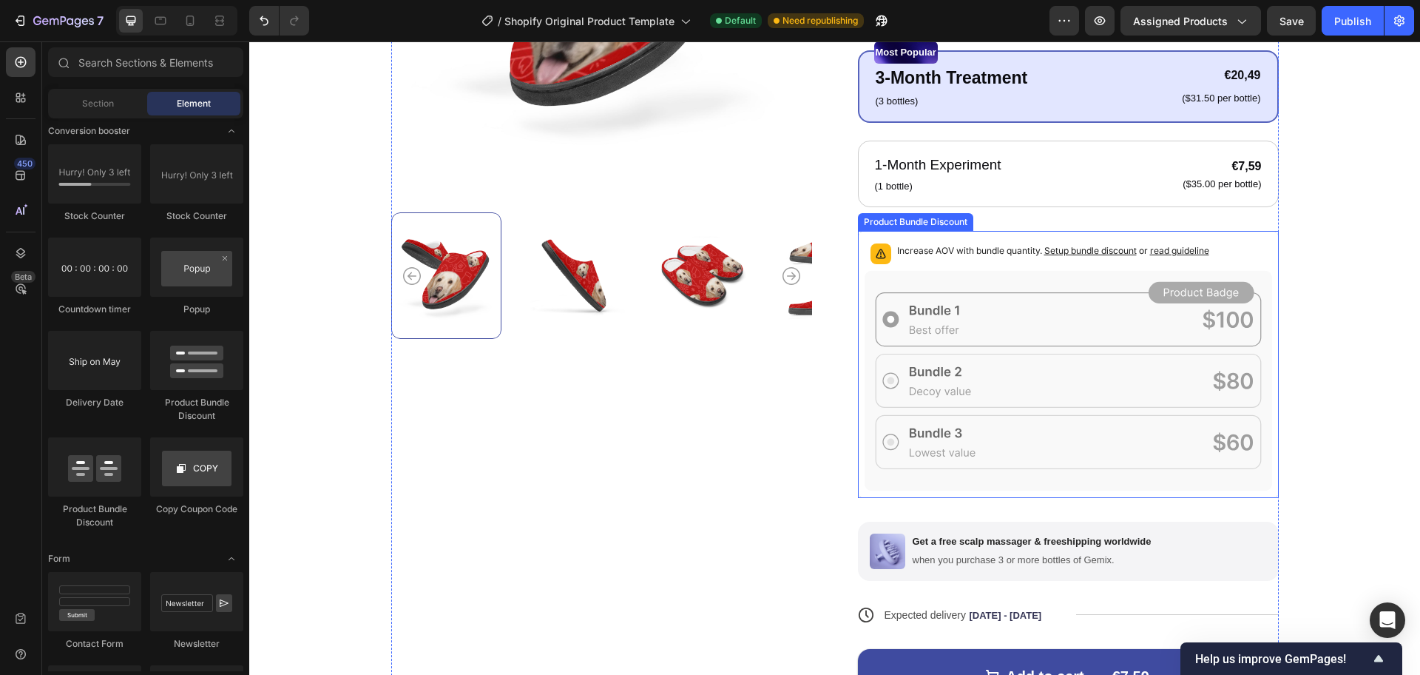
click at [991, 264] on div "Increase AOV with bundle quantity. Setup bundle discount or read guideline" at bounding box center [1053, 253] width 312 height 21
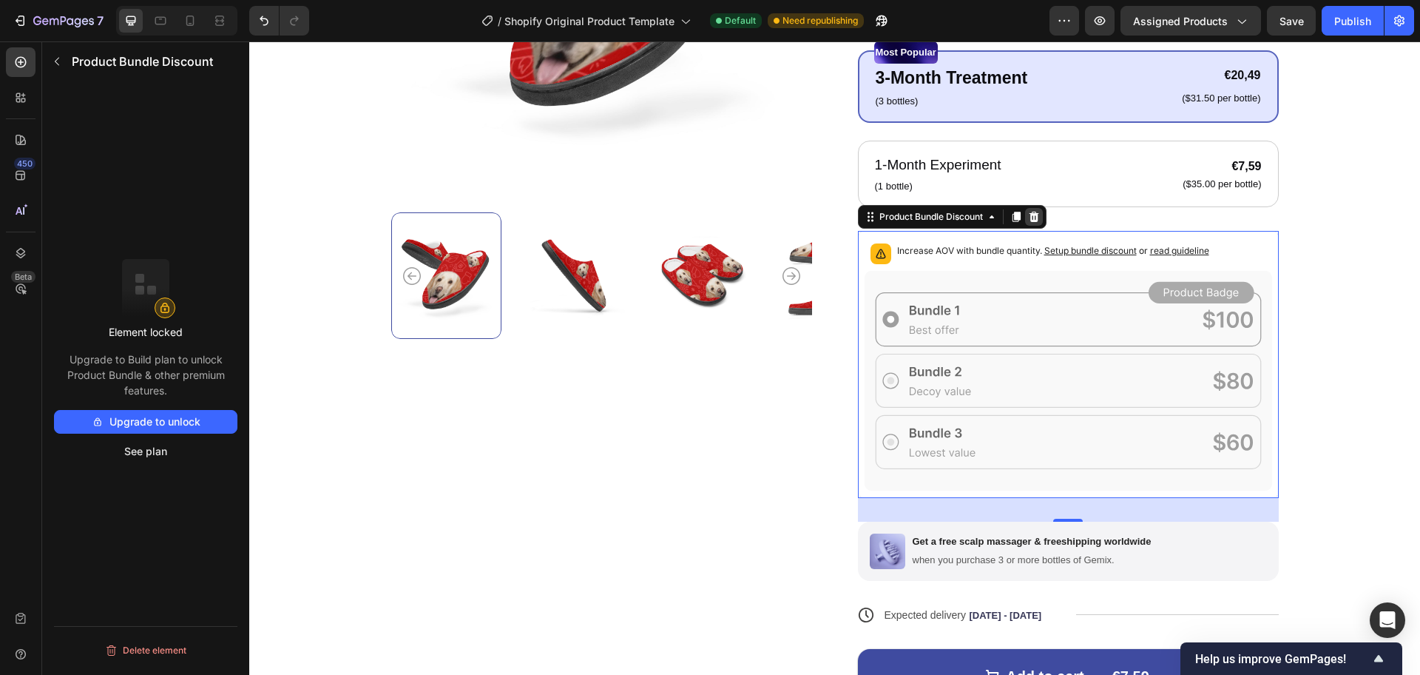
click at [1030, 220] on icon at bounding box center [1034, 217] width 10 height 10
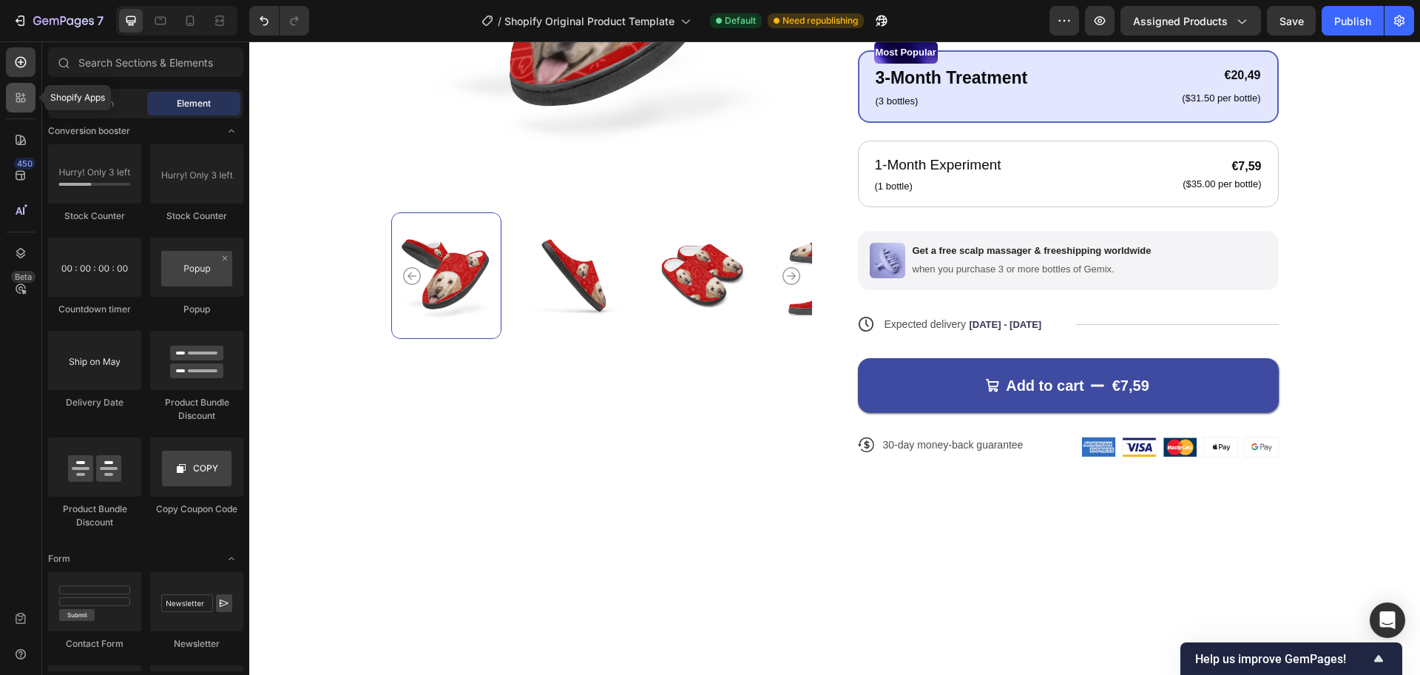
click at [18, 109] on div at bounding box center [21, 98] width 30 height 30
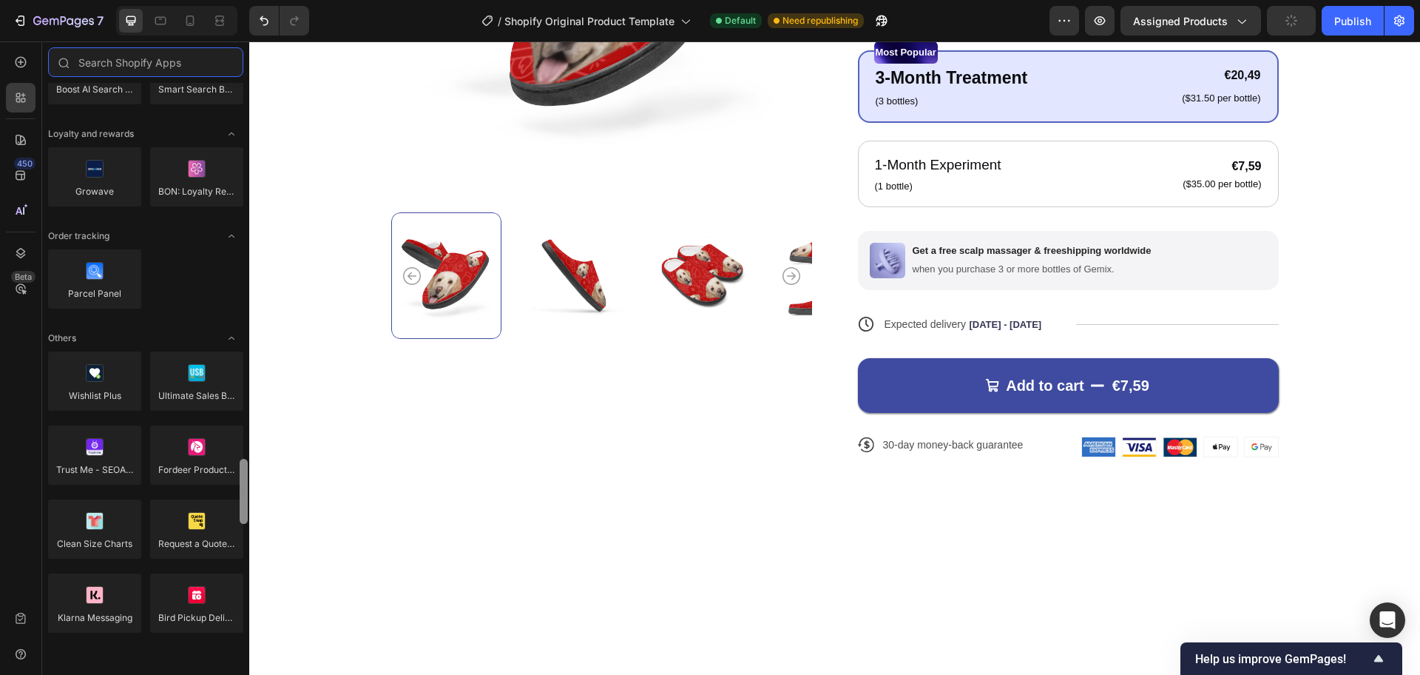
scroll to position [2778, 0]
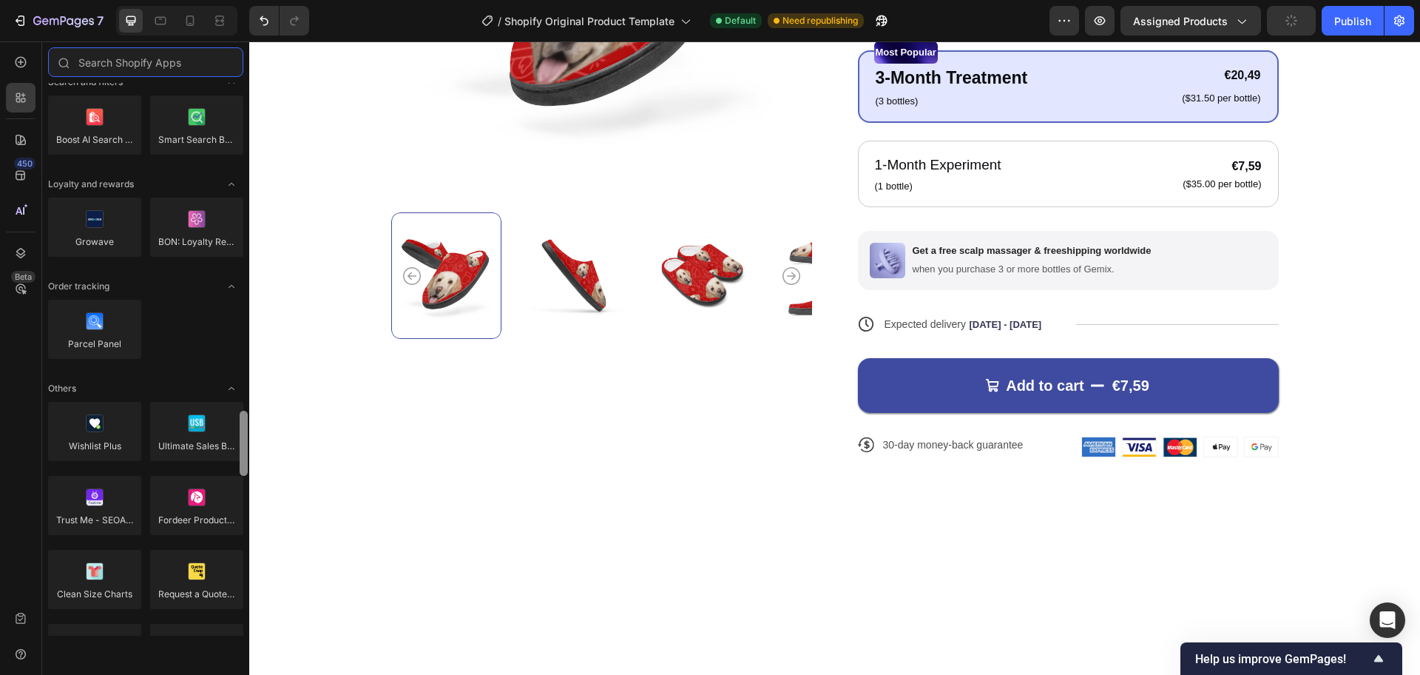
drag, startPoint x: 241, startPoint y: 454, endPoint x: 242, endPoint y: 423, distance: 31.1
click at [242, 423] on div at bounding box center [244, 443] width 8 height 65
click at [959, 126] on div "6-Month Treatment Text Block (6 bottles) Text Block €38,71 Product Price Produc…" at bounding box center [1068, 86] width 421 height 241
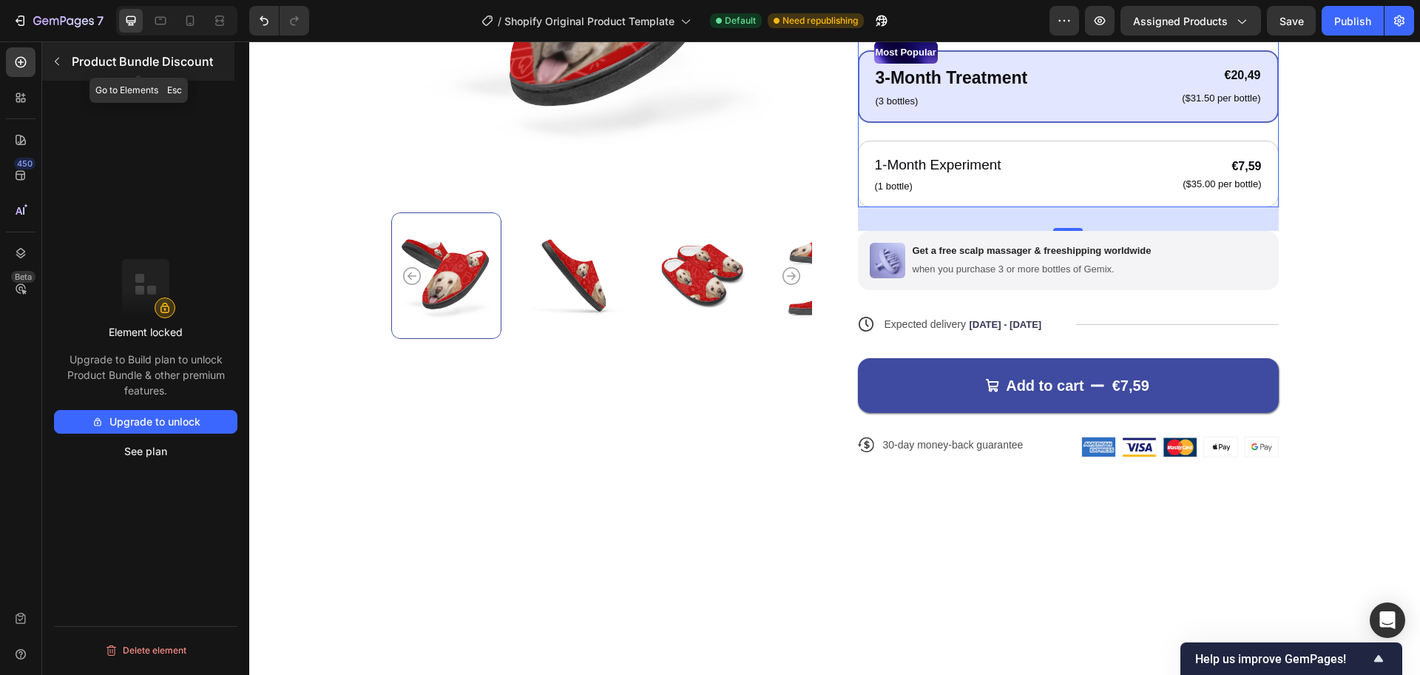
click at [58, 61] on icon "button" at bounding box center [57, 61] width 12 height 12
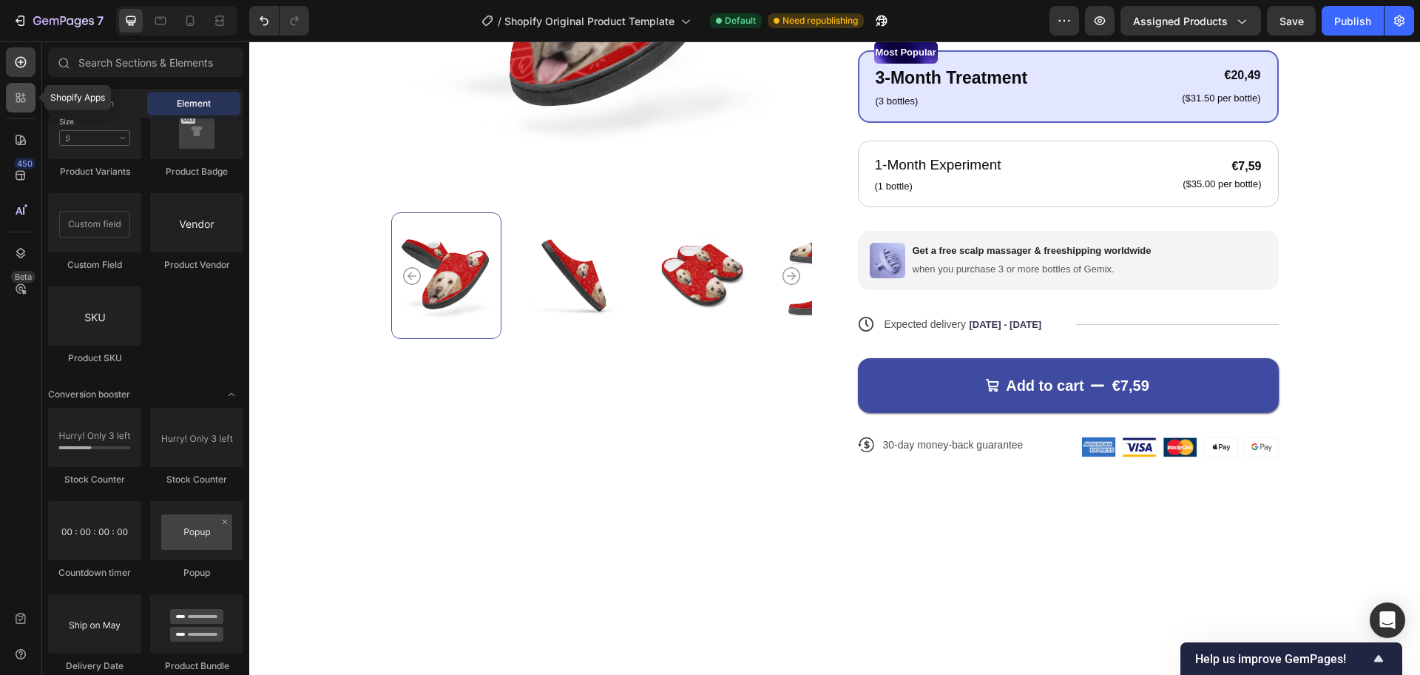
click at [14, 97] on icon at bounding box center [20, 97] width 15 height 15
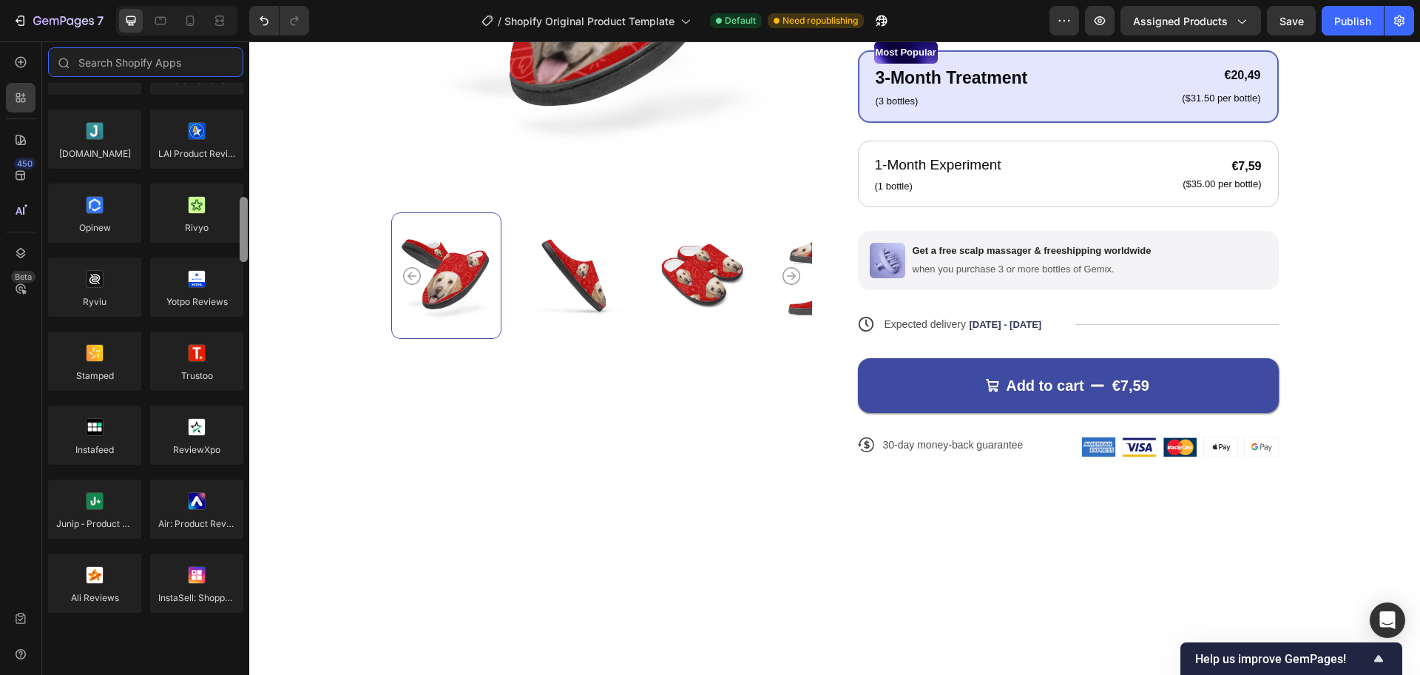
scroll to position [0, 0]
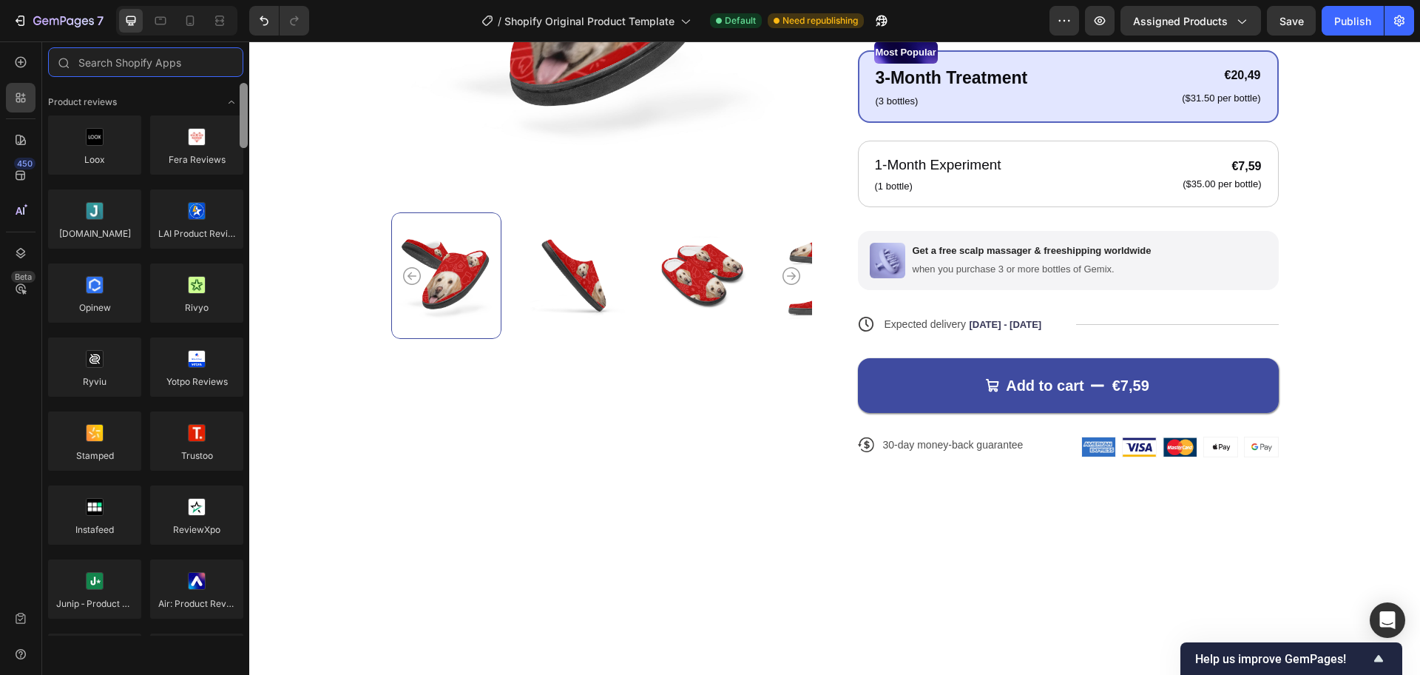
drag, startPoint x: 244, startPoint y: 431, endPoint x: 212, endPoint y: 83, distance: 349.9
click at [212, 84] on div "Product reviews Loox Fera Reviews [DOMAIN_NAME] LAI Product Reviews Opinew Rivy…" at bounding box center [145, 359] width 207 height 553
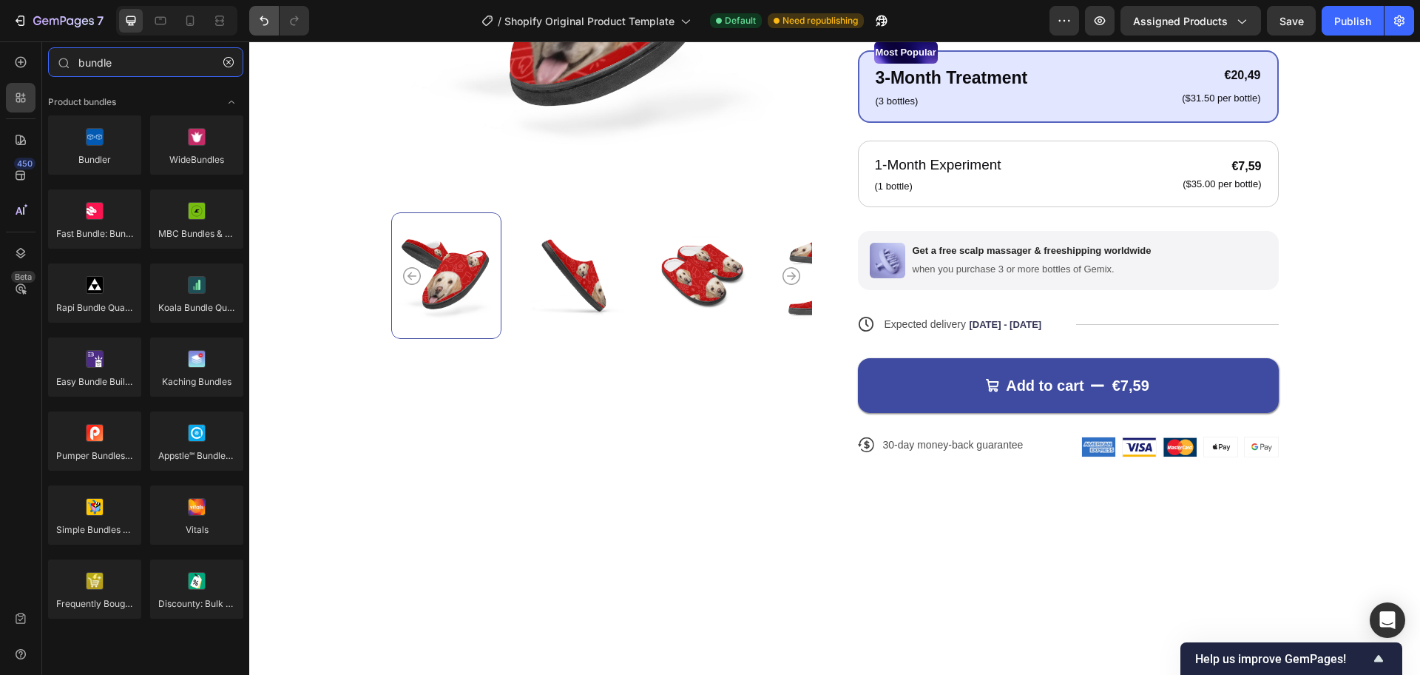
type input "bundle"
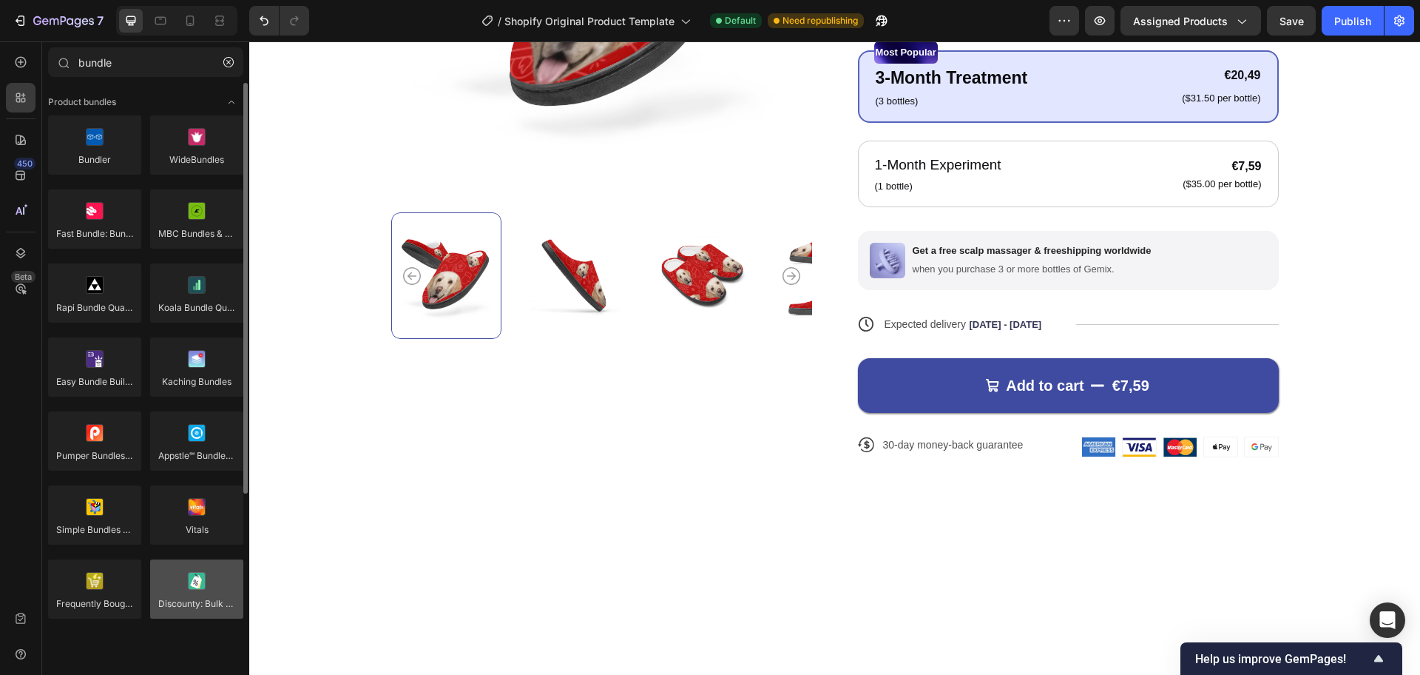
click at [194, 592] on div at bounding box center [196, 588] width 93 height 59
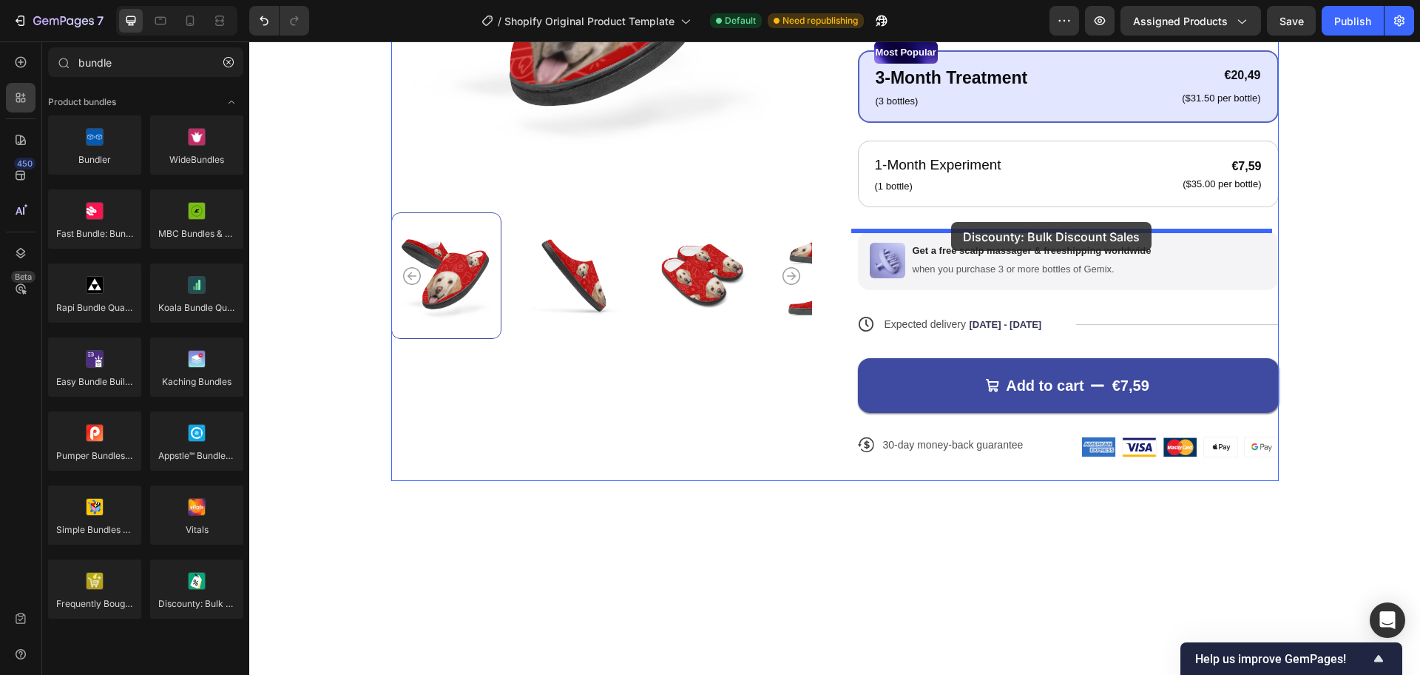
drag, startPoint x: 443, startPoint y: 633, endPoint x: 951, endPoint y: 222, distance: 653.8
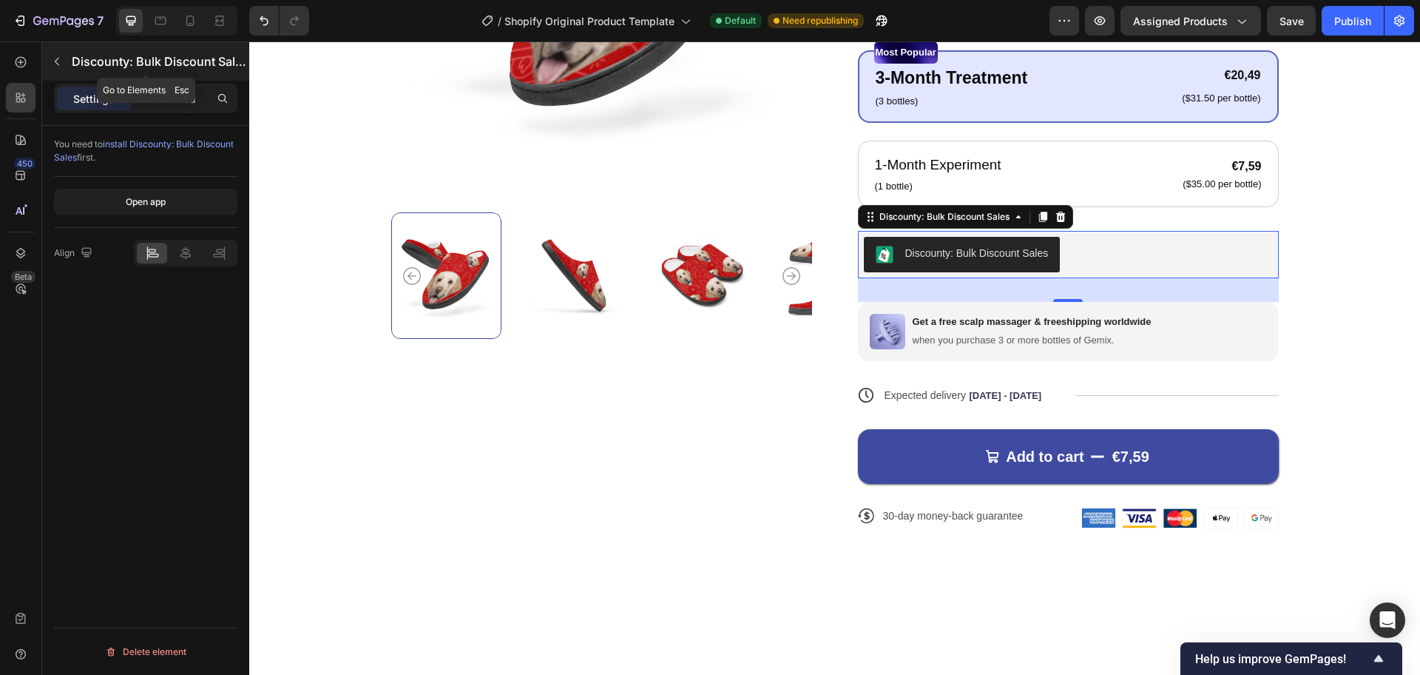
click at [53, 67] on icon "button" at bounding box center [57, 61] width 12 height 12
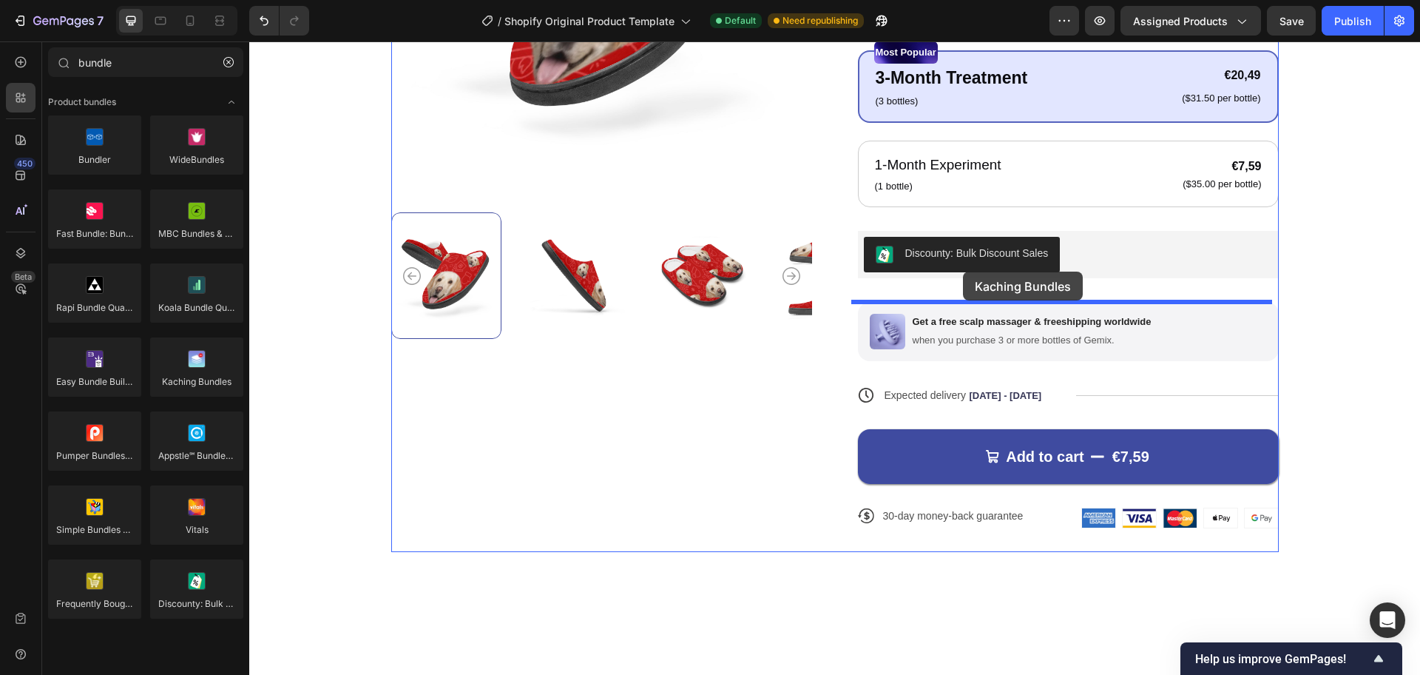
drag, startPoint x: 419, startPoint y: 433, endPoint x: 962, endPoint y: 272, distance: 566.2
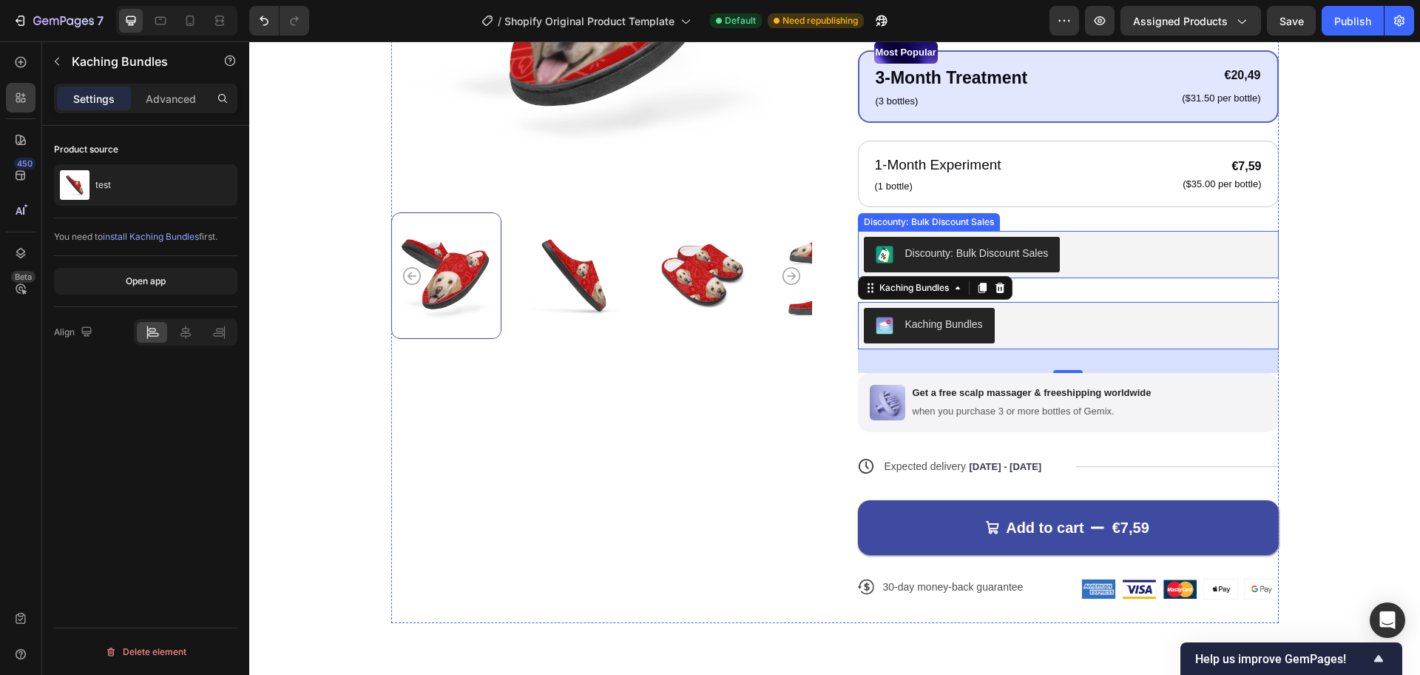
click at [974, 251] on div "Discounty: Bulk Discount Sales" at bounding box center [977, 254] width 144 height 16
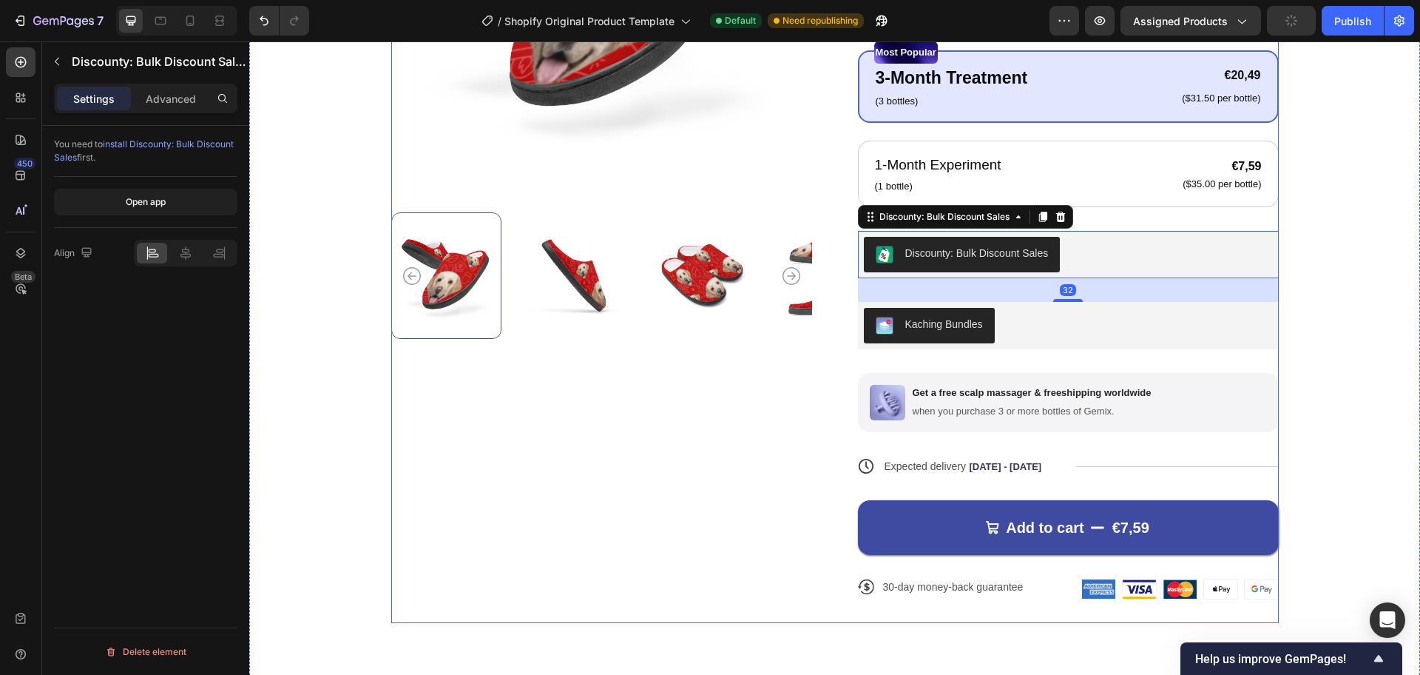
click at [1080, 226] on div "Icon Icon Icon Icon Icon Icon List 122,000+ Happy Customers Text Block Row test…" at bounding box center [1068, 195] width 421 height 855
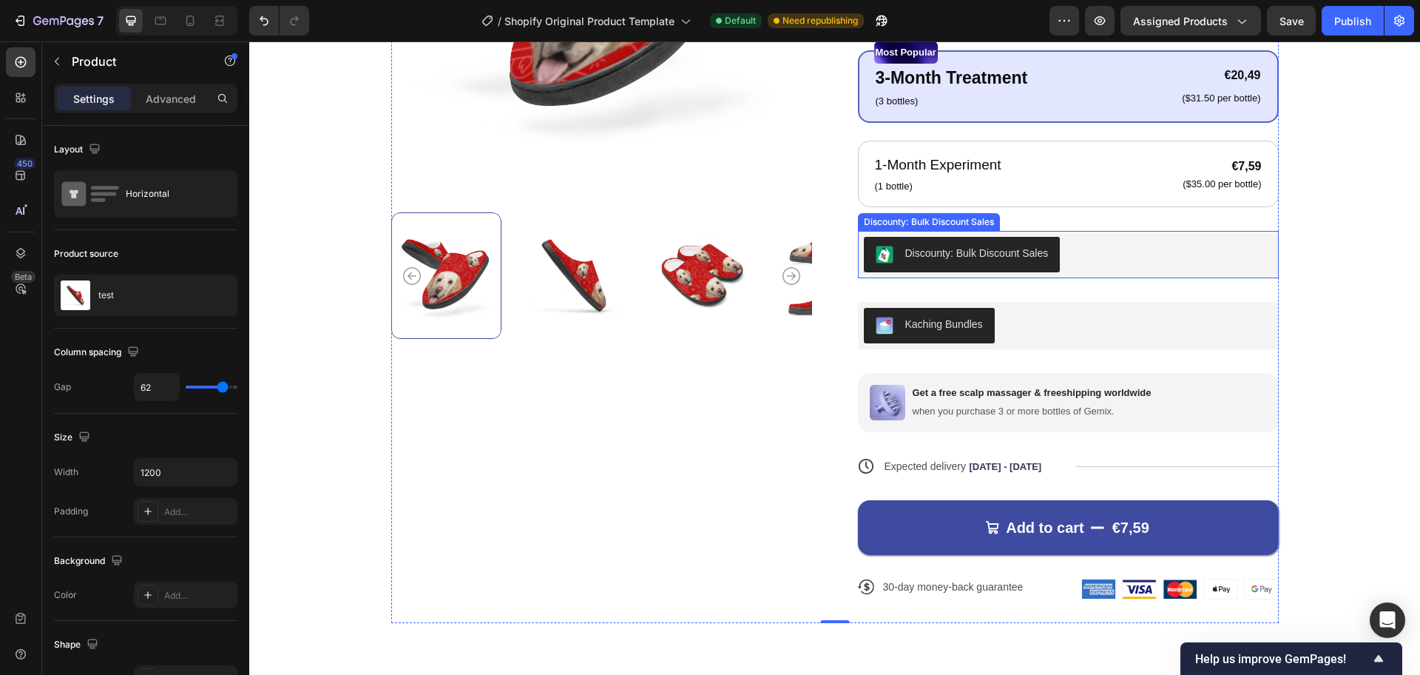
click at [1091, 250] on div "Discounty: Bulk Discount Sales" at bounding box center [1068, 255] width 409 height 36
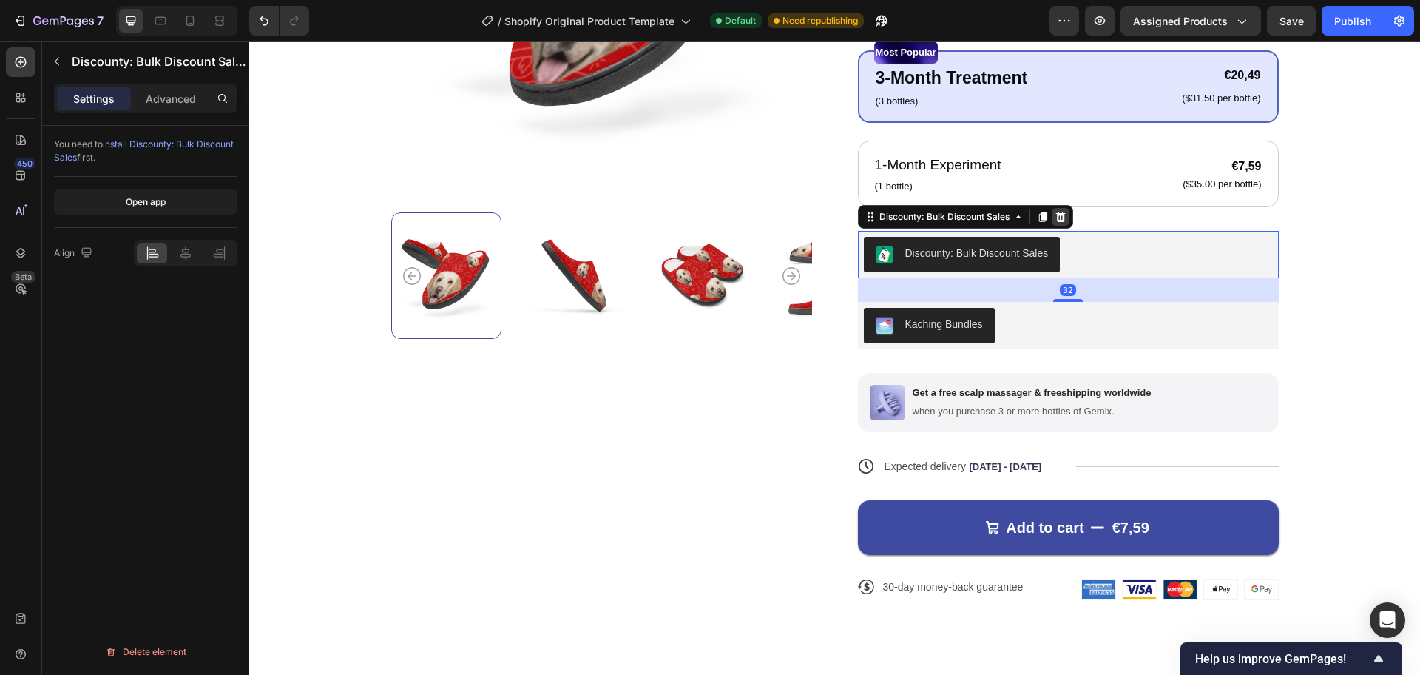
click at [1056, 220] on icon at bounding box center [1061, 217] width 10 height 10
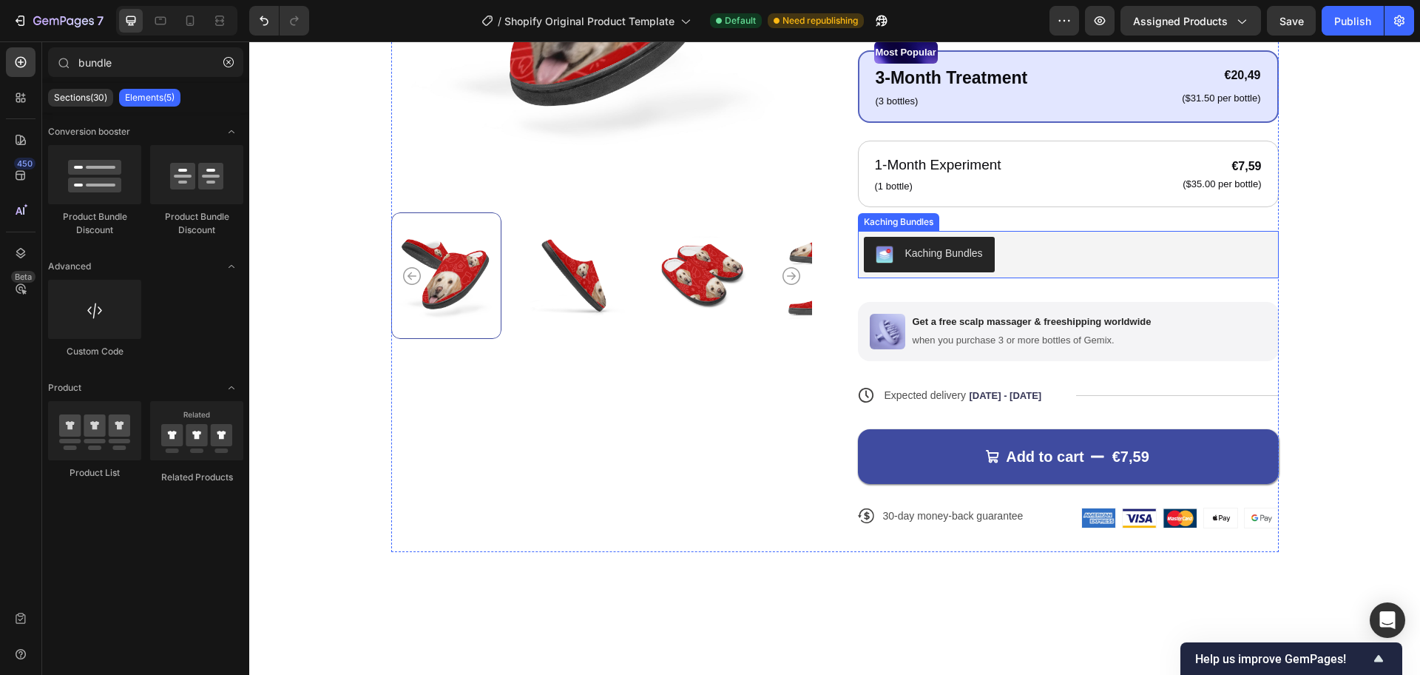
click at [1067, 246] on div "Kaching Bundles" at bounding box center [1068, 255] width 409 height 36
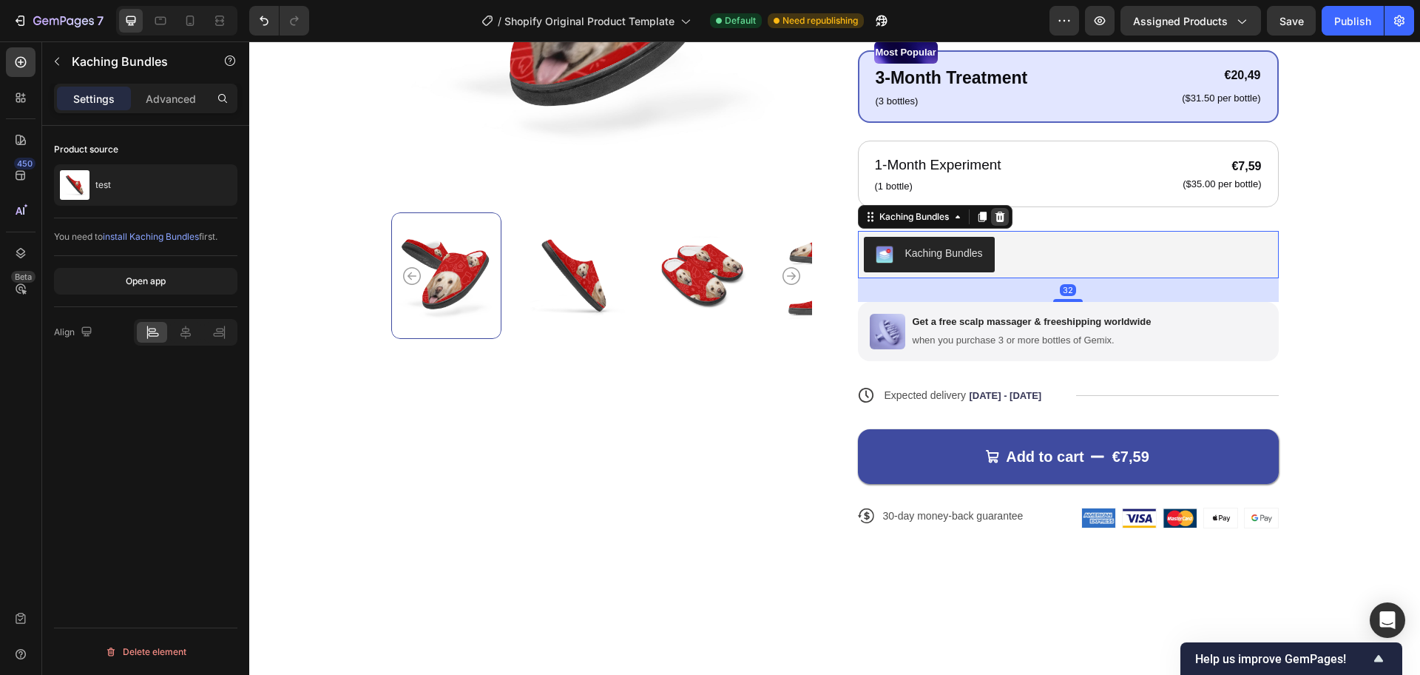
click at [999, 218] on icon at bounding box center [1000, 217] width 12 height 12
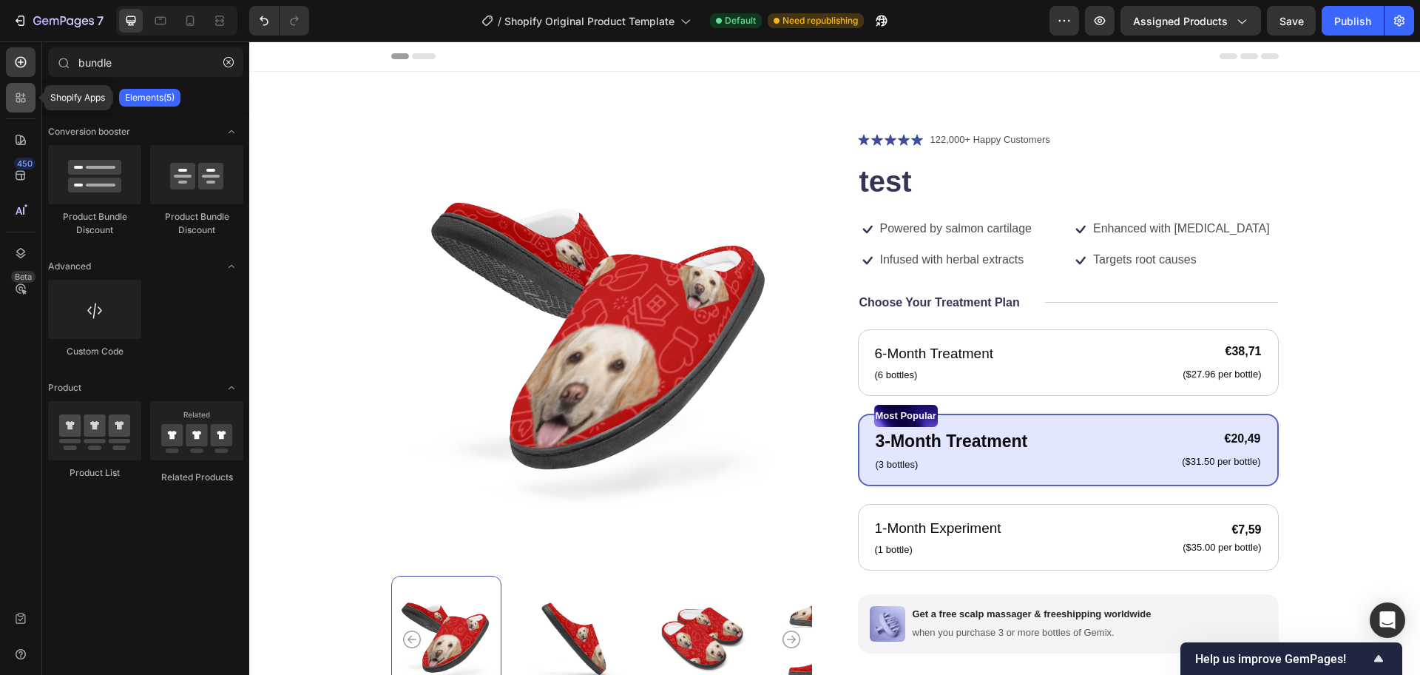
click at [18, 92] on icon at bounding box center [20, 97] width 15 height 15
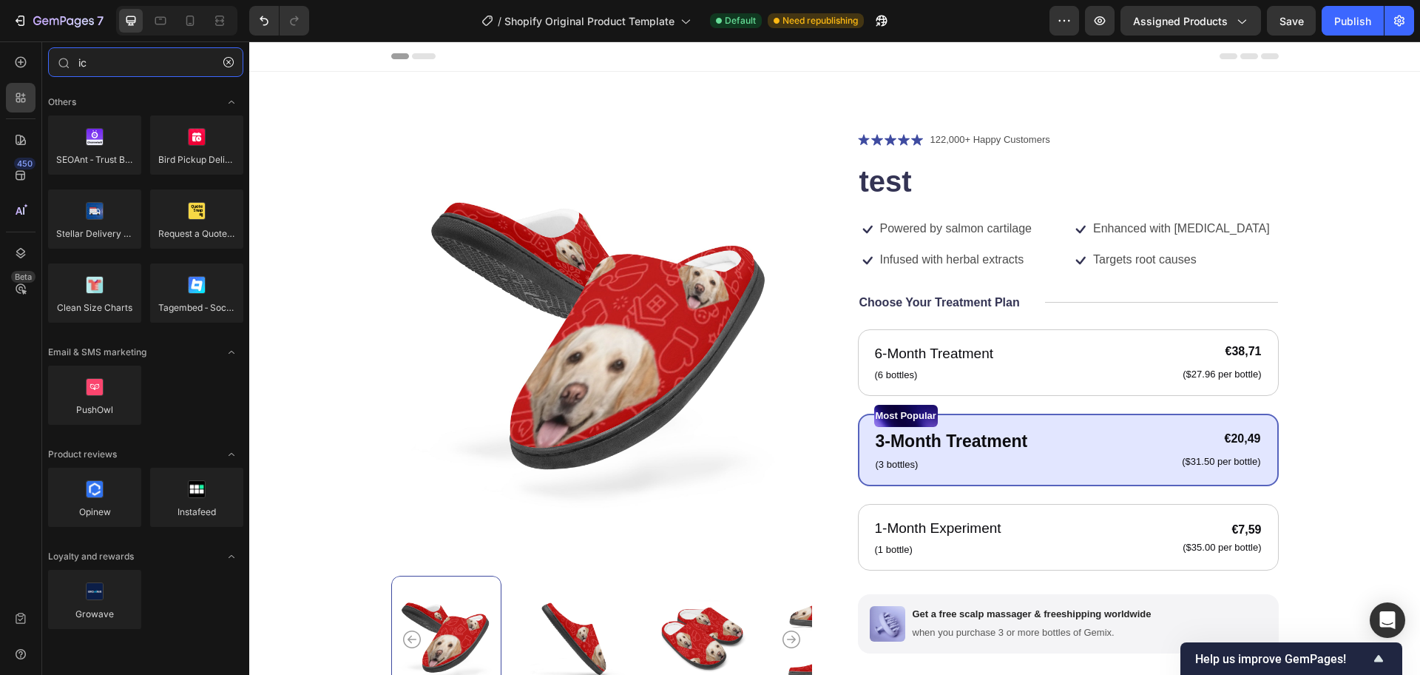
type input "i"
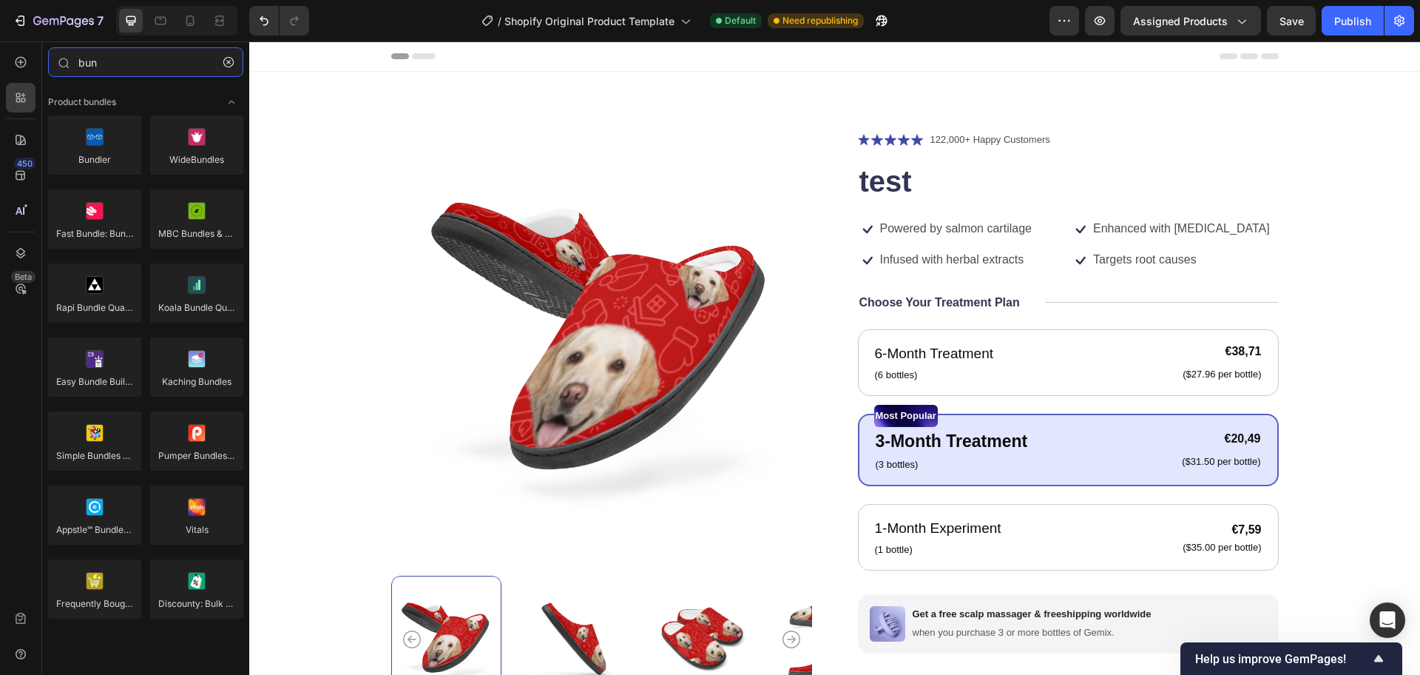
type input "bun"
click at [948, 316] on div "Icon Icon Icon Icon Icon Icon List 122,000+ Happy Customers Text Block Row test…" at bounding box center [1068, 487] width 421 height 713
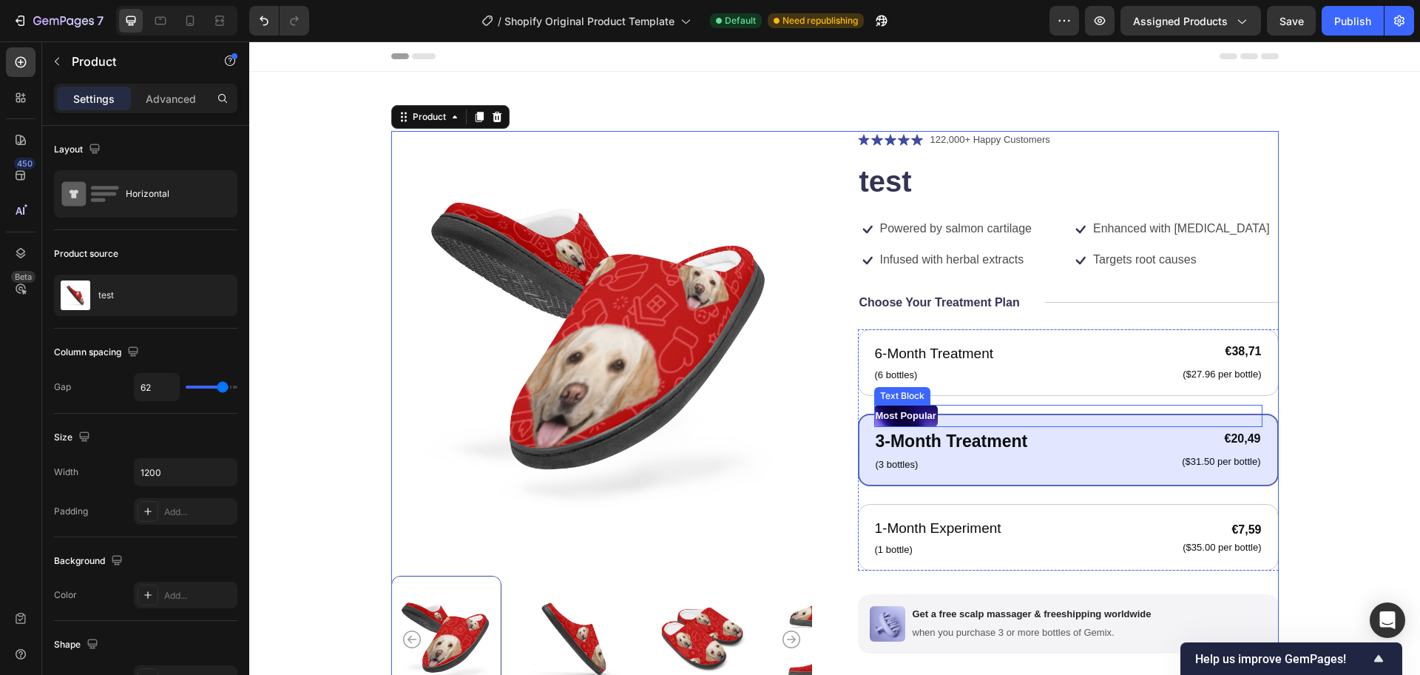
click at [1007, 409] on div "Most Popular" at bounding box center [1068, 416] width 388 height 22
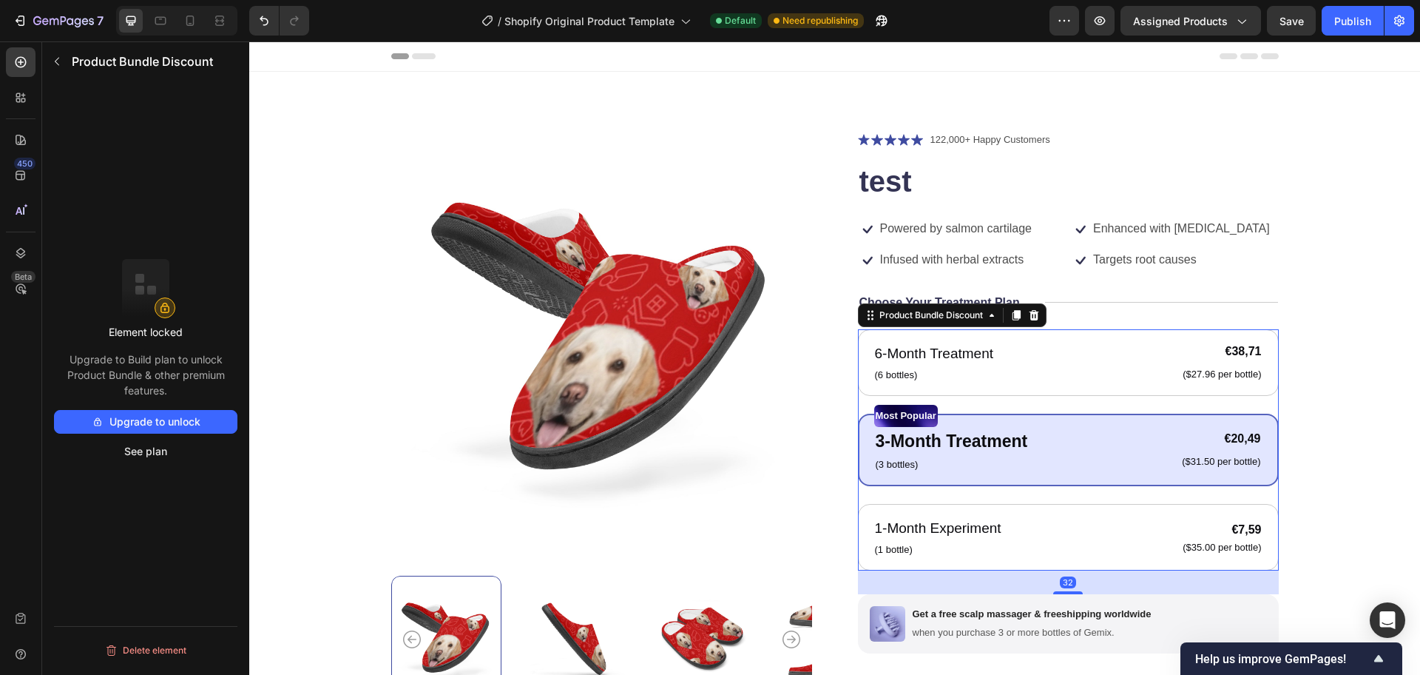
click at [859, 404] on div "6-Month Treatment Text Block (6 bottles) Text Block €38,71 Product Price Produc…" at bounding box center [1068, 449] width 421 height 241
click at [1029, 318] on icon at bounding box center [1034, 315] width 10 height 10
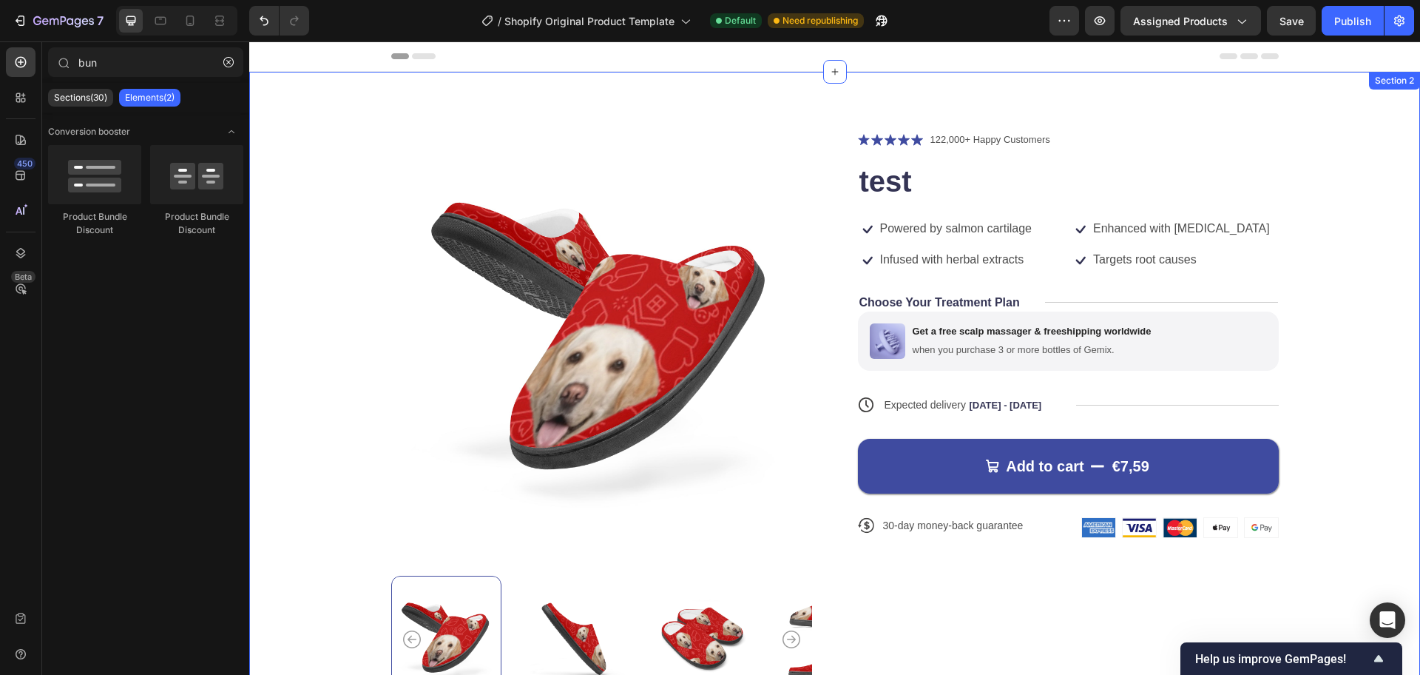
click at [522, 98] on div "Product Images Icon Icon Icon Icon Icon Icon List 122,000+ Happy Customers Text…" at bounding box center [834, 424] width 1171 height 704
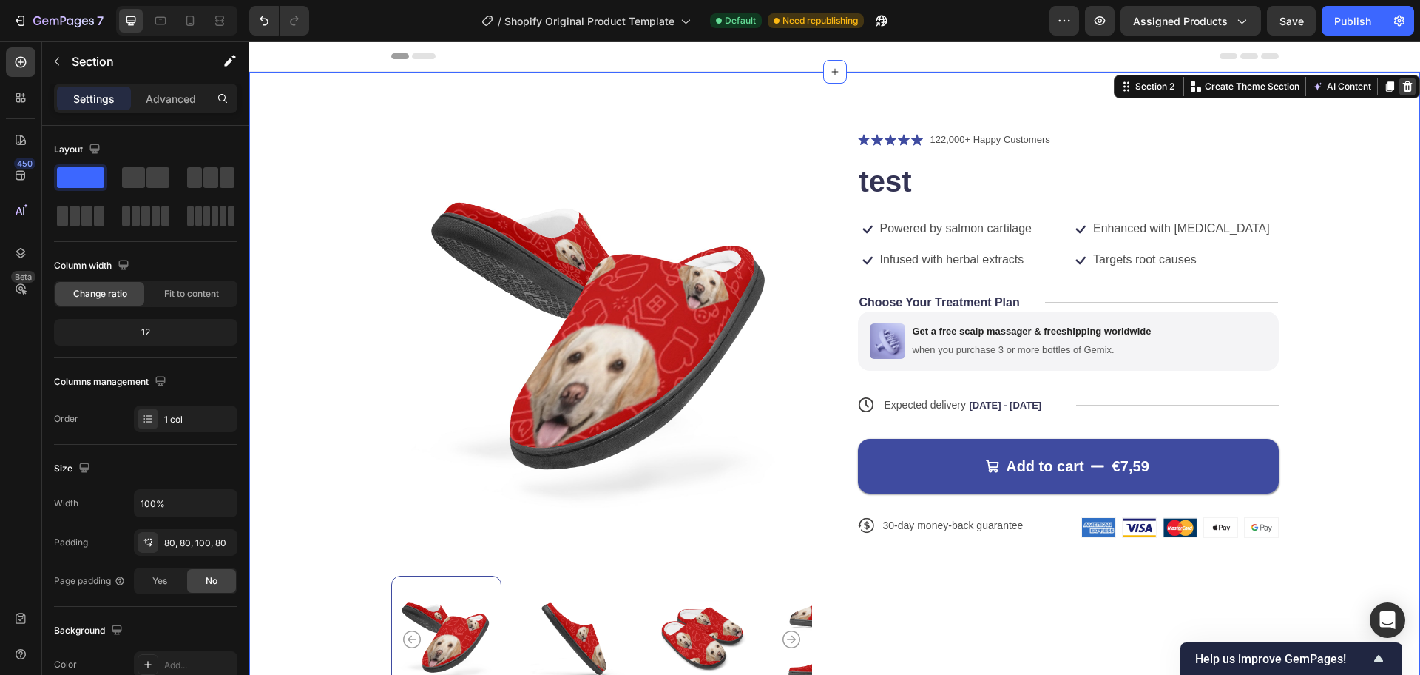
click at [1403, 87] on icon at bounding box center [1408, 86] width 10 height 10
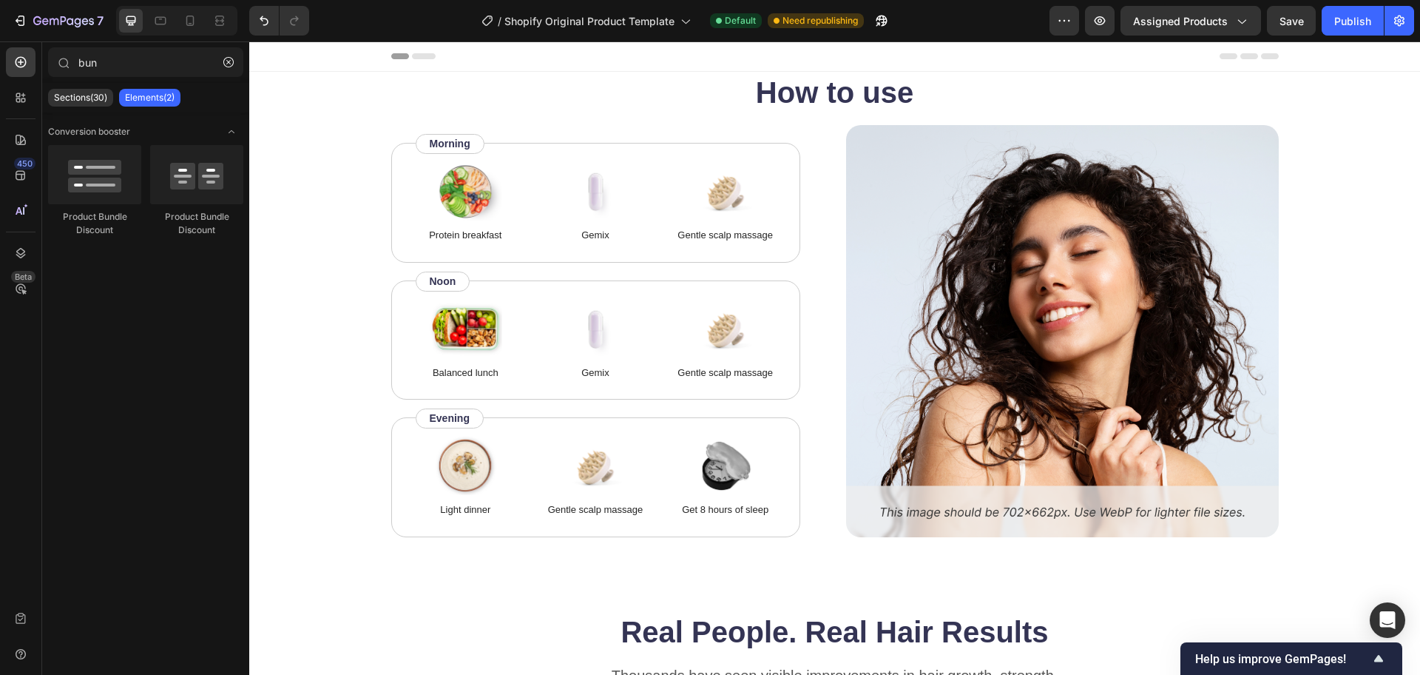
click at [786, 54] on div at bounding box center [835, 56] width 888 height 30
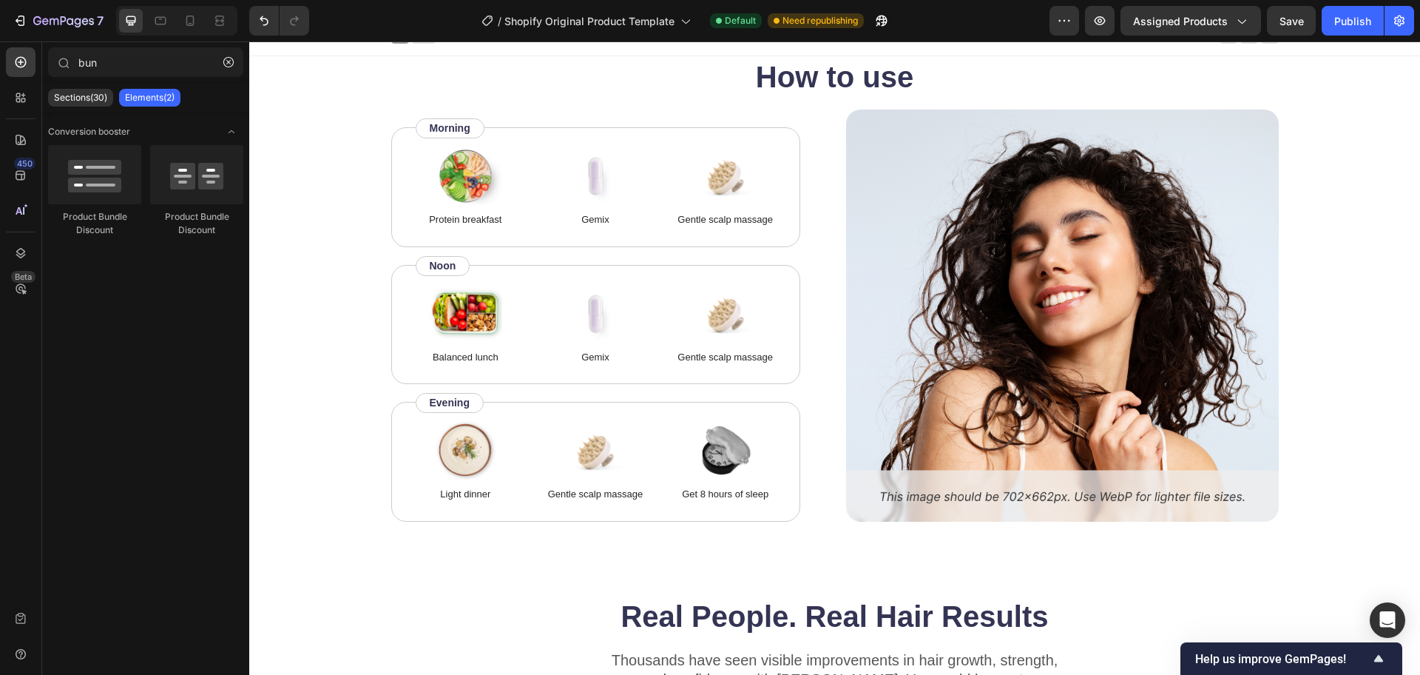
scroll to position [244, 0]
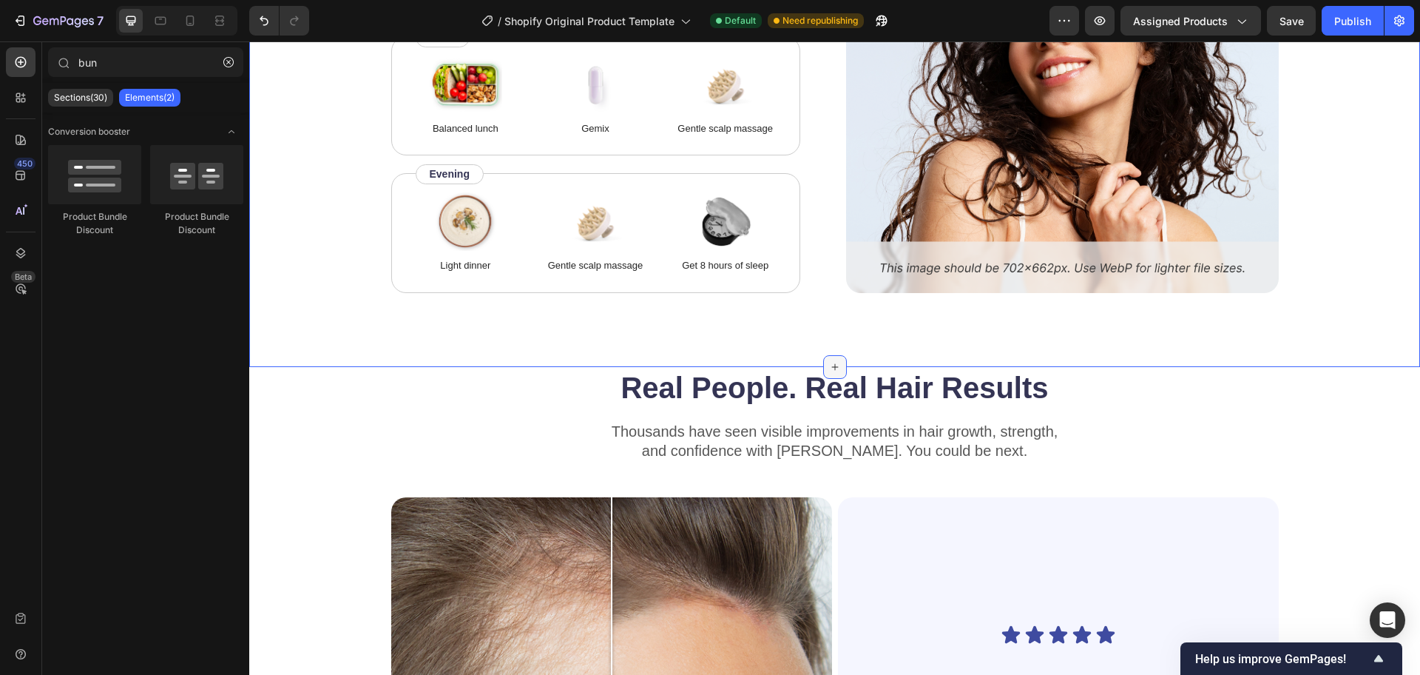
click at [825, 360] on div at bounding box center [835, 367] width 24 height 24
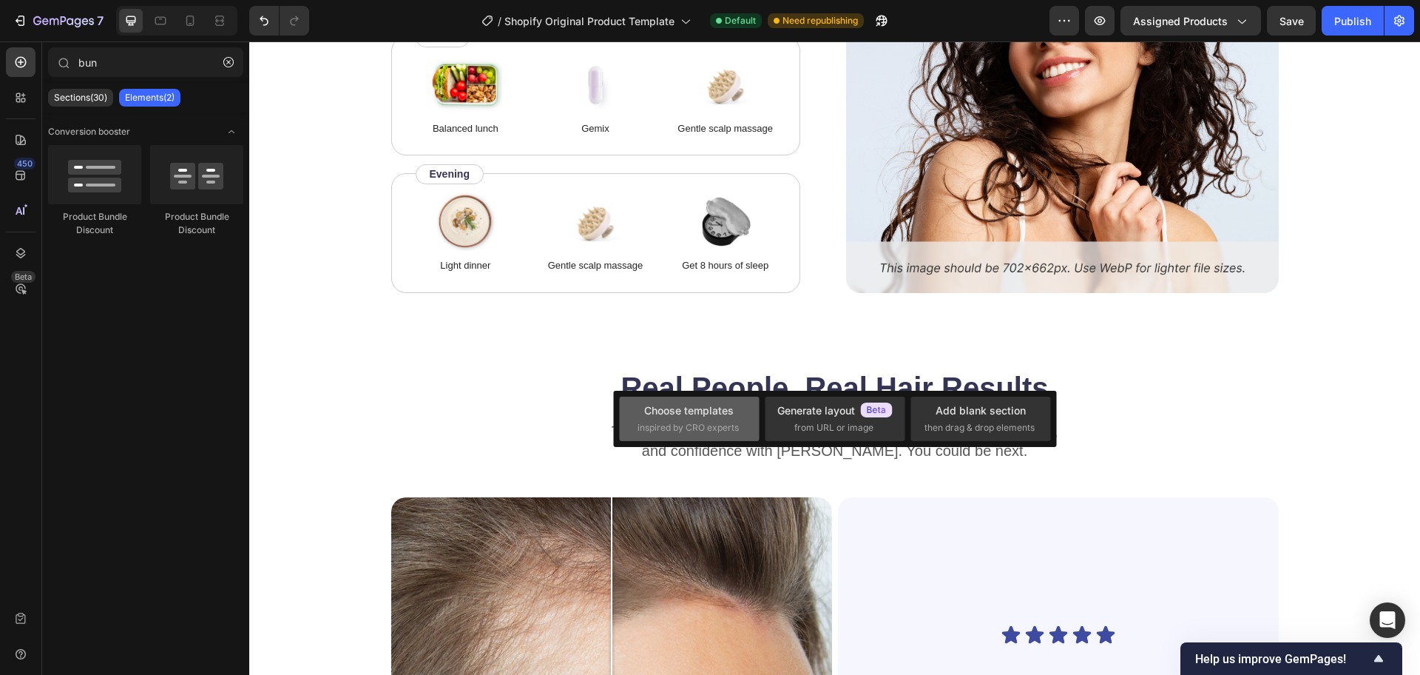
click at [727, 413] on div "Choose templates" at bounding box center [689, 410] width 90 height 16
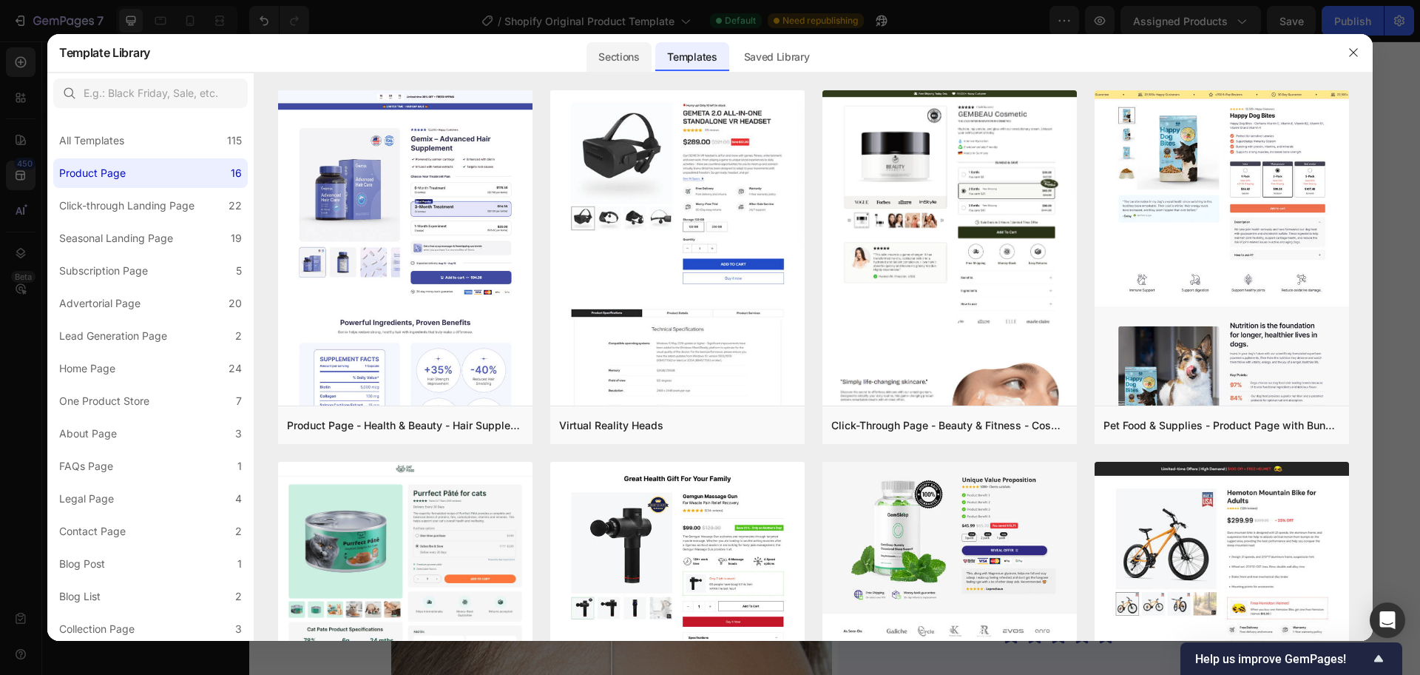
click at [627, 70] on div "Sections" at bounding box center [618, 52] width 67 height 38
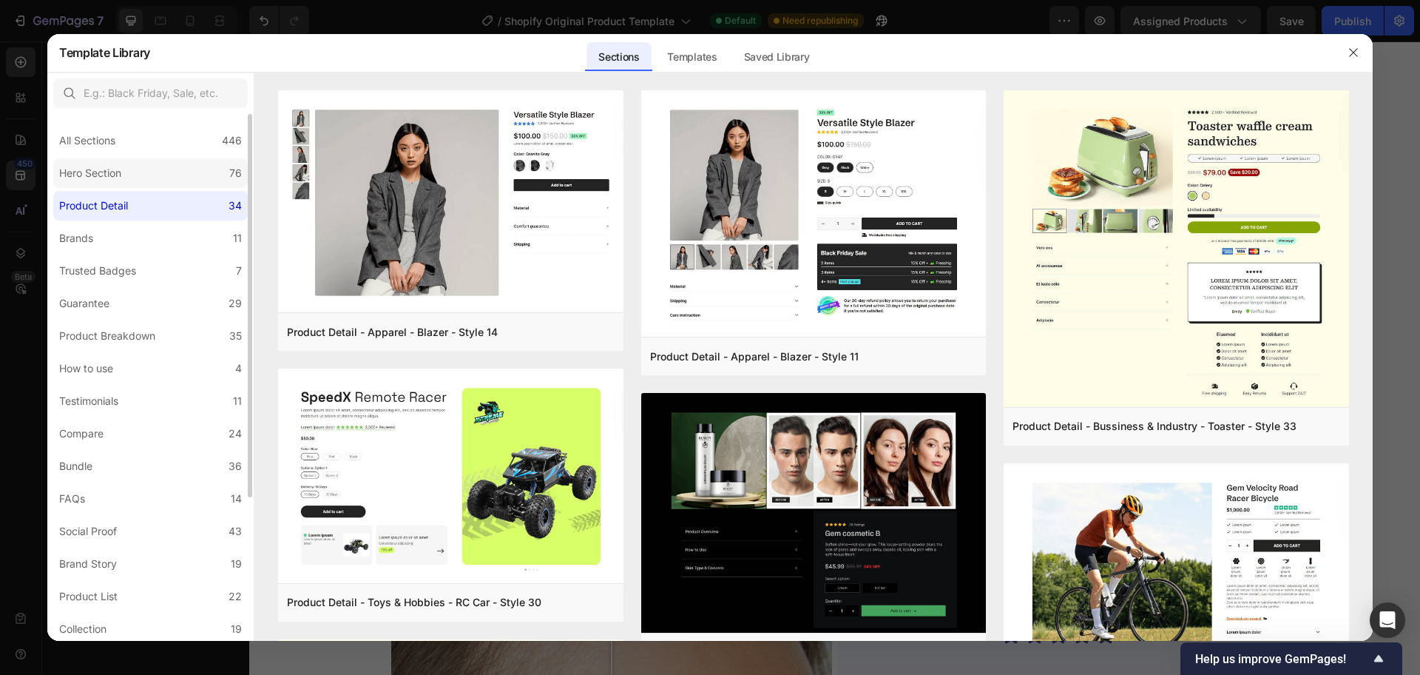
click at [86, 175] on div "Hero Section" at bounding box center [90, 173] width 62 height 18
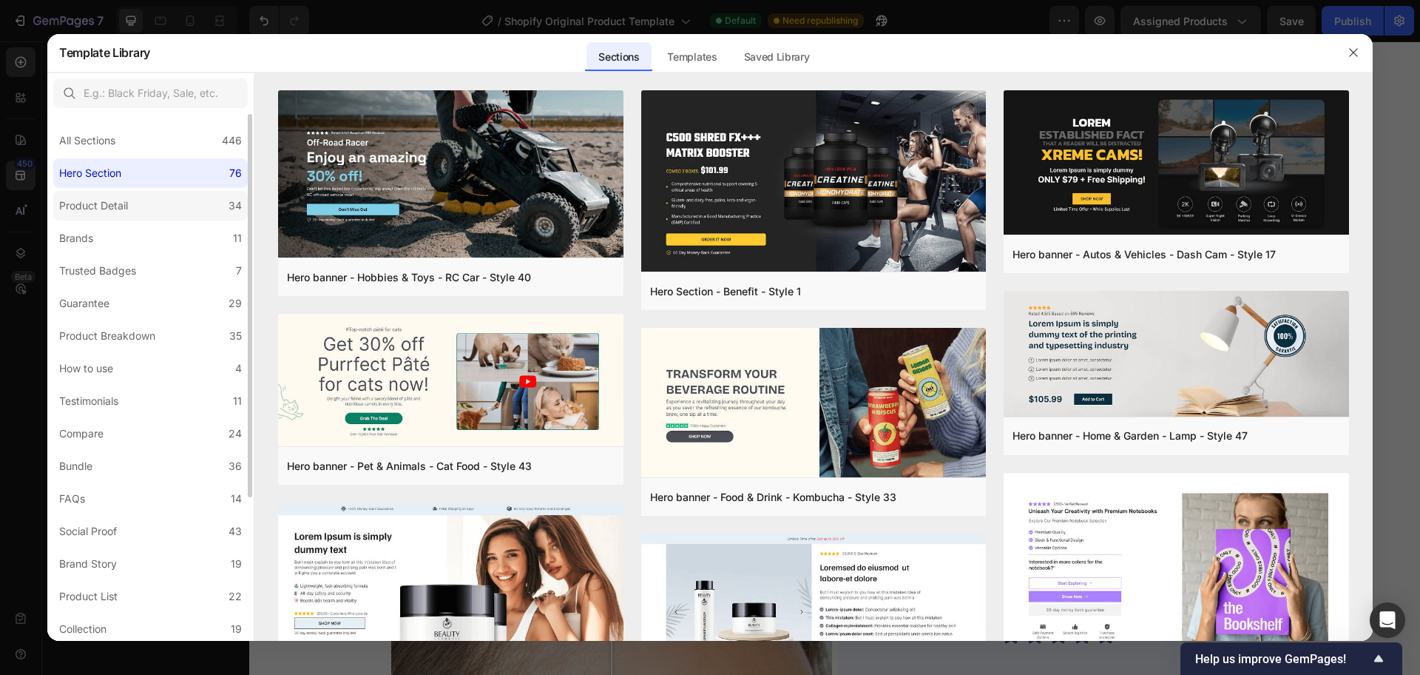
click at [93, 201] on div "Product Detail" at bounding box center [93, 206] width 69 height 18
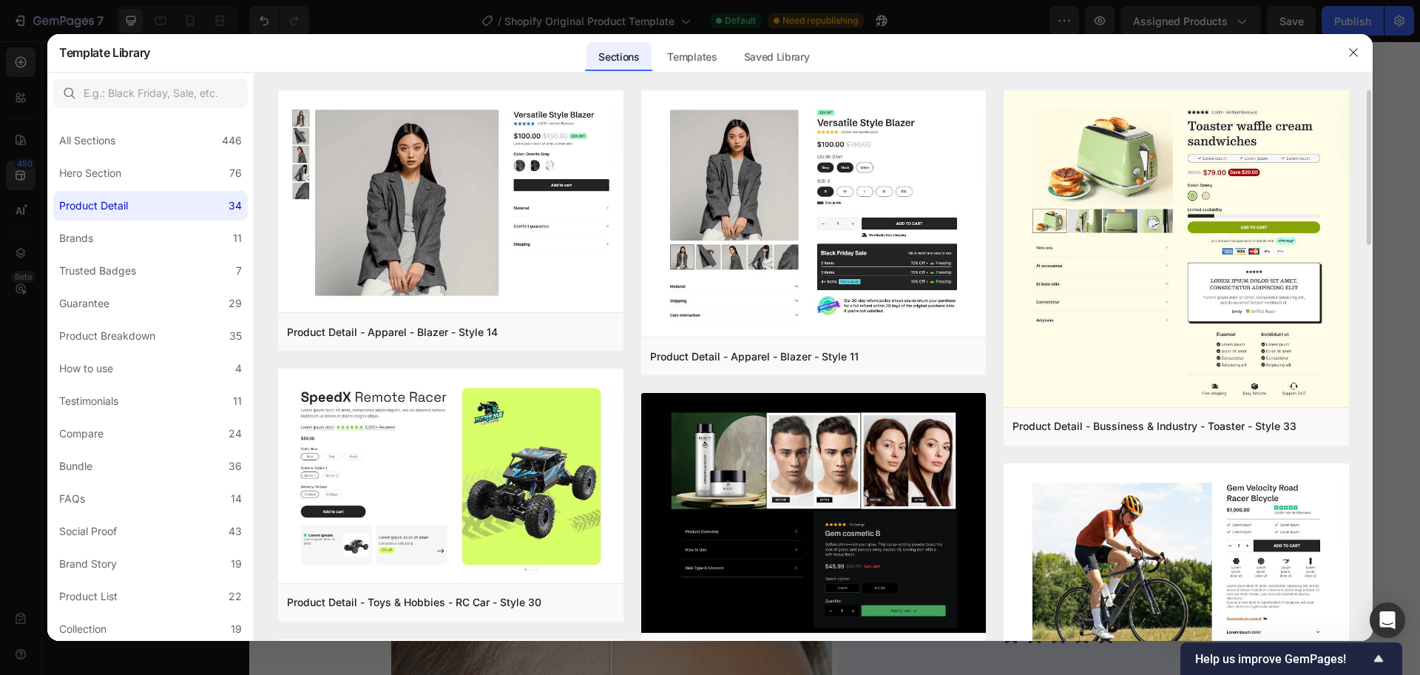
drag, startPoint x: 1369, startPoint y: 202, endPoint x: 1350, endPoint y: 265, distance: 65.5
click at [1350, 265] on div "Product Detail - Apparel - Blazer - Style 14 Add to page Preview Product Detail…" at bounding box center [813, 365] width 1119 height 551
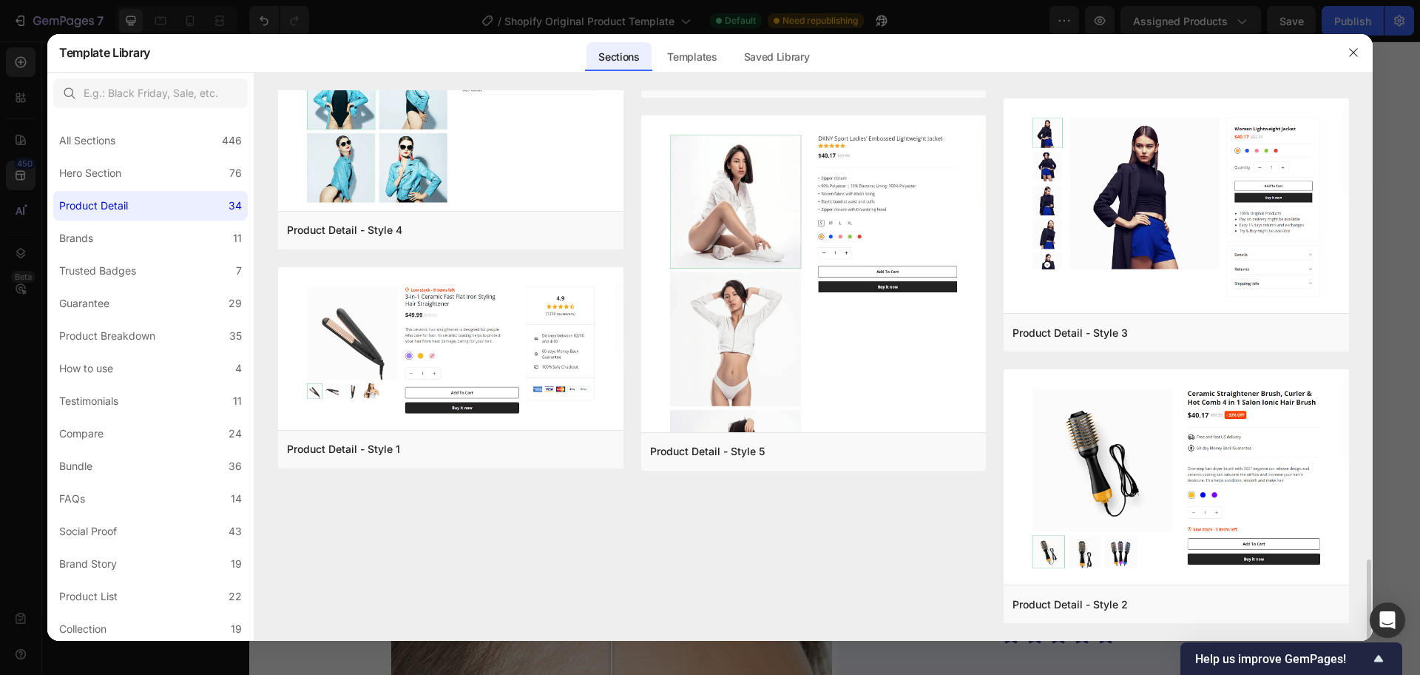
scroll to position [3108, 0]
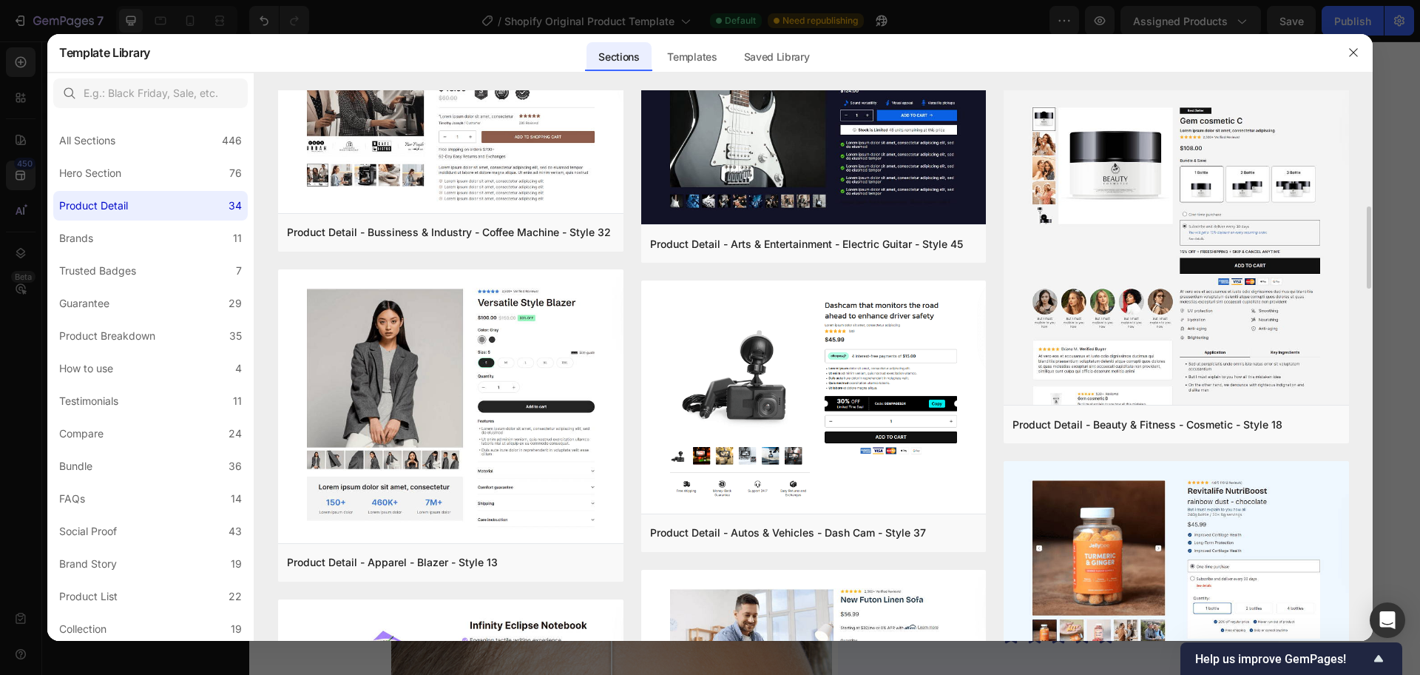
scroll to position [1222, 0]
